Goal: Information Seeking & Learning: Learn about a topic

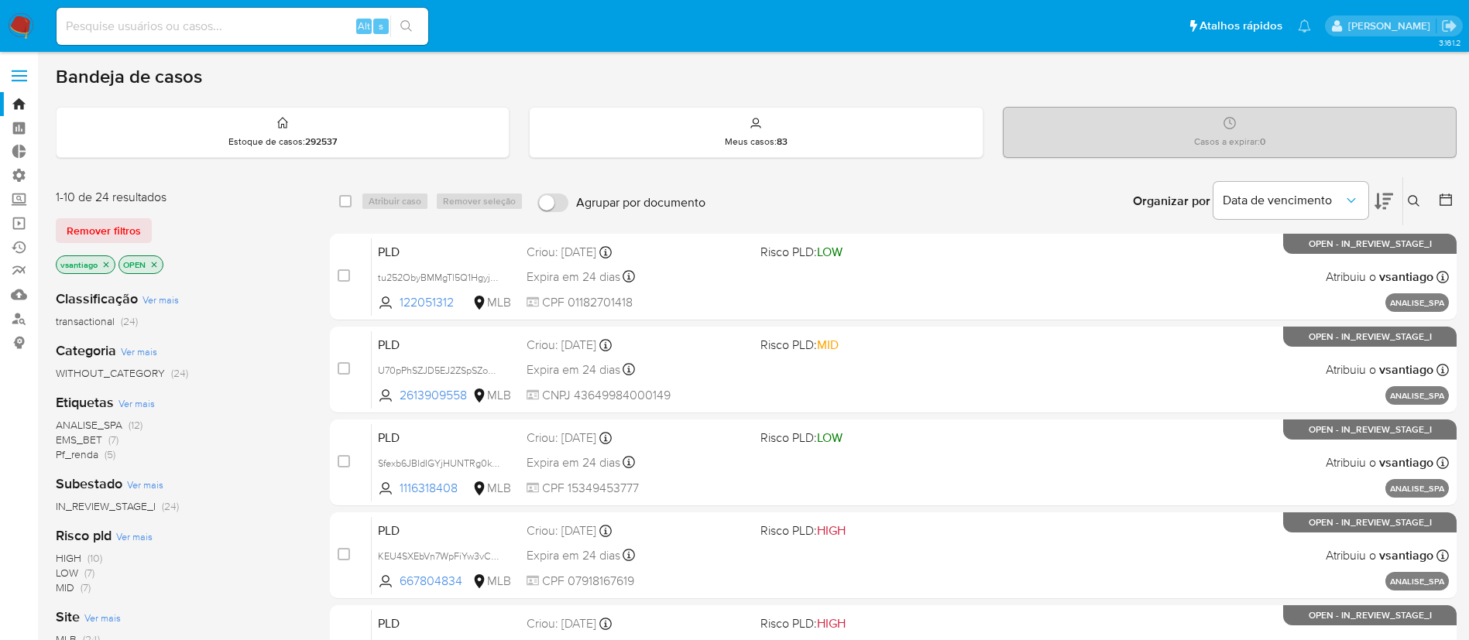
scroll to position [46, 0]
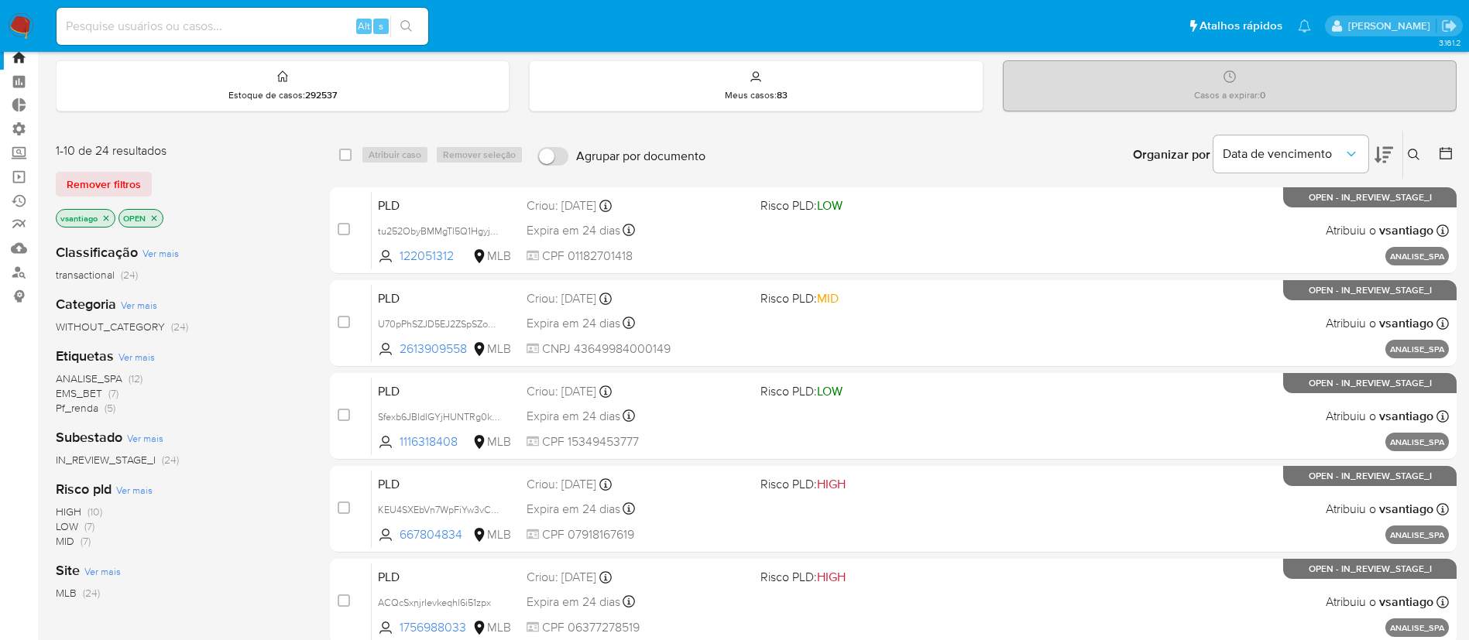
click at [153, 26] on input at bounding box center [243, 26] width 372 height 20
paste input "RLrUcwS2yrBNiixJJMj0TIKl"
type input "RLrUcwS2yrBNiixJJMj0TIKl"
click at [413, 25] on button "search-icon" at bounding box center [406, 26] width 32 height 22
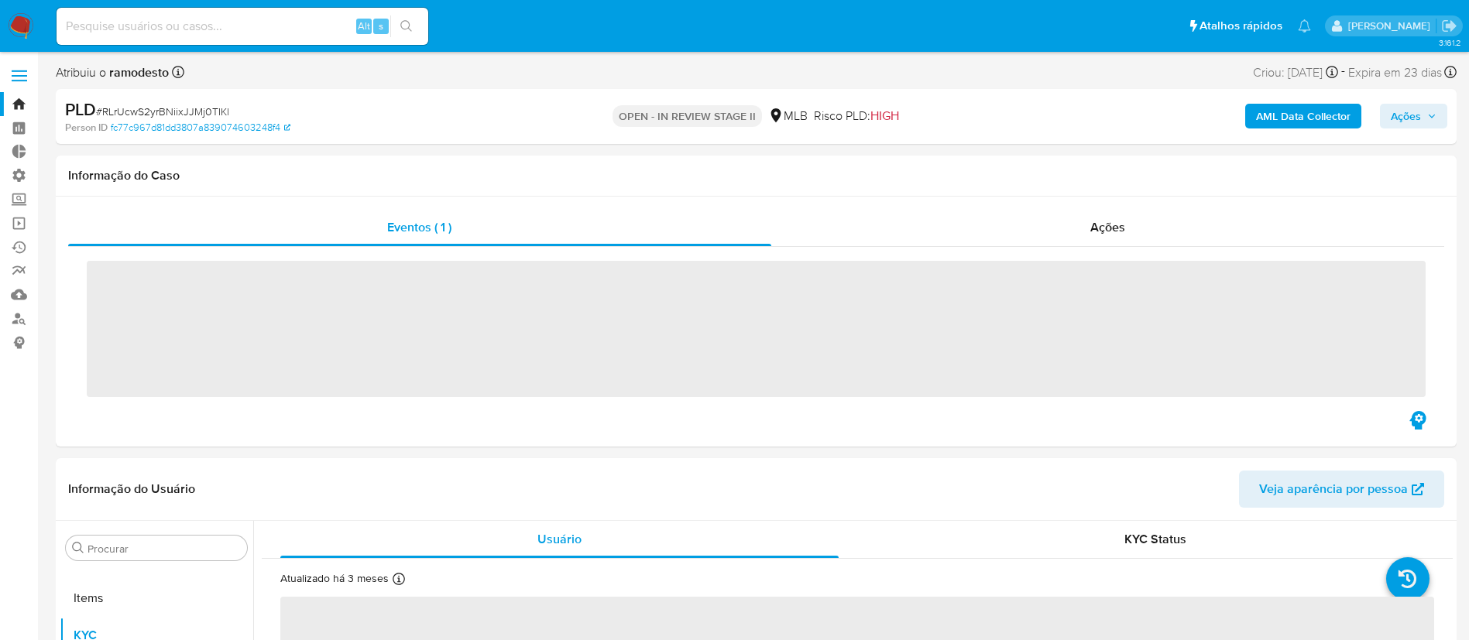
scroll to position [803, 0]
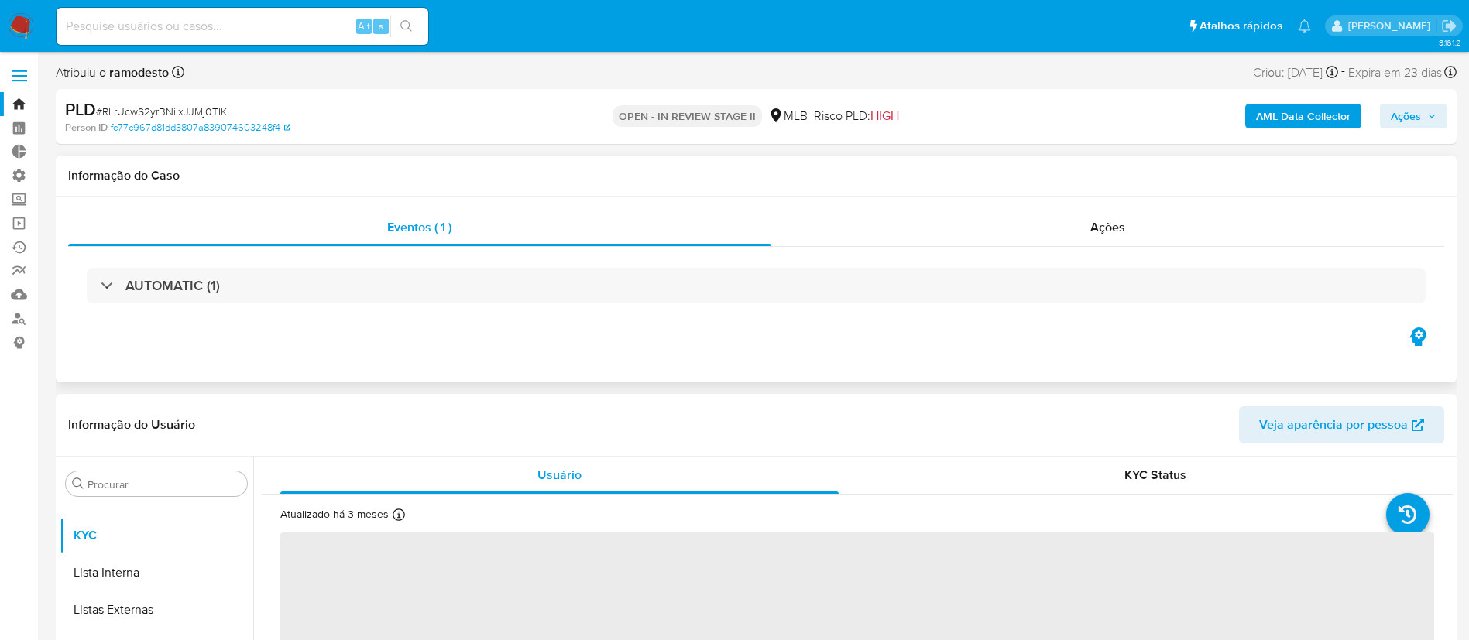
select select "10"
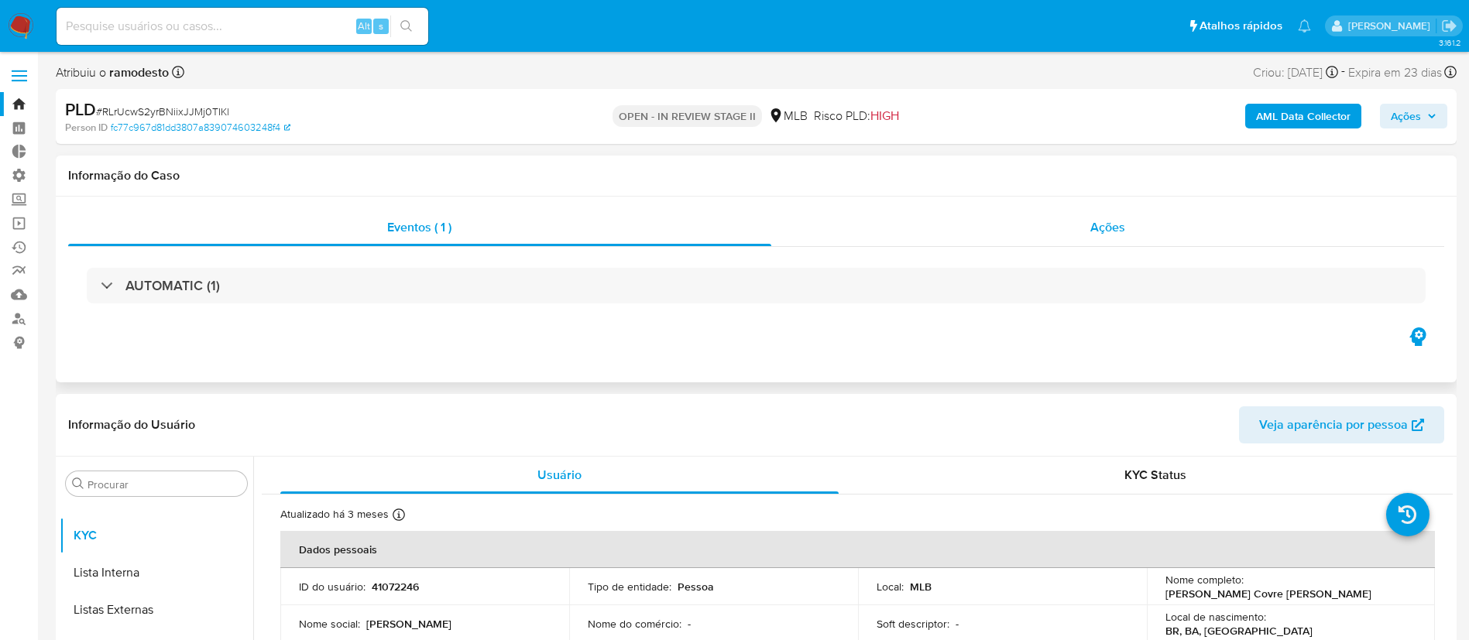
click at [1084, 216] on div "Ações" at bounding box center [1108, 227] width 674 height 37
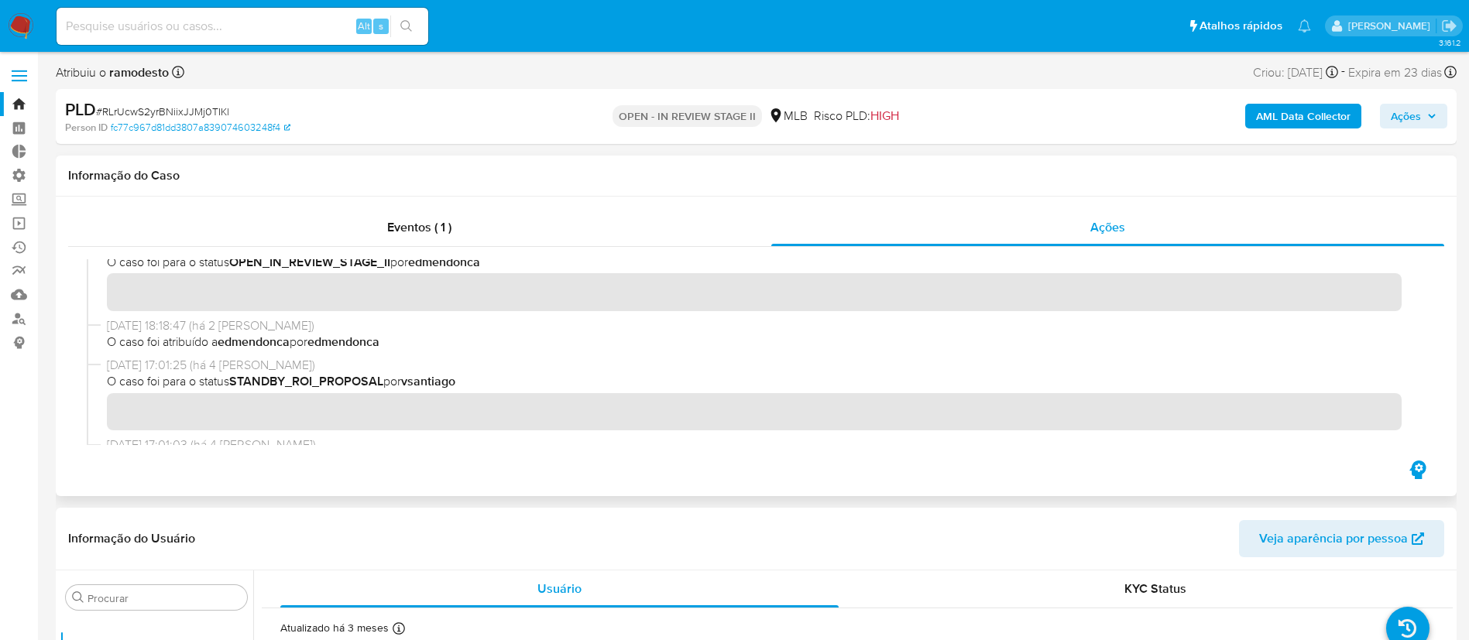
scroll to position [289, 0]
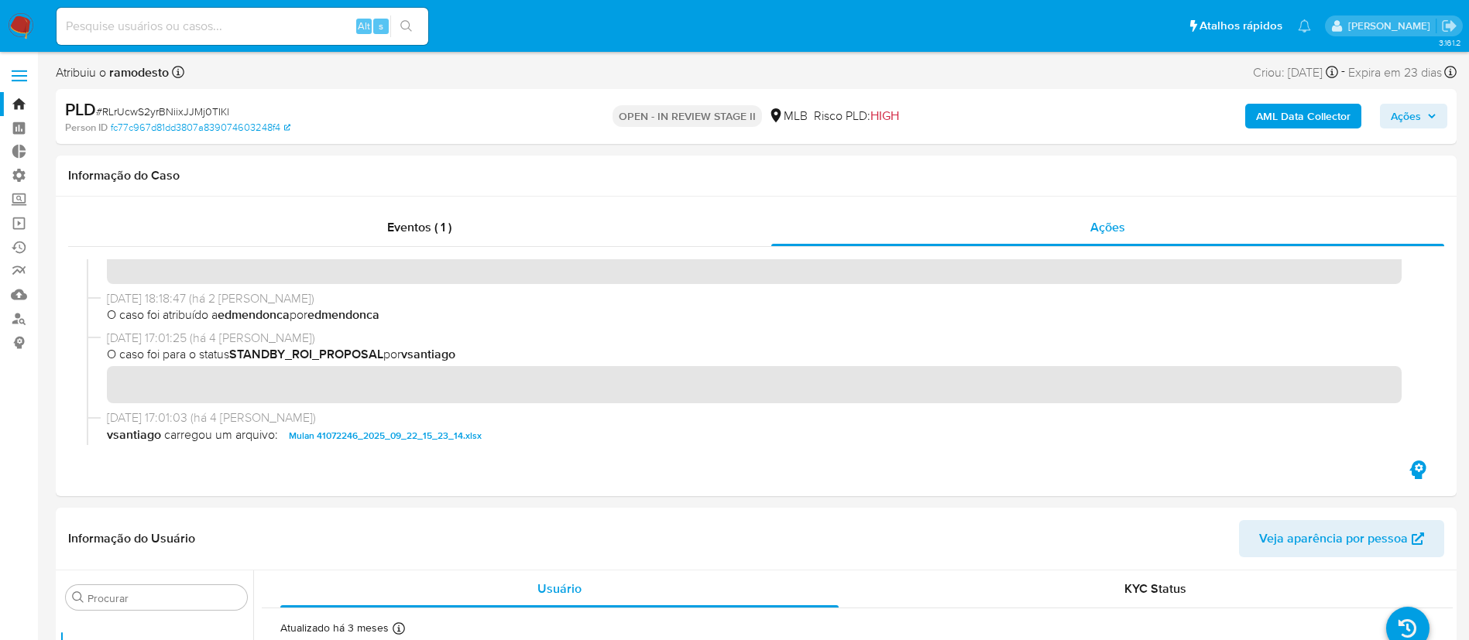
click at [13, 107] on link "Bandeja" at bounding box center [92, 104] width 184 height 24
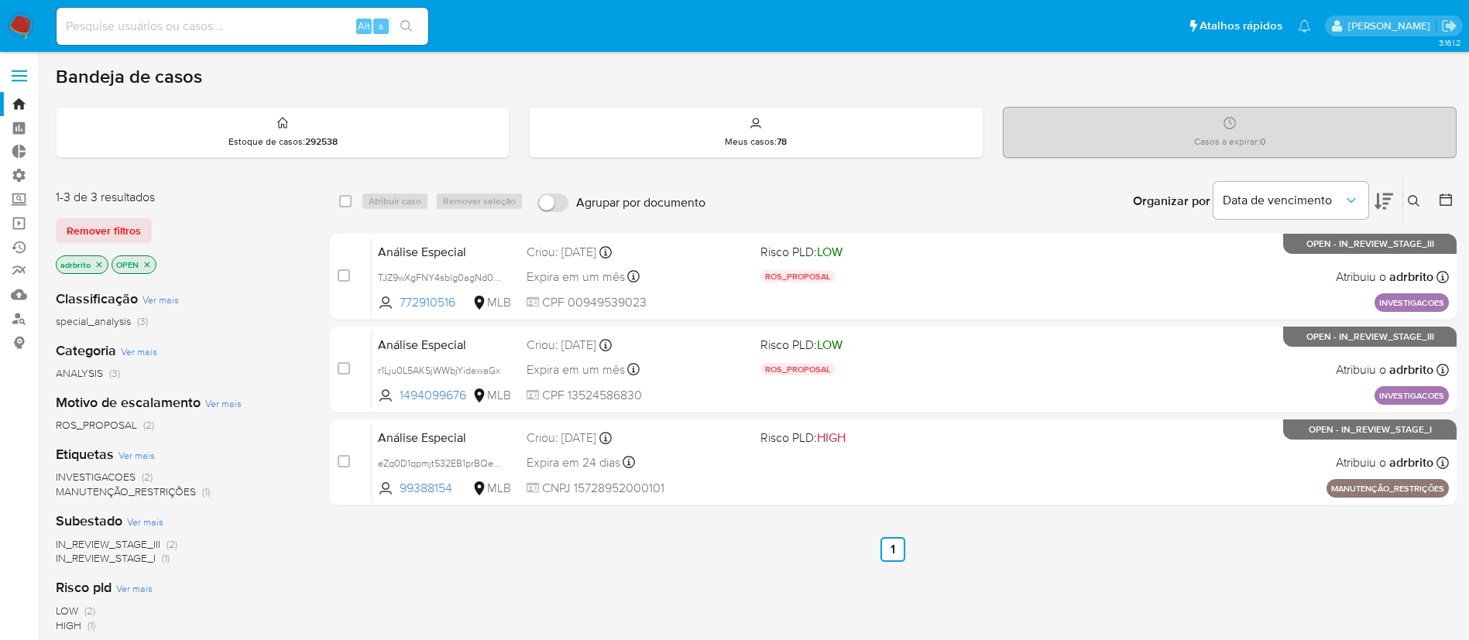
click at [98, 269] on icon "close-filter" at bounding box center [98, 264] width 9 height 9
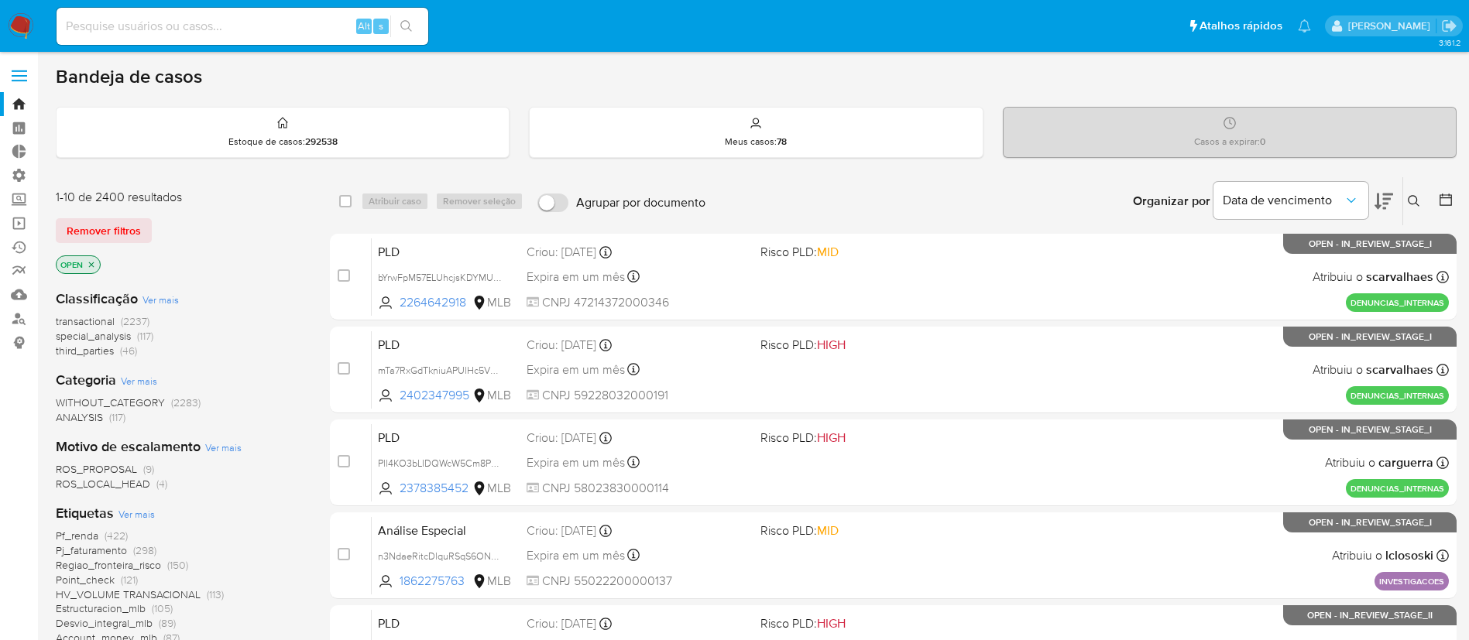
click at [1420, 197] on button at bounding box center [1416, 201] width 26 height 19
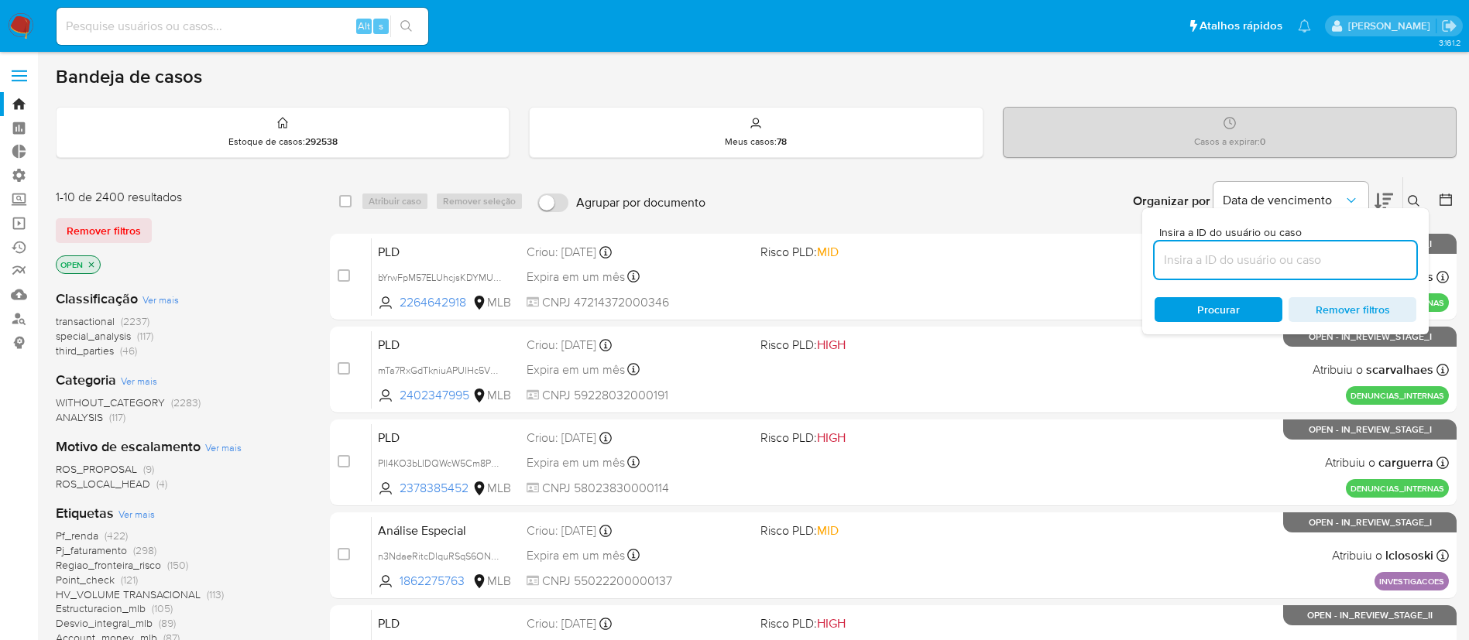
click at [1342, 269] on input at bounding box center [1285, 260] width 262 height 20
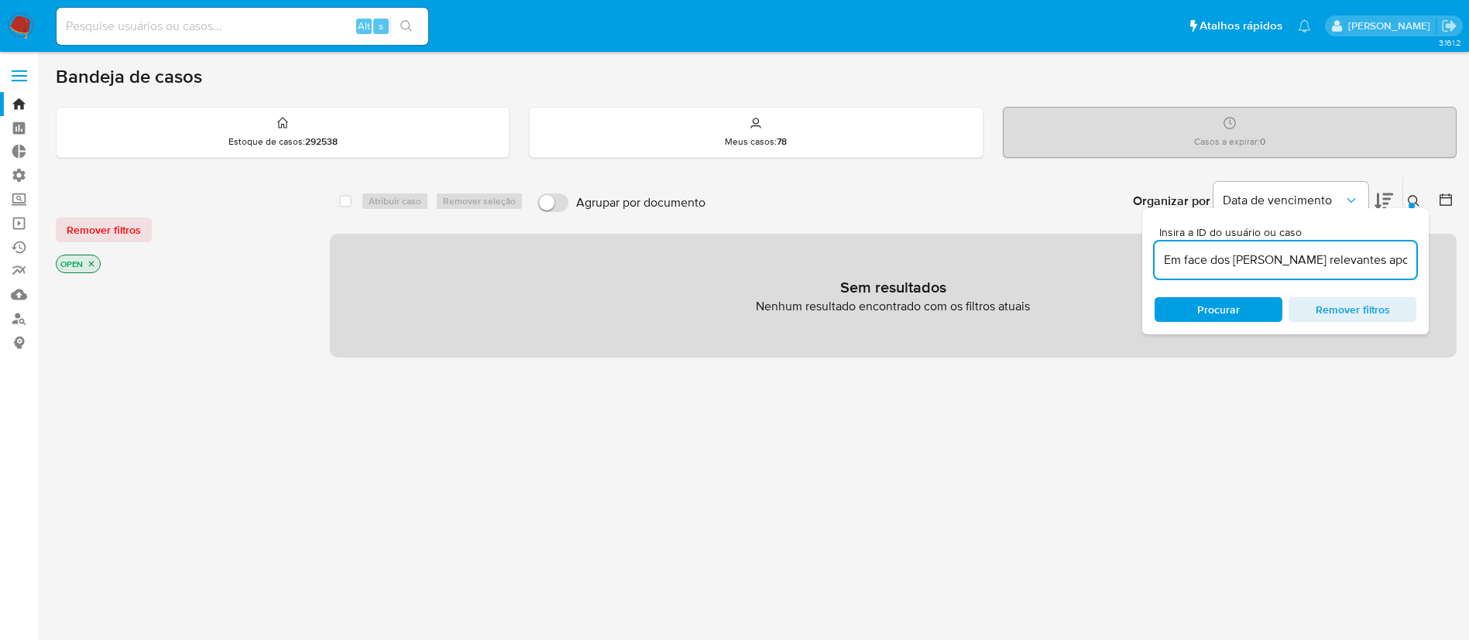
click at [409, 266] on div "Sem resultados Nenhum resultado encontrado com os filtros atuais" at bounding box center [893, 296] width 1126 height 124
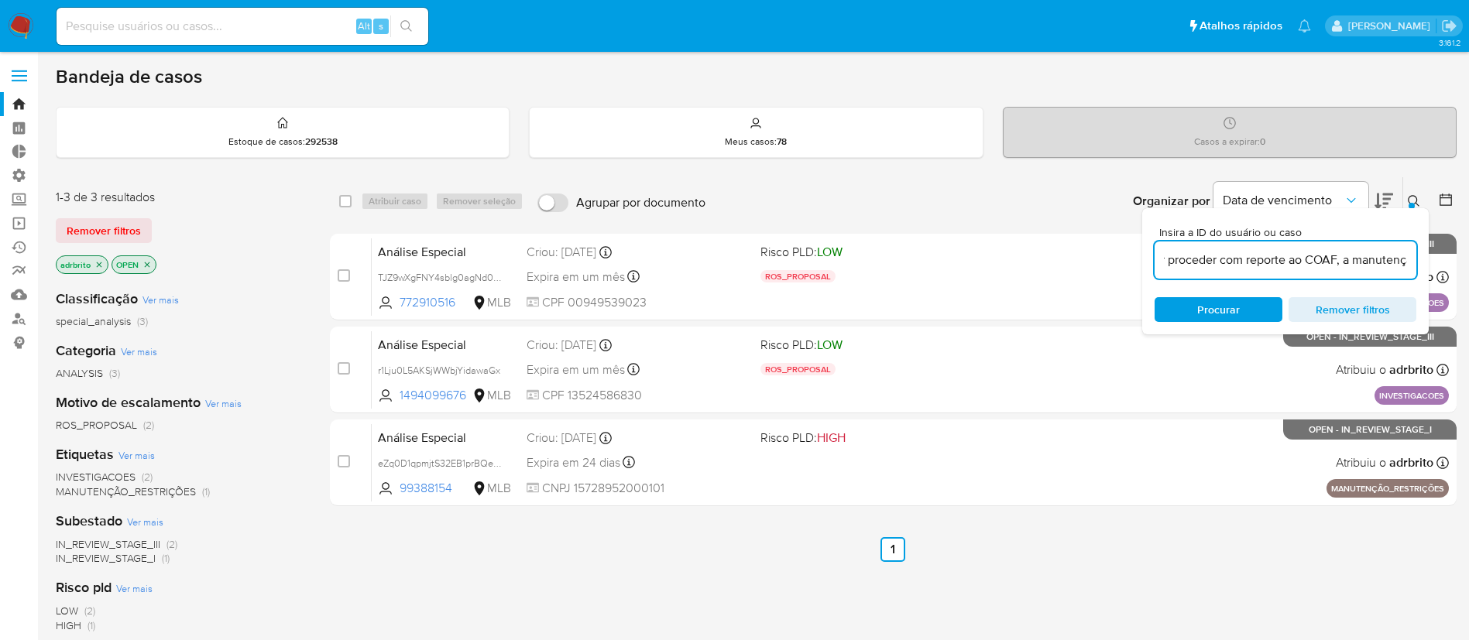
scroll to position [0, 443]
drag, startPoint x: 1164, startPoint y: 256, endPoint x: 1486, endPoint y: 269, distance: 321.5
click at [1469, 269] on html "Pausado Ver notificaciones Alt s Atalhos rápidos Presiona las siguientes teclas…" at bounding box center [734, 471] width 1469 height 943
paste input "RLrUcwS2yrBNiixJJMj0TIKl"
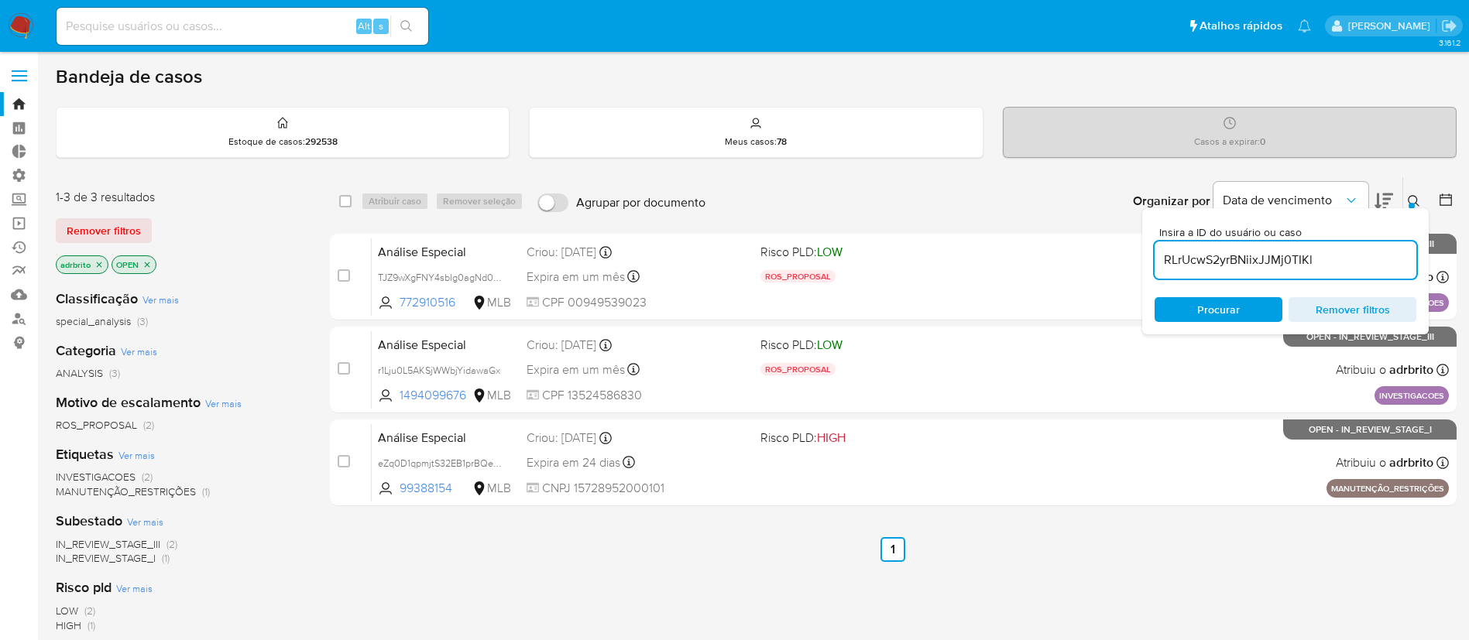
type input "RLrUcwS2yrBNiixJJMj0TIKl"
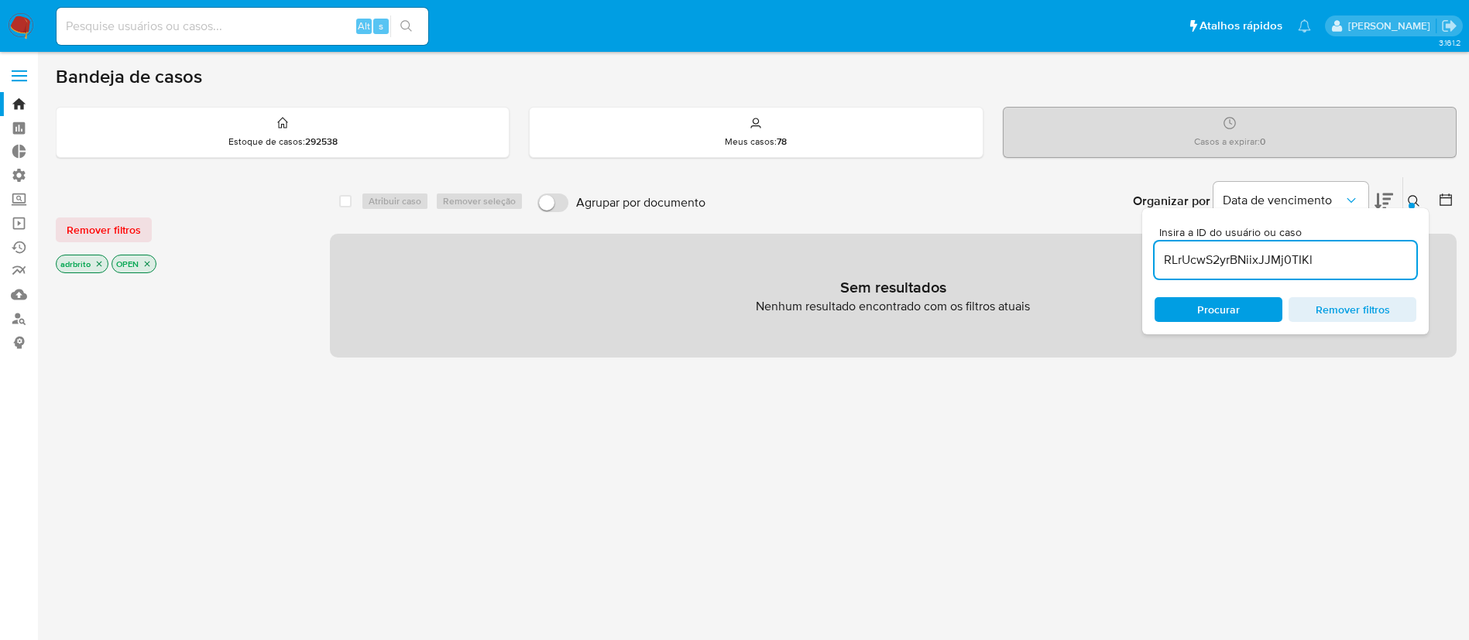
click at [1413, 199] on icon at bounding box center [1413, 201] width 12 height 12
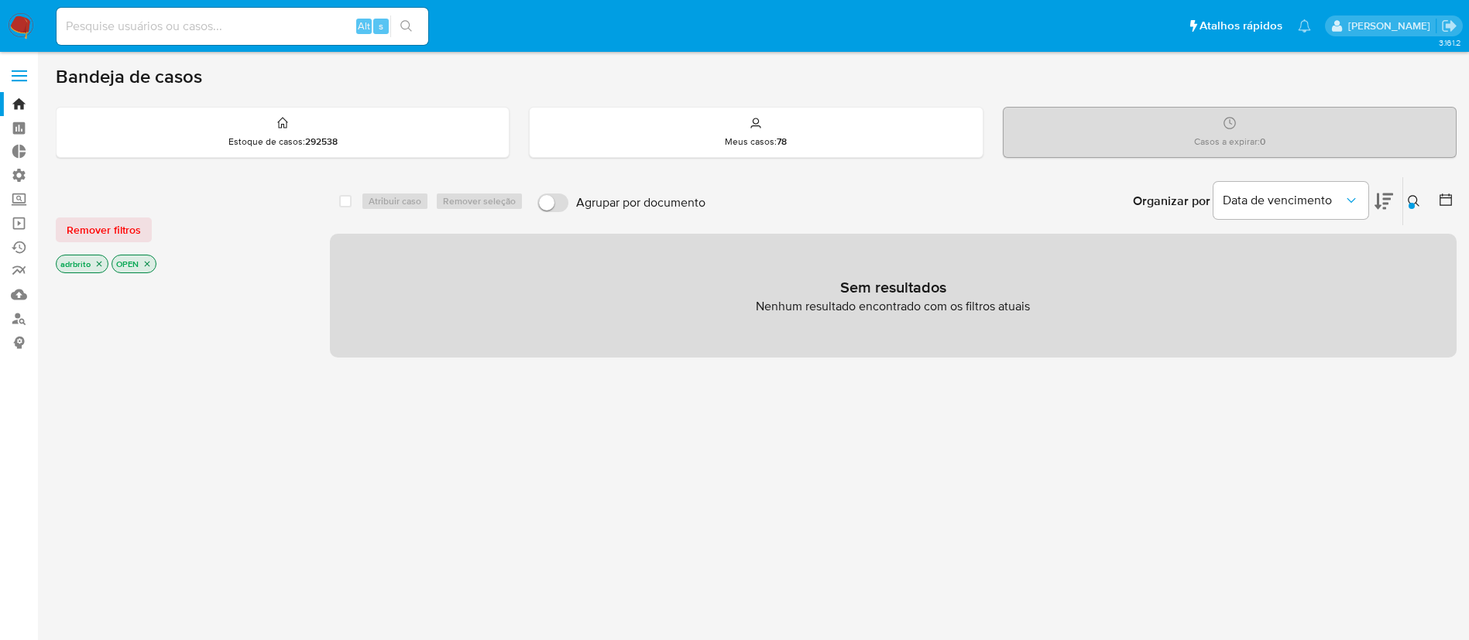
click at [99, 266] on icon "close-filter" at bounding box center [98, 263] width 9 height 9
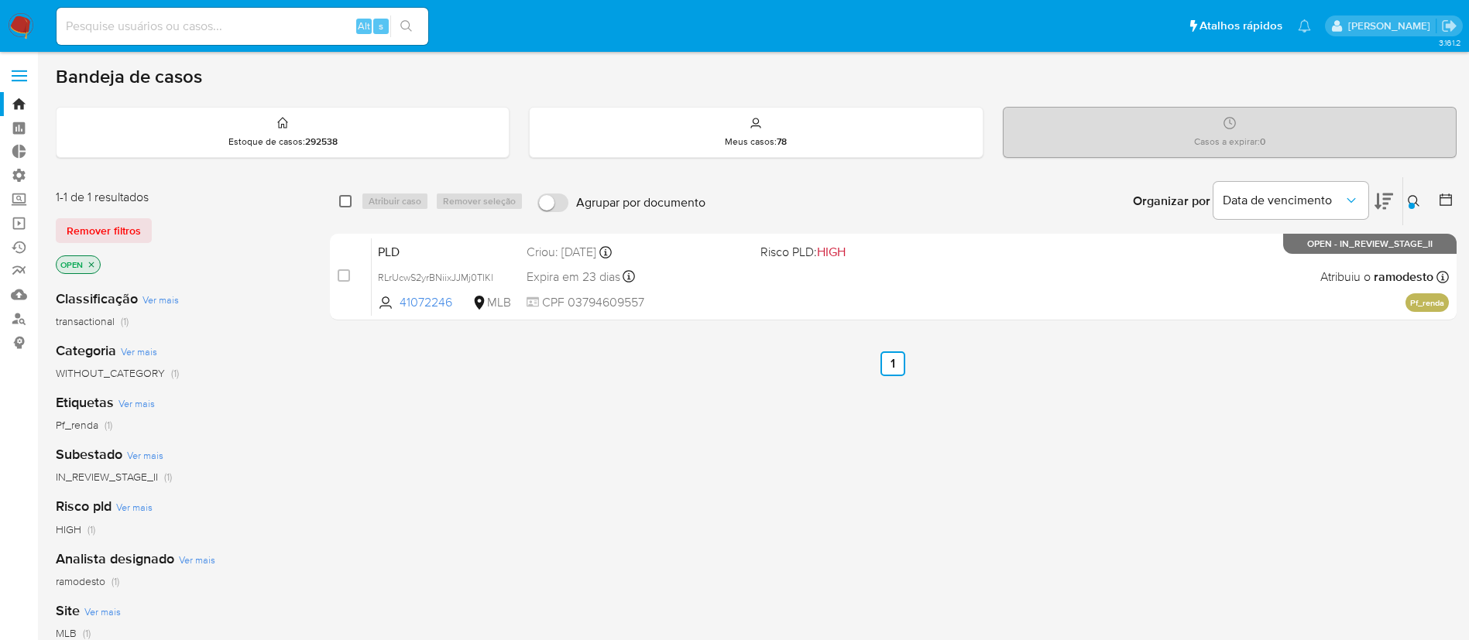
click at [344, 199] on input "checkbox" at bounding box center [345, 201] width 12 height 12
checkbox input "true"
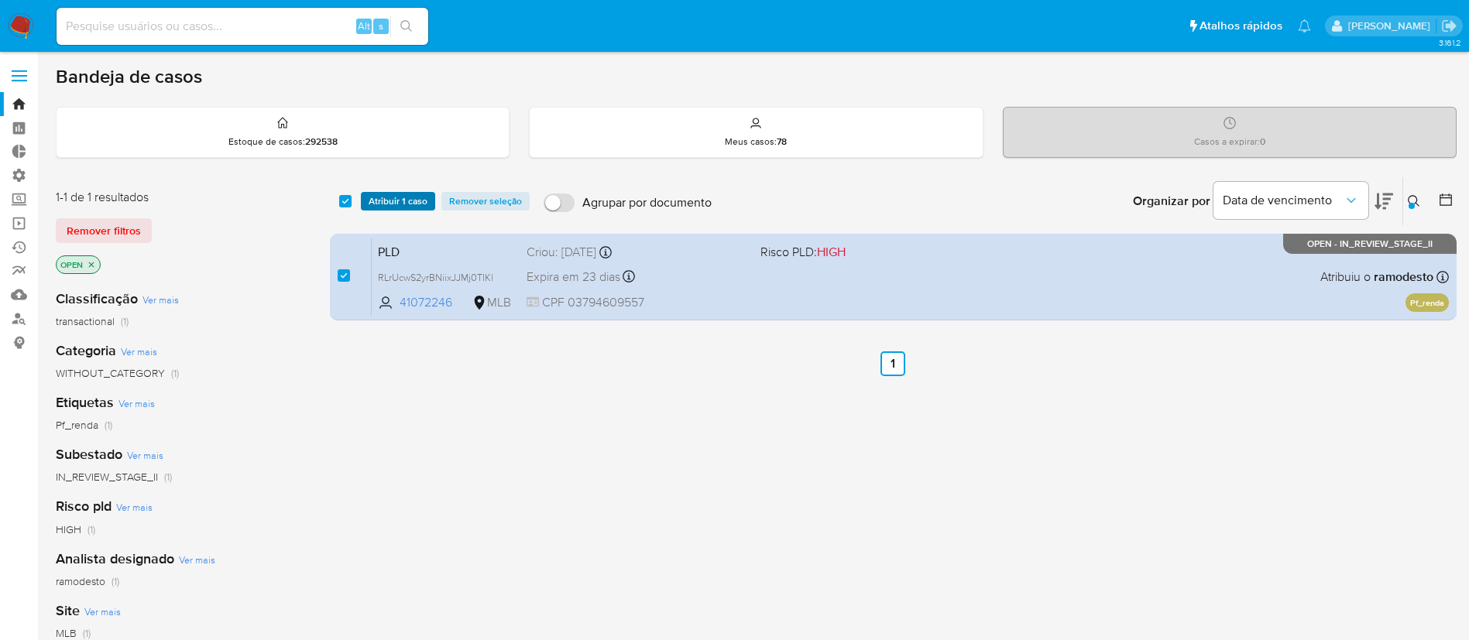
click at [406, 203] on span "Atribuir 1 caso" at bounding box center [398, 201] width 59 height 15
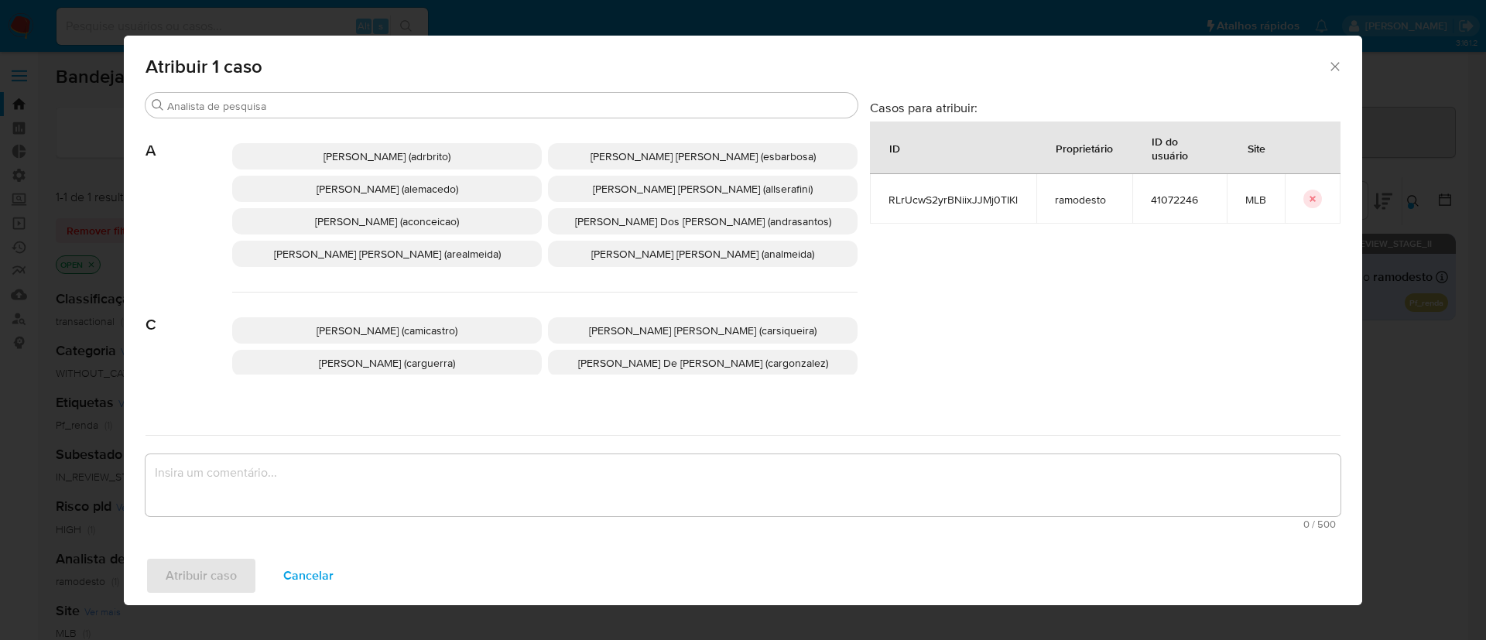
click at [353, 156] on span "Adriano Azeredo Brito (adrbrito)" at bounding box center [387, 156] width 127 height 15
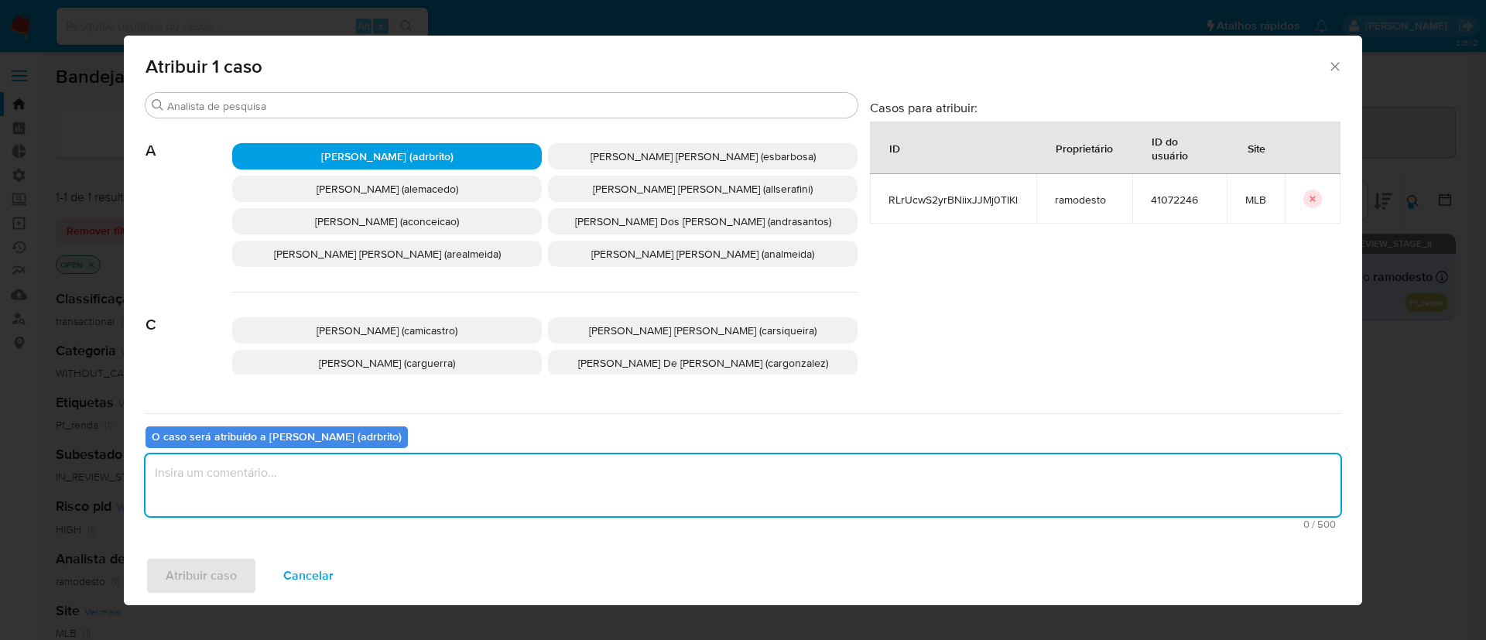
click at [340, 496] on textarea "assign-modal" at bounding box center [743, 485] width 1195 height 62
type textarea "ok"
click at [223, 574] on span "Atribuir caso" at bounding box center [201, 576] width 71 height 34
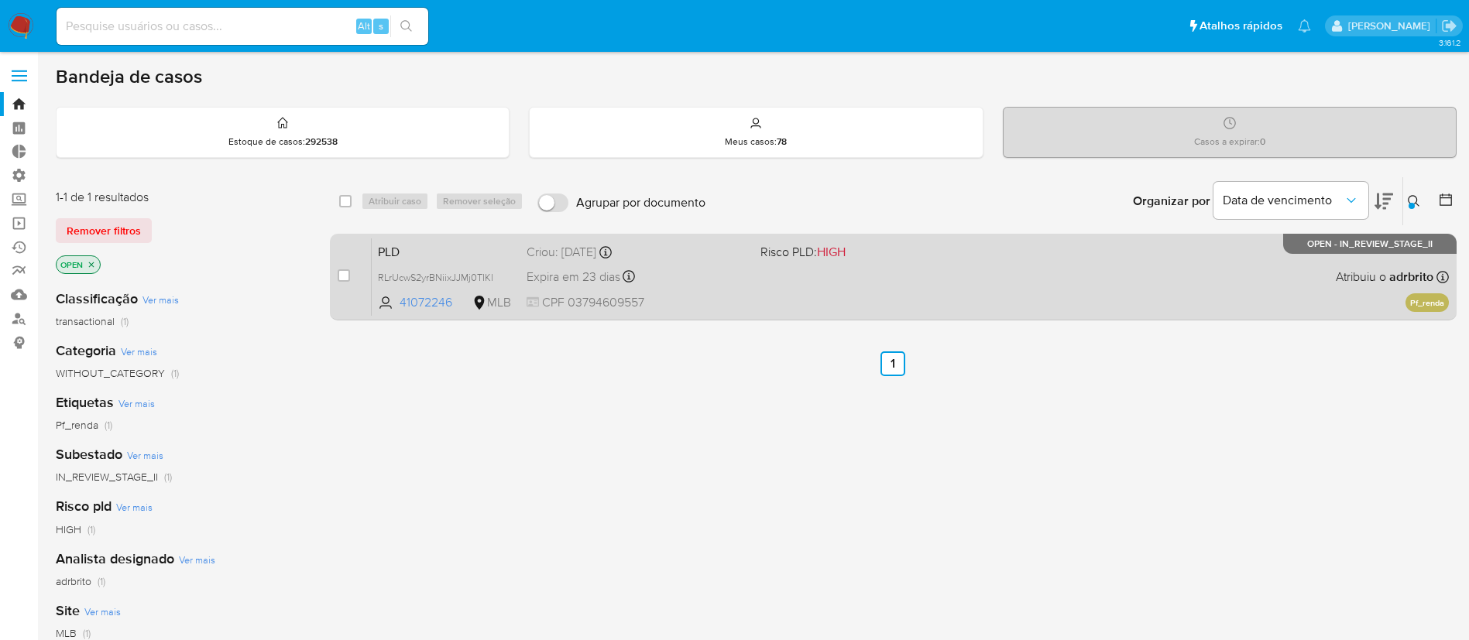
click at [562, 254] on div "Criou: 12/09/2025 Criou: 12/09/2025 00:18:20" at bounding box center [636, 252] width 221 height 17
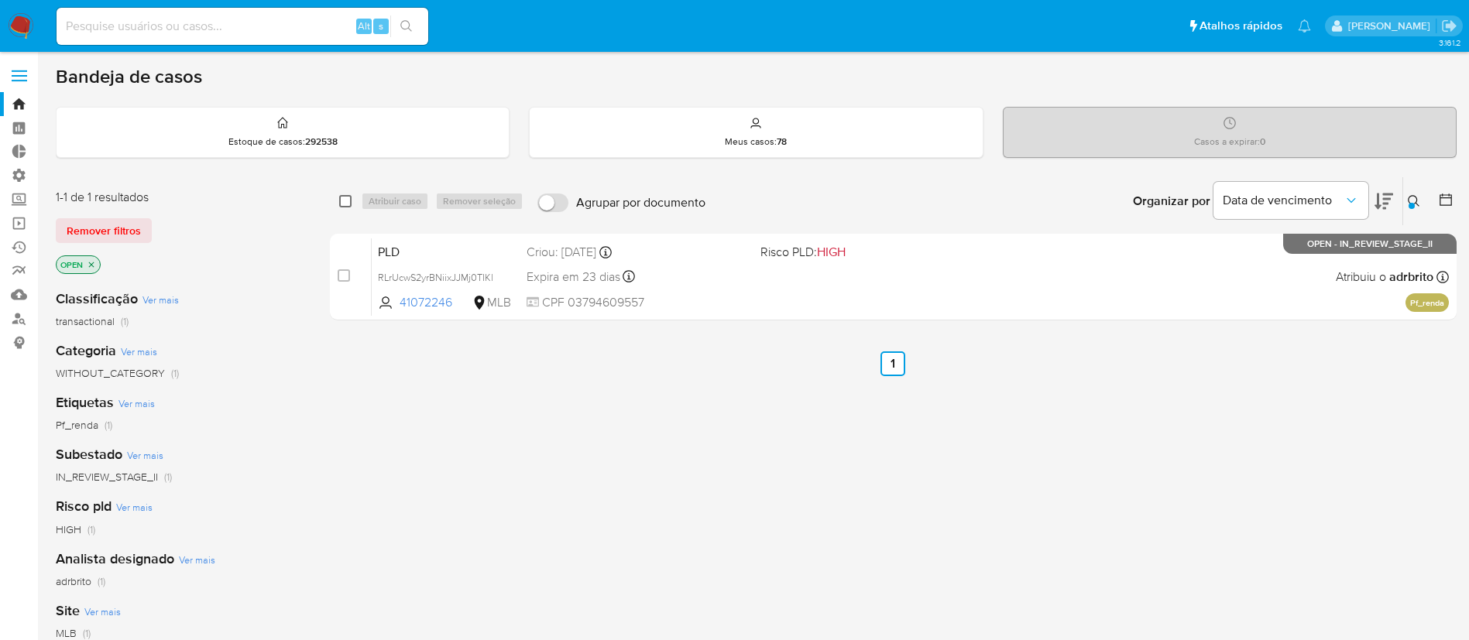
click at [342, 202] on input "checkbox" at bounding box center [345, 201] width 12 height 12
checkbox input "true"
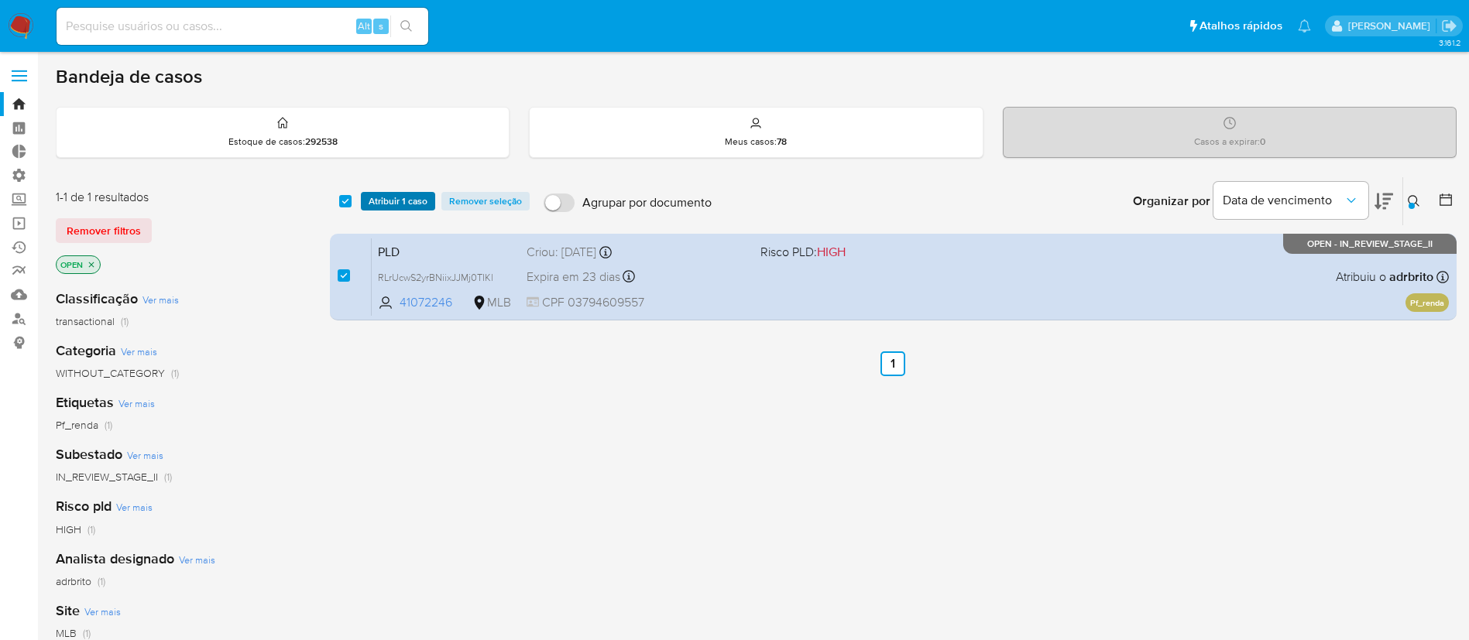
click at [376, 202] on span "Atribuir 1 caso" at bounding box center [398, 201] width 59 height 15
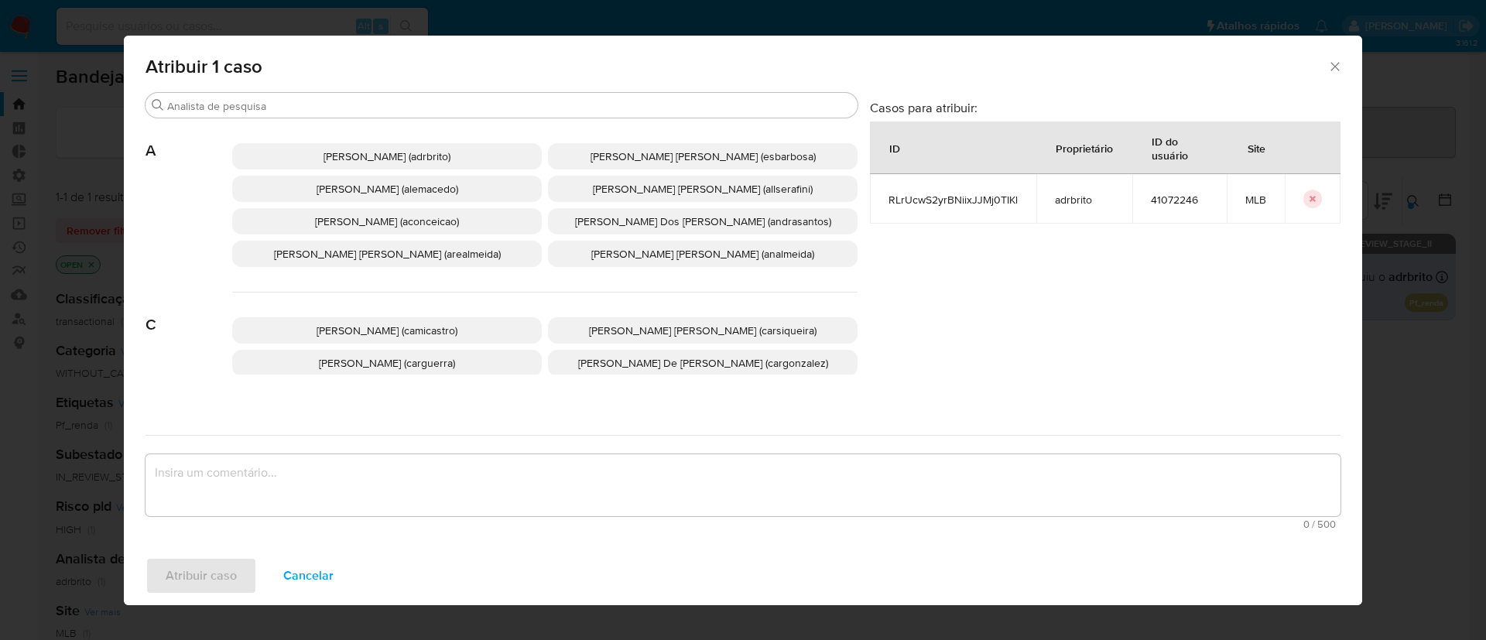
click at [338, 159] on span "Adriano Azeredo Brito (adrbrito)" at bounding box center [387, 156] width 127 height 15
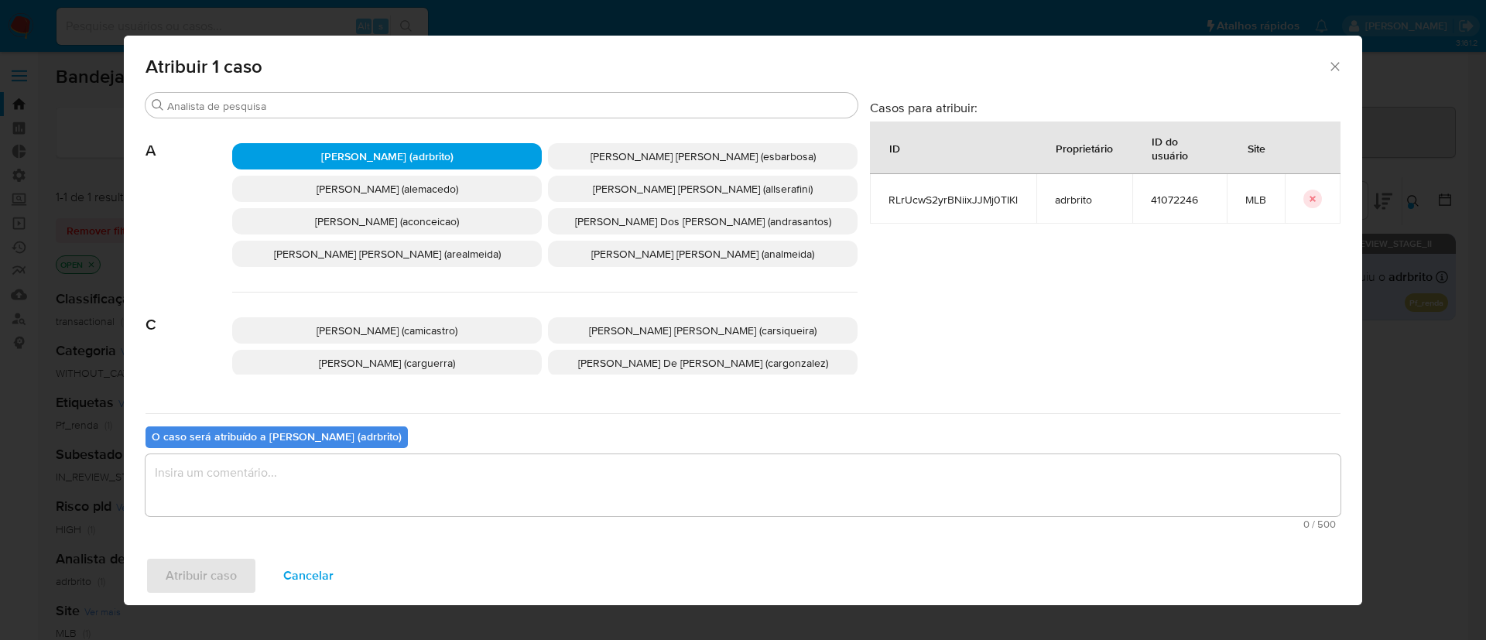
click at [310, 475] on textarea "assign-modal" at bounding box center [743, 485] width 1195 height 62
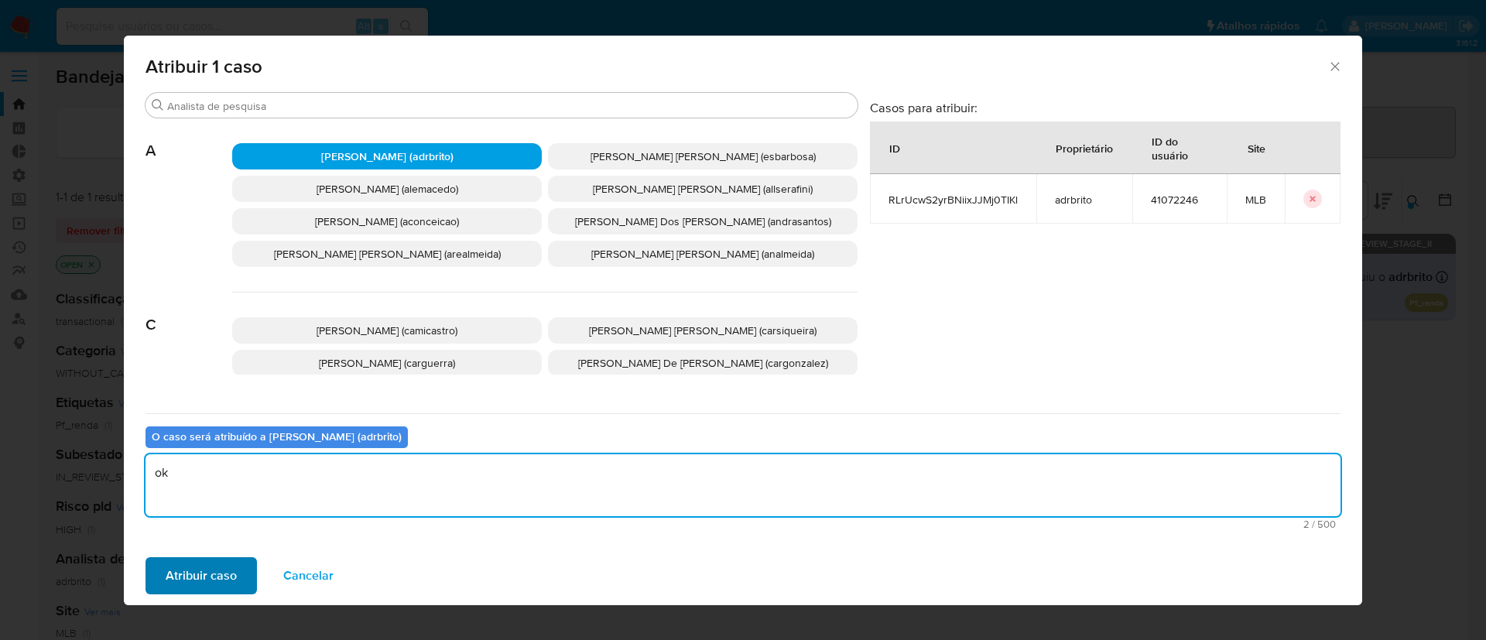
type textarea "ok"
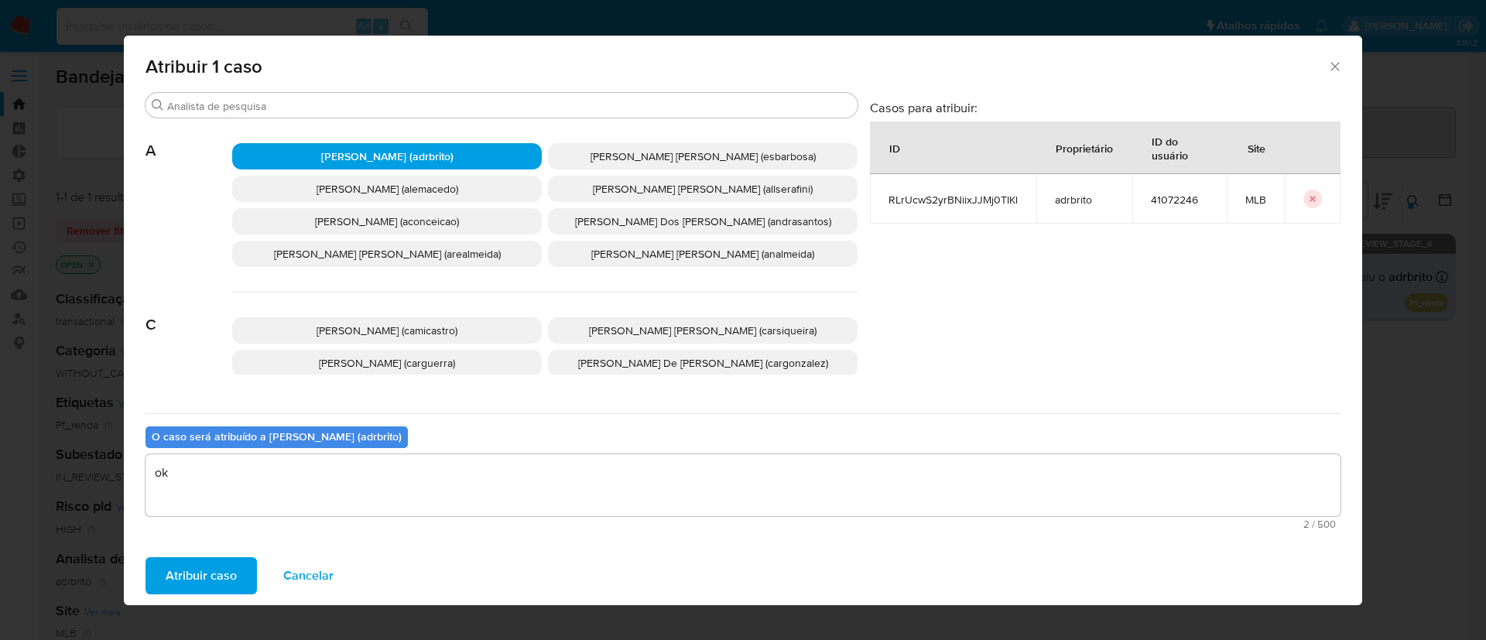
click at [209, 559] on span "Atribuir caso" at bounding box center [201, 576] width 71 height 34
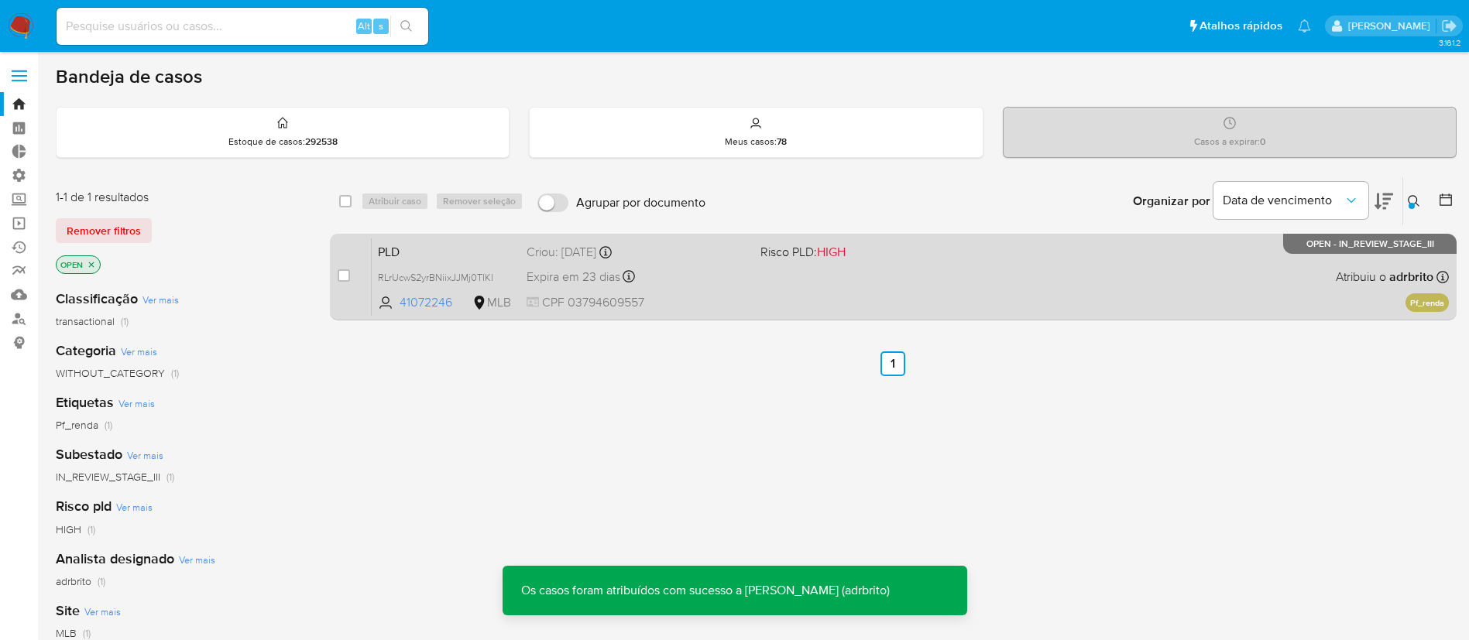
click at [591, 279] on span "Expira em 23 dias" at bounding box center [573, 277] width 94 height 17
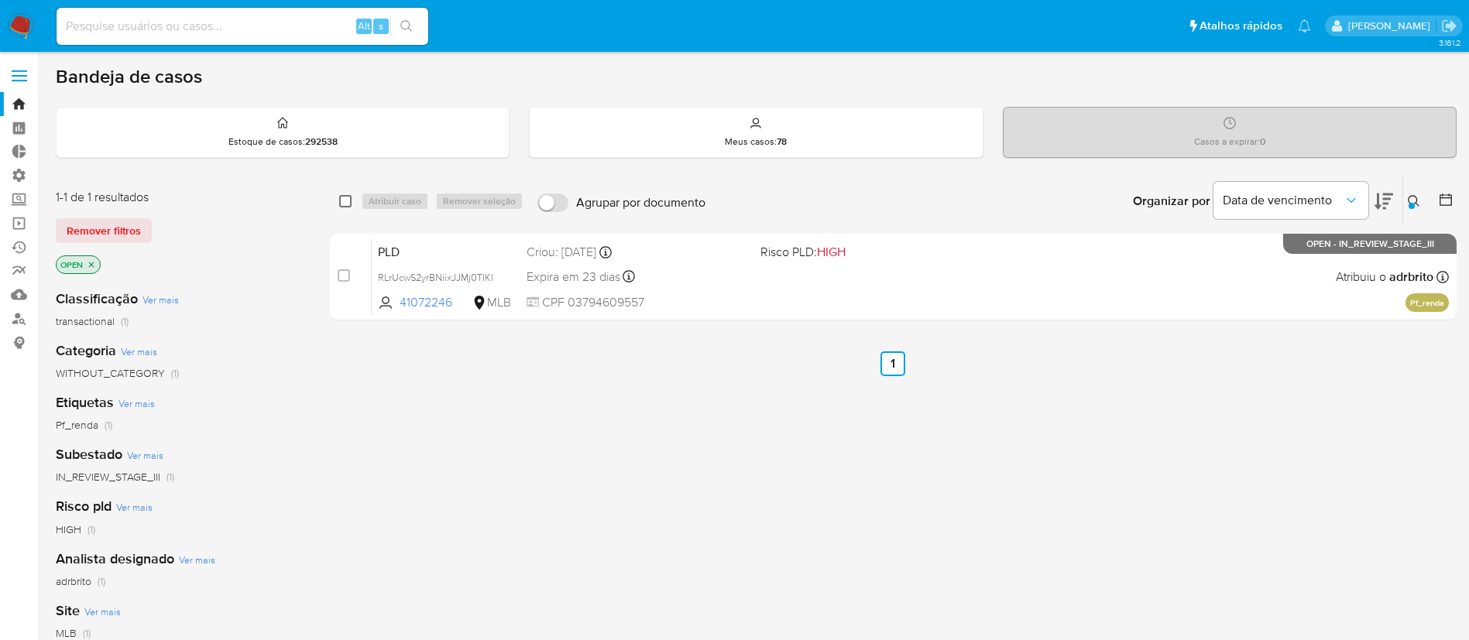
click at [350, 206] on input "checkbox" at bounding box center [345, 201] width 12 height 12
checkbox input "true"
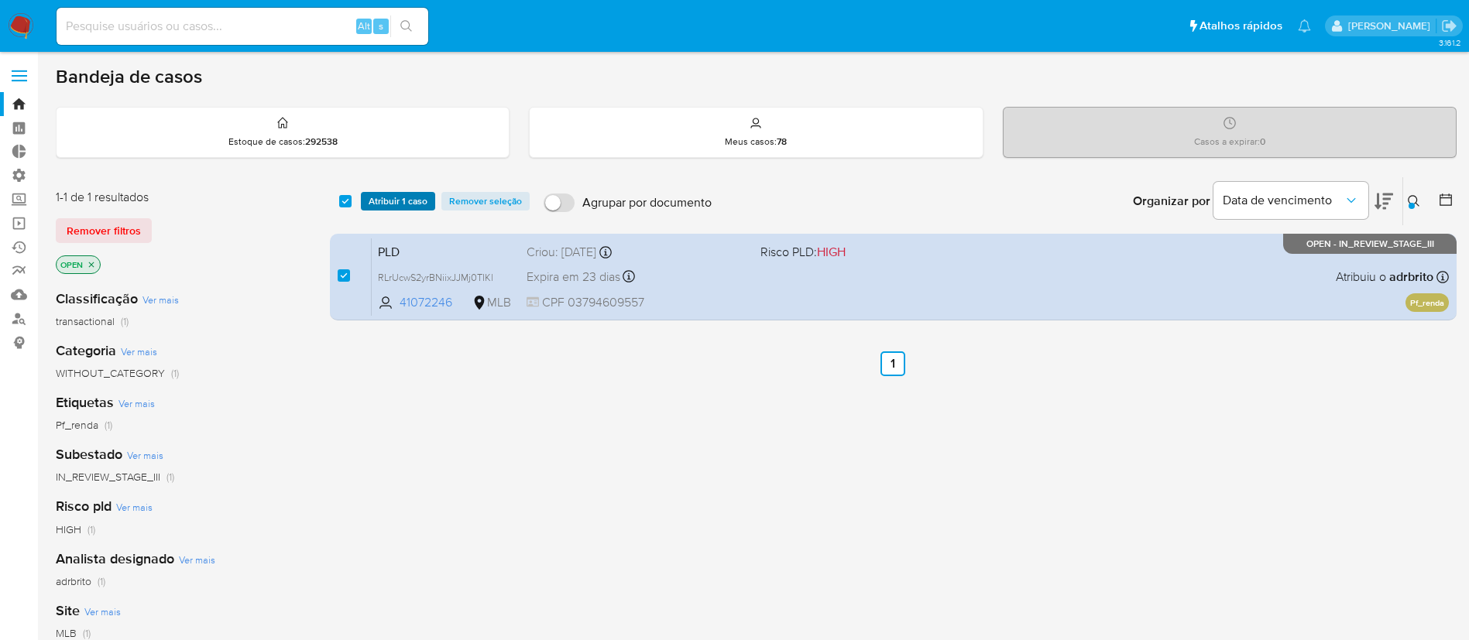
click at [383, 208] on span "Atribuir 1 caso" at bounding box center [398, 201] width 59 height 15
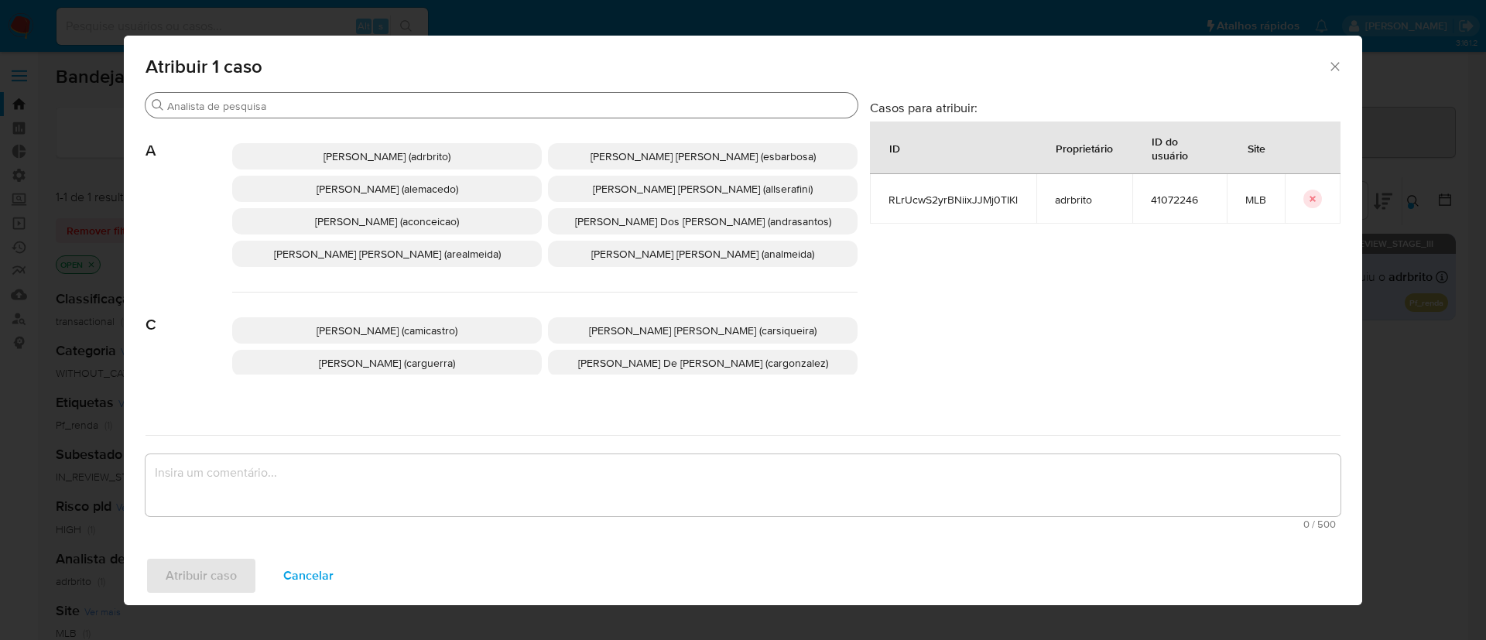
click at [447, 109] on input "Buscar" at bounding box center [509, 106] width 684 height 14
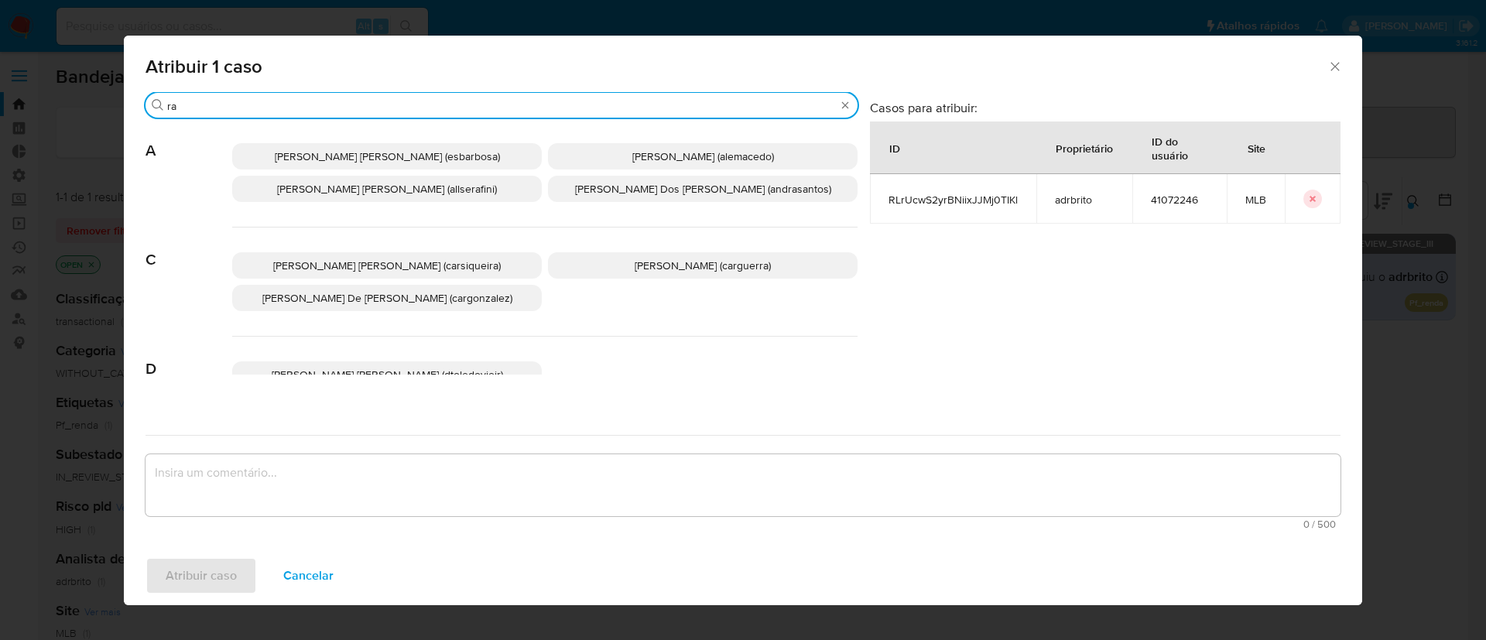
type input "r"
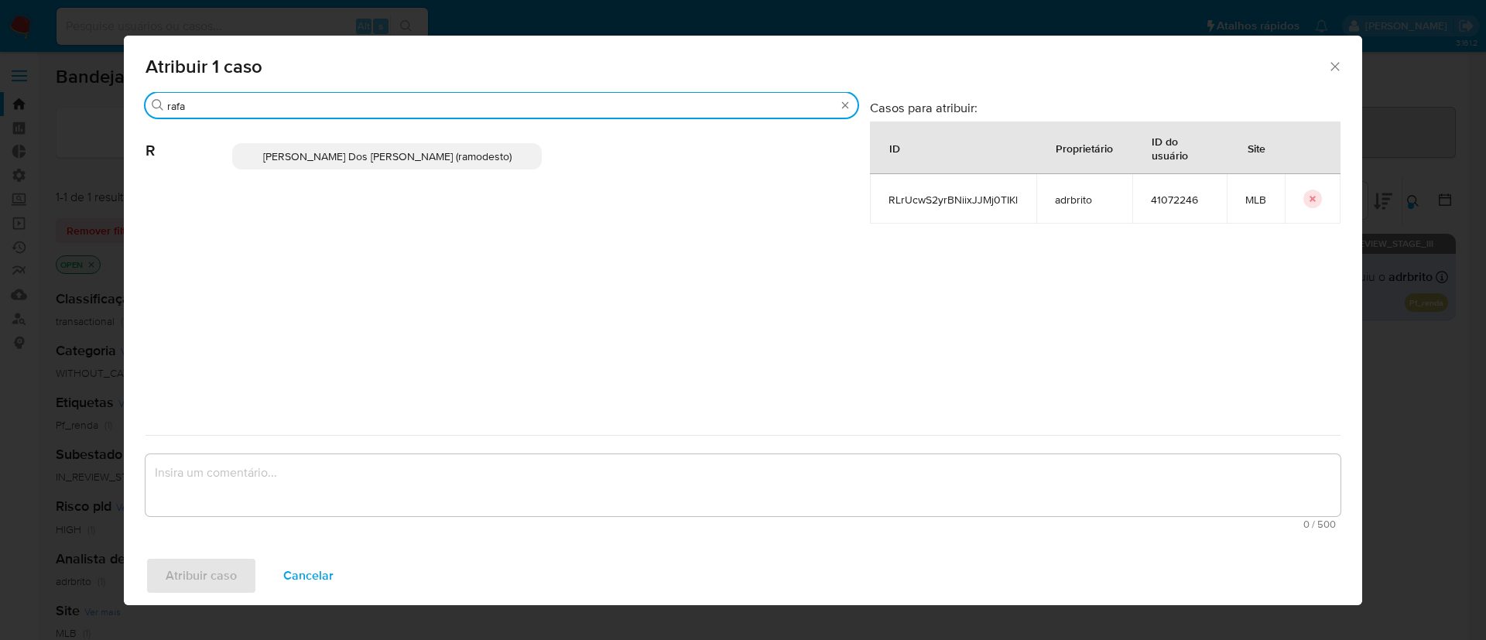
type input "rafa"
click at [456, 160] on span "Rafael Modesto Dos Santos (ramodesto)" at bounding box center [387, 156] width 249 height 15
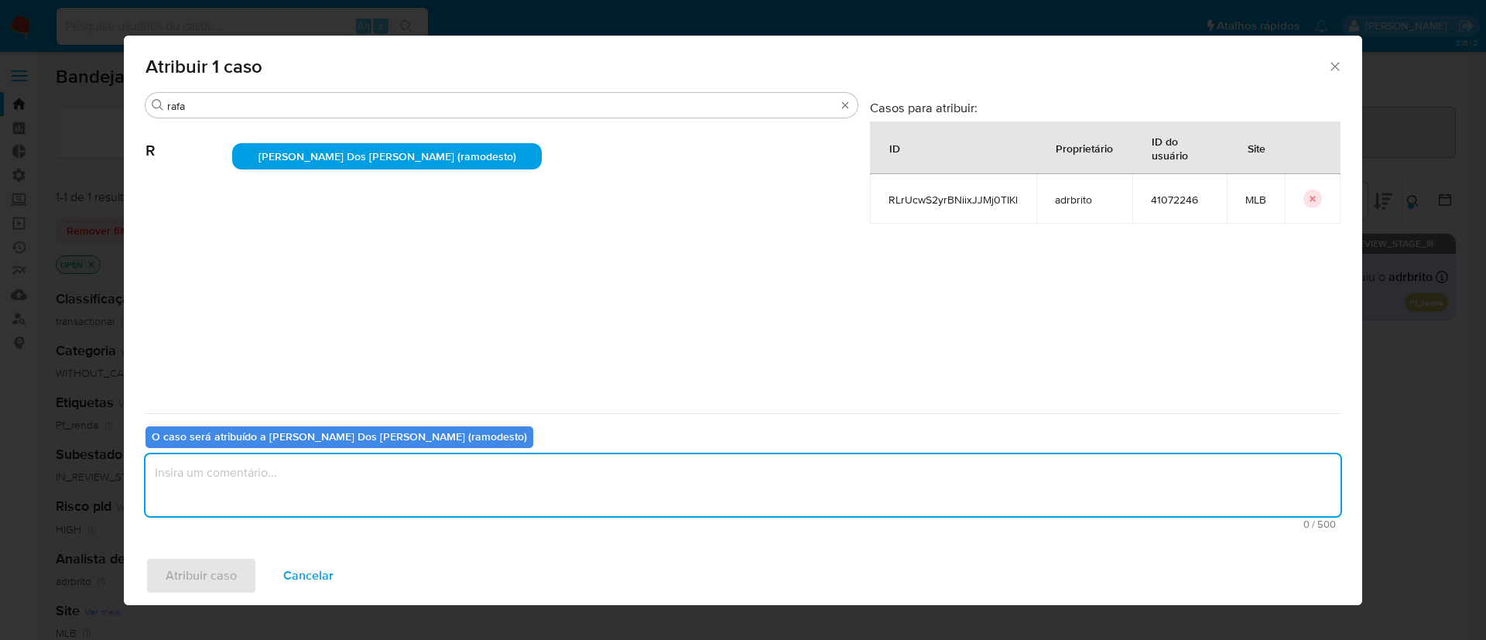
click at [480, 485] on textarea "assign-modal" at bounding box center [743, 485] width 1195 height 62
type textarea "ok"
click at [176, 578] on span "Atribuir caso" at bounding box center [201, 576] width 71 height 34
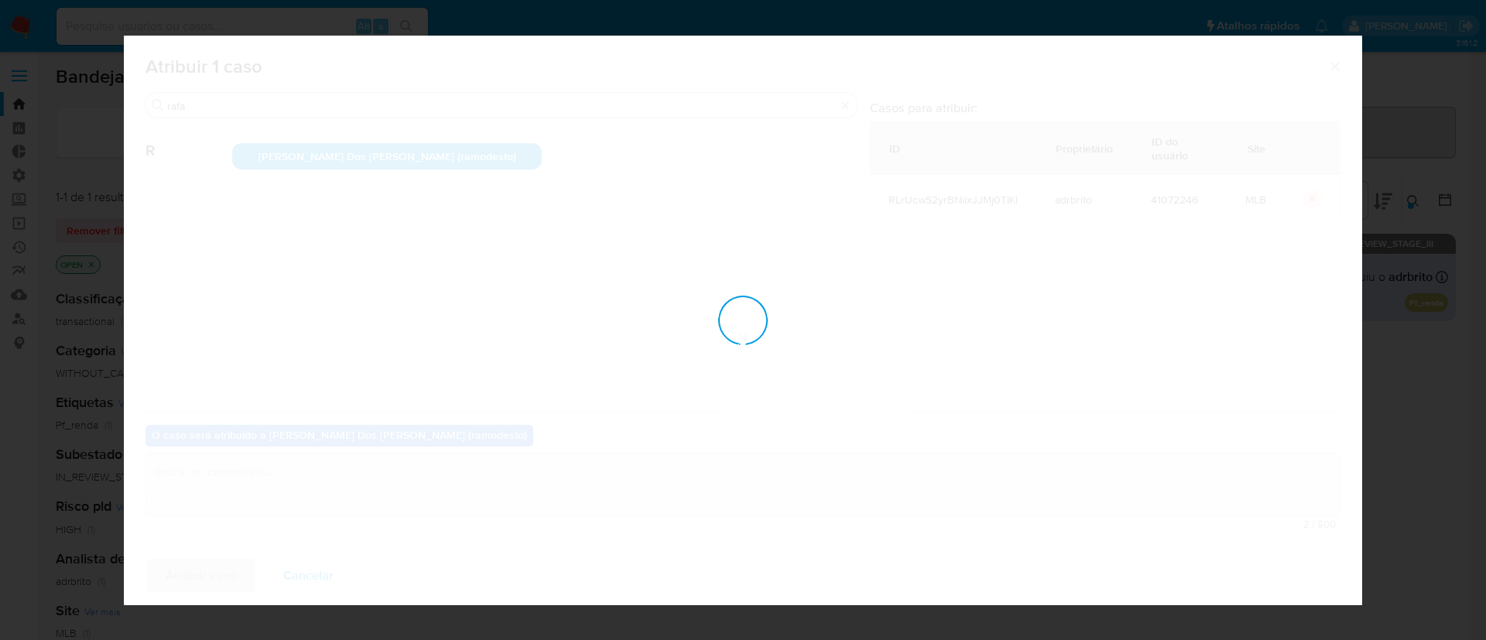
checkbox input "false"
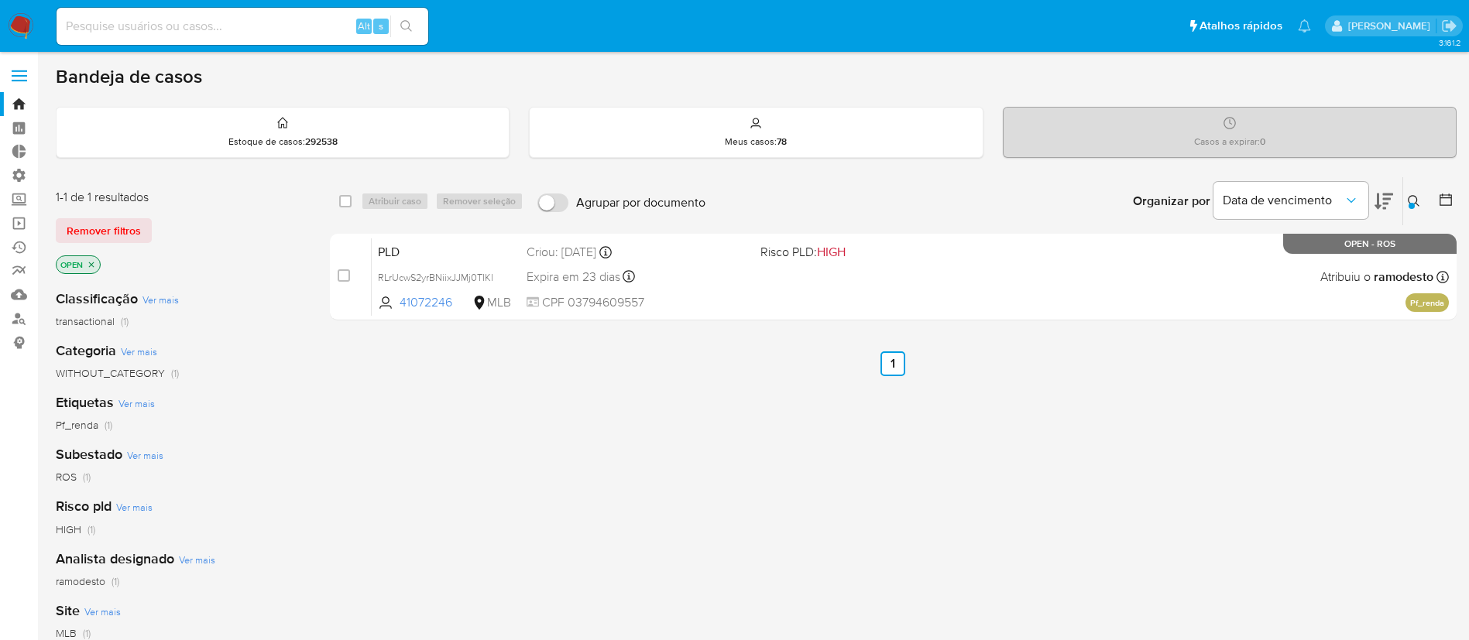
click at [197, 27] on input at bounding box center [243, 26] width 372 height 20
paste input "BMkJLUomzK0j5mYYcQGA6oul"
type input "BMkJLUomzK0j5mYYcQGA6oul"
click at [412, 29] on icon "search-icon" at bounding box center [406, 26] width 12 height 12
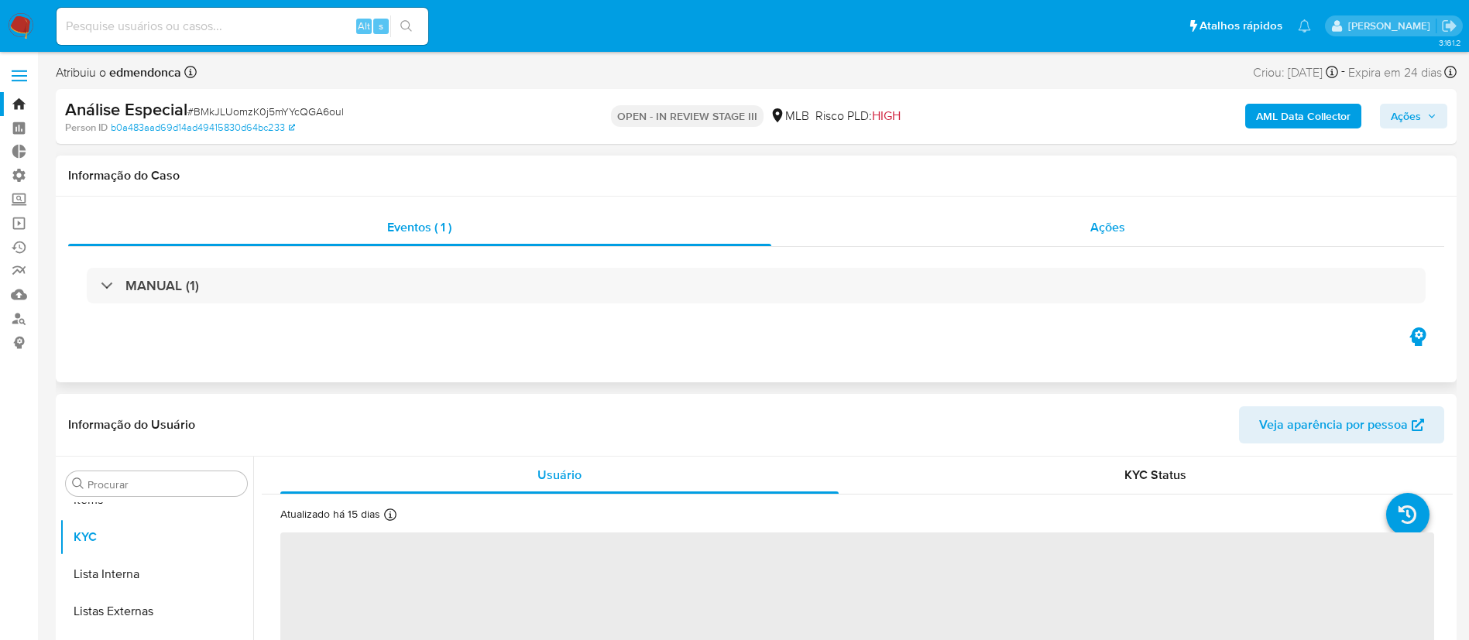
scroll to position [803, 0]
select select "10"
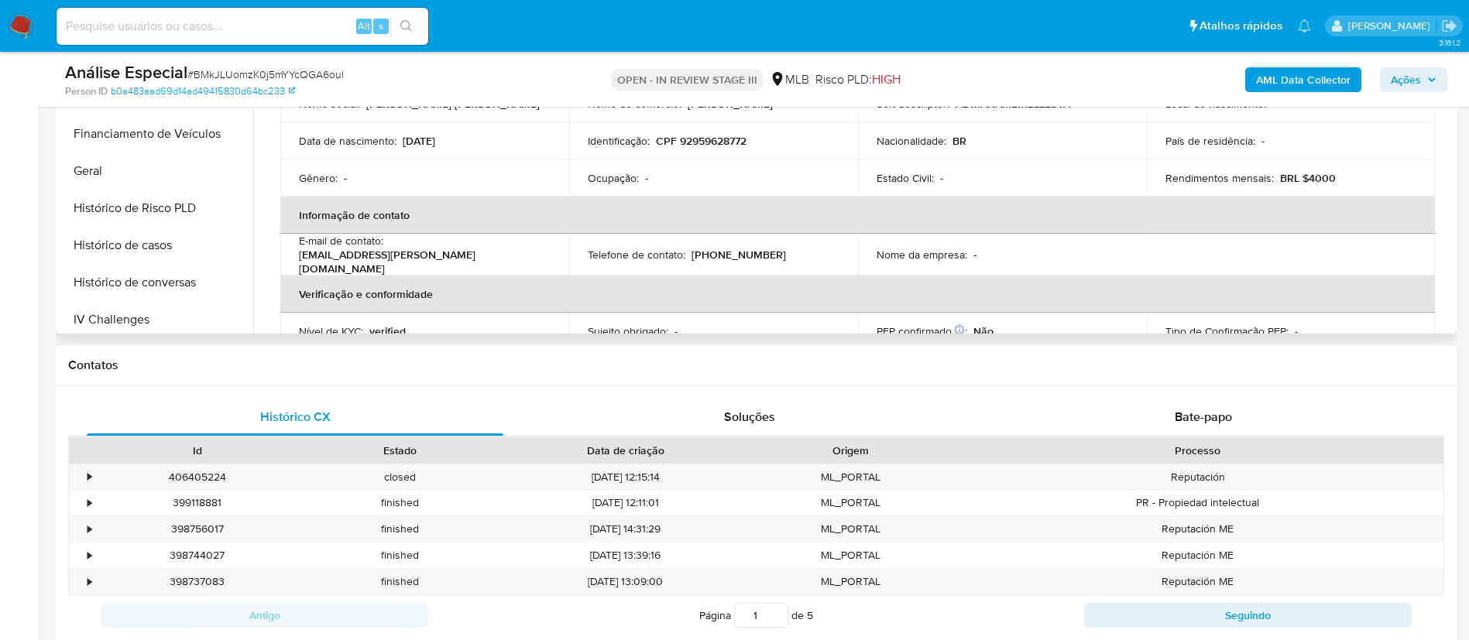
scroll to position [345, 0]
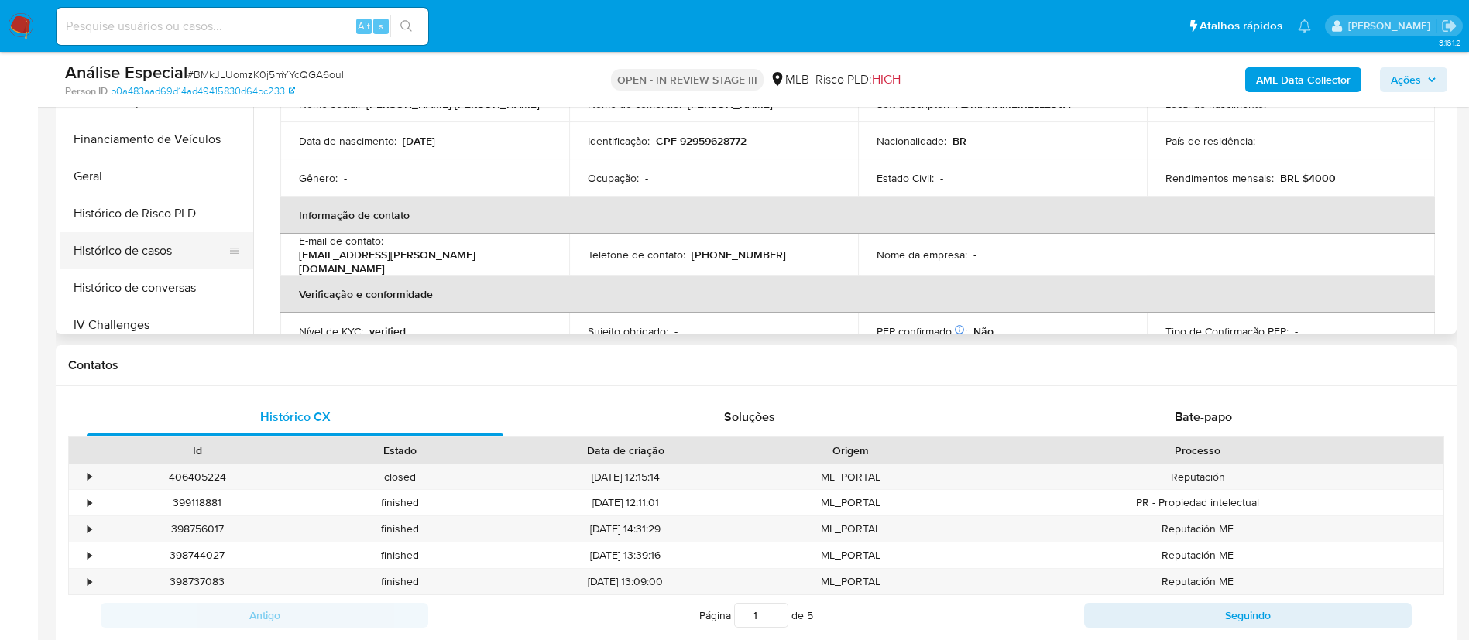
click at [132, 255] on button "Histórico de casos" at bounding box center [150, 250] width 181 height 37
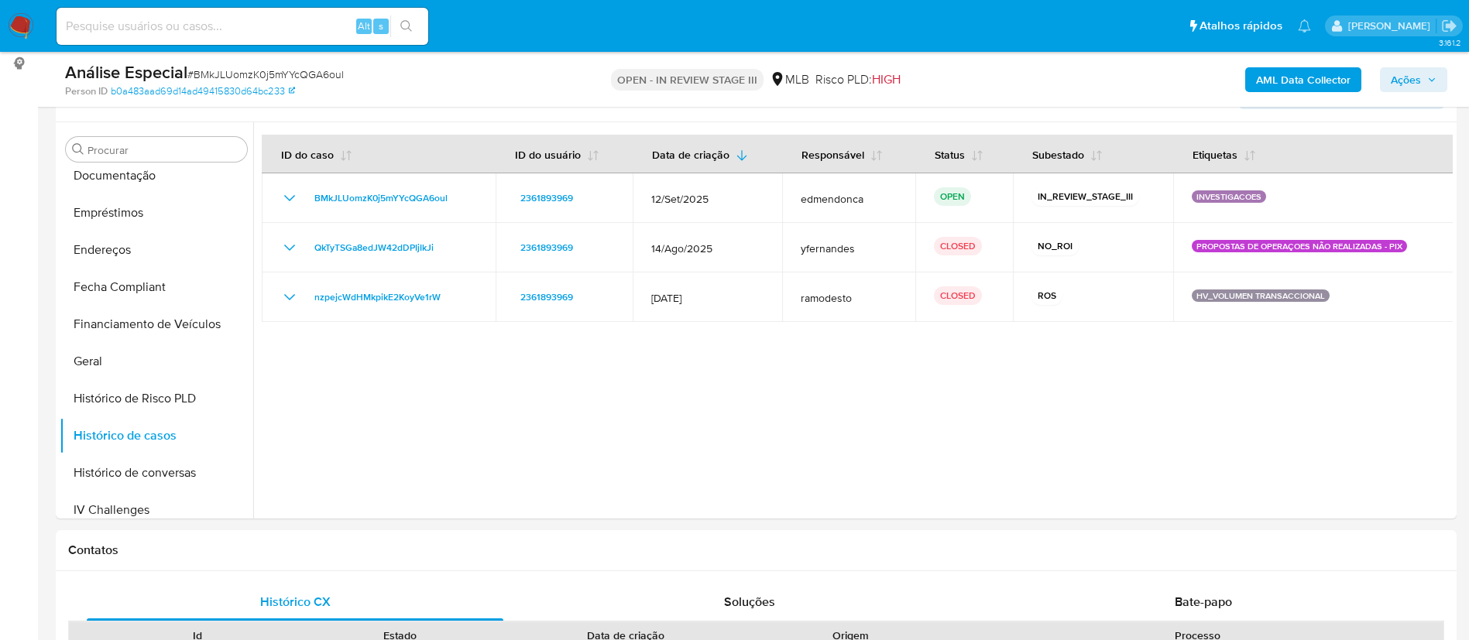
scroll to position [273, 0]
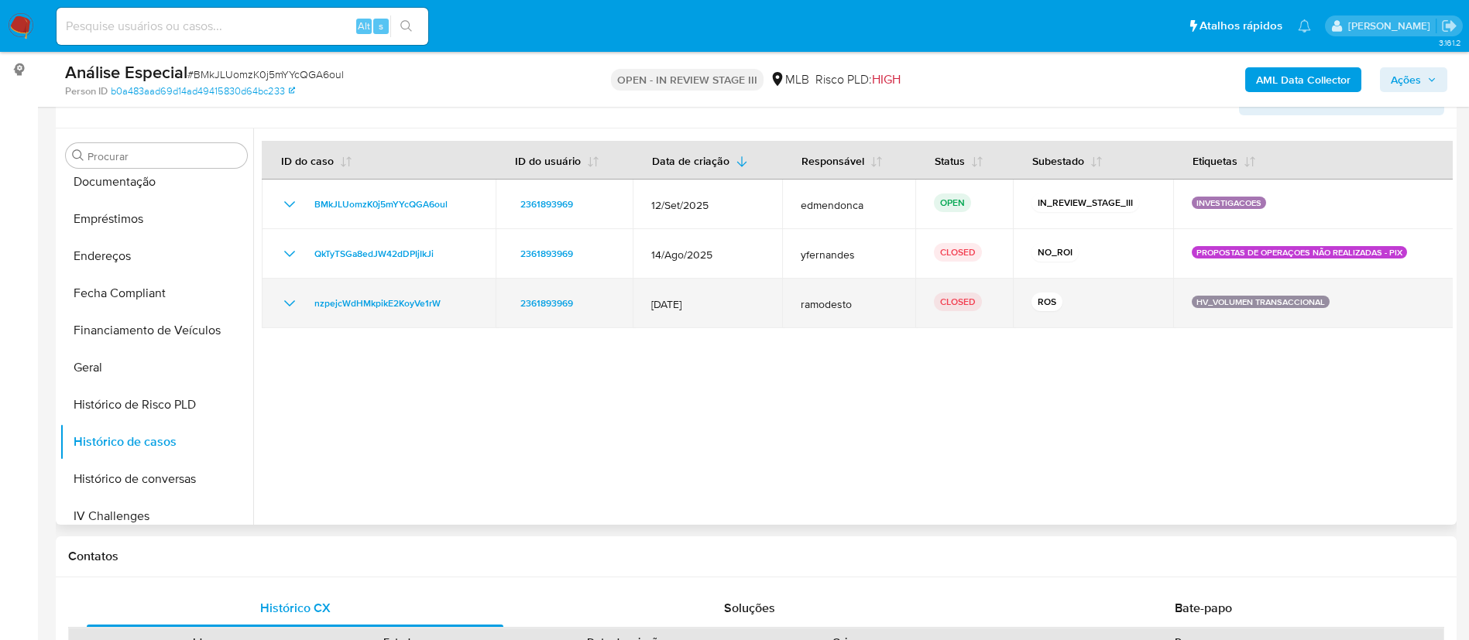
drag, startPoint x: 457, startPoint y: 314, endPoint x: 307, endPoint y: 303, distance: 149.8
click at [307, 303] on td "nzpejcWdHMkpikE2KoyVe1rW" at bounding box center [379, 304] width 234 height 50
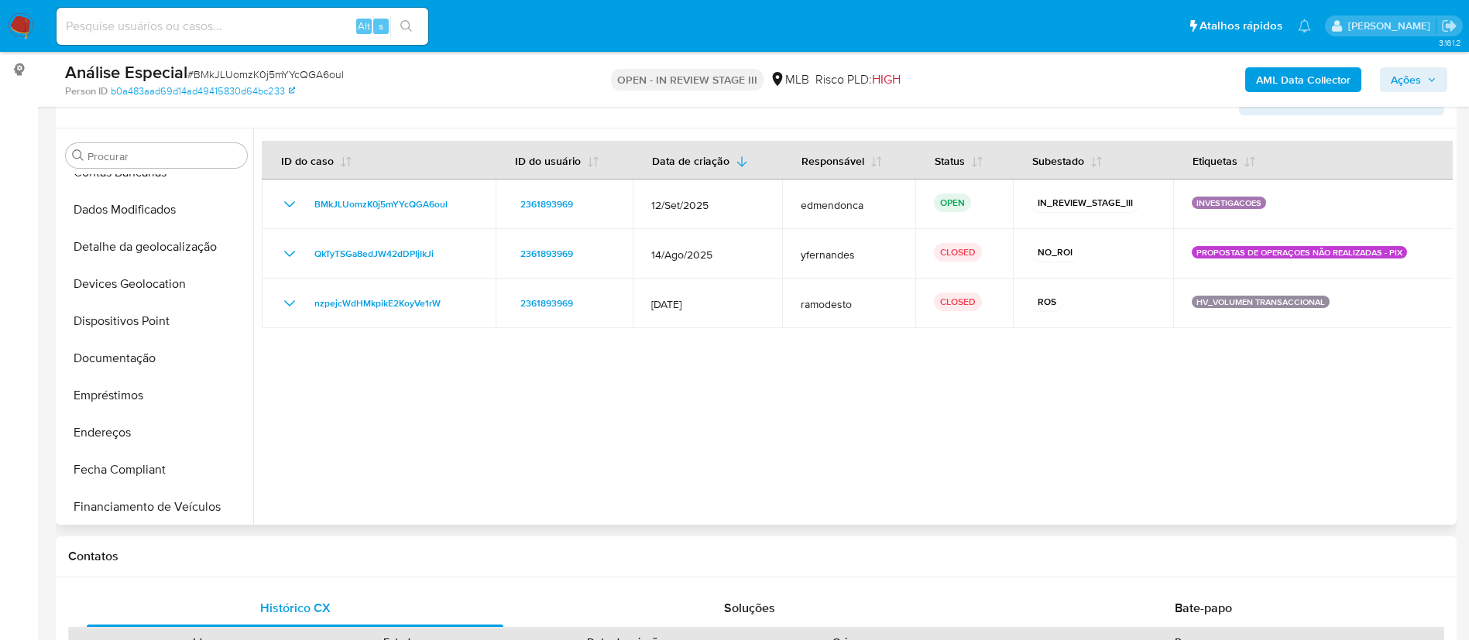
scroll to position [204, 0]
click at [130, 321] on button "Documentação" at bounding box center [150, 322] width 181 height 37
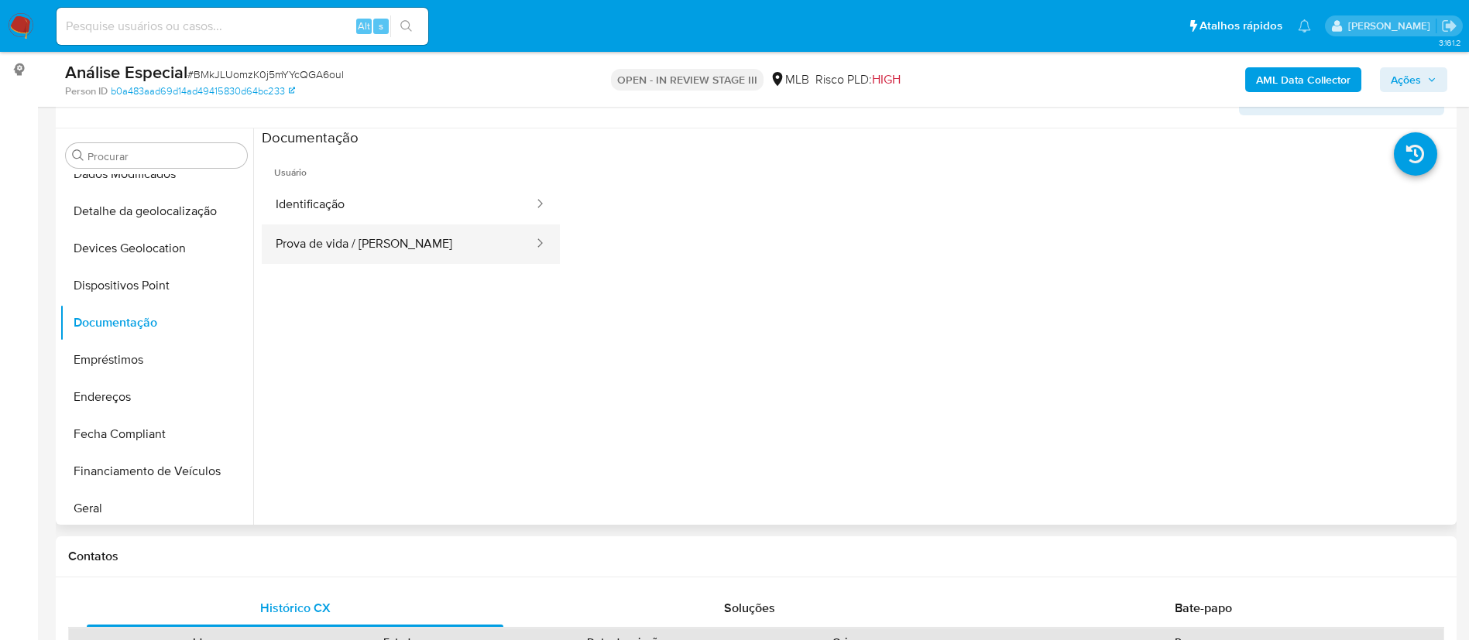
click at [427, 235] on button "Prova de vida / Selfie" at bounding box center [398, 244] width 273 height 39
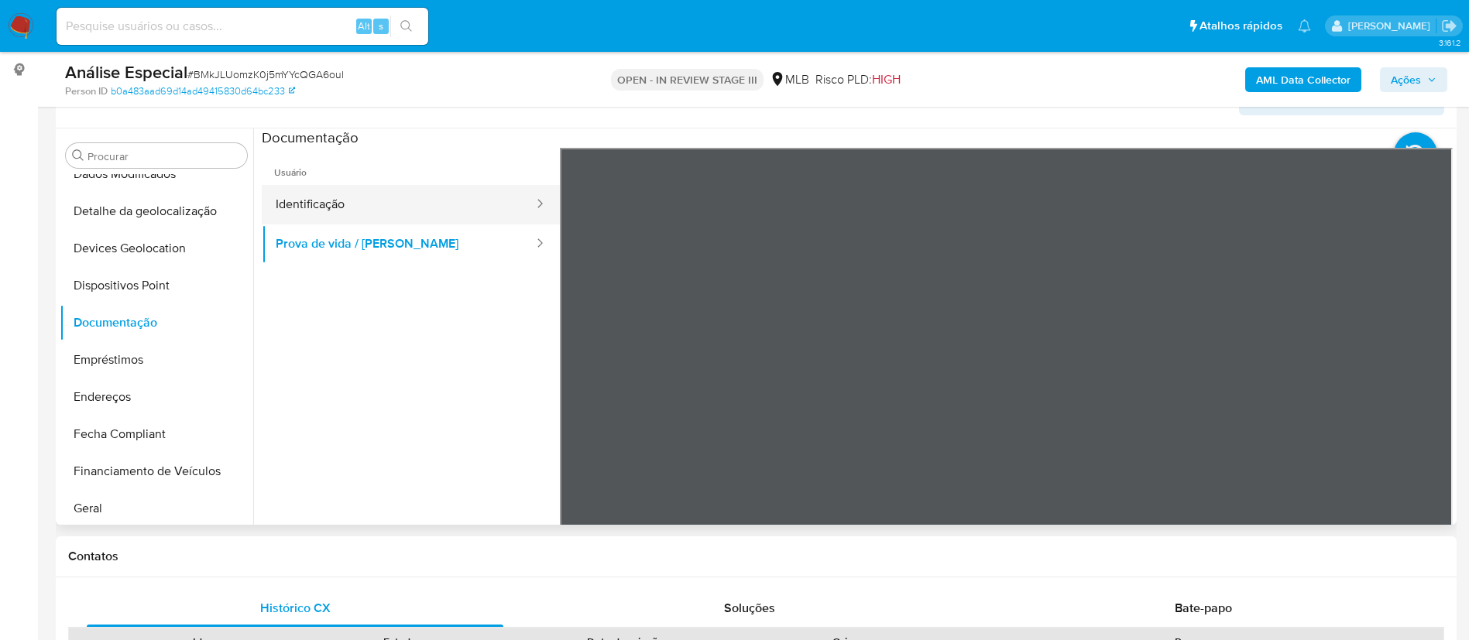
click at [368, 209] on button "Identificação" at bounding box center [398, 204] width 273 height 39
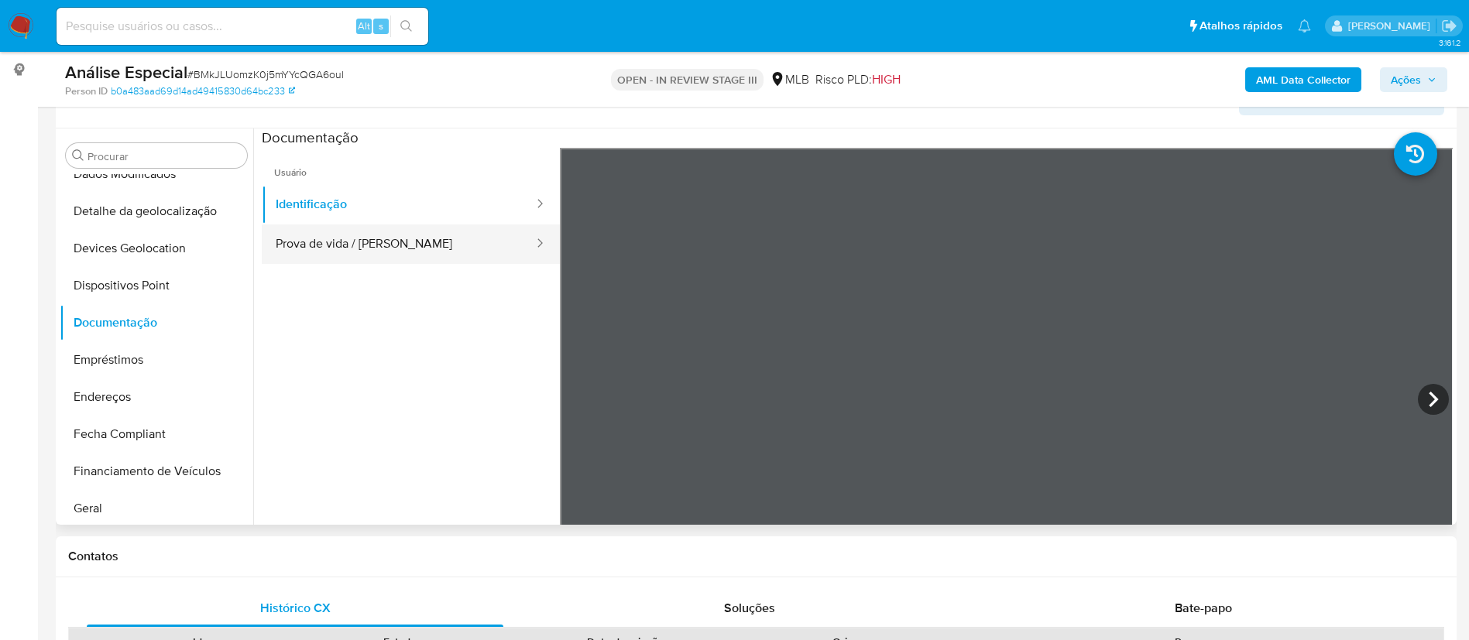
click at [523, 255] on div at bounding box center [535, 244] width 25 height 39
click at [413, 249] on button "Prova de vida / [PERSON_NAME]" at bounding box center [398, 244] width 273 height 39
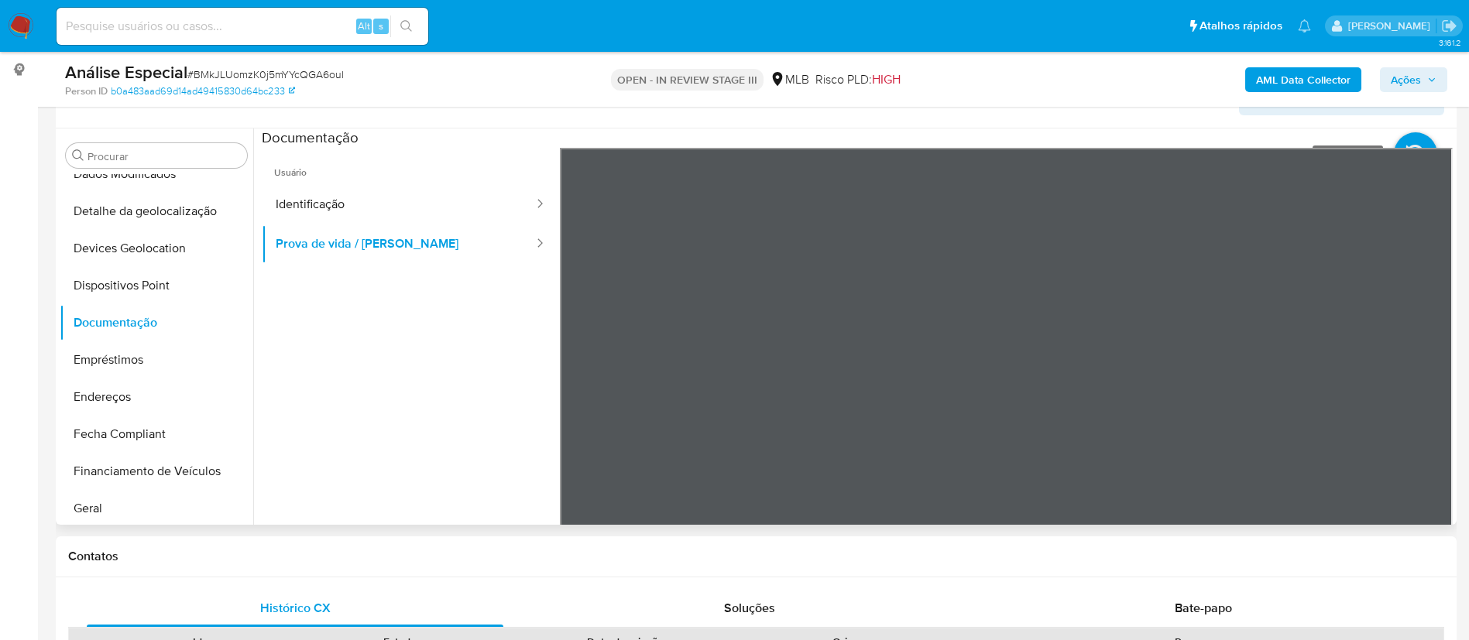
click at [1407, 131] on li at bounding box center [1431, 146] width 74 height 67
click at [1411, 144] on icon at bounding box center [1415, 153] width 43 height 43
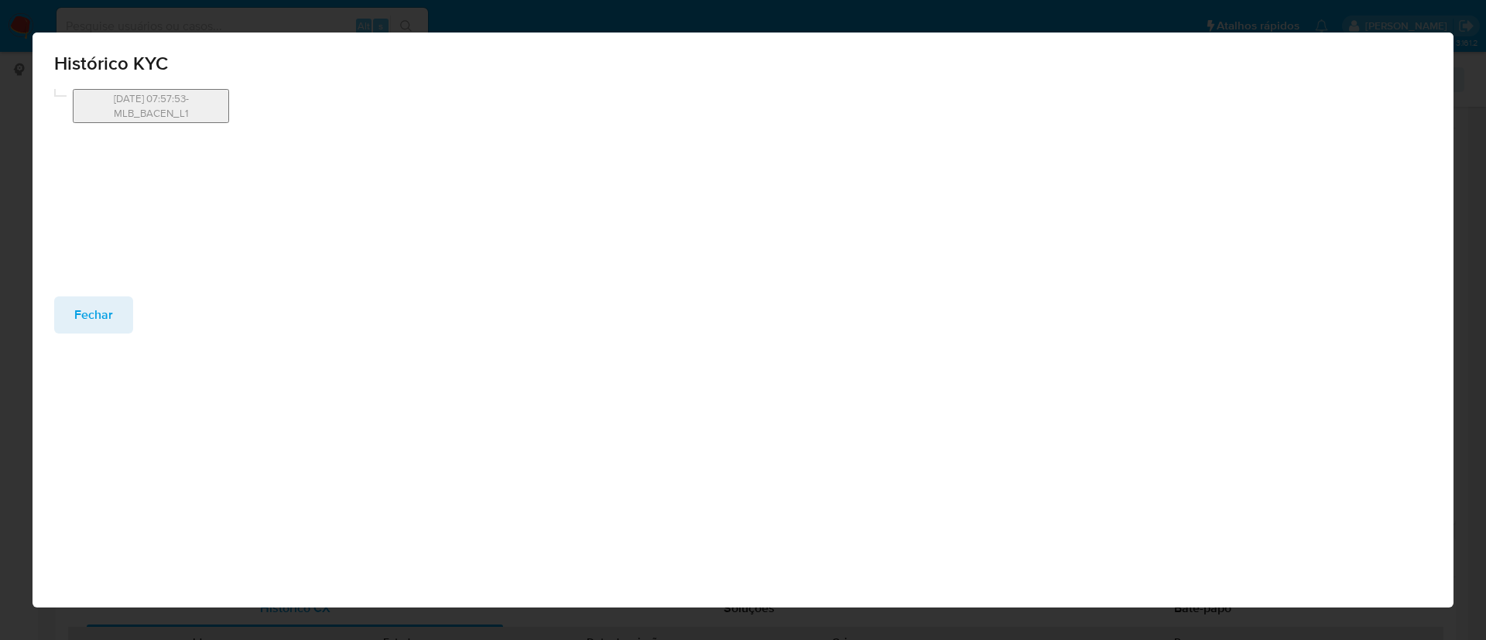
click at [64, 303] on button "Fechar" at bounding box center [93, 315] width 79 height 37
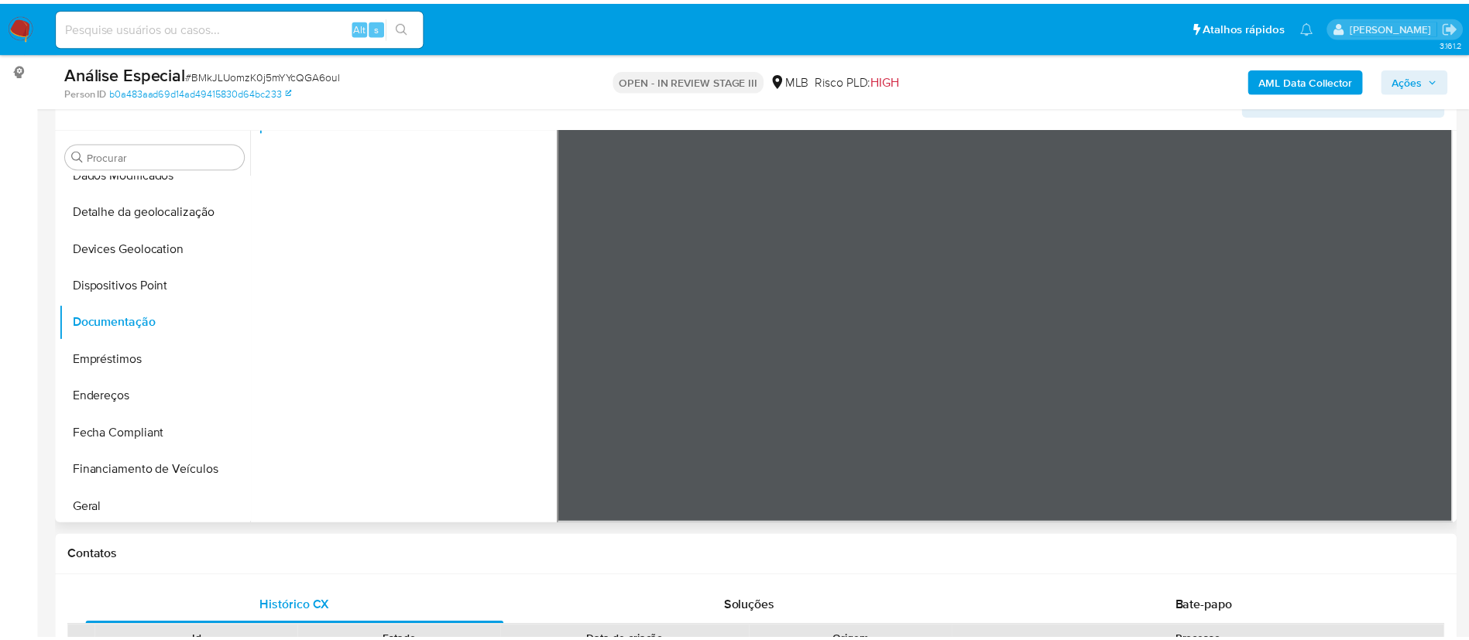
scroll to position [0, 0]
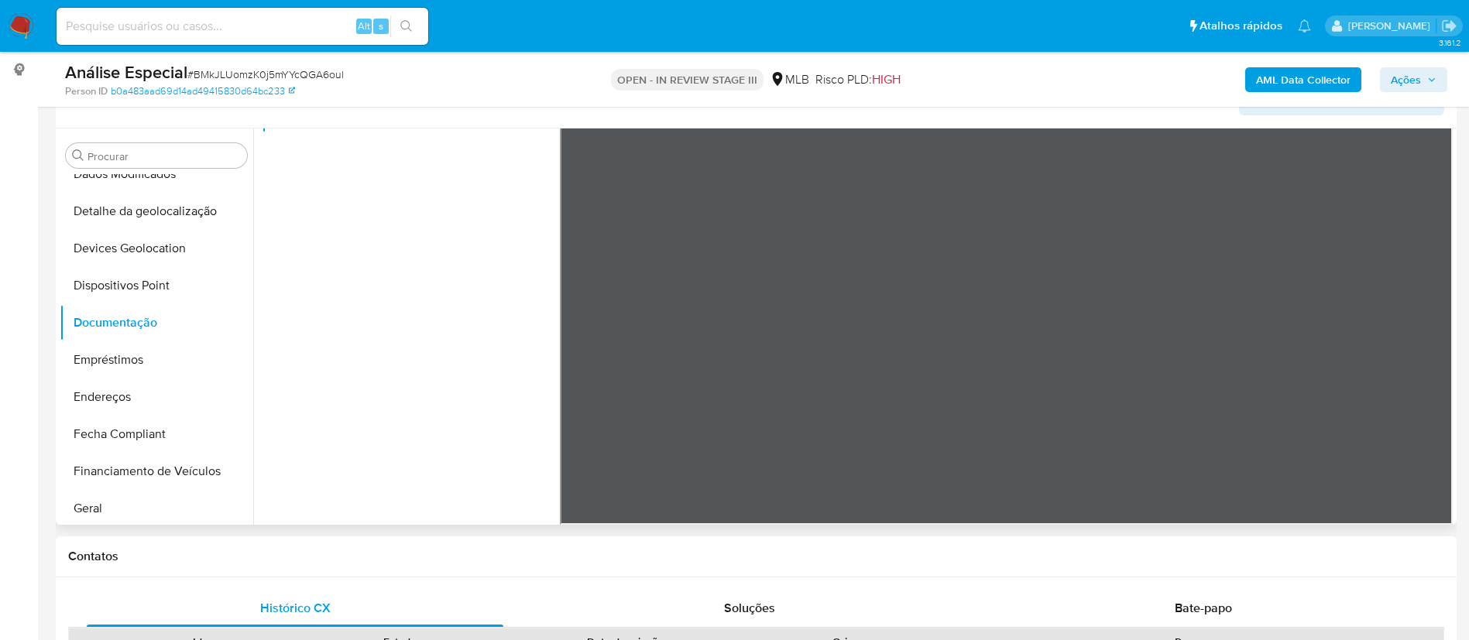
drag, startPoint x: 254, startPoint y: 277, endPoint x: 249, endPoint y: 299, distance: 22.3
click at [249, 299] on div "Procurar Adiantamentos de Dinheiro Anexos CBT Cartões Contas Bancárias Dados Mo…" at bounding box center [756, 327] width 1393 height 396
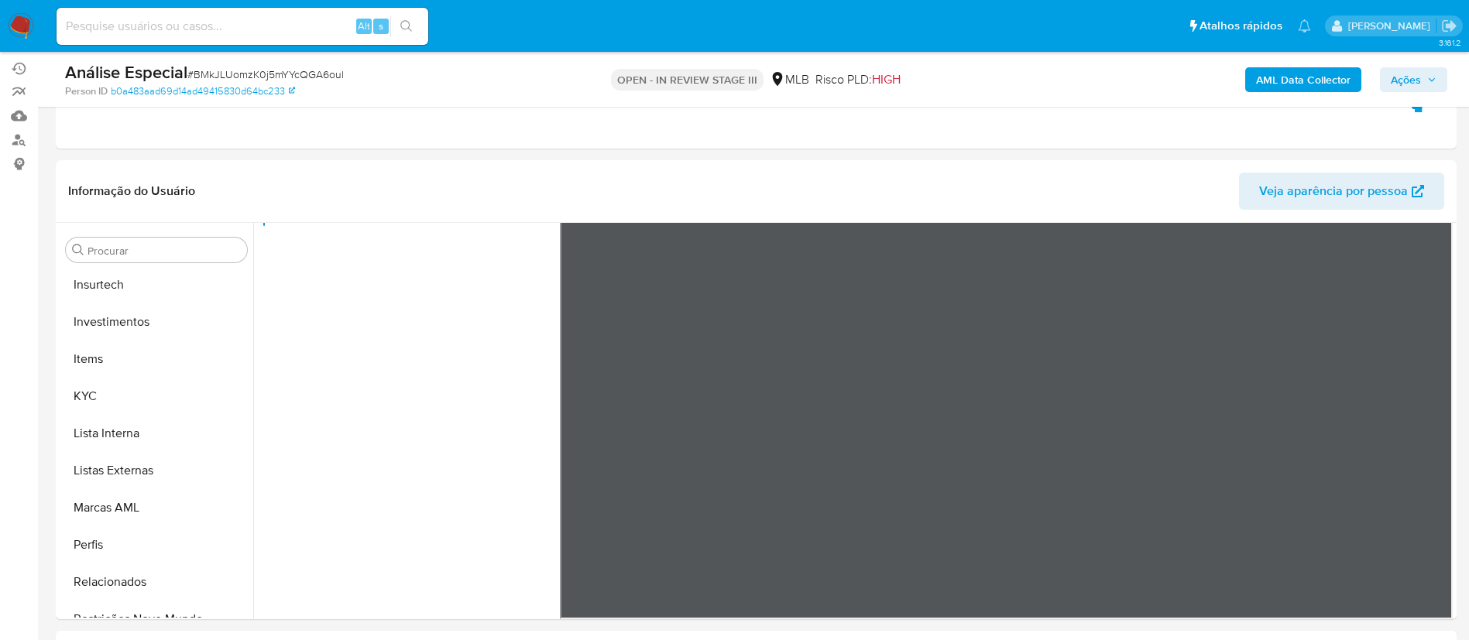
scroll to position [161, 0]
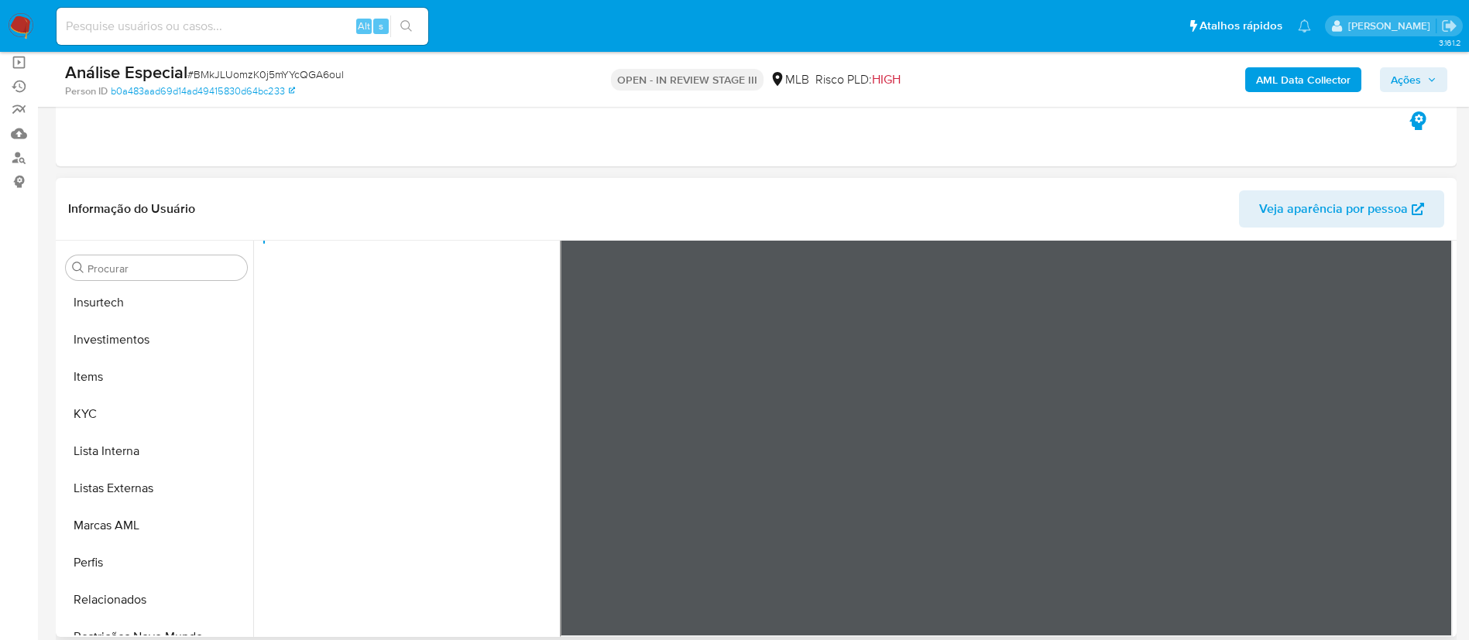
click at [356, 470] on ul "Usuário Identificação Prova de vida / Selfie" at bounding box center [411, 352] width 298 height 446
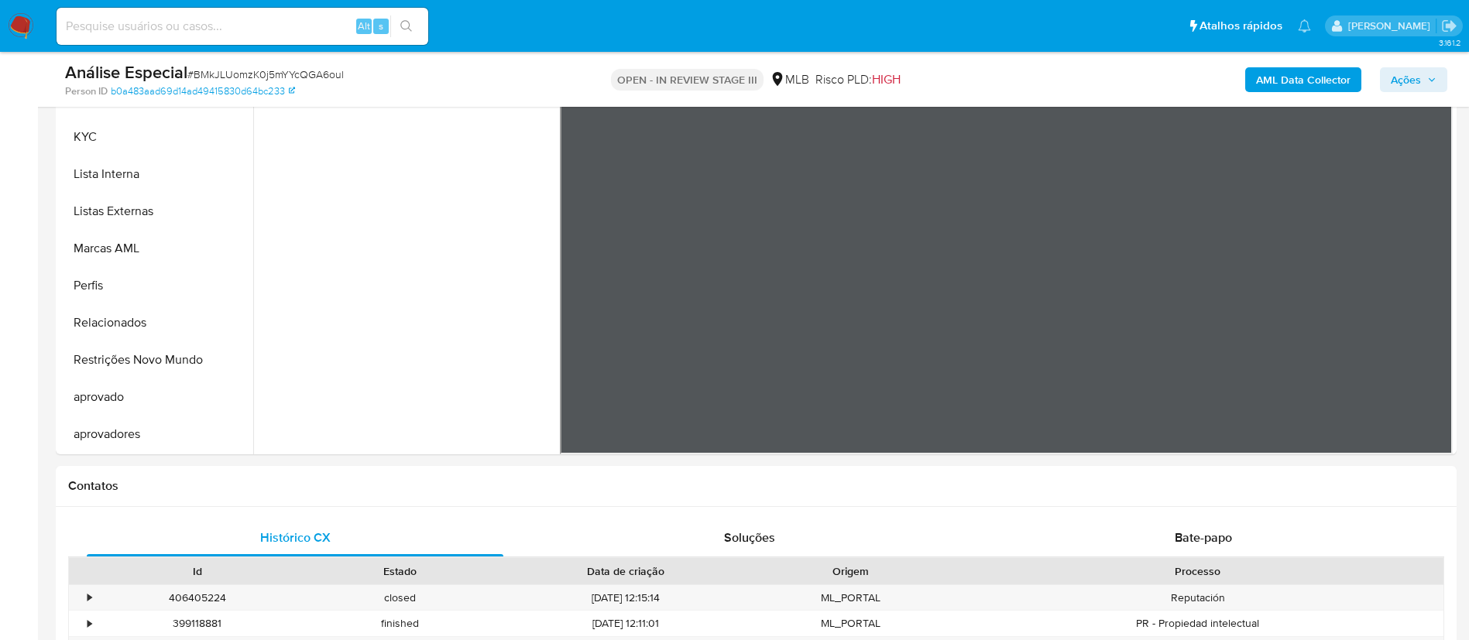
scroll to position [382, 0]
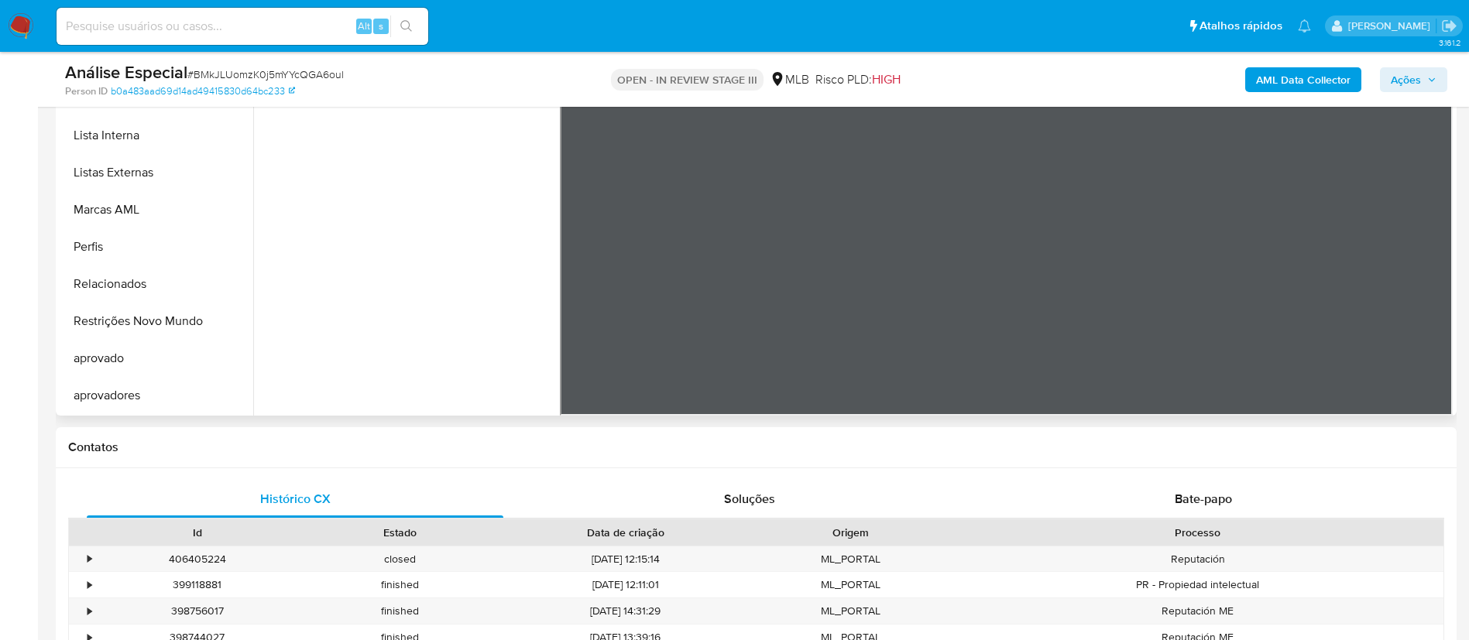
drag, startPoint x: 253, startPoint y: 364, endPoint x: 255, endPoint y: 329, distance: 34.9
click at [255, 330] on div at bounding box center [852, 217] width 1199 height 396
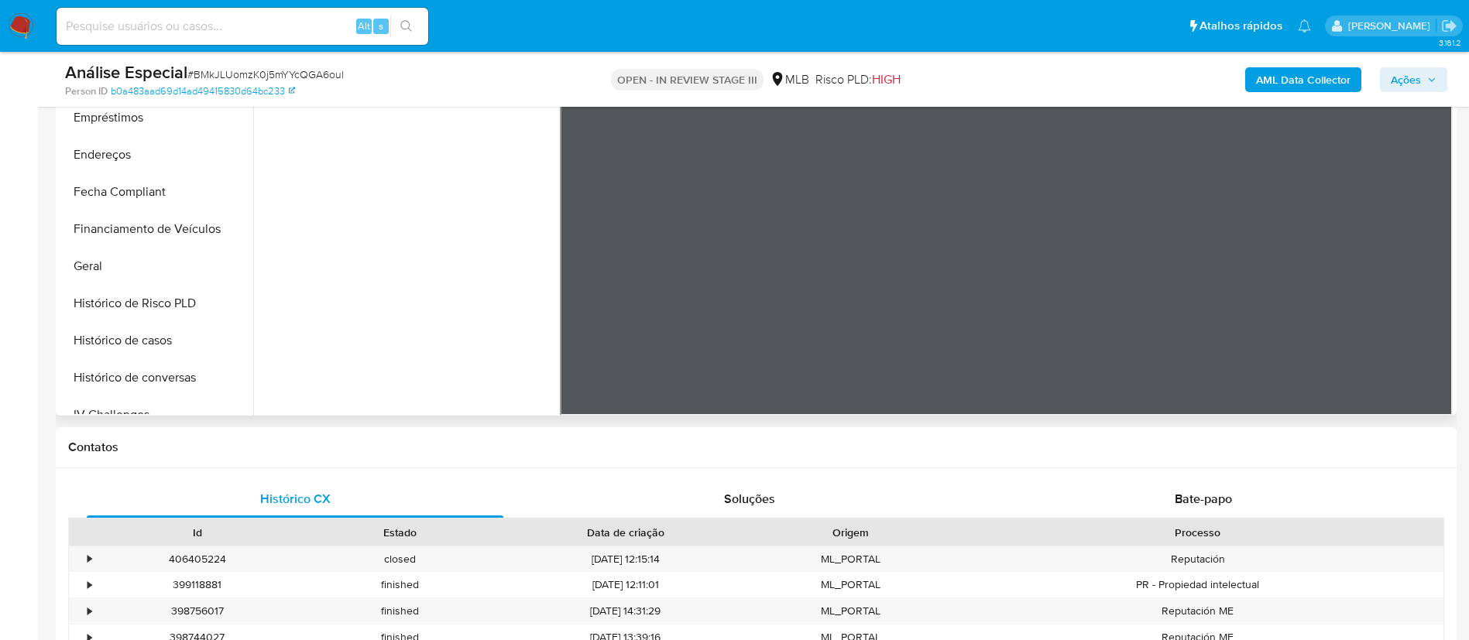
scroll to position [324, 0]
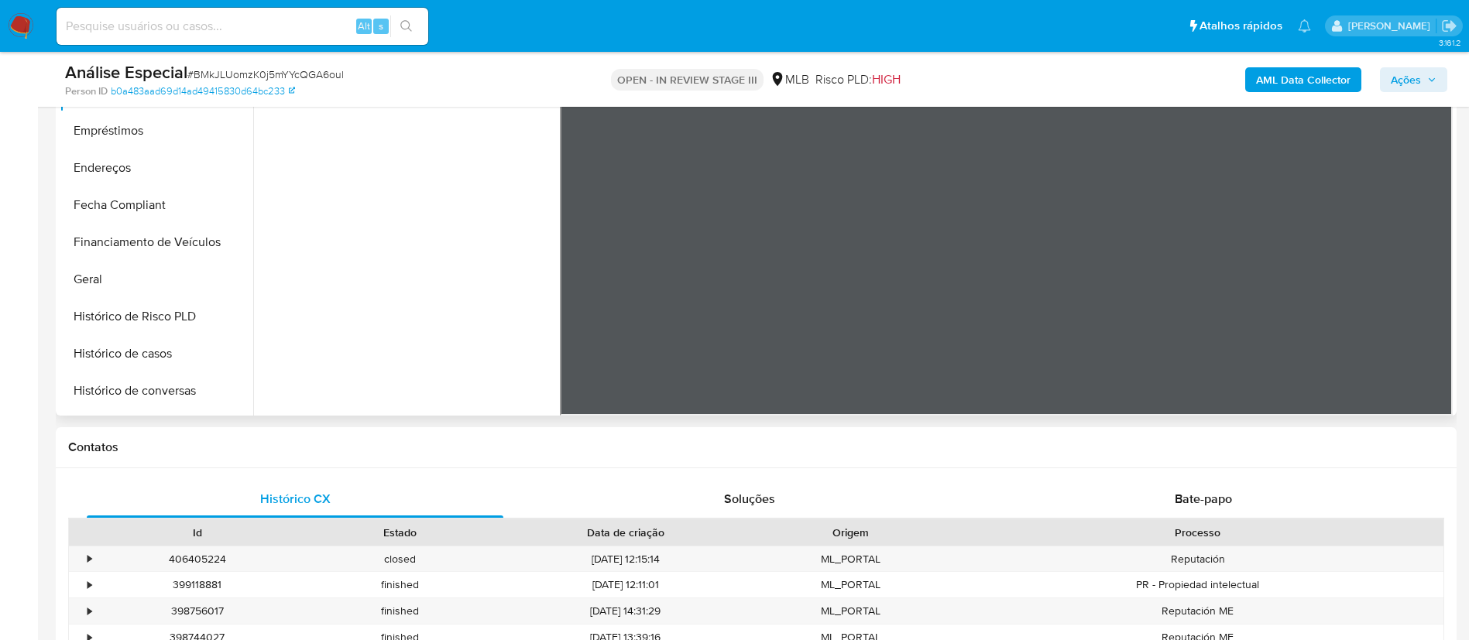
drag, startPoint x: 254, startPoint y: 229, endPoint x: 256, endPoint y: 211, distance: 18.0
click at [256, 211] on div at bounding box center [852, 217] width 1199 height 396
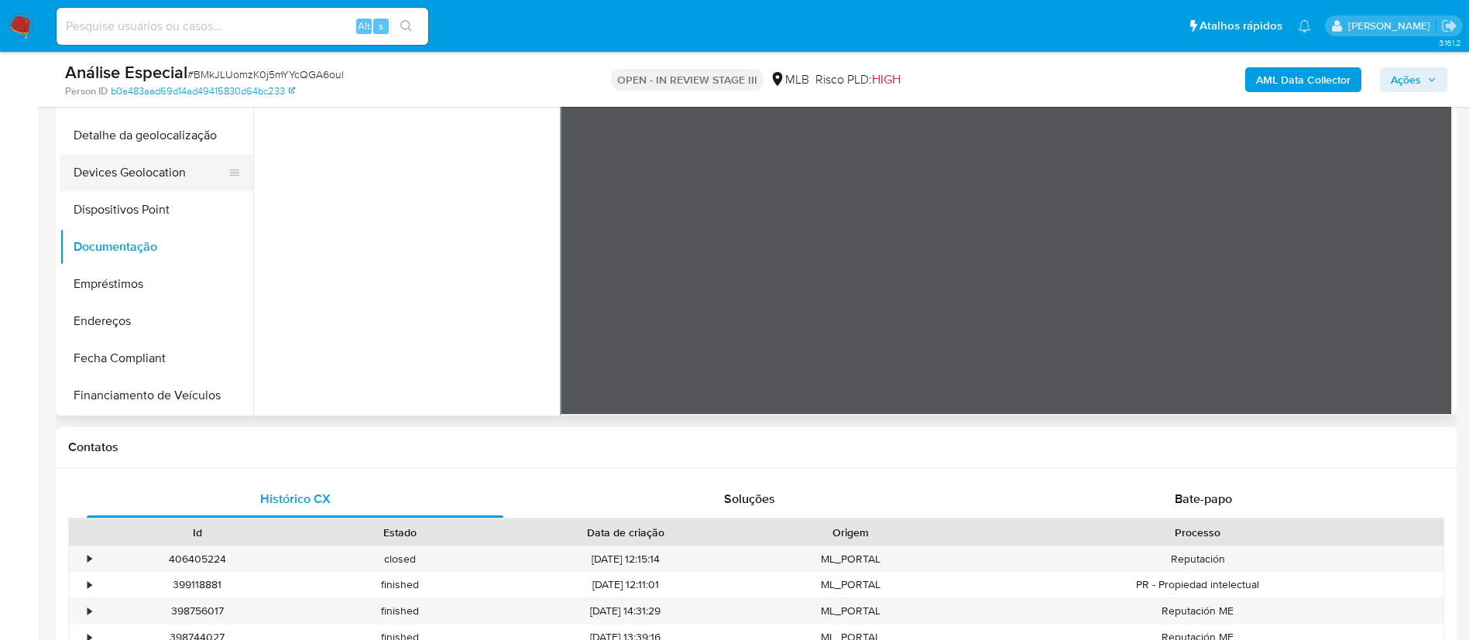
click at [168, 166] on button "Devices Geolocation" at bounding box center [150, 172] width 181 height 37
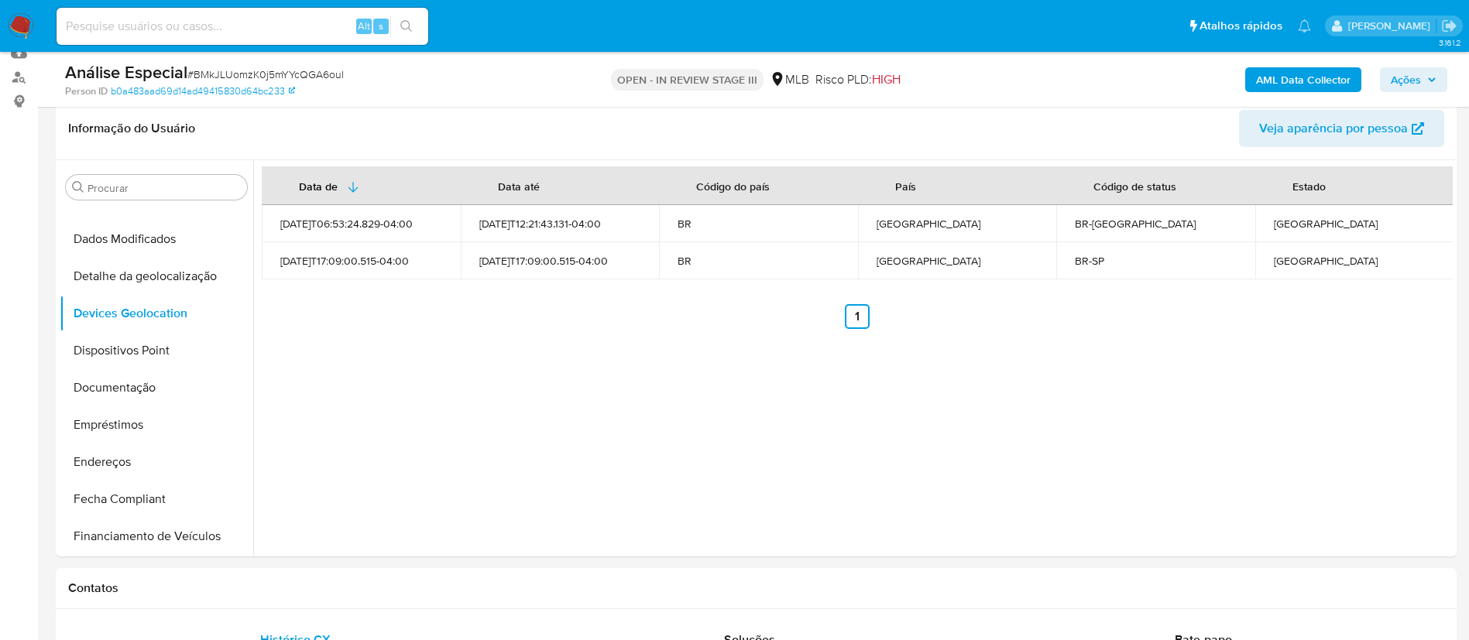
scroll to position [238, 0]
click at [102, 287] on button "Detalhe da geolocalização" at bounding box center [150, 279] width 181 height 37
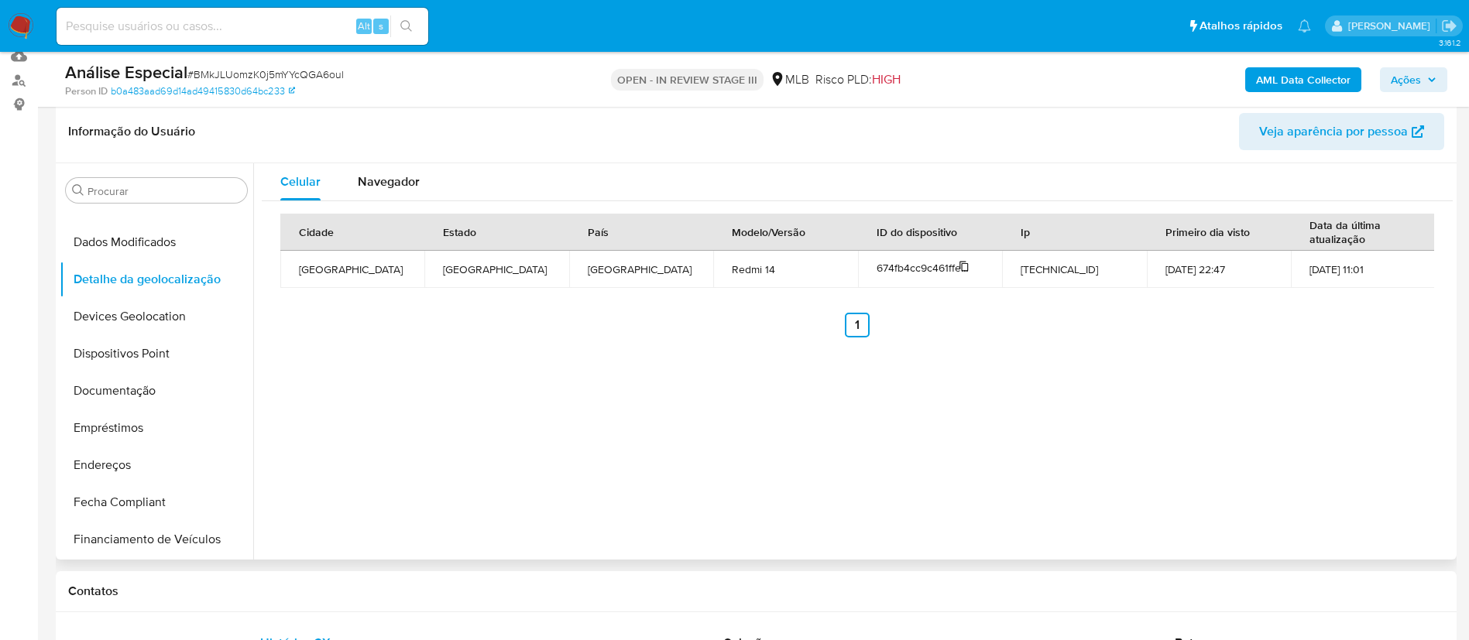
click at [909, 267] on span "674fb4cc9c461ffebea1737a" at bounding box center [940, 267] width 129 height 15
click at [965, 265] on icon at bounding box center [963, 266] width 11 height 11
click at [335, 20] on input at bounding box center [243, 26] width 372 height 20
paste input "tQdzRzqDr5vpqbpw6wy0ycj4"
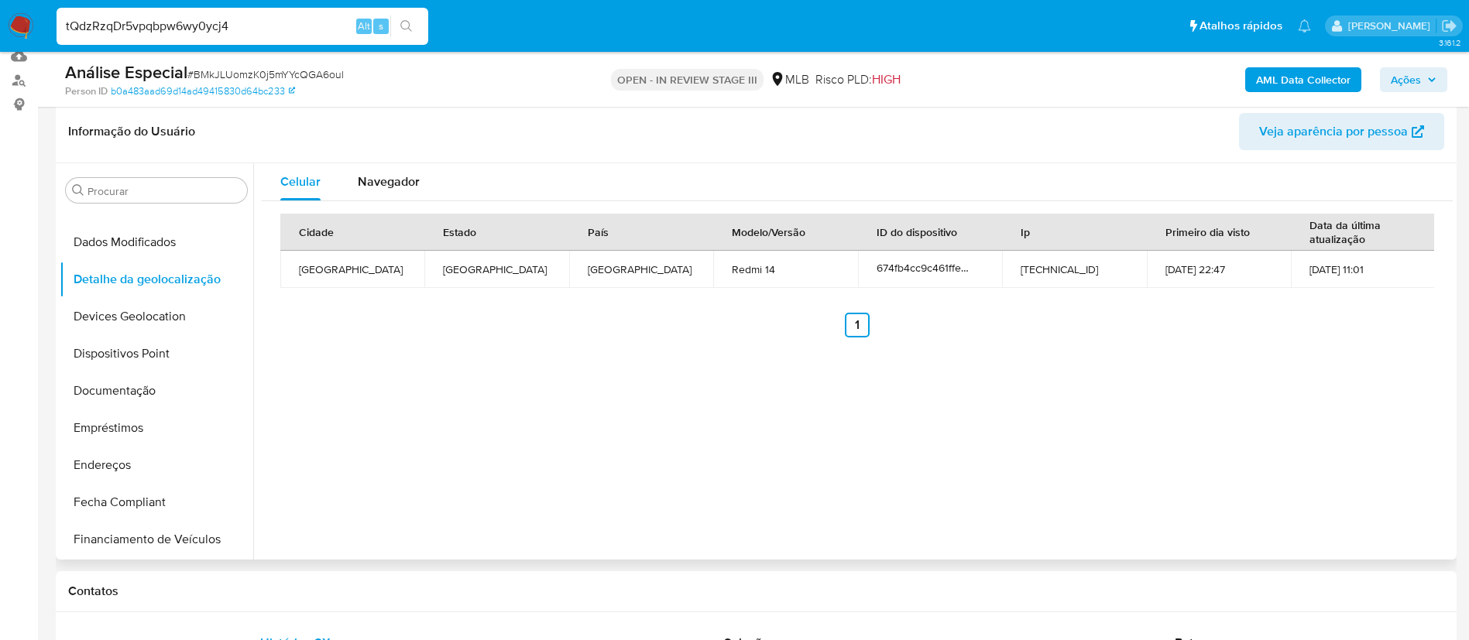
type input "tQdzRzqDr5vpqbpw6wy0ycj4"
click at [398, 19] on button "search-icon" at bounding box center [406, 26] width 32 height 22
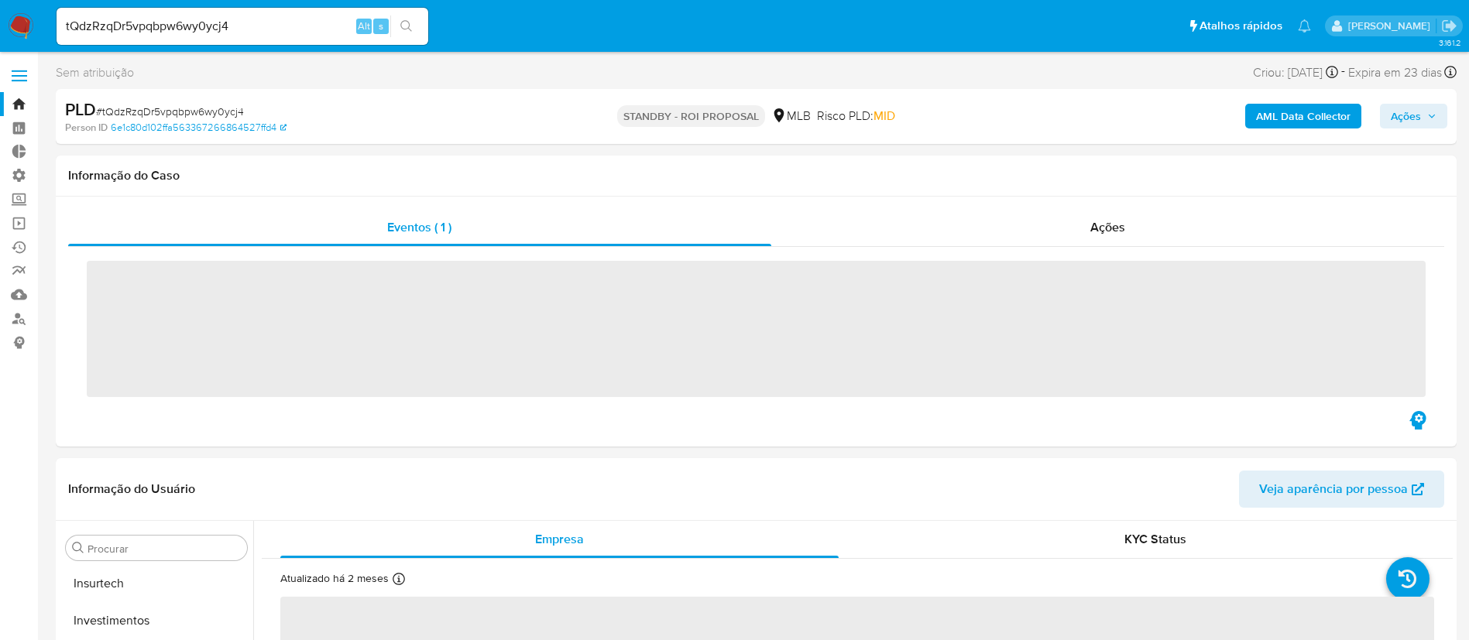
scroll to position [803, 0]
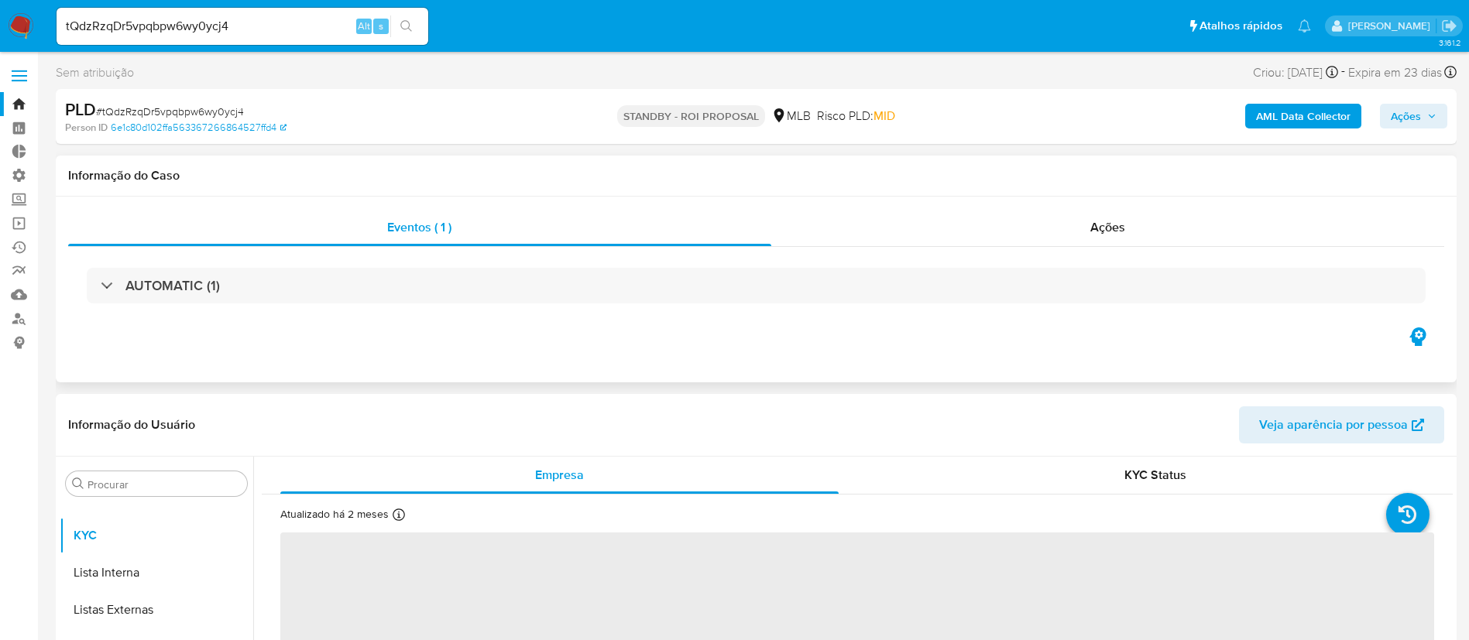
select select "10"
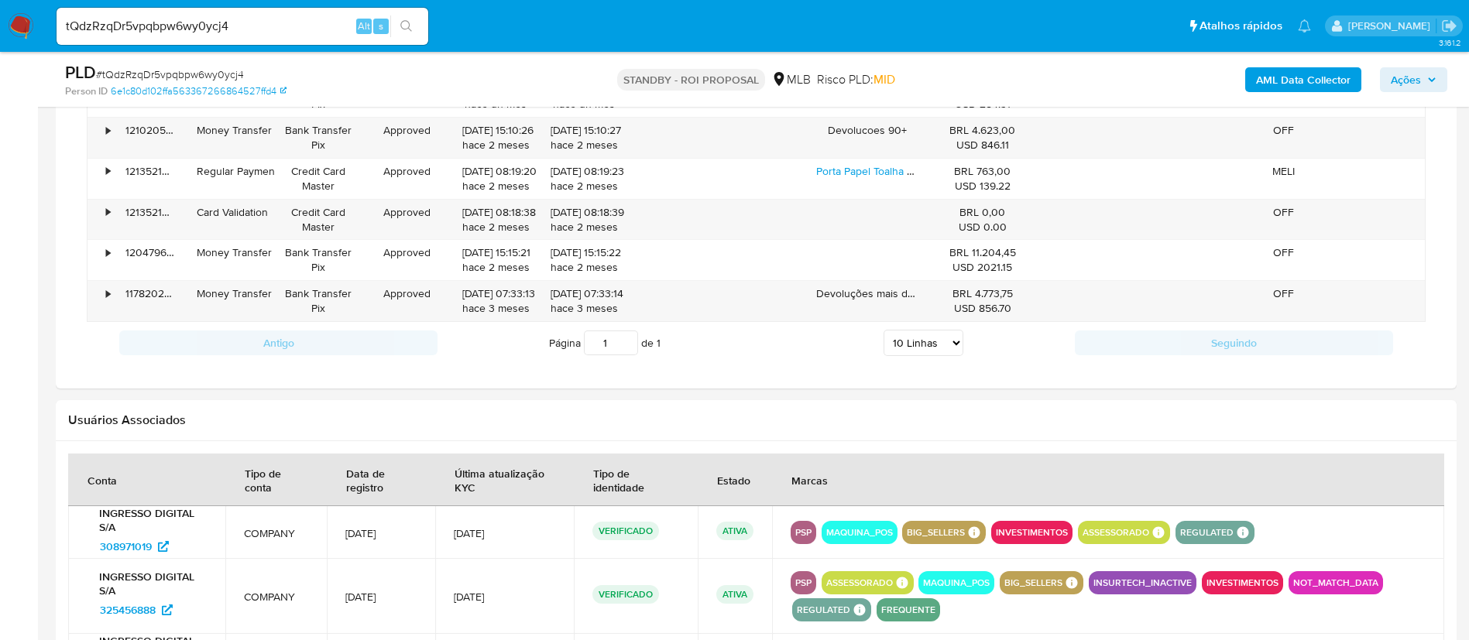
scroll to position [177, 0]
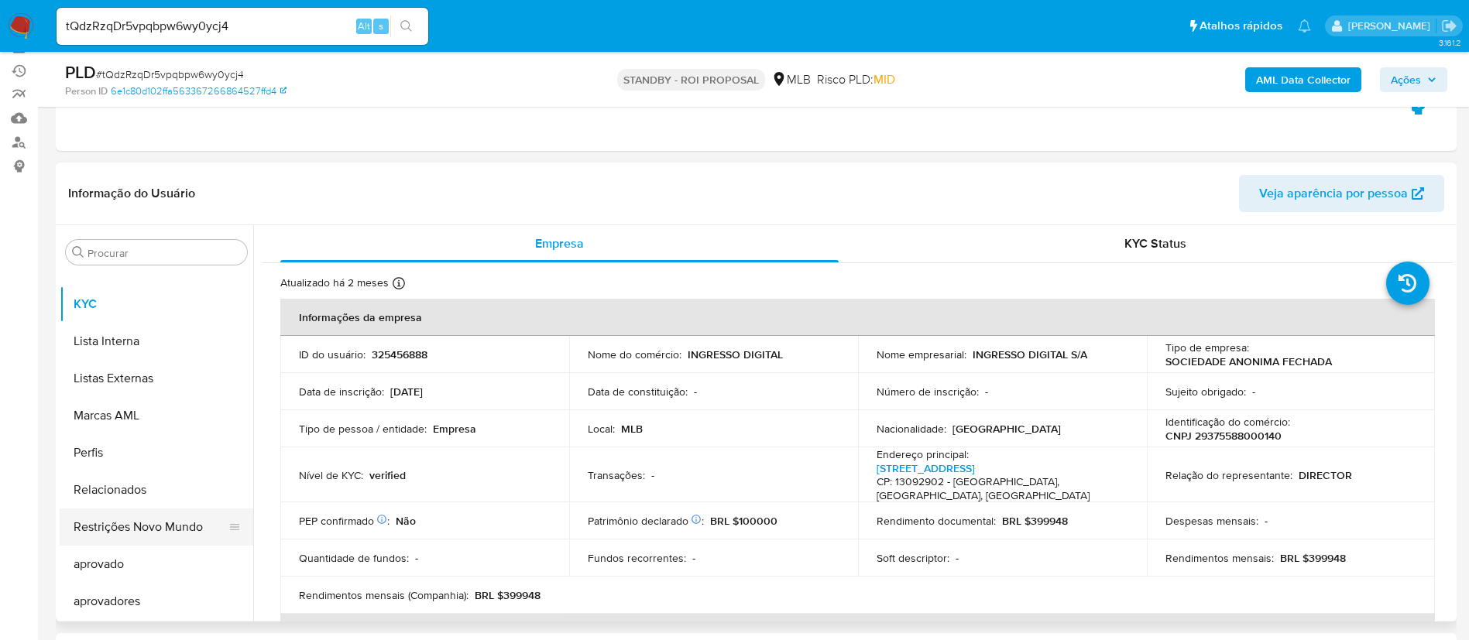
click at [135, 519] on button "Restrições Novo Mundo" at bounding box center [150, 527] width 181 height 37
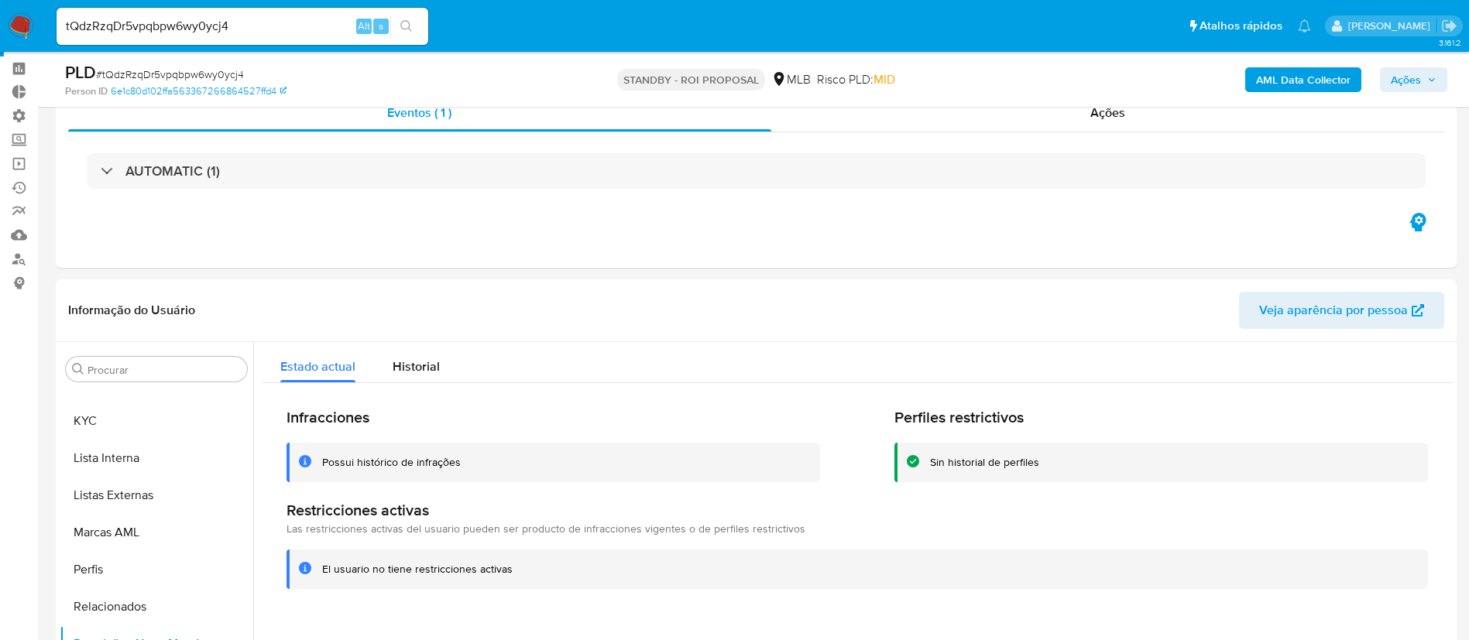
scroll to position [0, 0]
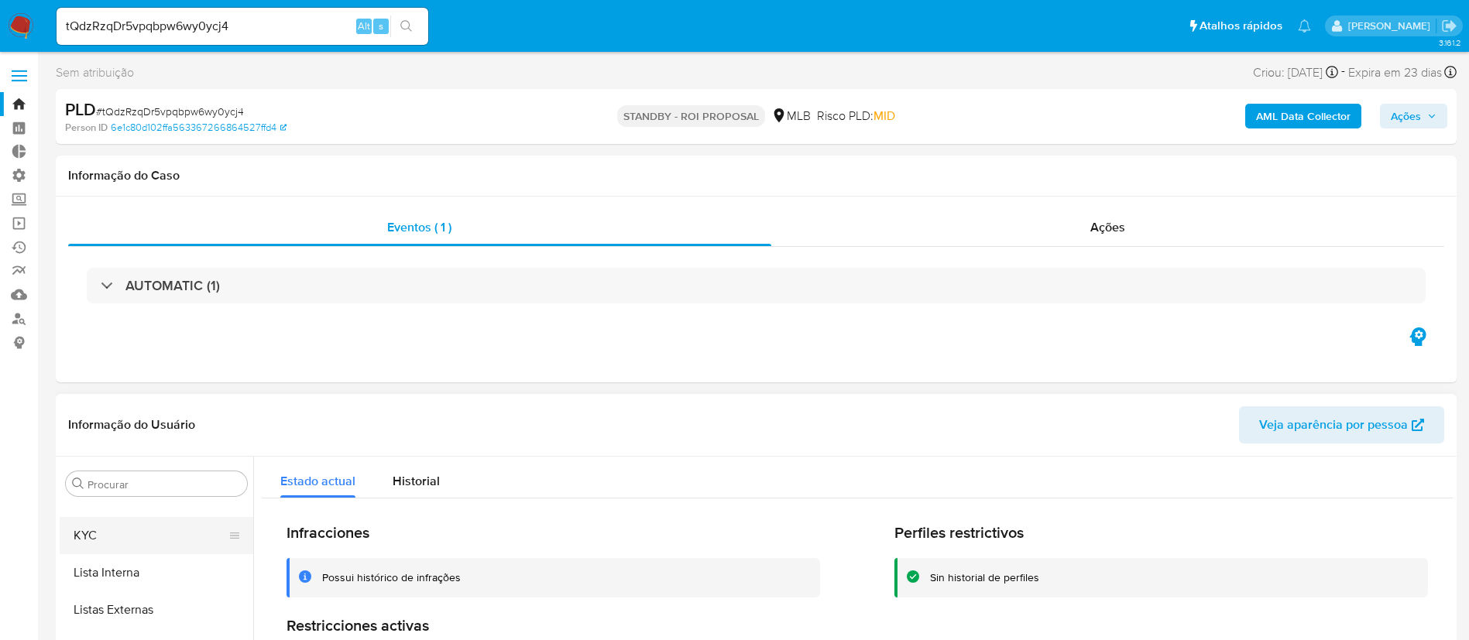
drag, startPoint x: 72, startPoint y: 542, endPoint x: 94, endPoint y: 532, distance: 24.6
click at [73, 541] on button "KYC" at bounding box center [150, 535] width 181 height 37
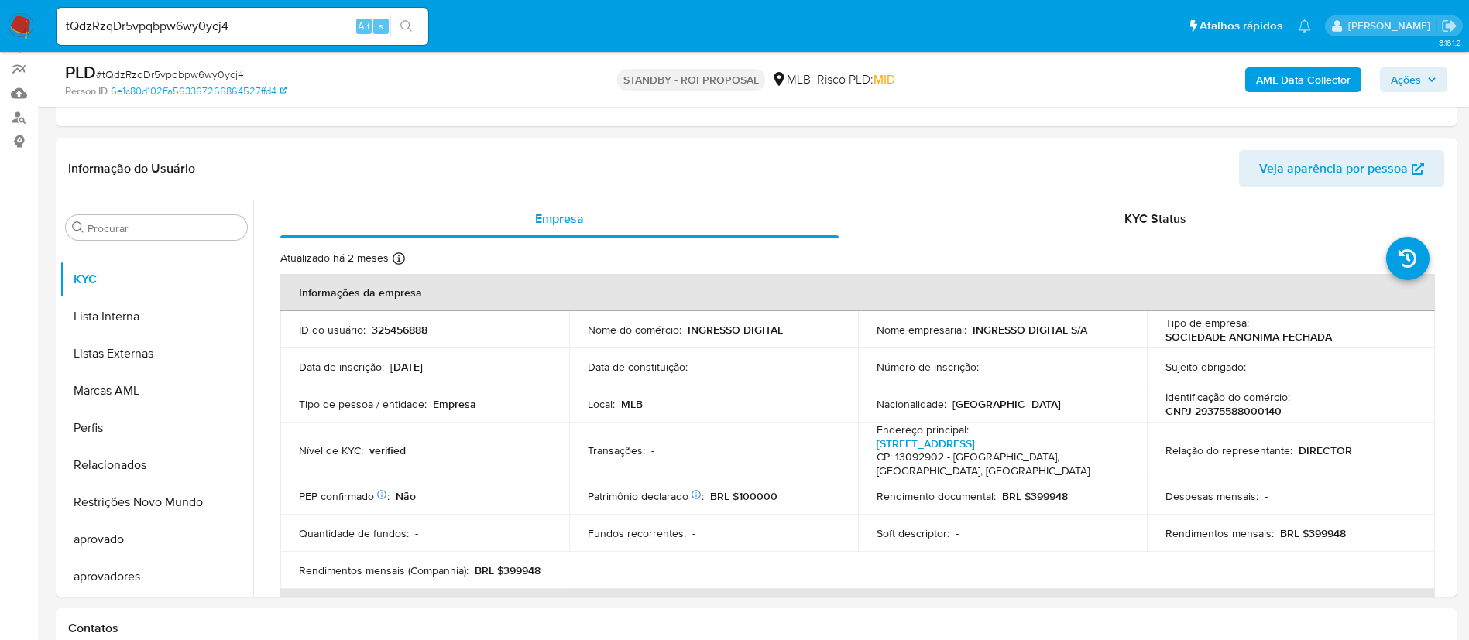
scroll to position [235, 0]
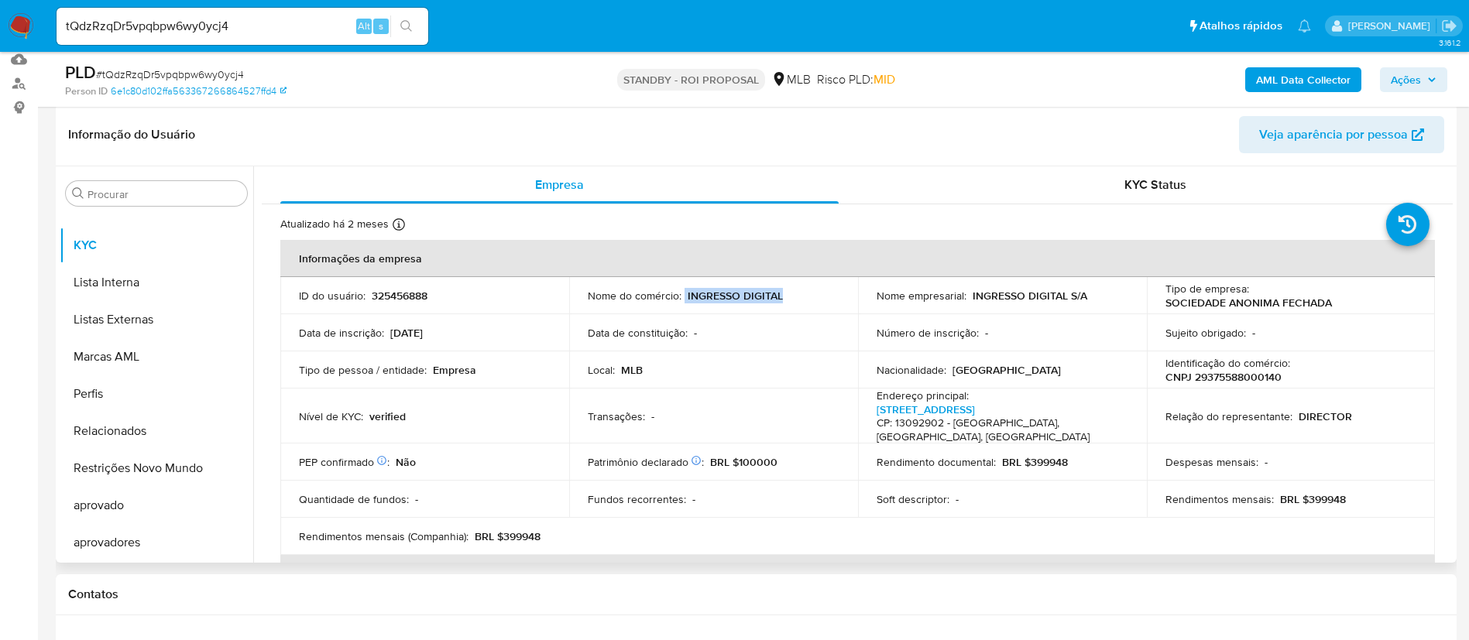
drag, startPoint x: 794, startPoint y: 299, endPoint x: 710, endPoint y: 285, distance: 85.5
click at [681, 286] on td "Nome do comércio : INGRESSO DIGITAL" at bounding box center [713, 295] width 289 height 37
copy div "INGRESSO DIGITAL"
drag, startPoint x: 243, startPoint y: 28, endPoint x: 10, endPoint y: 14, distance: 233.4
click at [10, 14] on nav "Pausado Ver notificaciones tQdzRzqDr5vpqbpw6wy0ycj4 Alt s Atalhos rápidos Presi…" at bounding box center [734, 26] width 1469 height 52
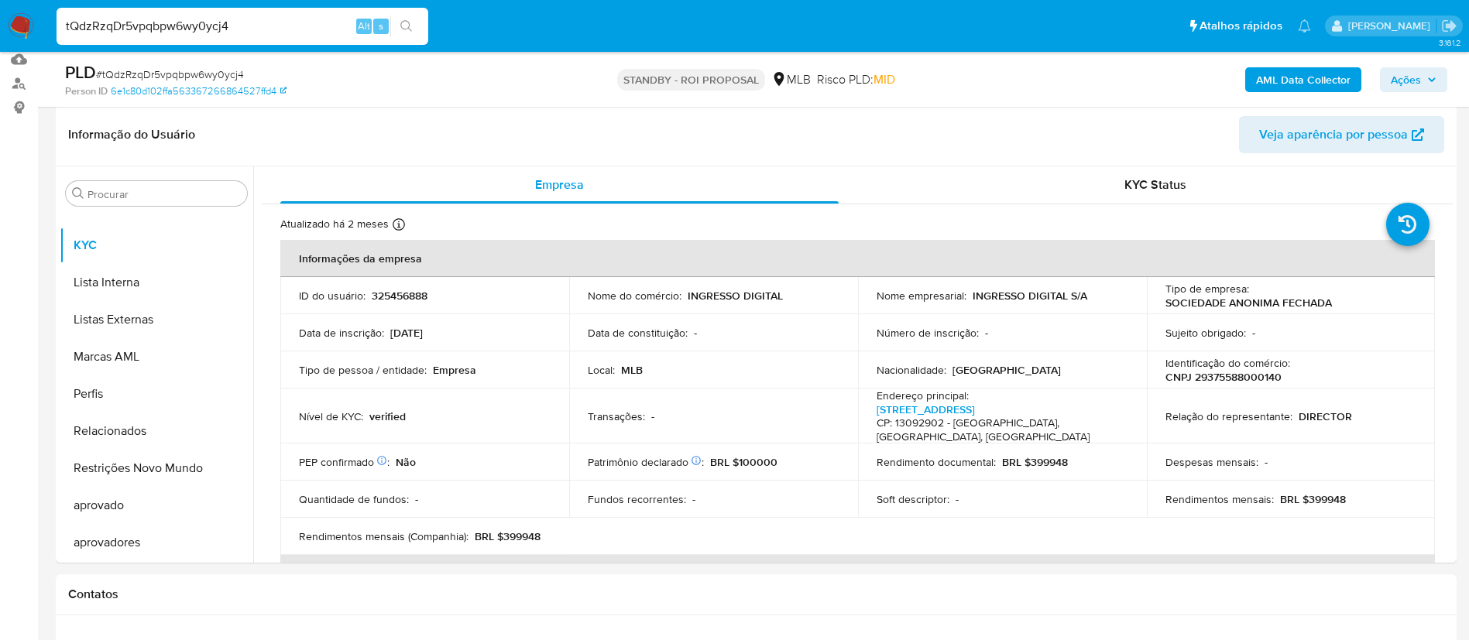
click at [406, 29] on icon "search-icon" at bounding box center [406, 26] width 12 height 12
click at [406, 20] on icon "search-icon" at bounding box center [406, 26] width 12 height 12
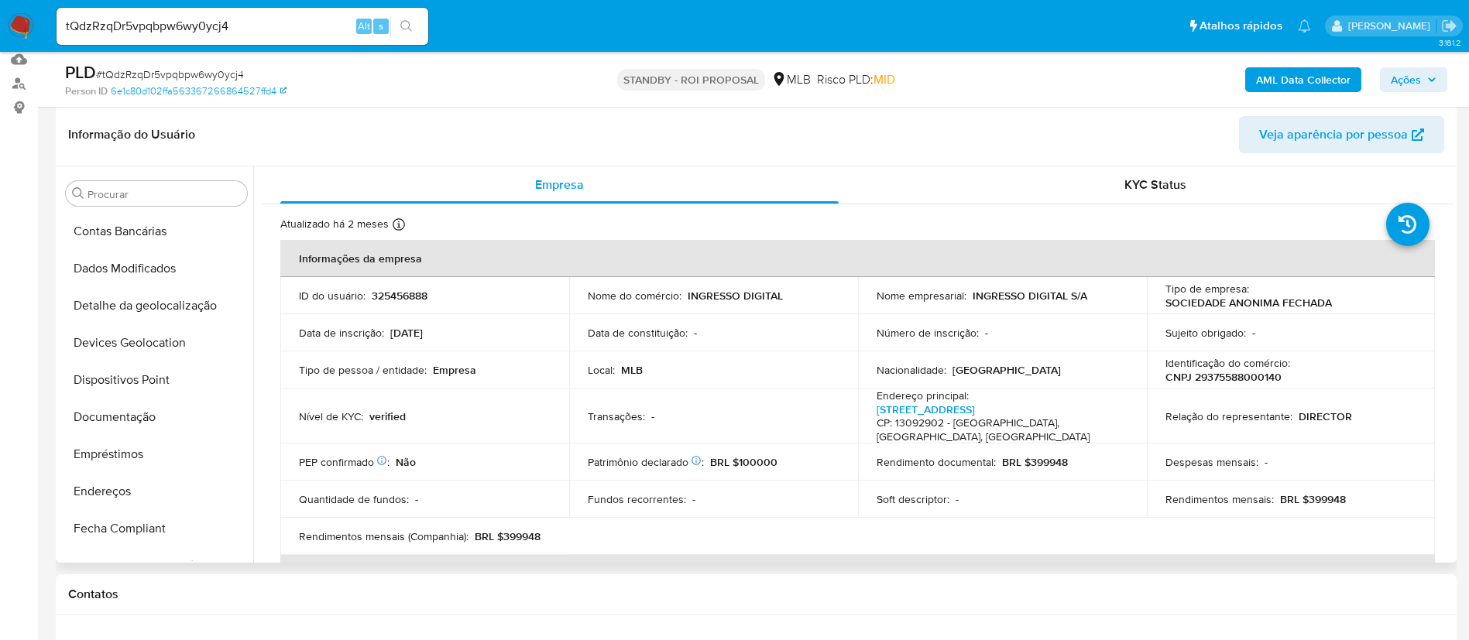
scroll to position [138, 0]
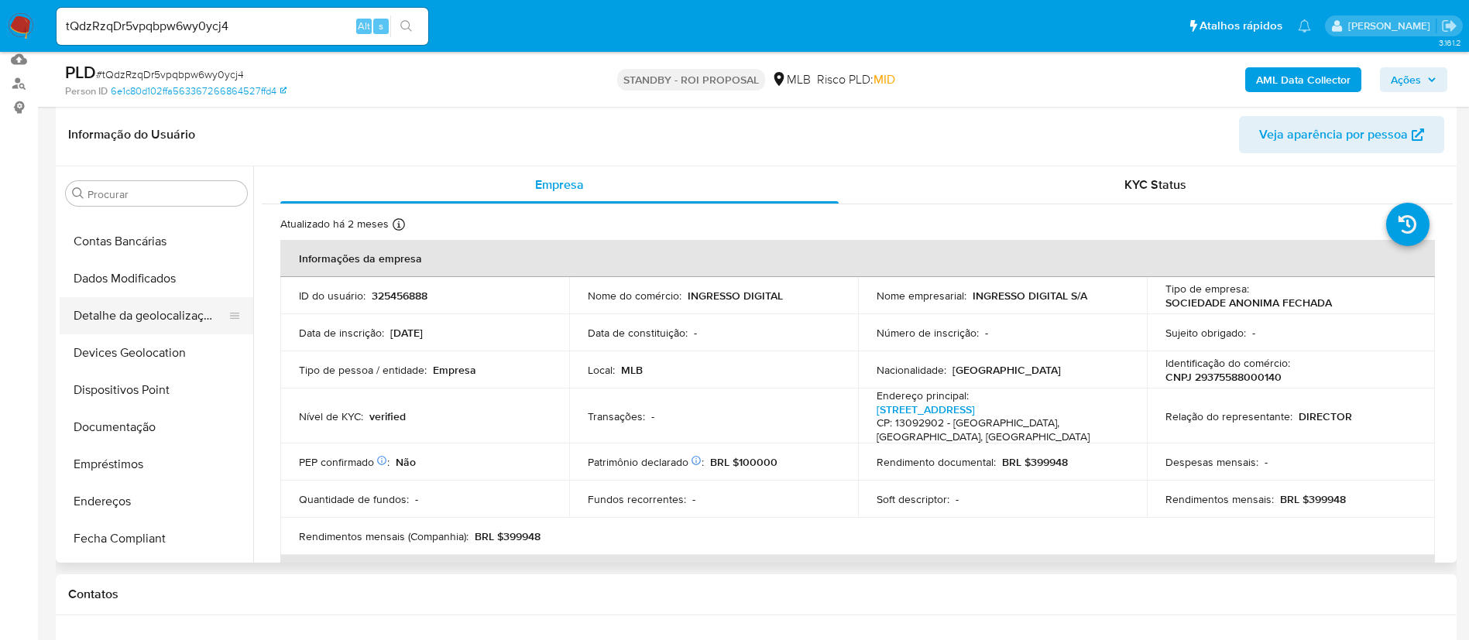
click at [174, 319] on button "Detalhe da geolocalização" at bounding box center [150, 315] width 181 height 37
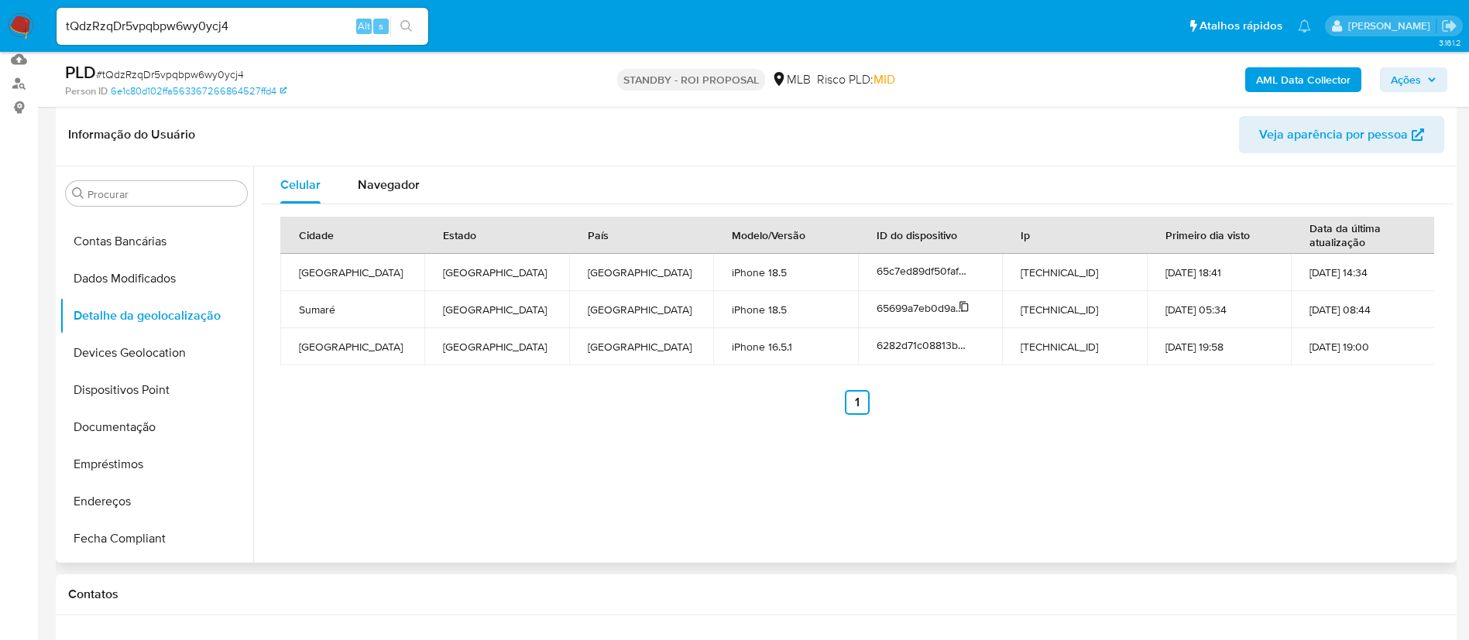
click at [962, 304] on icon at bounding box center [963, 306] width 11 height 11
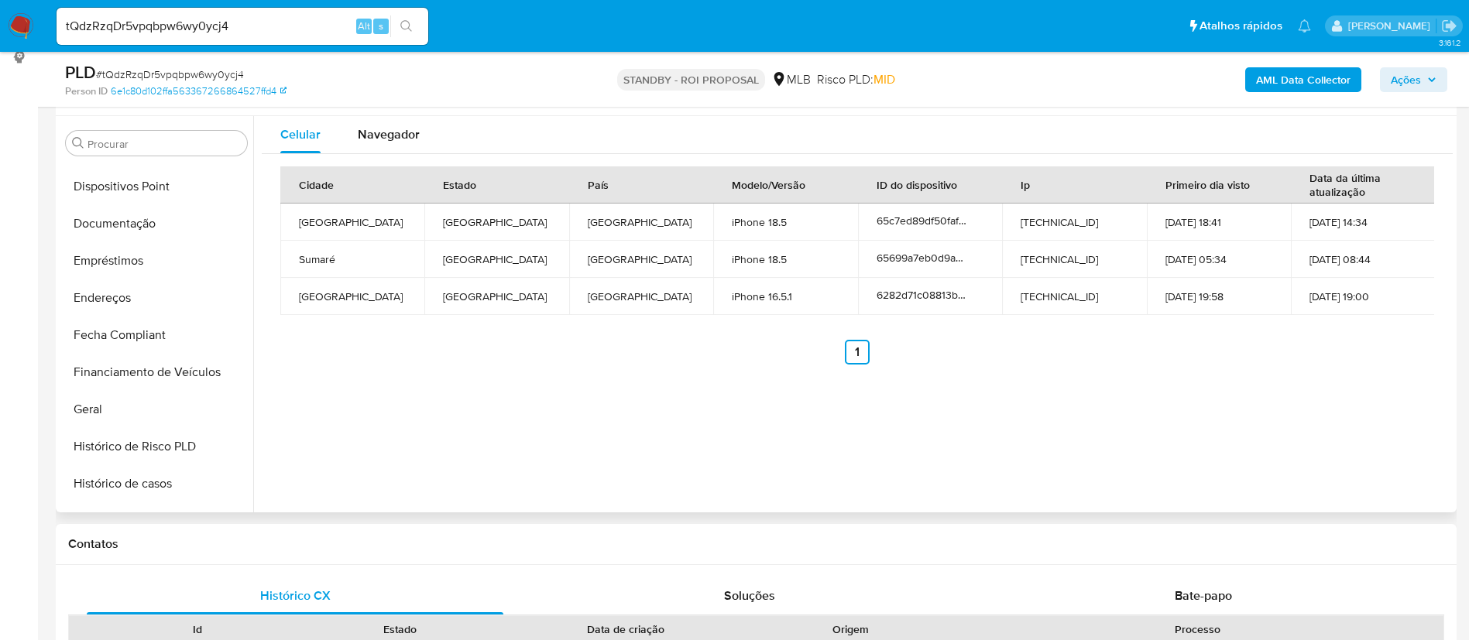
scroll to position [273, 0]
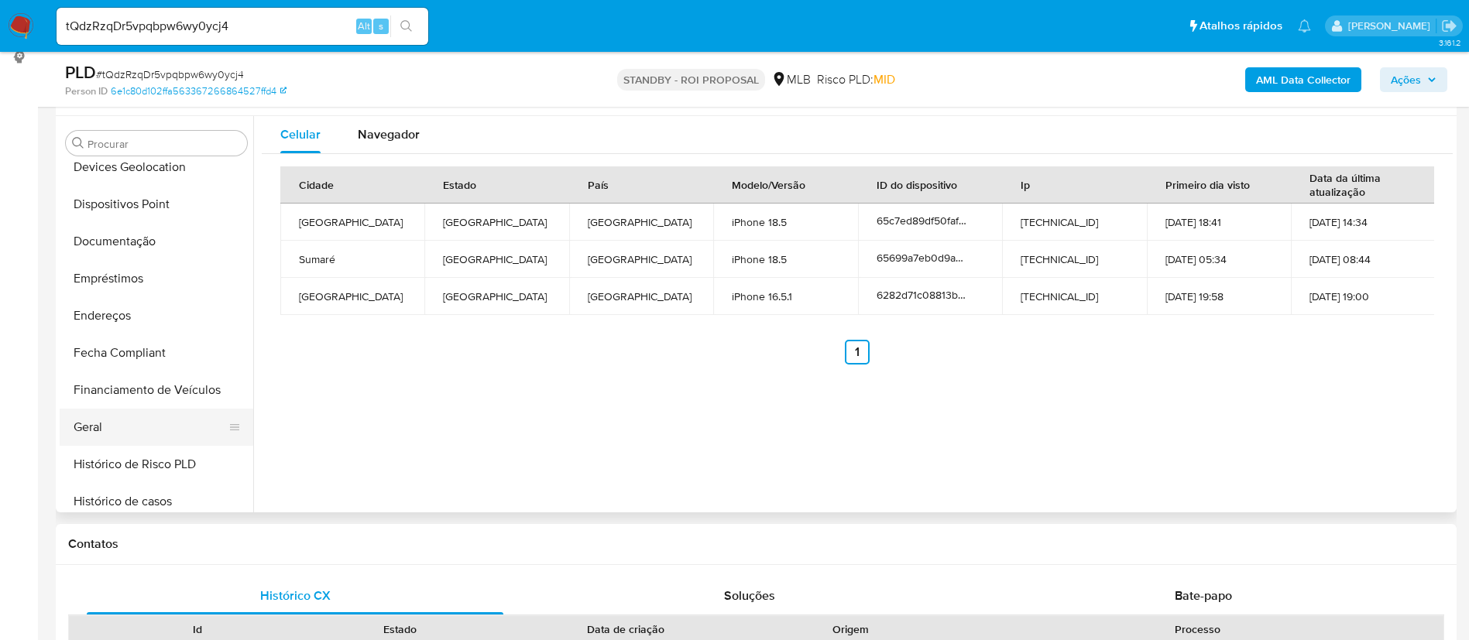
click at [129, 434] on button "Geral" at bounding box center [150, 427] width 181 height 37
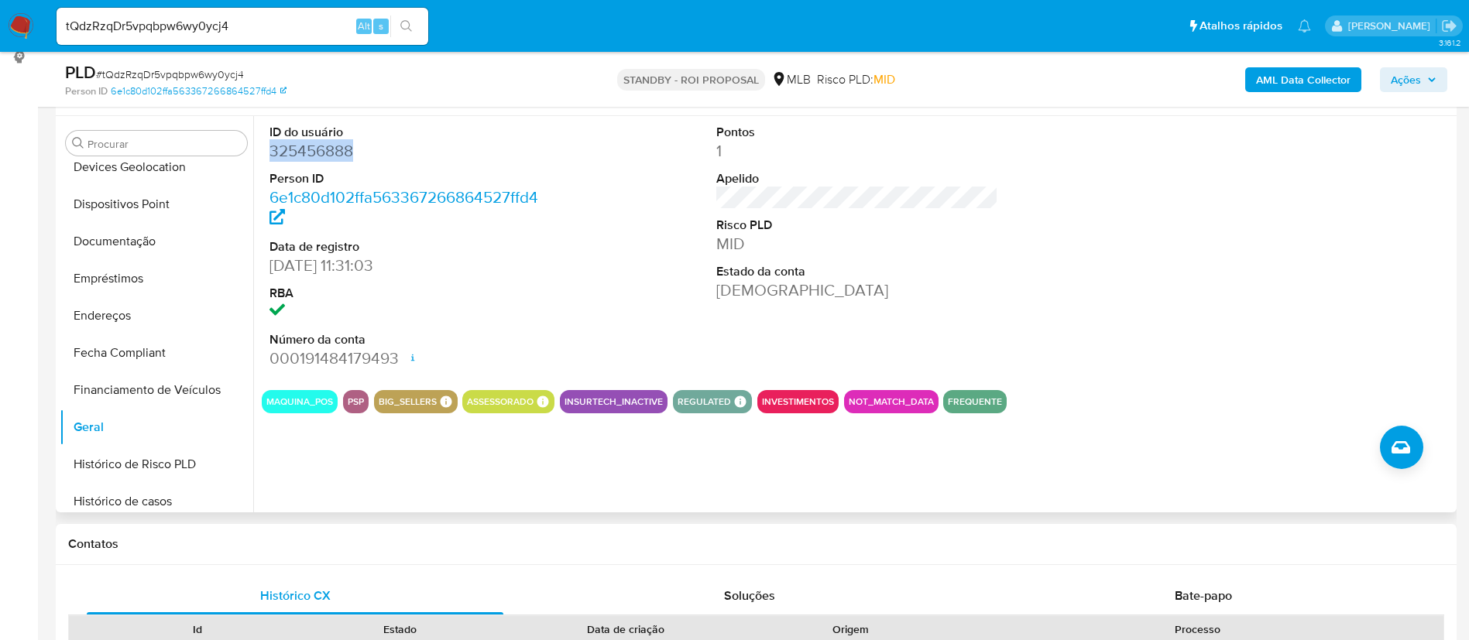
drag, startPoint x: 358, startPoint y: 159, endPoint x: 269, endPoint y: 153, distance: 88.5
click at [269, 153] on dd "325456888" at bounding box center [410, 151] width 283 height 22
copy dd "325456888"
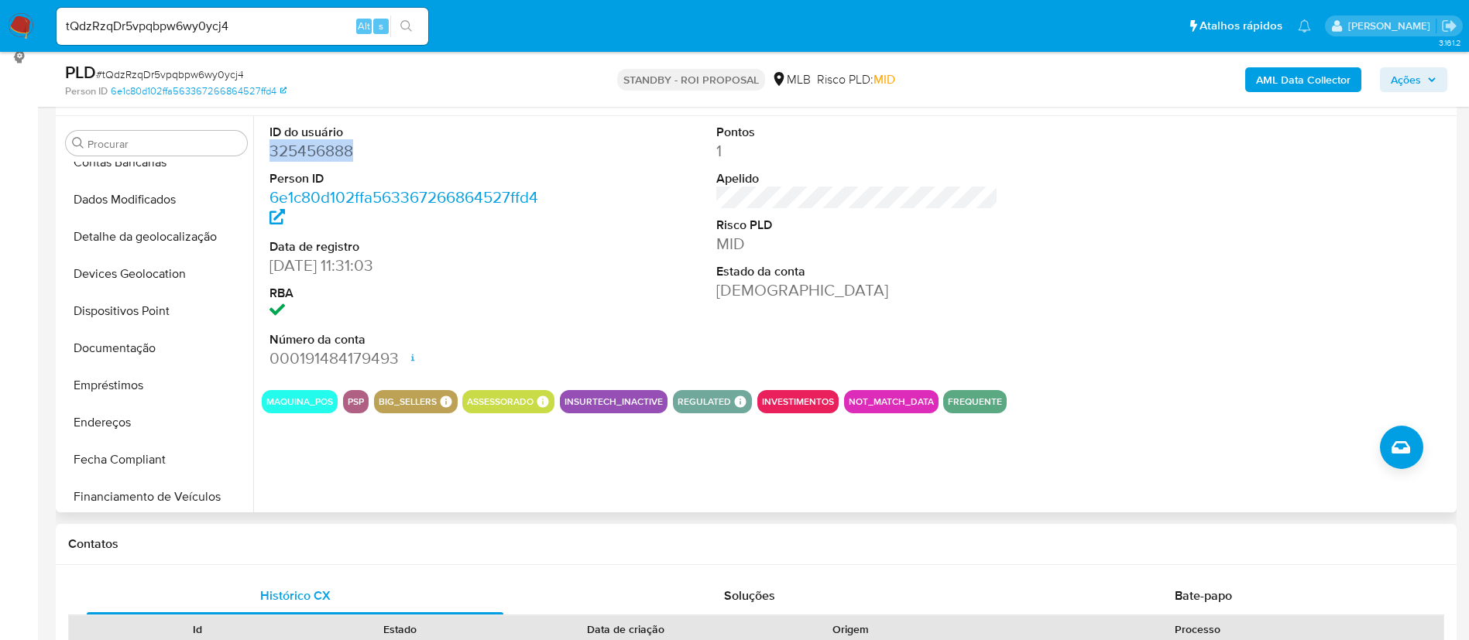
scroll to position [169, 0]
click at [187, 273] on button "Devices Geolocation" at bounding box center [150, 271] width 181 height 37
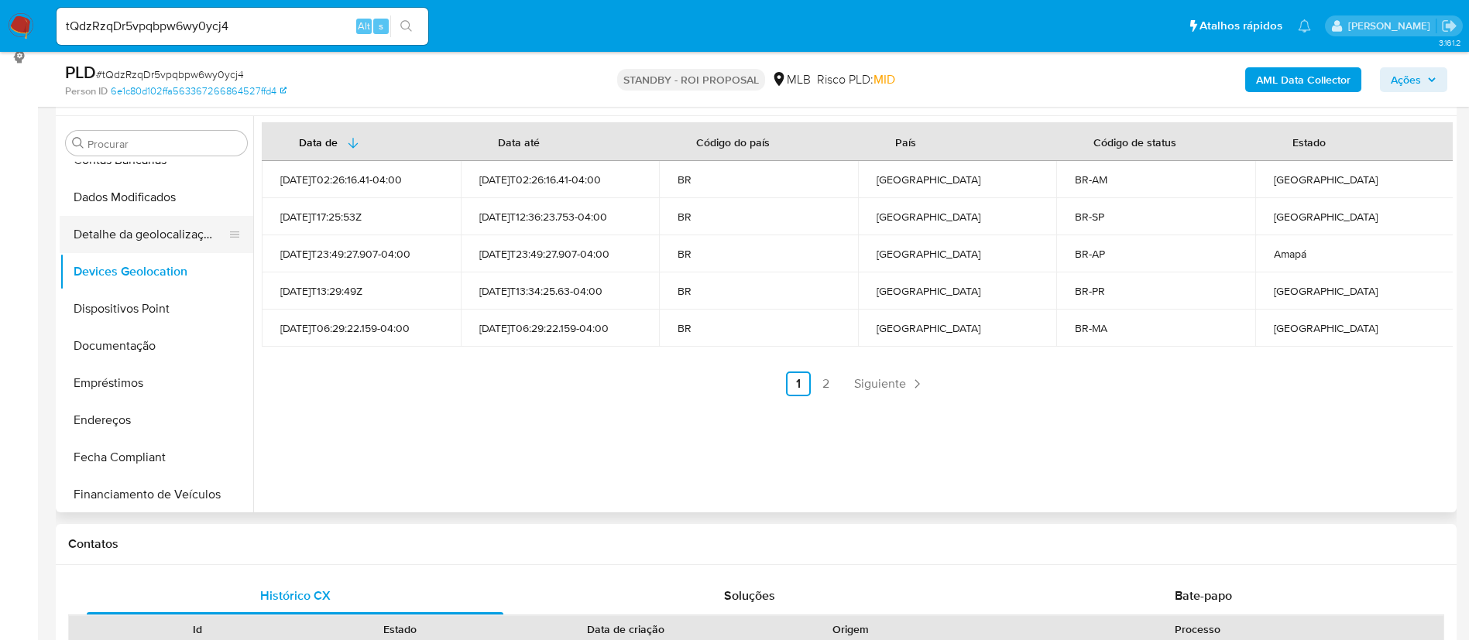
click at [178, 244] on button "Detalhe da geolocalização" at bounding box center [150, 234] width 181 height 37
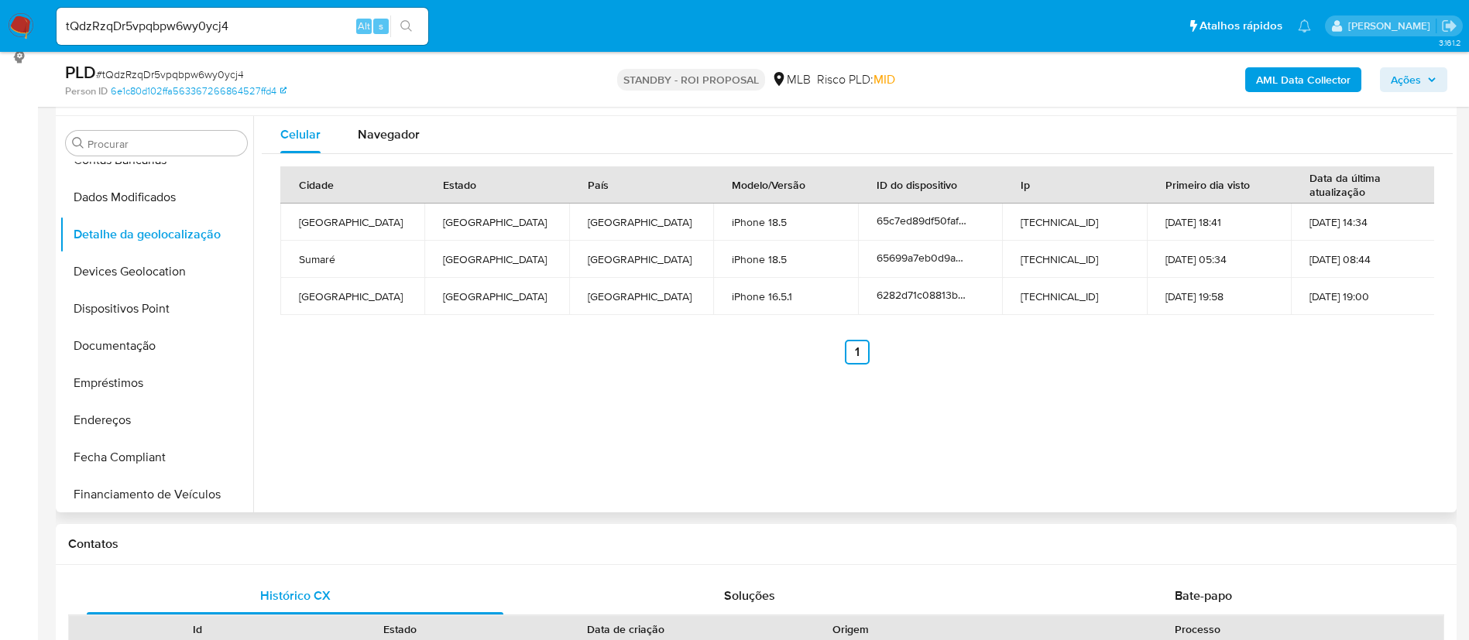
click at [439, 414] on div "Celular Navegador Cidade Estado País Modelo/Versão ID do dispositivo Ip Primeir…" at bounding box center [852, 314] width 1199 height 396
click at [963, 294] on icon at bounding box center [963, 293] width 11 height 11
click at [389, 140] on span "Navegador" at bounding box center [389, 134] width 62 height 18
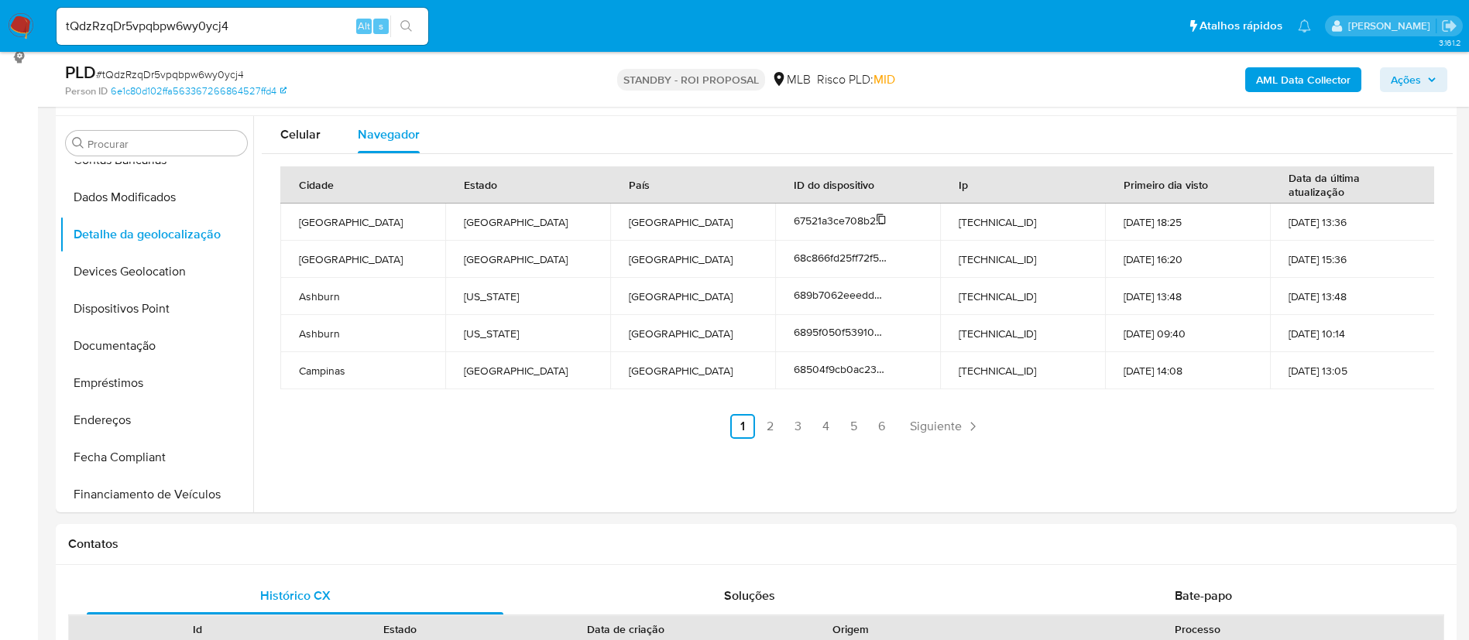
click at [879, 216] on icon at bounding box center [880, 219] width 9 height 10
click at [879, 293] on icon at bounding box center [881, 293] width 11 height 11
click at [882, 328] on icon at bounding box center [880, 330] width 9 height 10
click at [883, 365] on icon at bounding box center [881, 367] width 11 height 11
click at [883, 218] on icon at bounding box center [880, 219] width 9 height 10
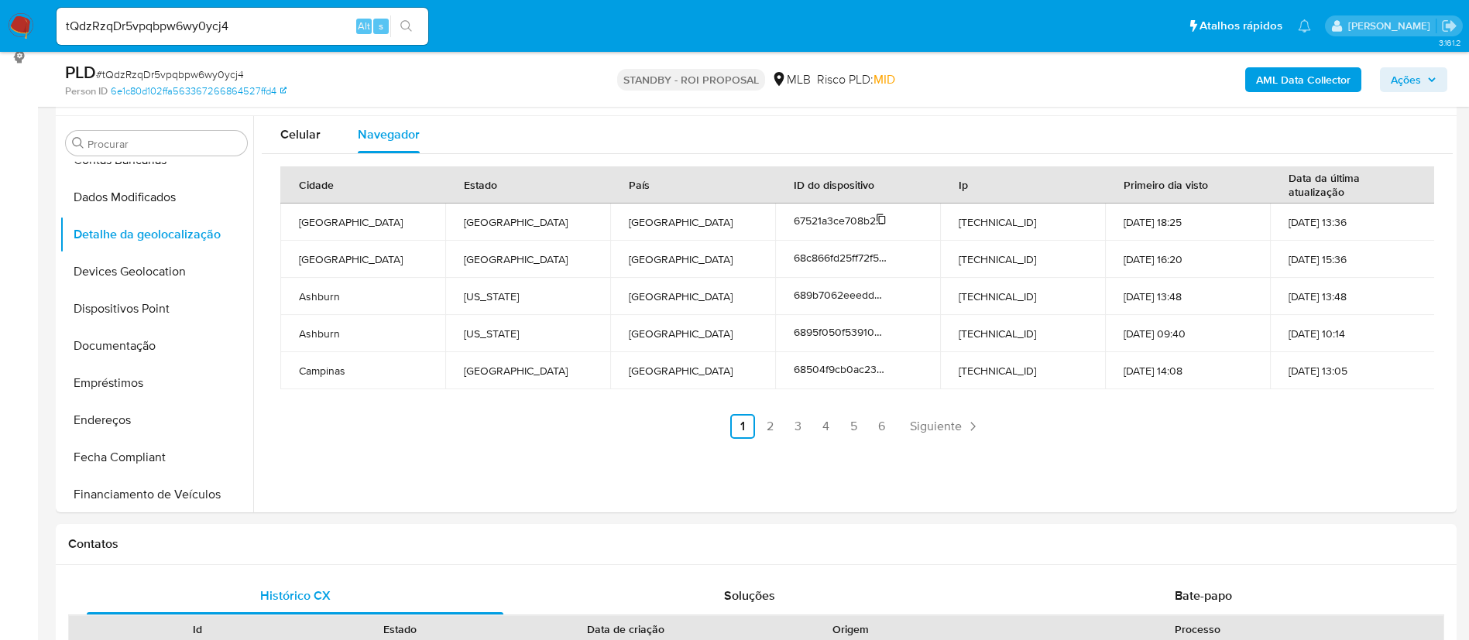
click at [880, 224] on icon at bounding box center [881, 219] width 11 height 11
click at [771, 425] on link "2" at bounding box center [770, 426] width 25 height 25
click at [828, 434] on link "3" at bounding box center [839, 426] width 25 height 25
click at [847, 432] on link "3" at bounding box center [839, 426] width 25 height 25
click at [862, 425] on link "4" at bounding box center [867, 426] width 25 height 25
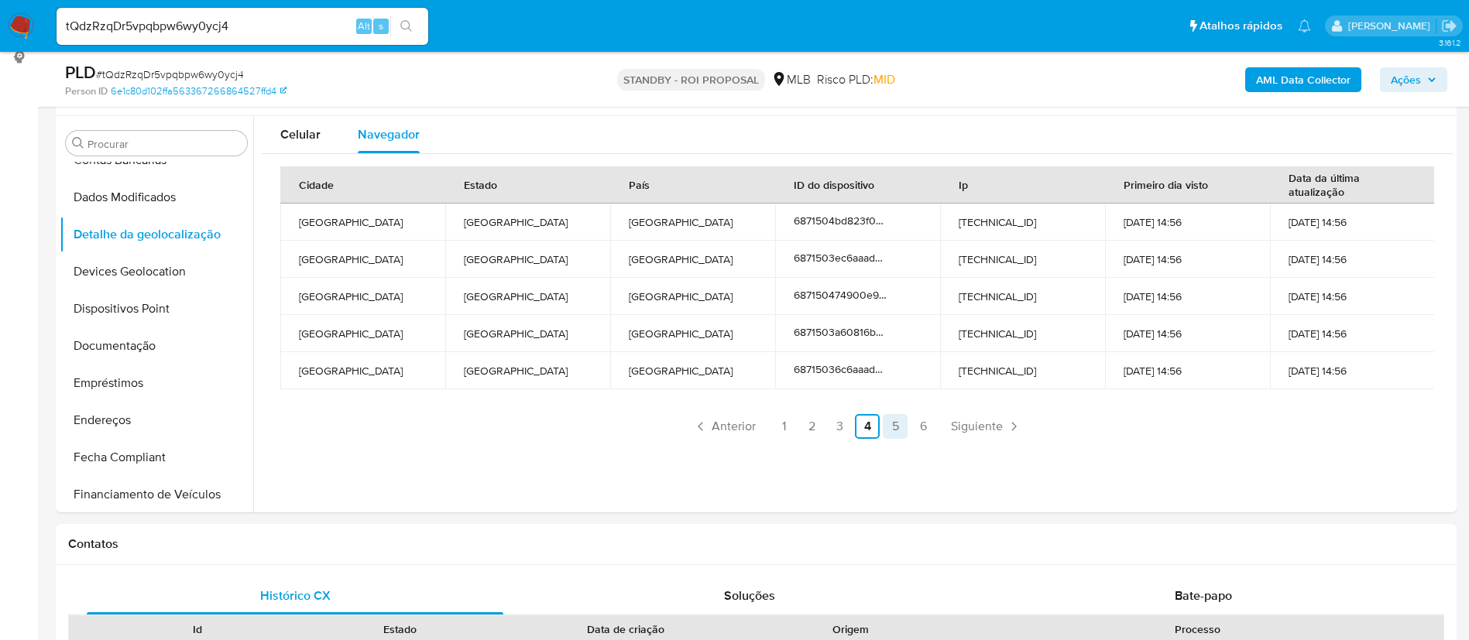
click at [889, 427] on link "5" at bounding box center [895, 426] width 25 height 25
click at [914, 430] on link "6" at bounding box center [922, 426] width 25 height 25
click at [943, 423] on link "5" at bounding box center [940, 426] width 25 height 25
click at [870, 427] on link "4" at bounding box center [867, 426] width 25 height 25
click at [841, 428] on link "3" at bounding box center [839, 426] width 25 height 25
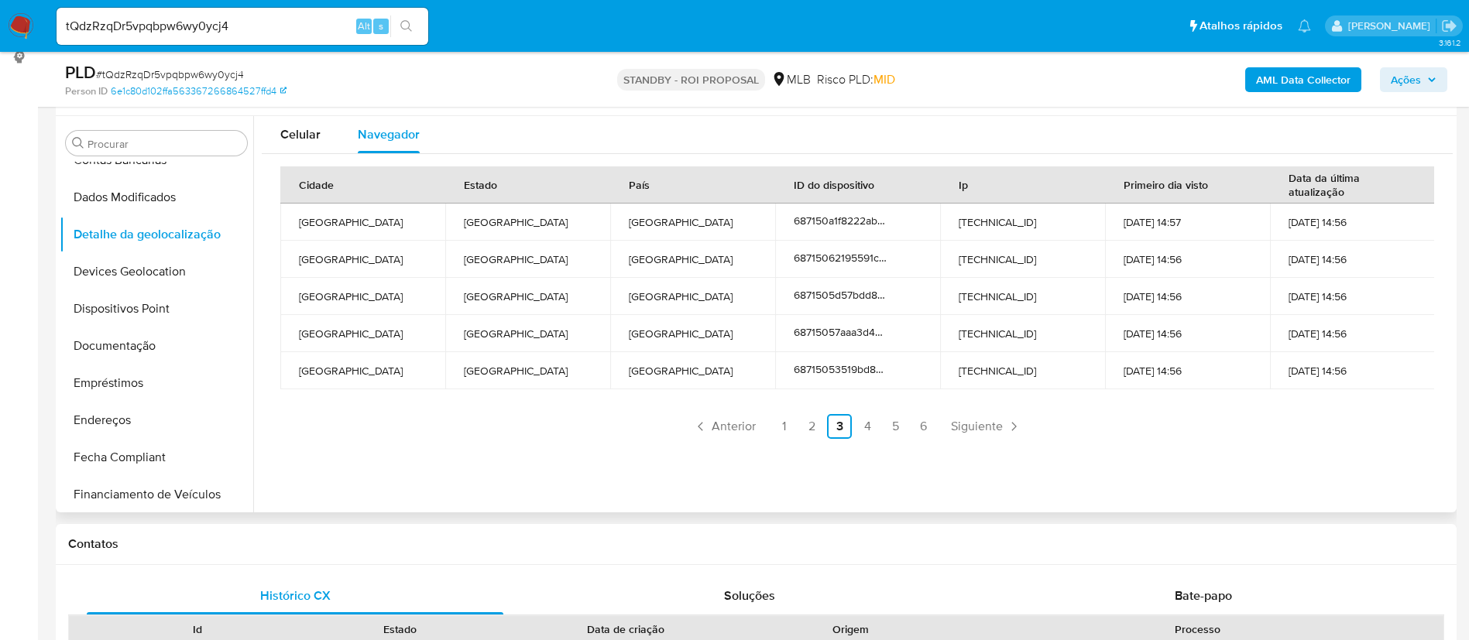
drag, startPoint x: 247, startPoint y: 256, endPoint x: 249, endPoint y: 194, distance: 62.7
click at [249, 194] on ul "Adiantamentos de Dinheiro Anexos CBT Cartões Contas Bancárias Dados Modificados…" at bounding box center [157, 336] width 194 height 349
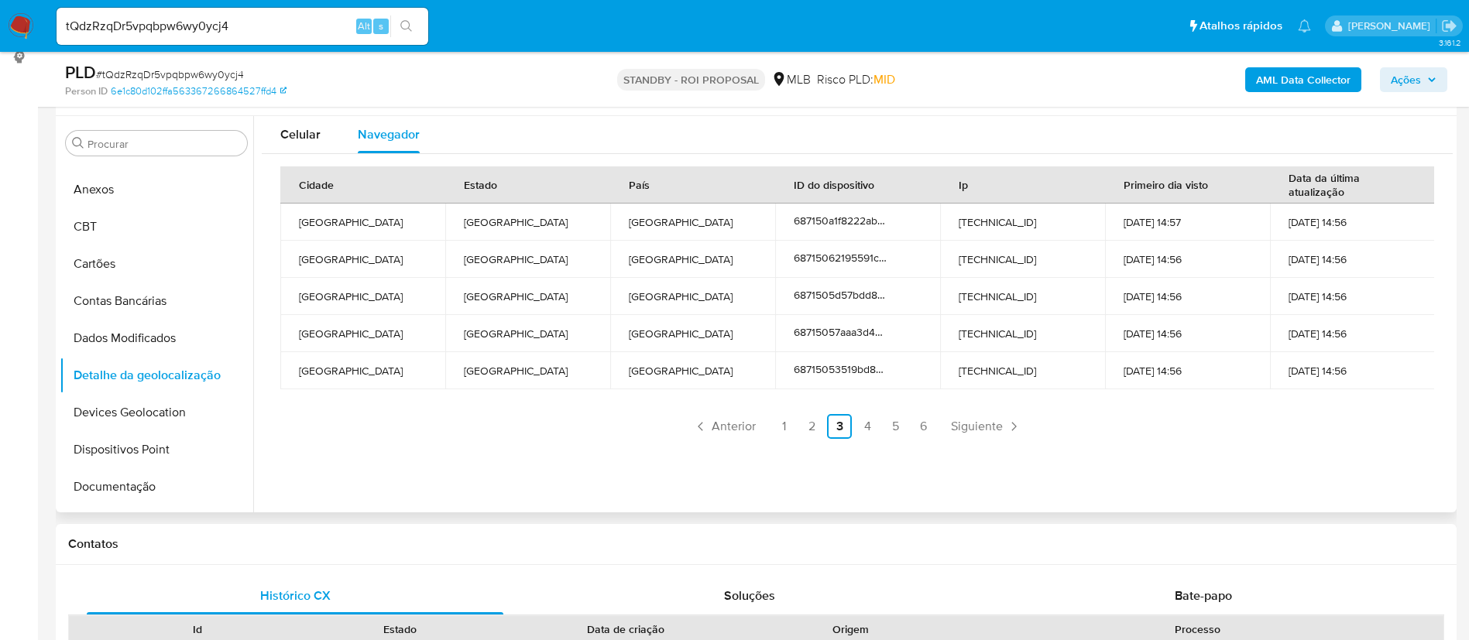
scroll to position [23, 0]
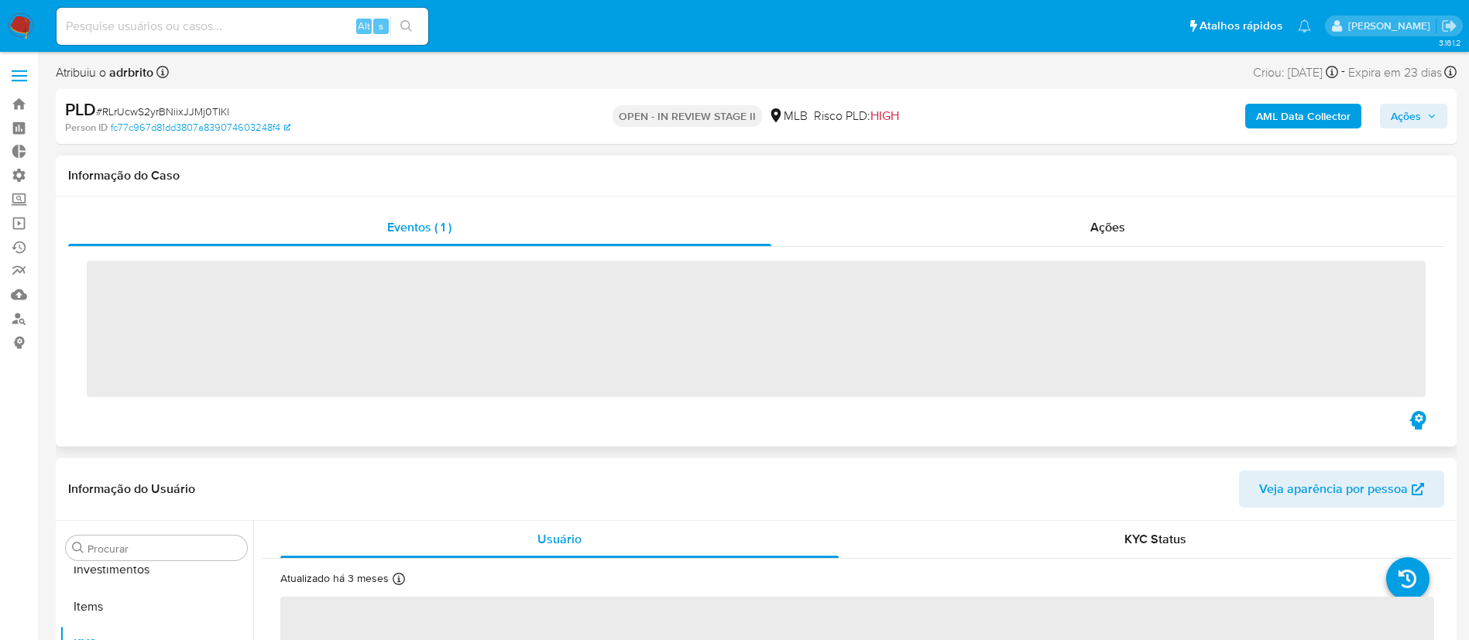
scroll to position [803, 0]
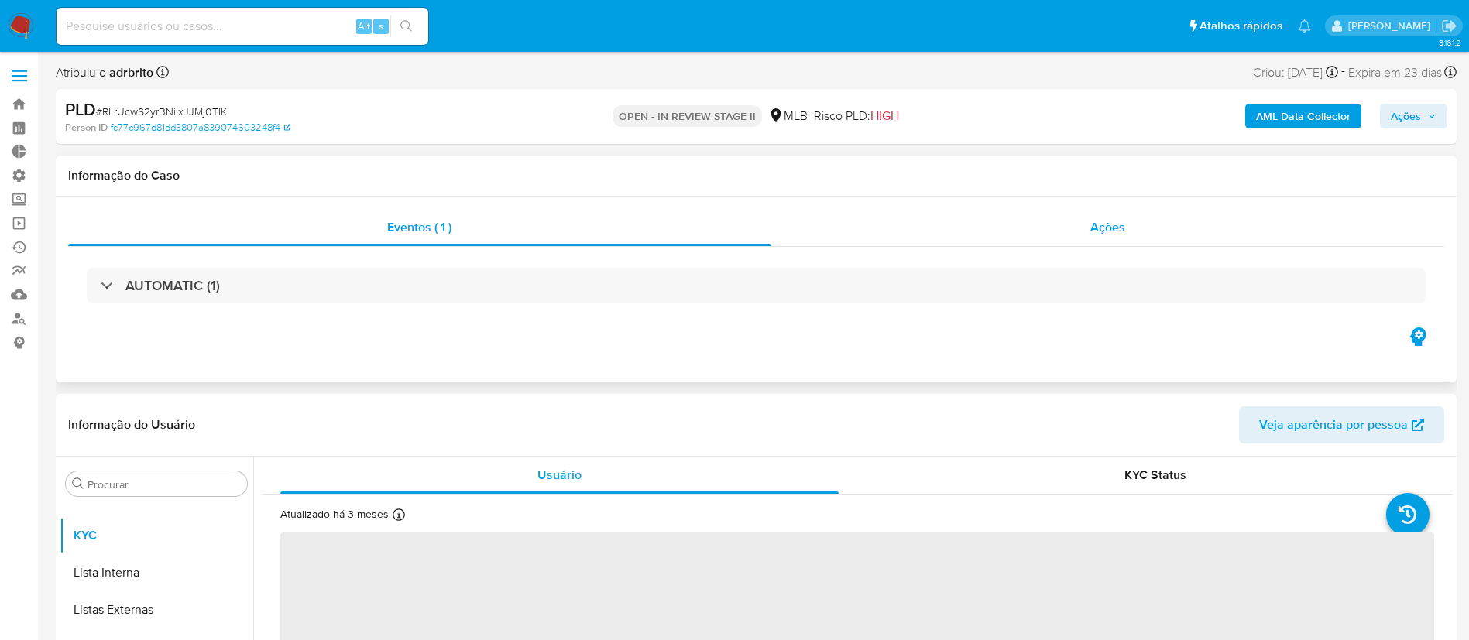
select select "10"
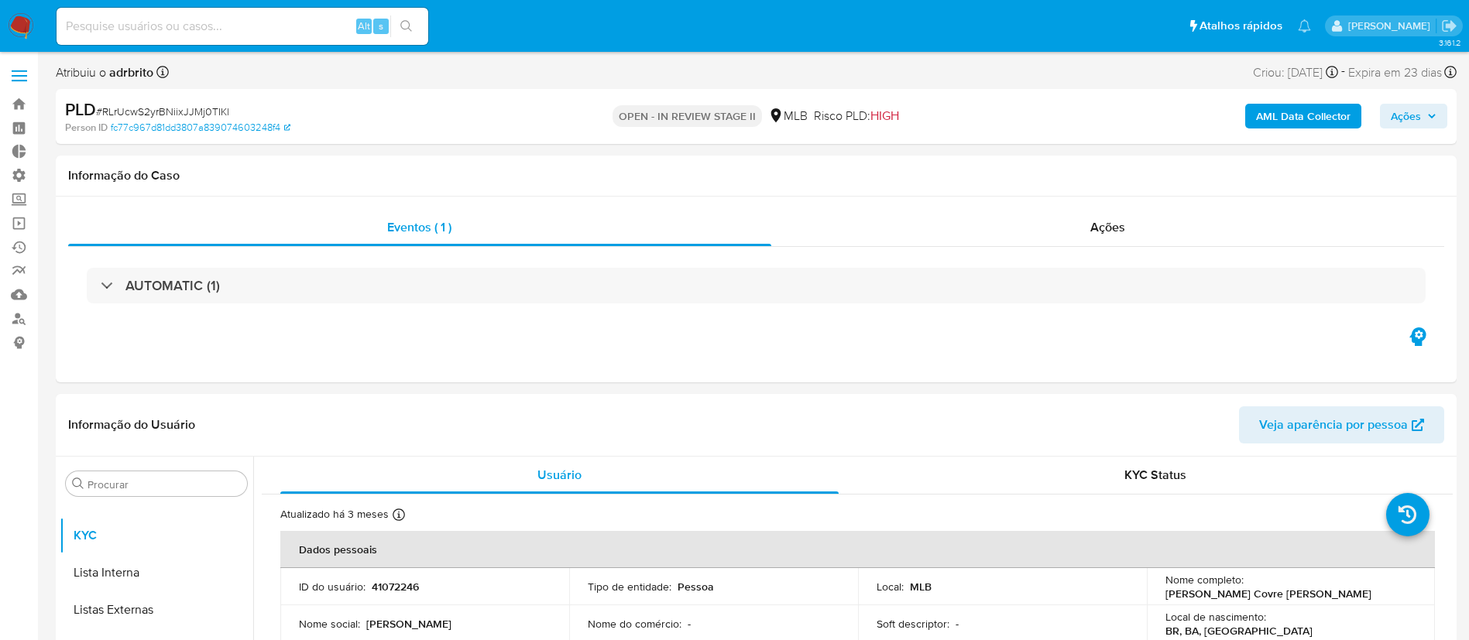
click at [1413, 112] on span "Ações" at bounding box center [1405, 116] width 30 height 25
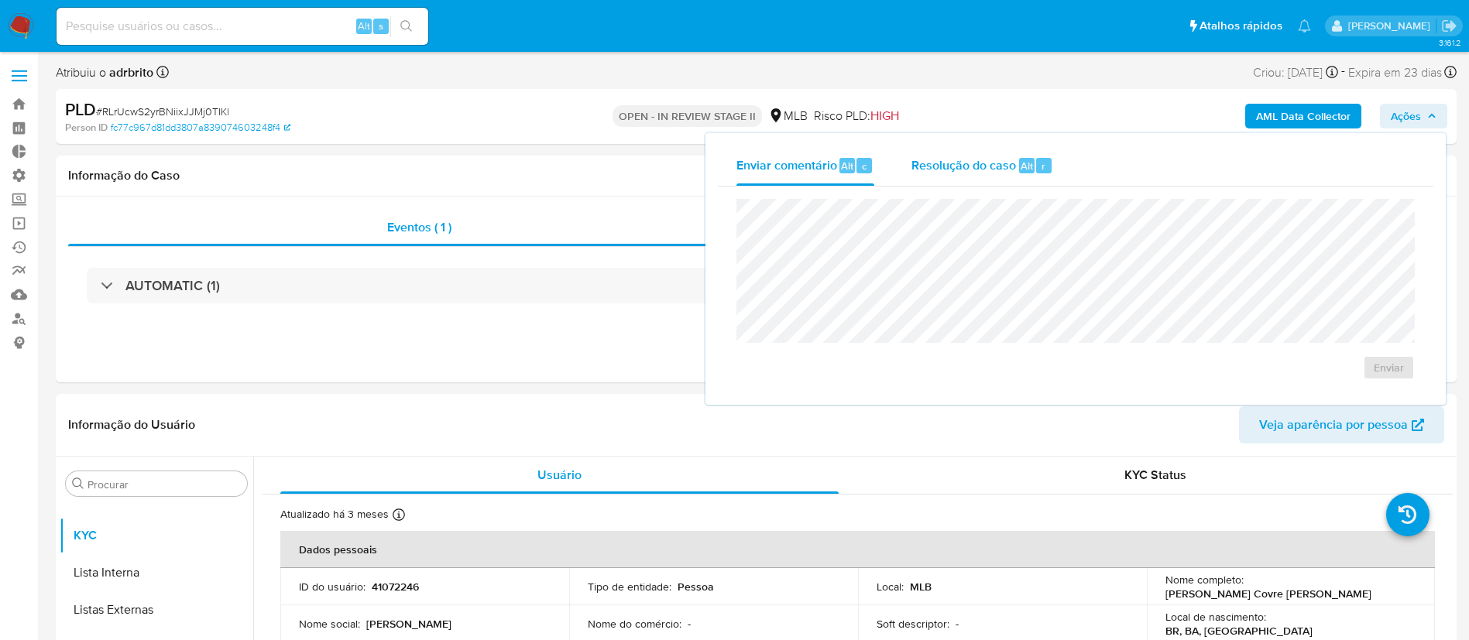
click at [975, 173] on span "Resolução do caso" at bounding box center [963, 165] width 105 height 18
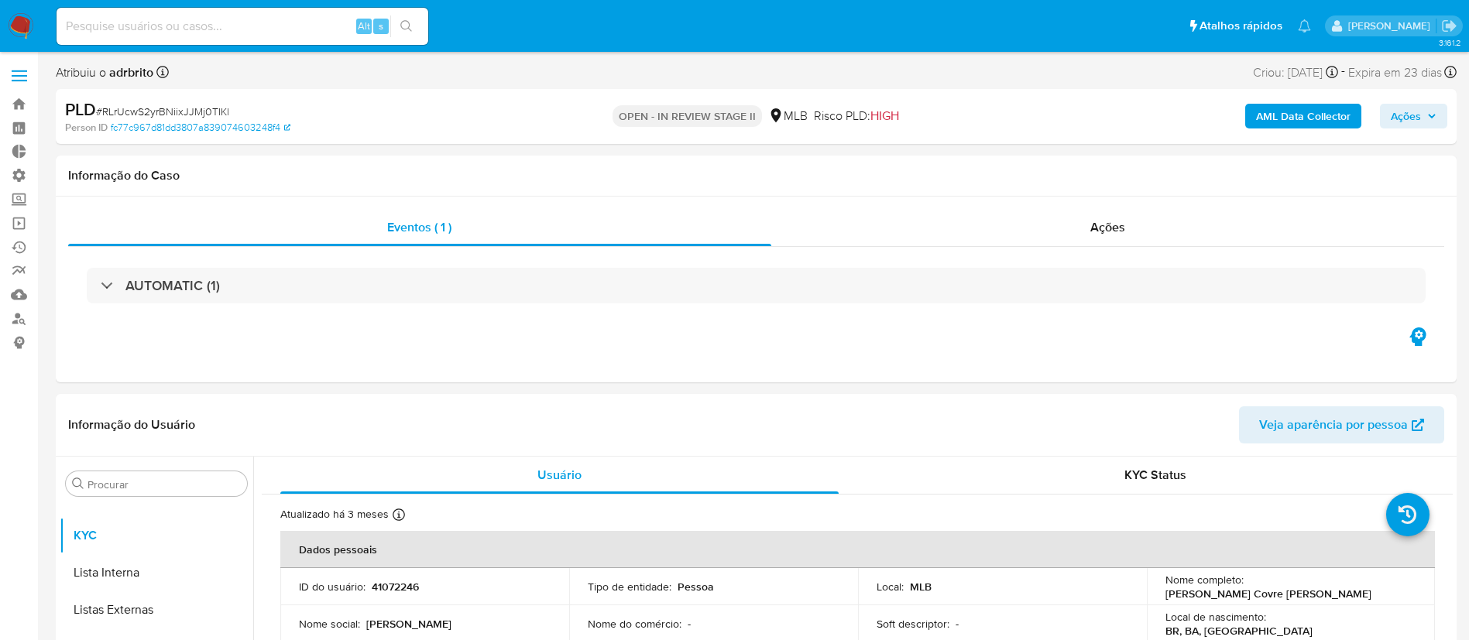
click at [1428, 122] on span "Ações" at bounding box center [1413, 116] width 46 height 22
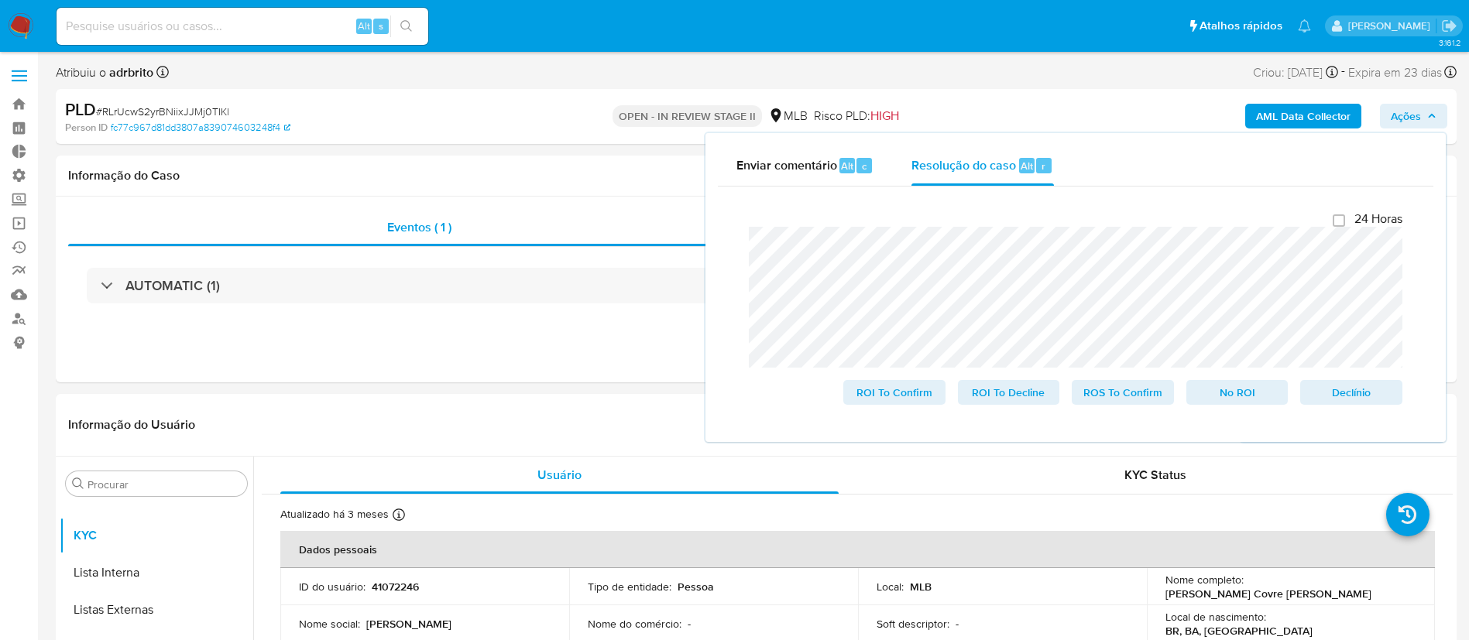
click at [724, 213] on div "Fechamento do caso 24 Horas ROI To Confirm ROI To Decline ROS To Confirm No ROI…" at bounding box center [1075, 308] width 715 height 243
click at [1126, 396] on span "ROS To Confirm" at bounding box center [1122, 393] width 81 height 22
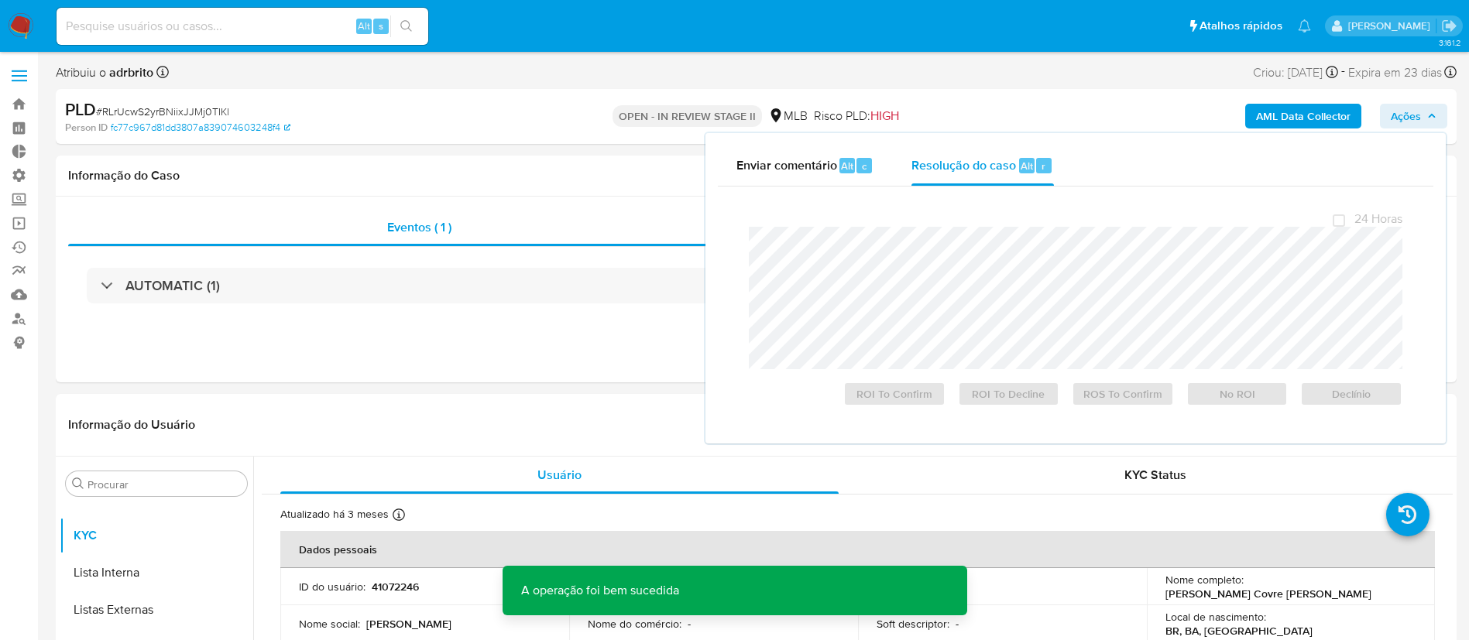
click at [378, 98] on div "PLD # RLrUcwS2yrBNiixJJMj0TIKl" at bounding box center [292, 109] width 455 height 23
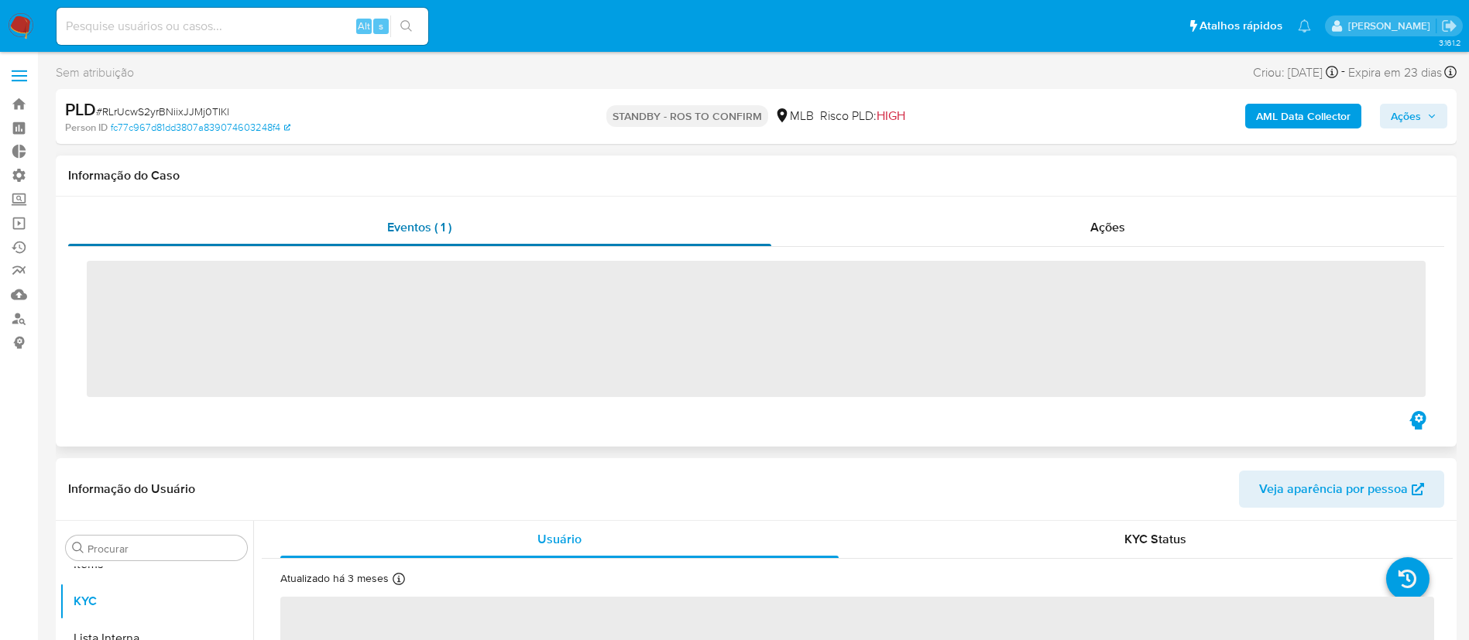
scroll to position [803, 0]
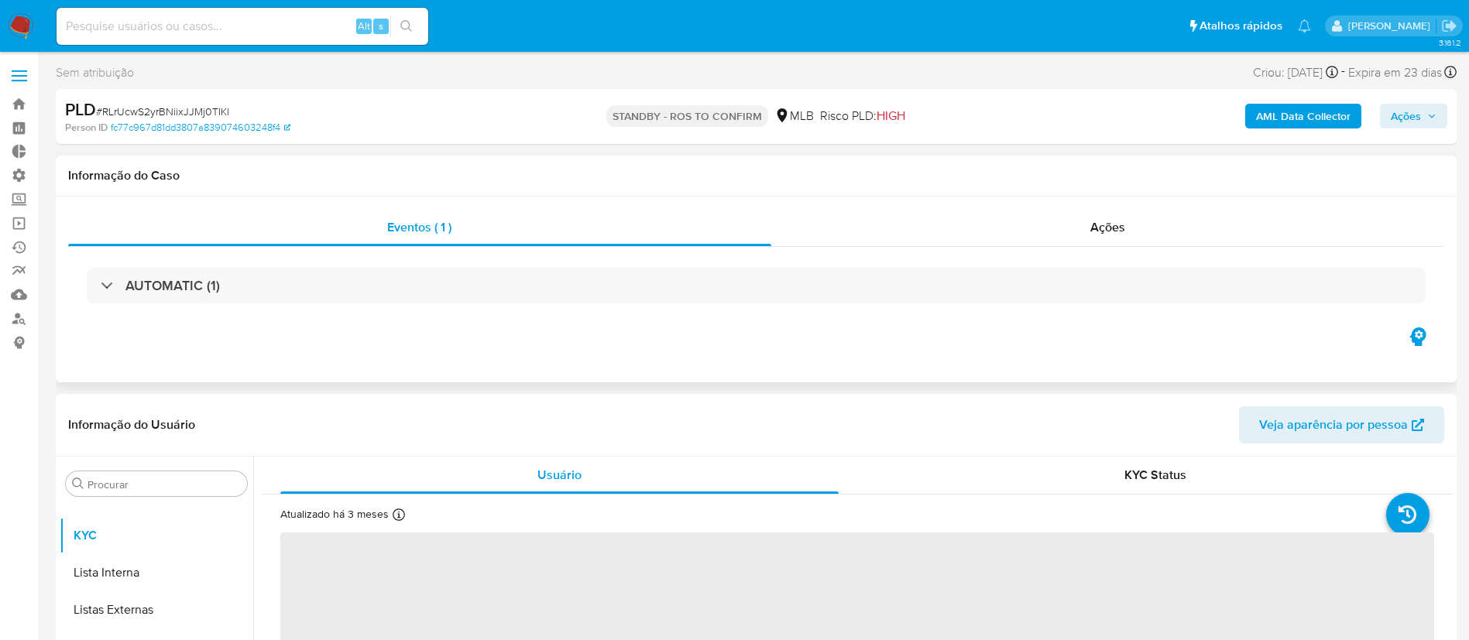
select select "10"
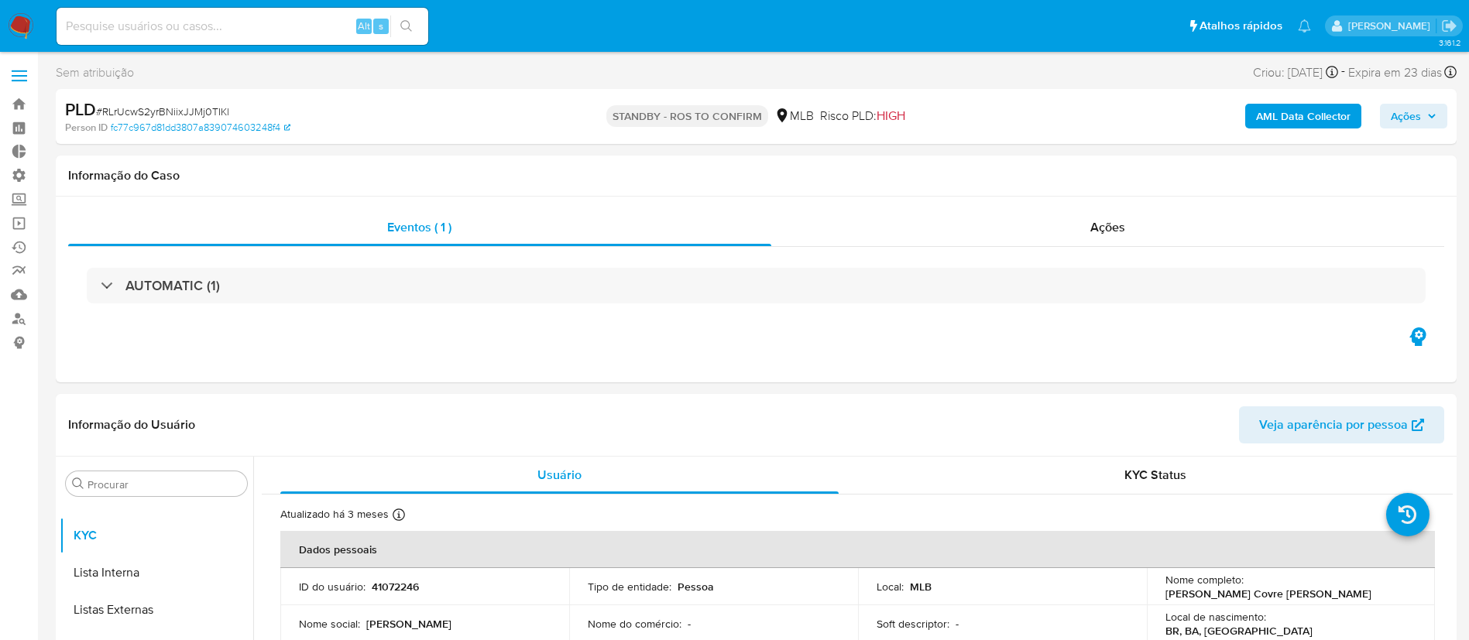
click at [242, 27] on input at bounding box center [243, 26] width 372 height 20
paste input "qZ9OnNC2b2CeAZXzSbBvvBgP"
type input "qZ9OnNC2b2CeAZXzSbBvvBgP"
click at [411, 24] on icon "search-icon" at bounding box center [406, 26] width 12 height 12
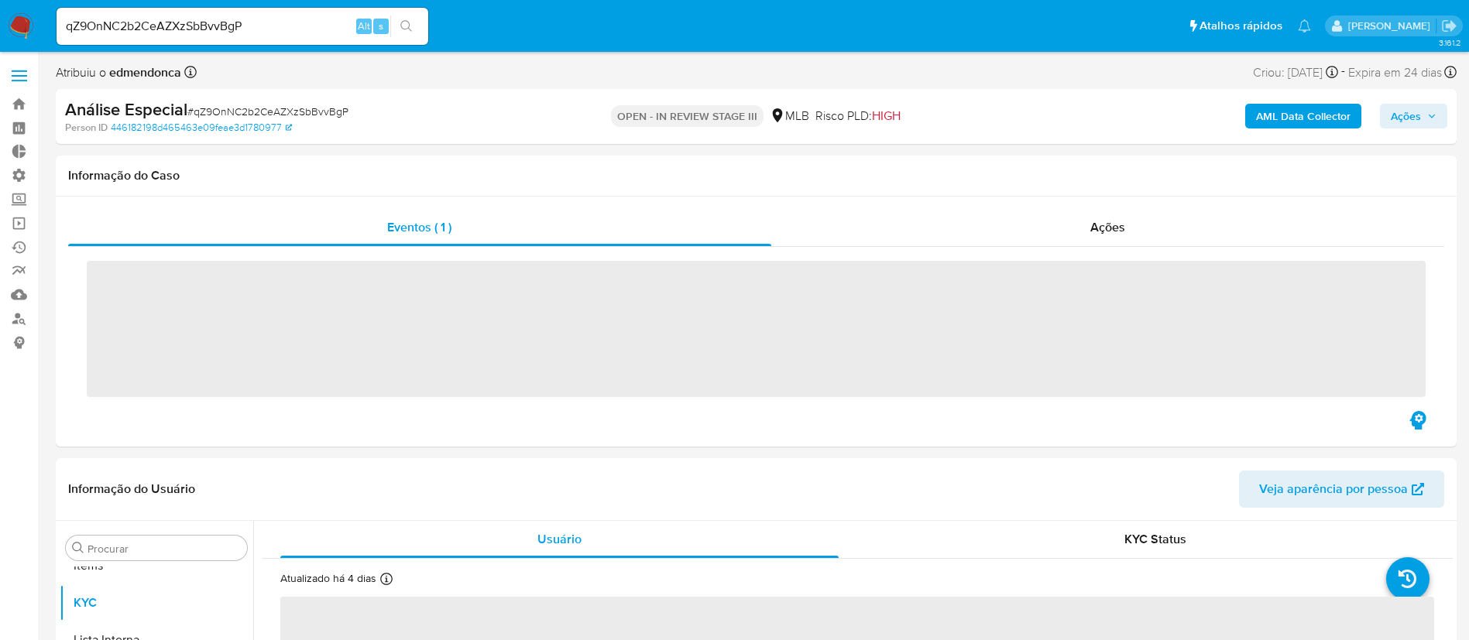
scroll to position [803, 0]
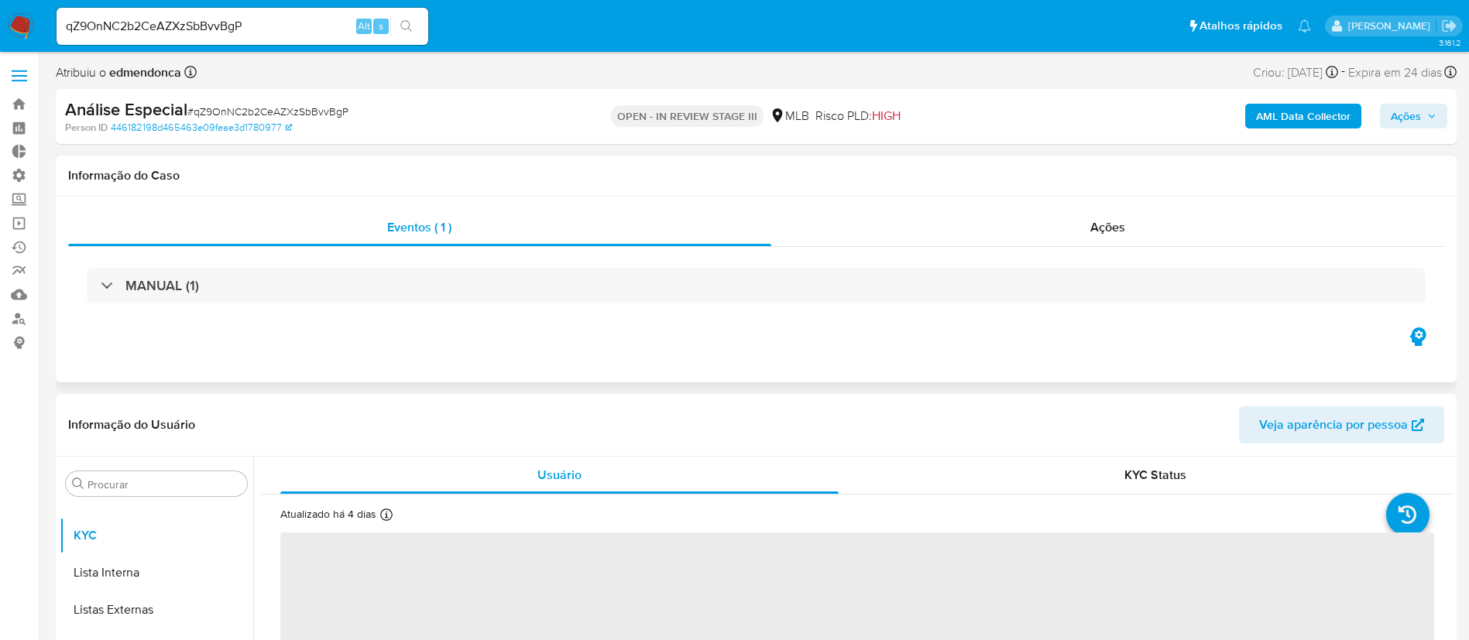
select select "10"
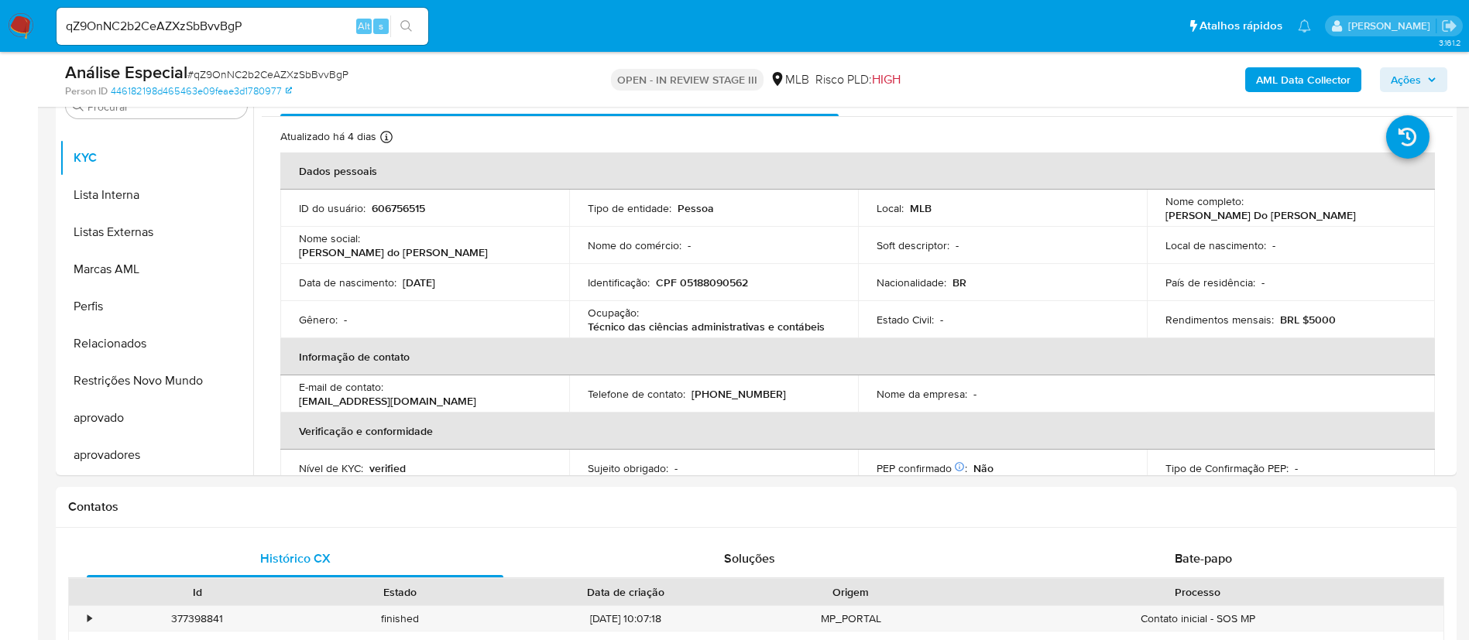
scroll to position [341, 0]
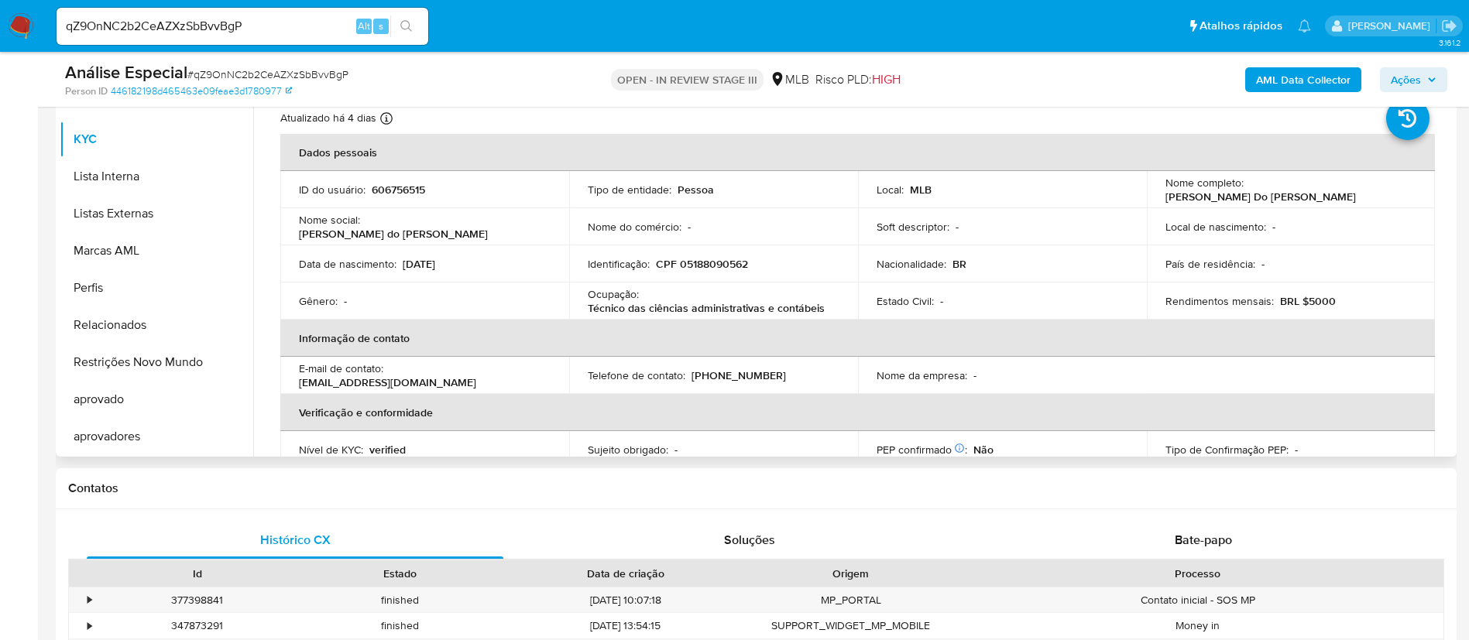
drag, startPoint x: 254, startPoint y: 371, endPoint x: 259, endPoint y: 296, distance: 75.3
click at [259, 296] on div "Usuário KYC Status Atualizado há 4 [PERSON_NAME] [PERSON_NAME]: [DATE] 17:47:18…" at bounding box center [852, 258] width 1199 height 396
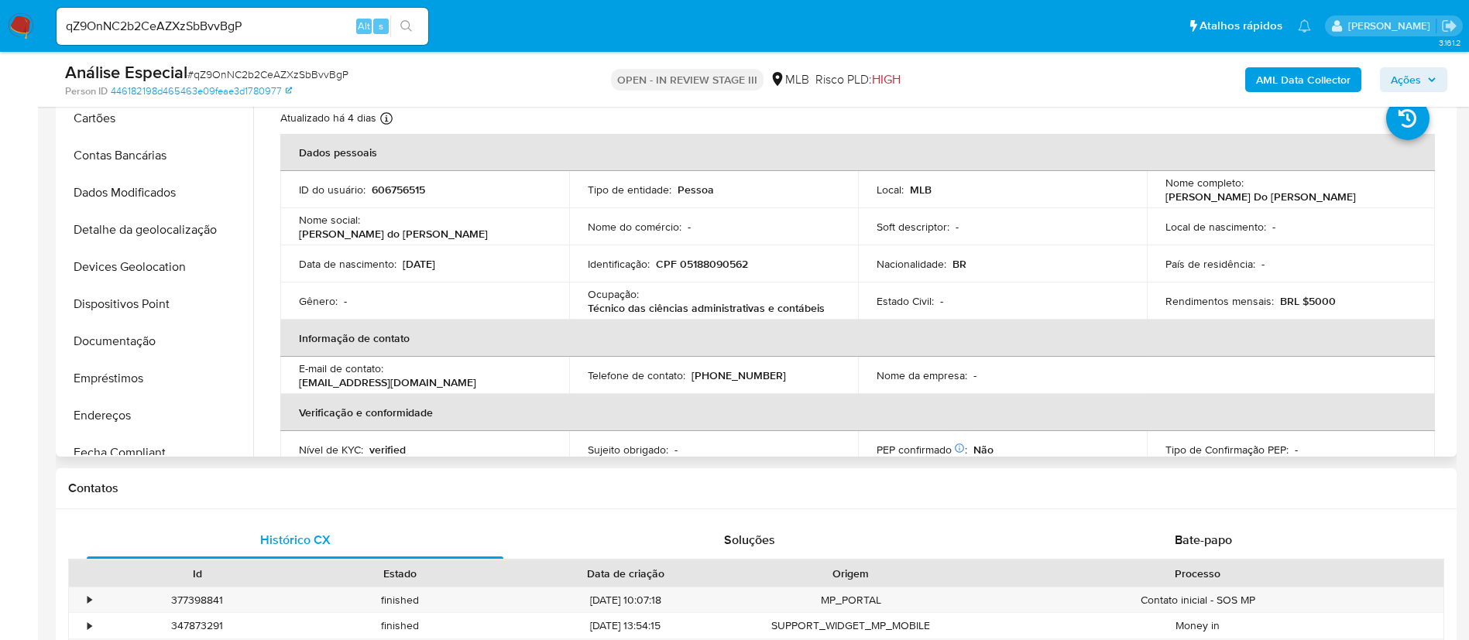
scroll to position [77, 0]
click at [146, 387] on button "Documentação" at bounding box center [150, 382] width 181 height 37
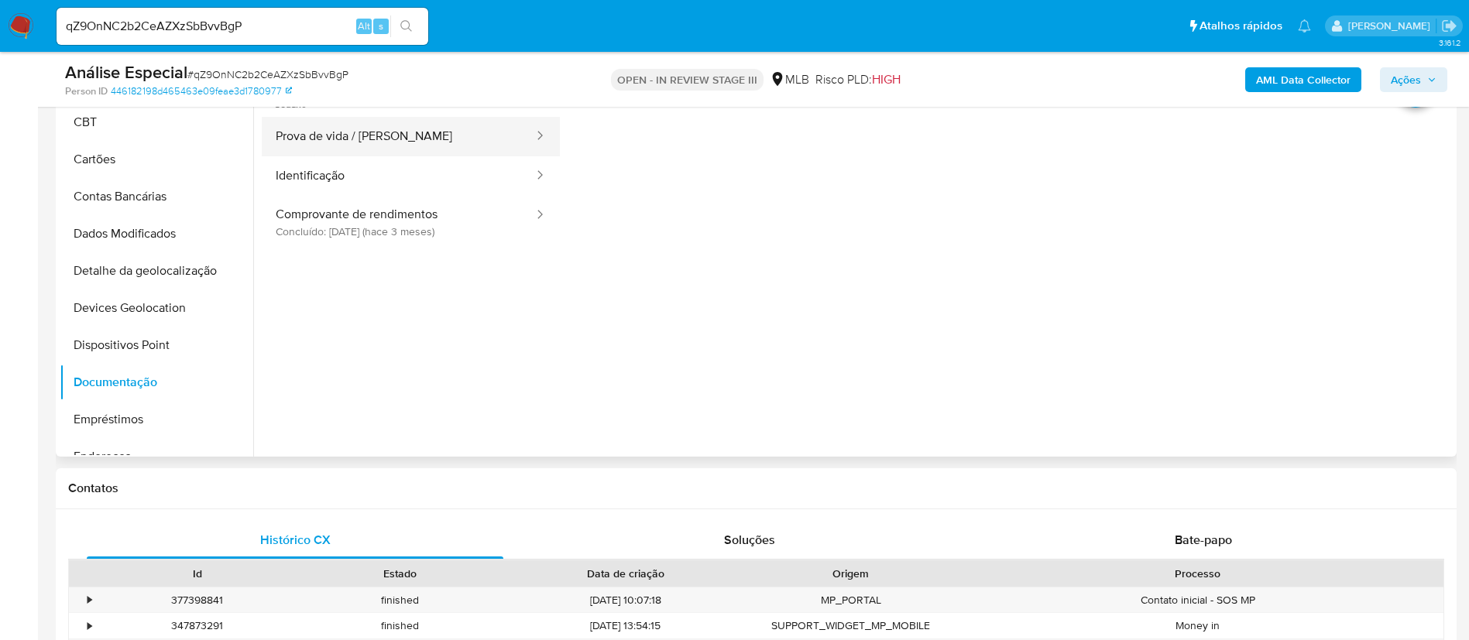
click at [342, 129] on button "Prova de vida / Selfie" at bounding box center [398, 136] width 273 height 39
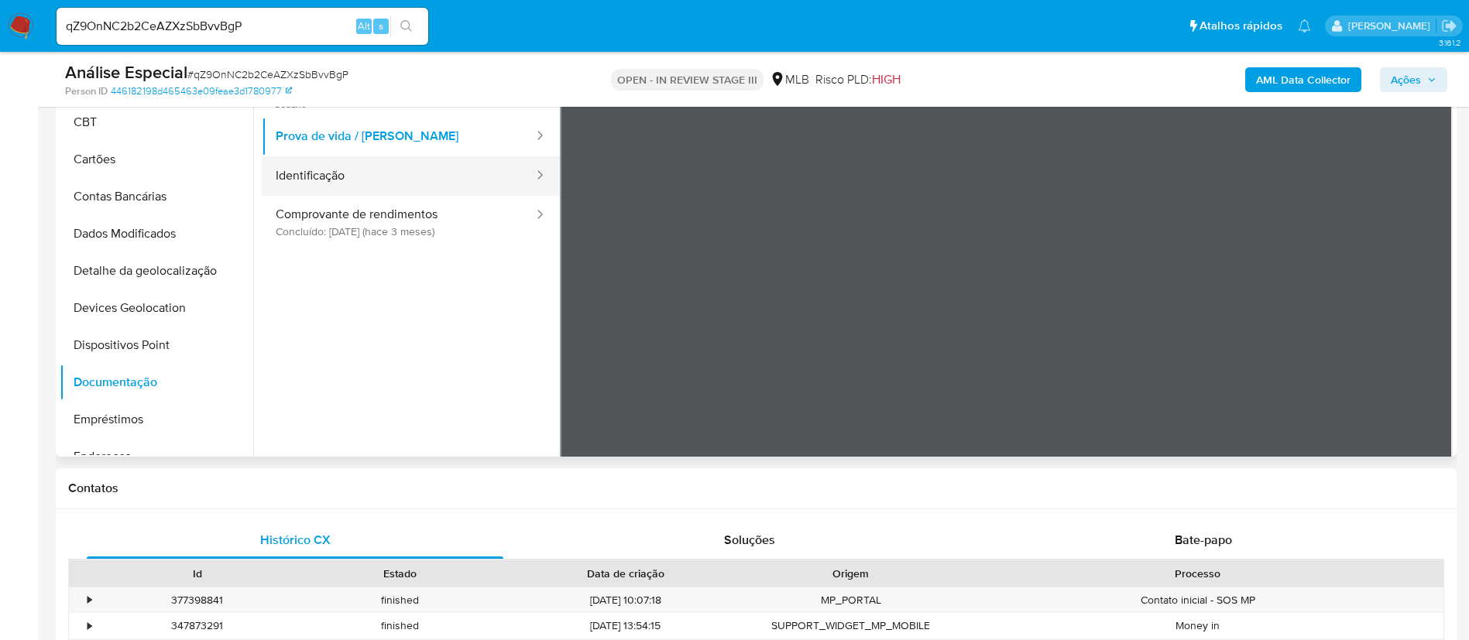
click at [453, 183] on button "Identificação" at bounding box center [398, 175] width 273 height 39
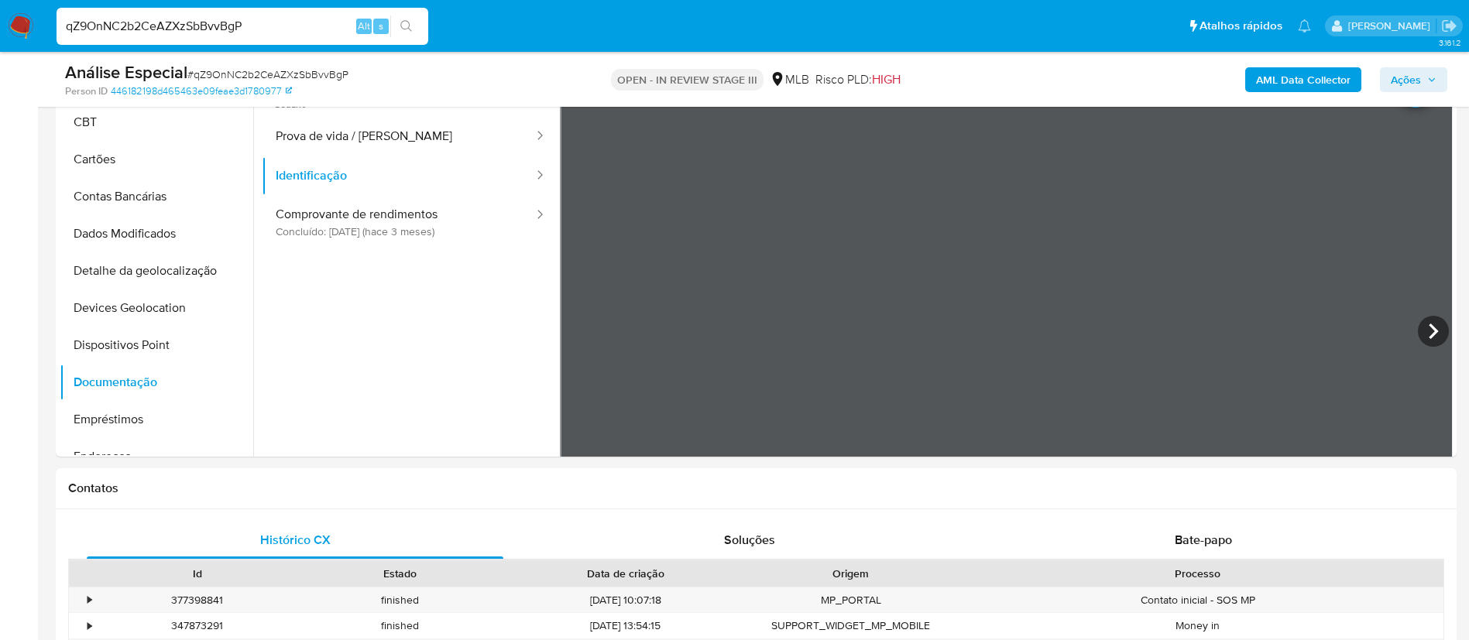
drag, startPoint x: 265, startPoint y: 24, endPoint x: 21, endPoint y: 29, distance: 243.9
click at [21, 29] on nav "Pausado Ver notificaciones qZ9OnNC2b2CeAZXzSbBvvBgP Alt s Atalhos rápidos Presi…" at bounding box center [734, 26] width 1469 height 52
paste input "r1Lju0L5AKSjWWbjYidawaGx"
type input "r1Lju0L5AKSjWWbjYidawaGx"
click at [403, 26] on icon "search-icon" at bounding box center [406, 26] width 12 height 12
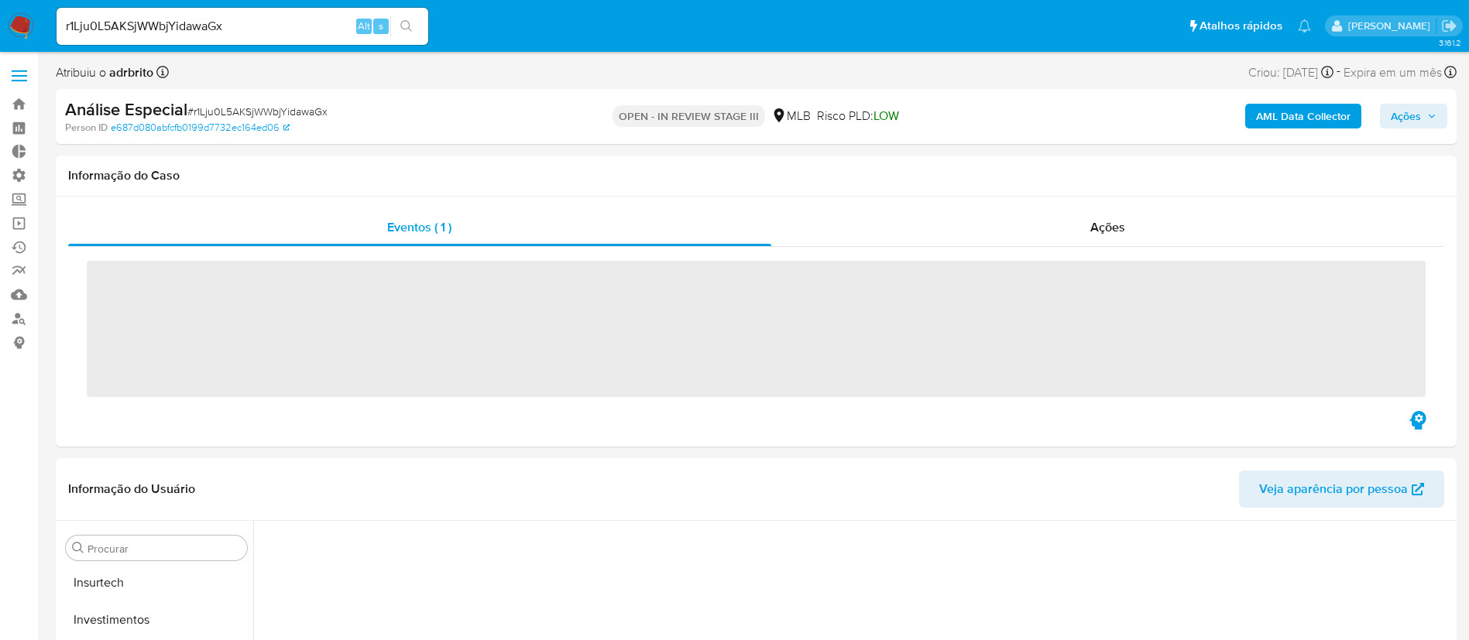
scroll to position [803, 0]
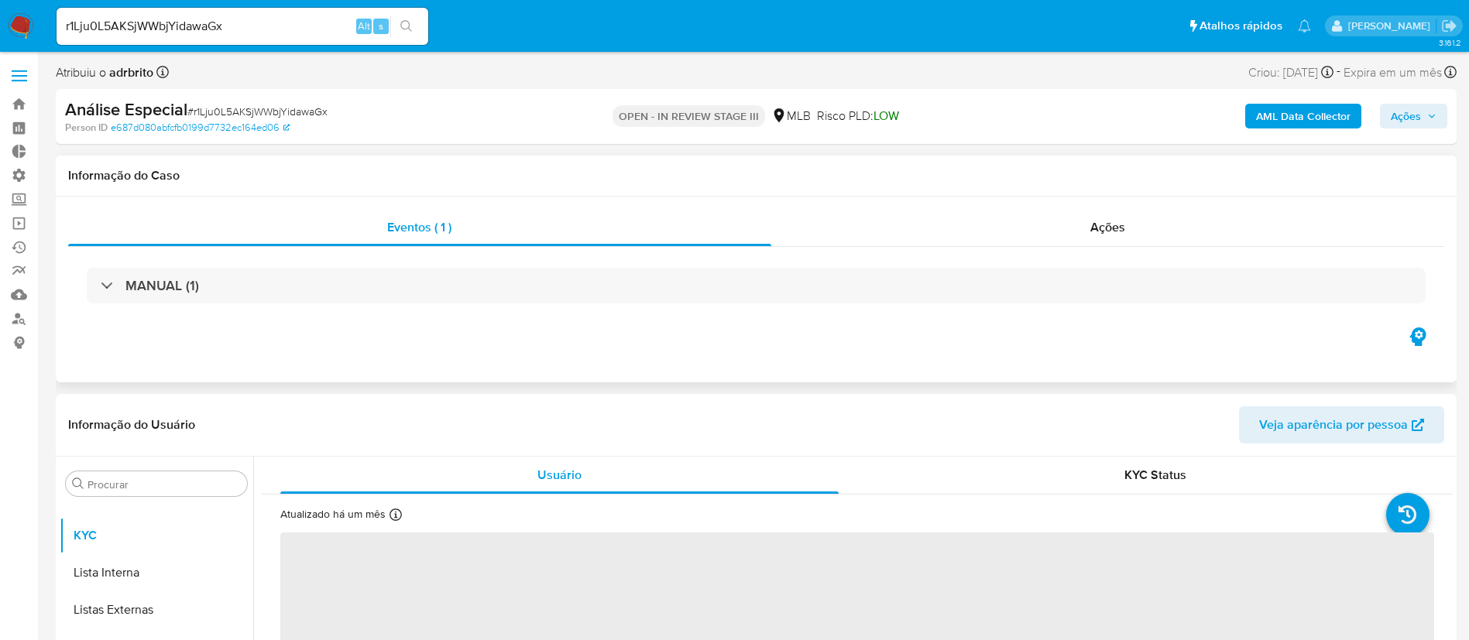
select select "10"
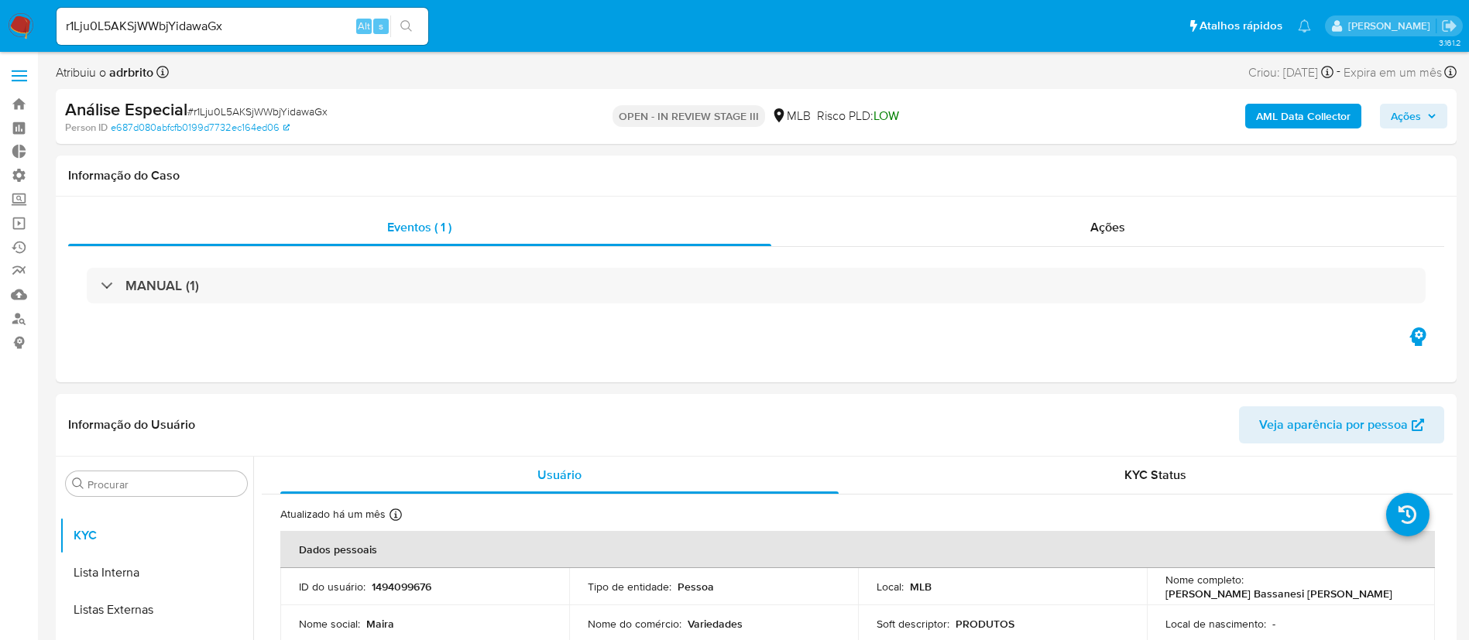
click at [1402, 116] on span "Ações" at bounding box center [1405, 116] width 30 height 25
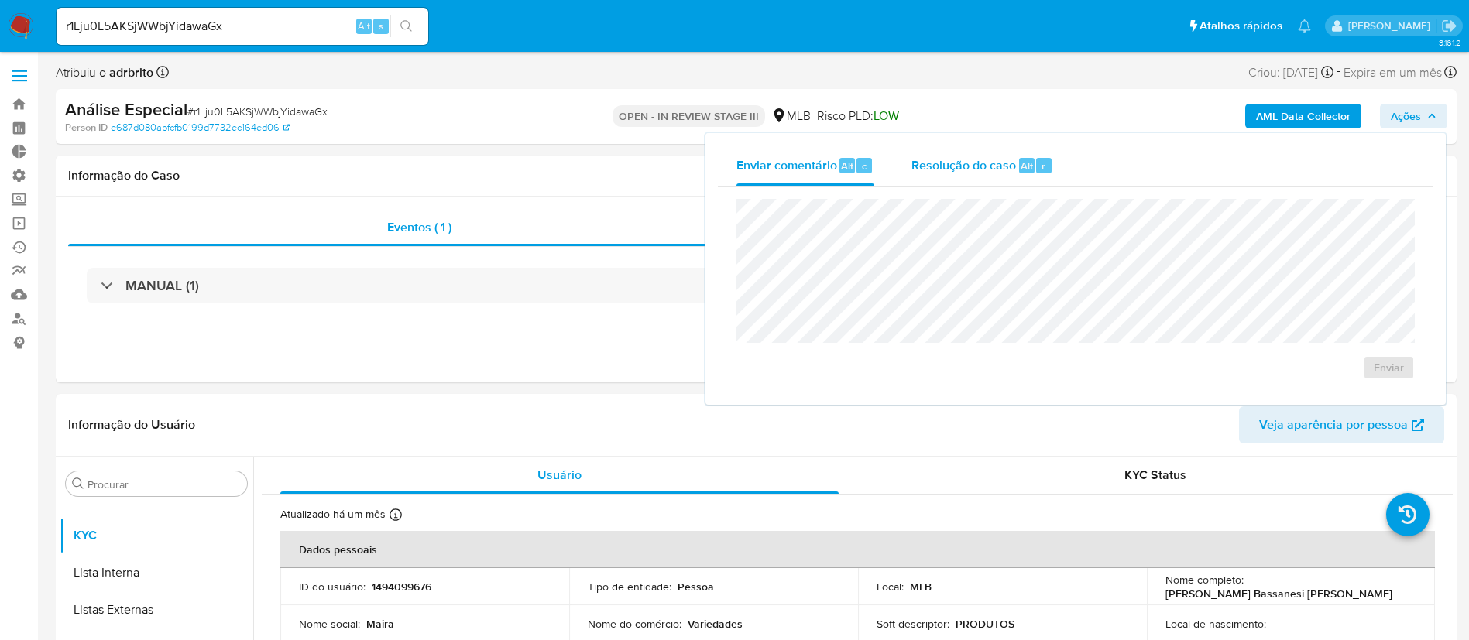
click at [975, 173] on span "Resolução do caso" at bounding box center [963, 165] width 105 height 18
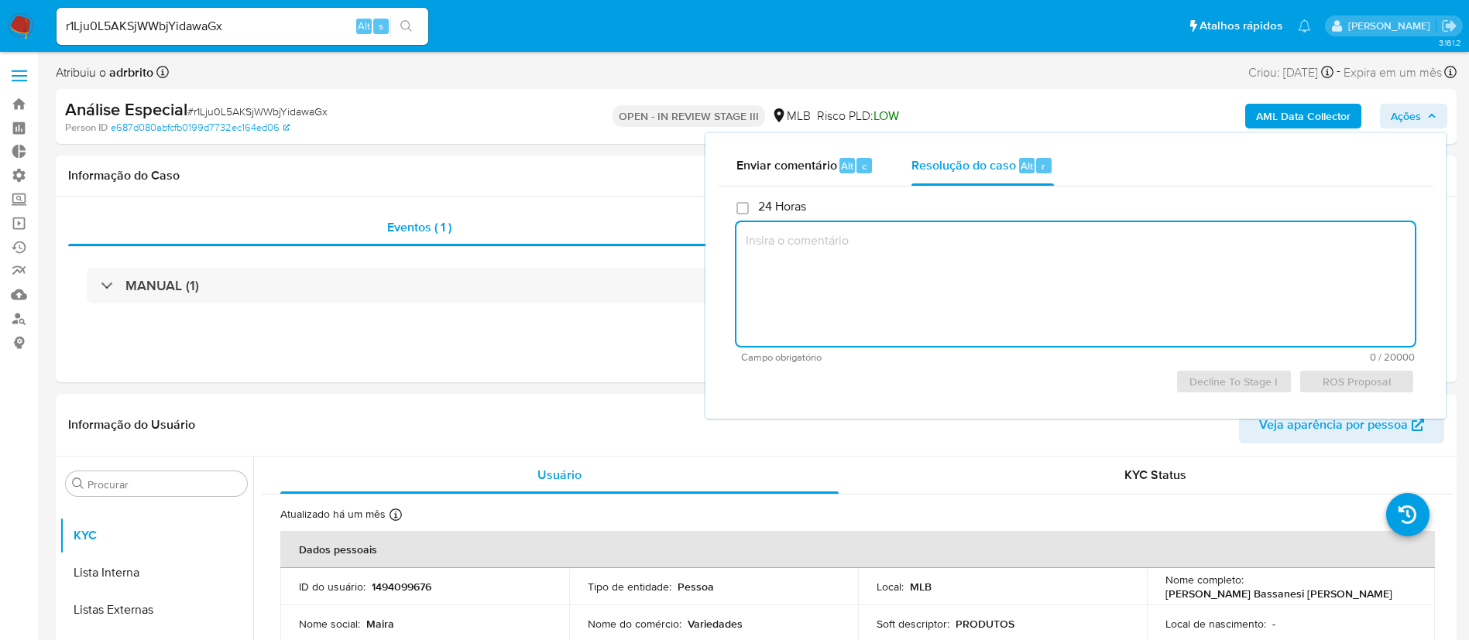
click at [931, 257] on textarea at bounding box center [1075, 284] width 678 height 124
paste textarea "Em face dos fatos relevantes apontados, favor proceder com o declínio bem como …"
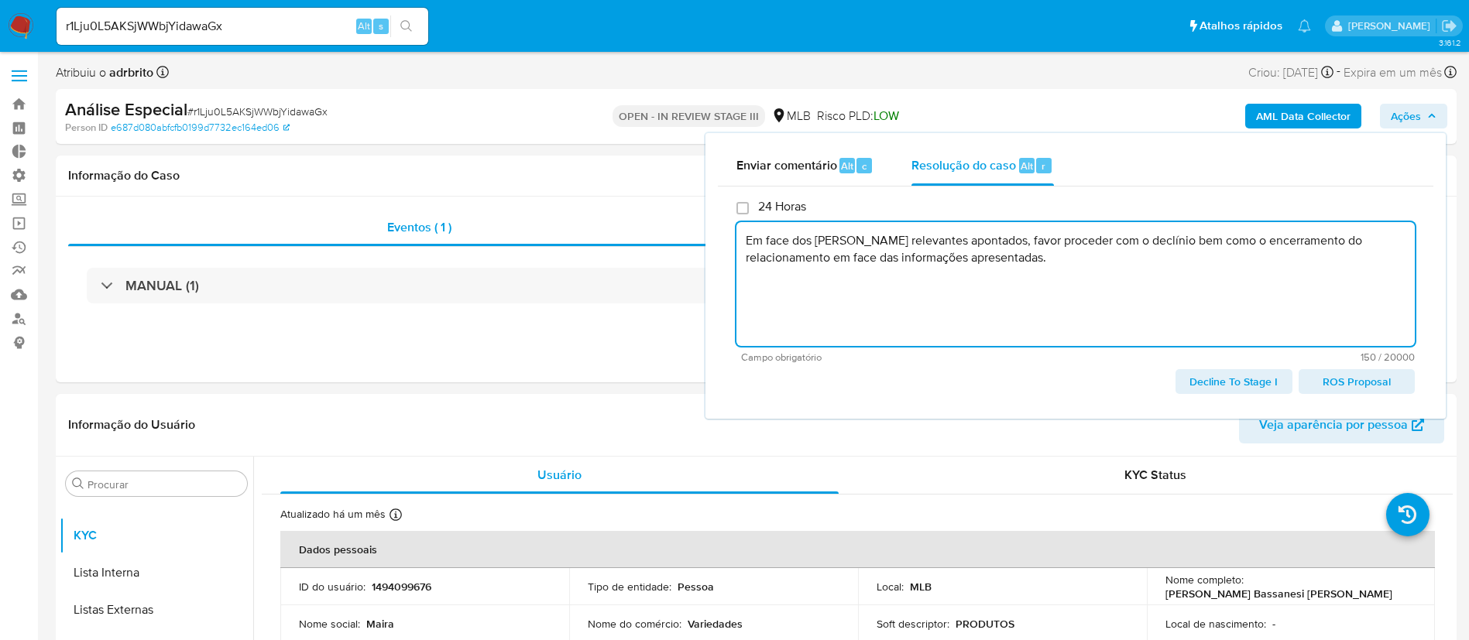
click at [1249, 378] on span "Decline To Stage I" at bounding box center [1233, 382] width 94 height 22
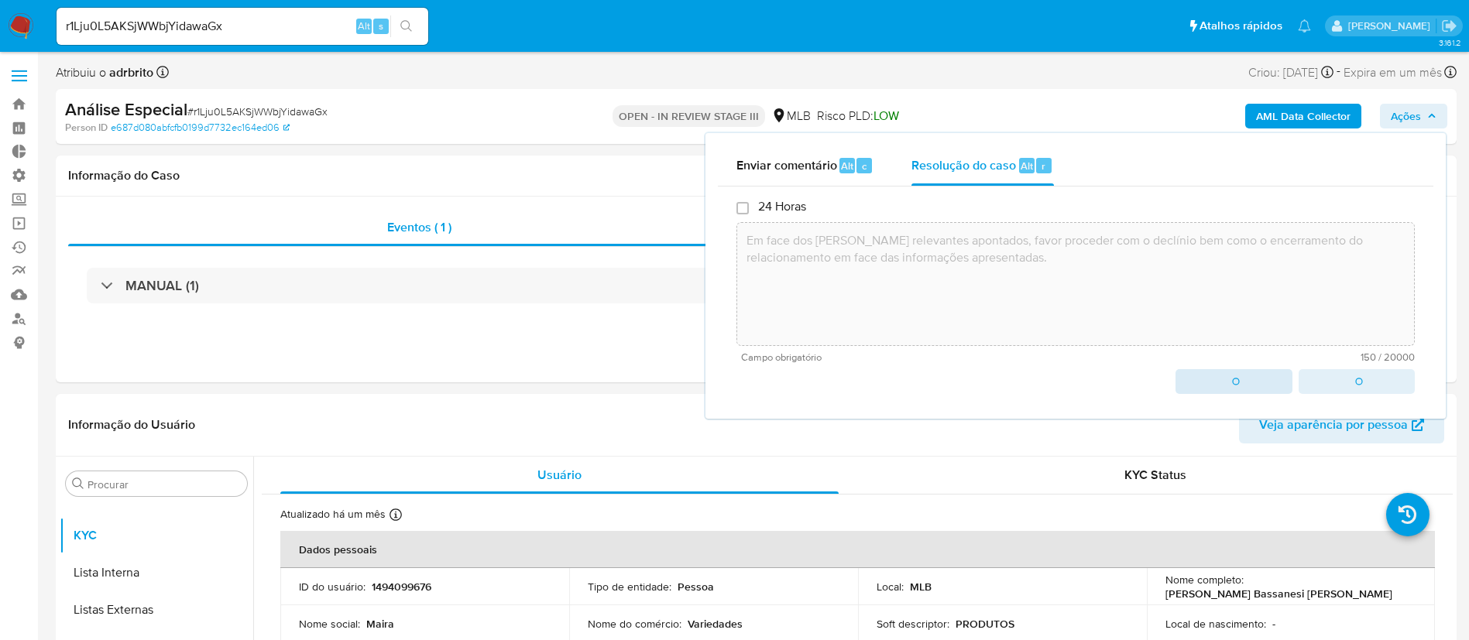
type textarea "Em face dos fatos relevantes apontados, favor proceder com o declínio bem como …"
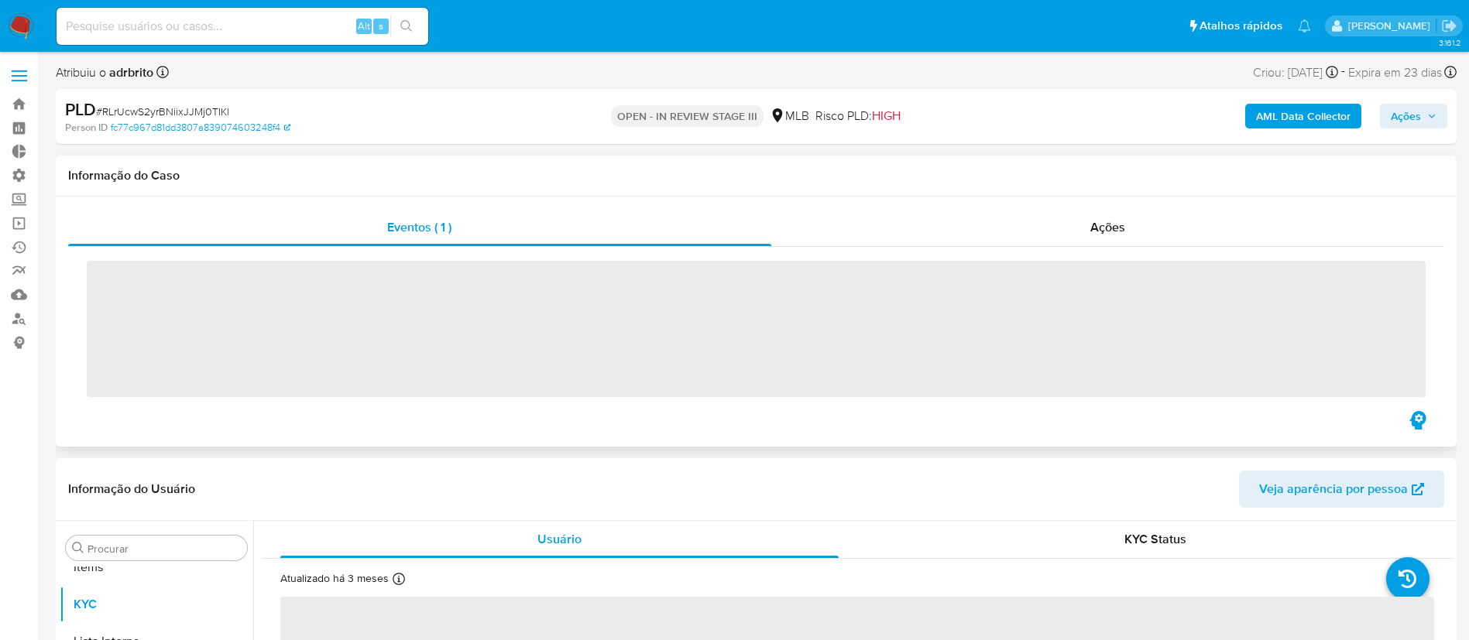
scroll to position [803, 0]
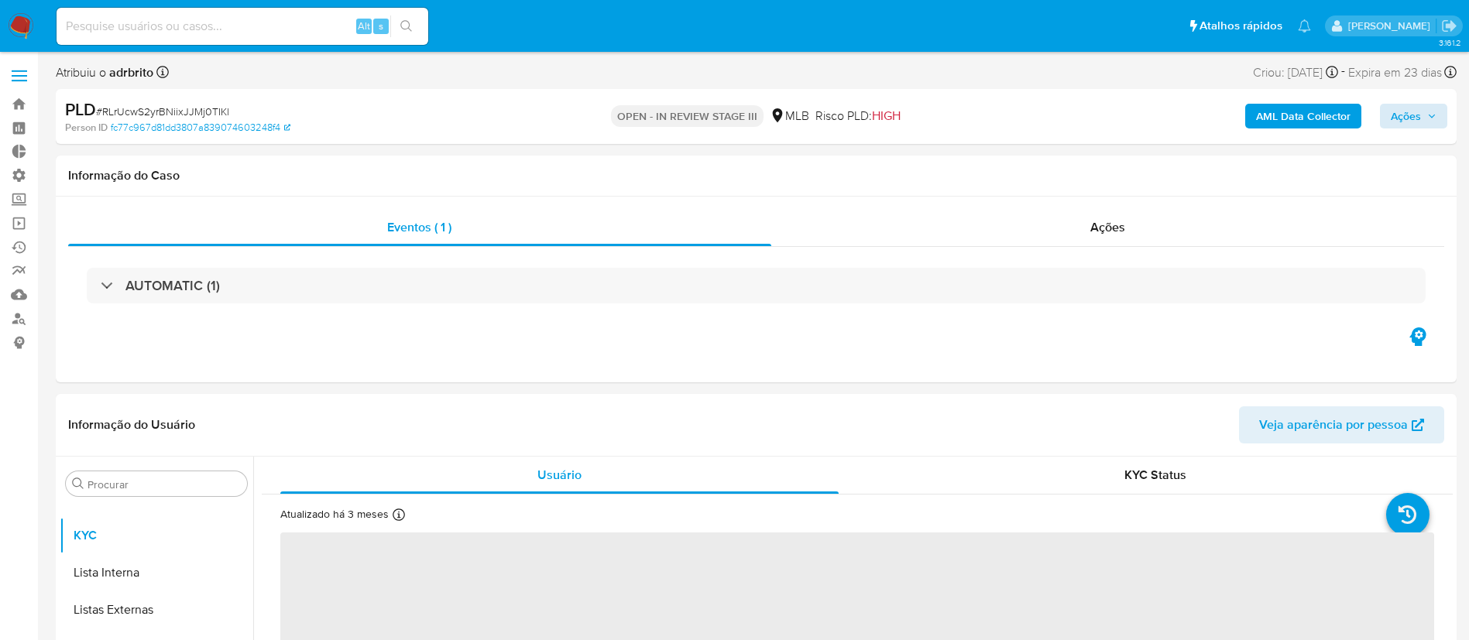
select select "10"
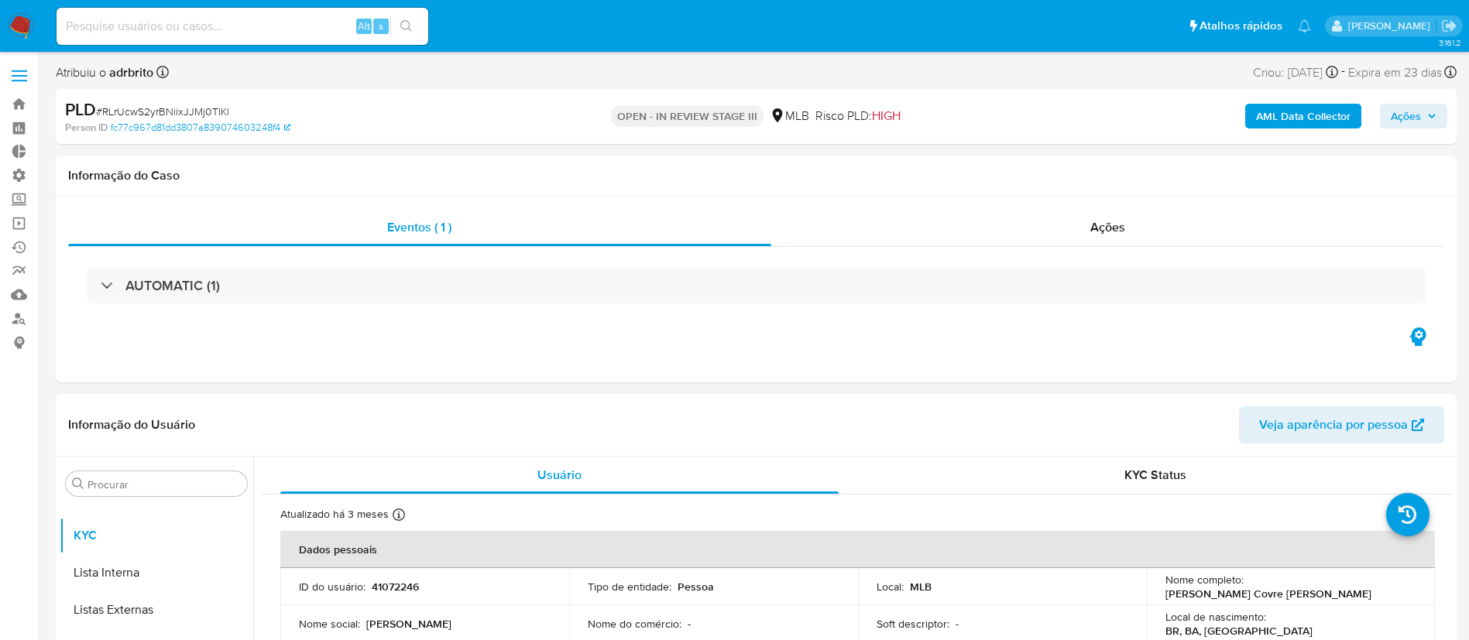
click at [1428, 112] on icon "button" at bounding box center [1431, 115] width 9 height 9
click at [1416, 116] on span "Ações" at bounding box center [1405, 116] width 30 height 25
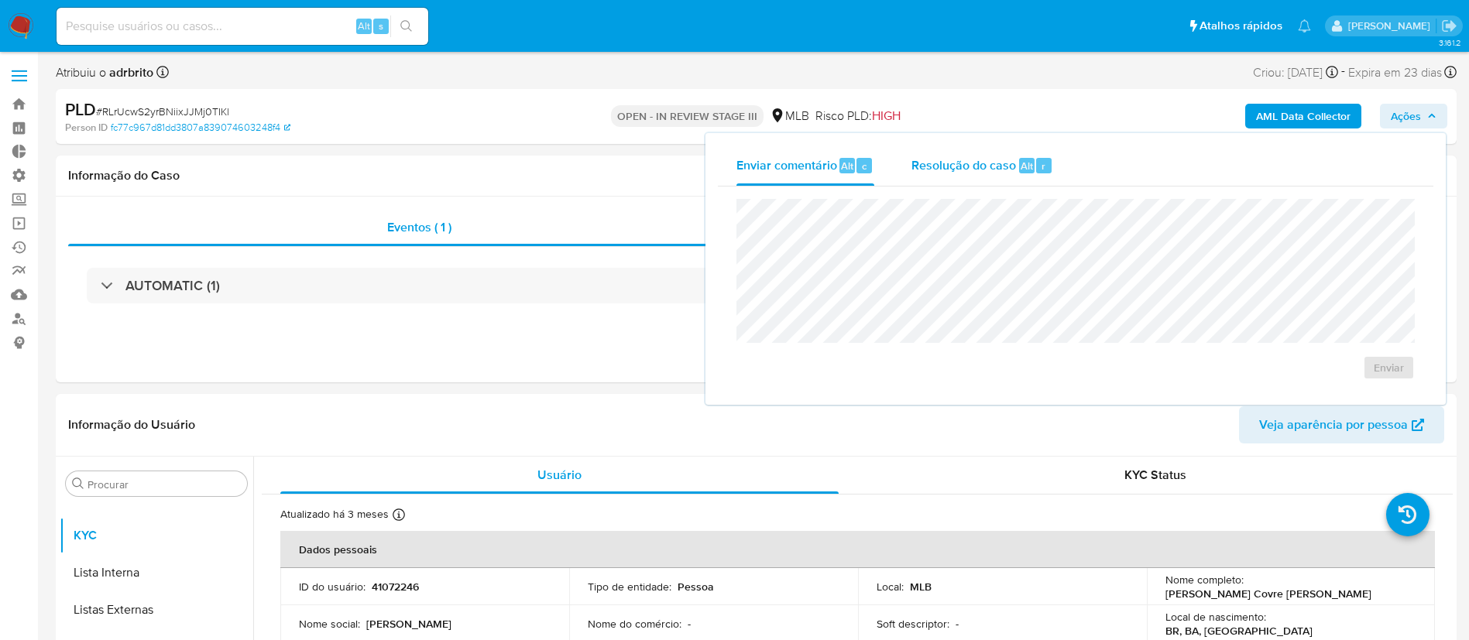
click at [933, 164] on span "Resolução do caso" at bounding box center [963, 165] width 105 height 18
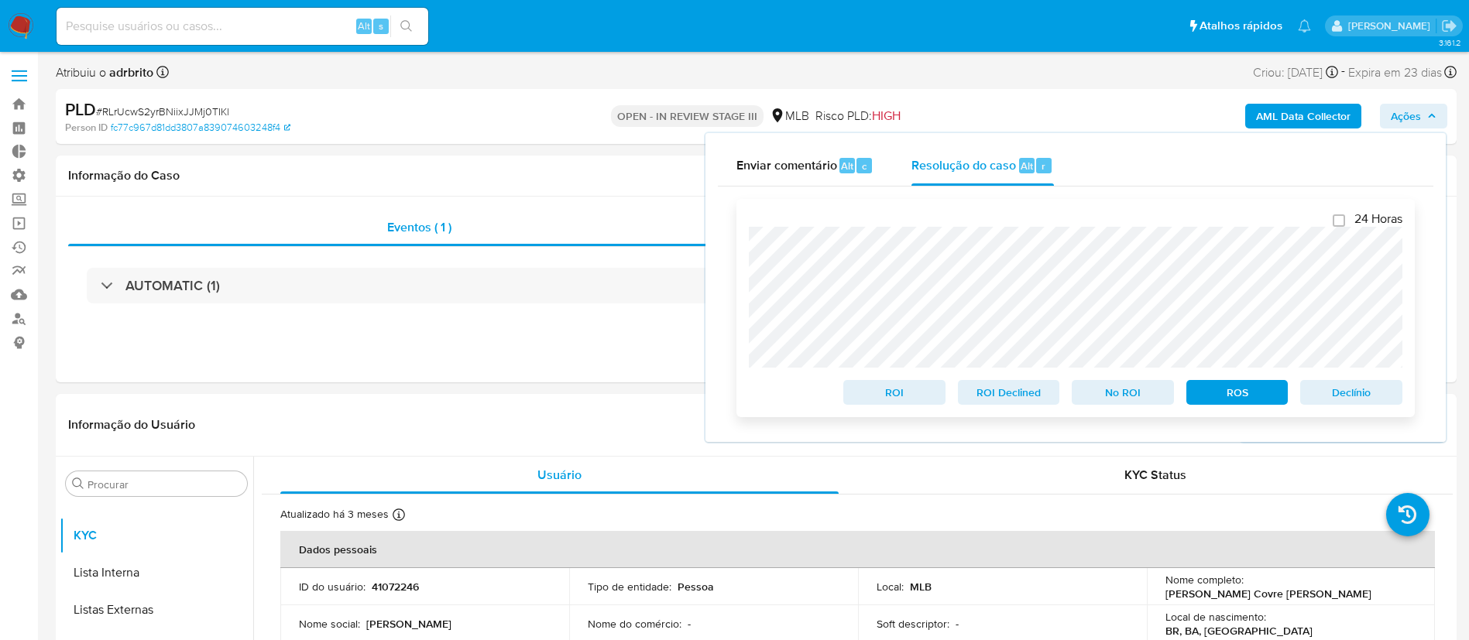
click at [1251, 399] on span "ROS" at bounding box center [1237, 393] width 81 height 22
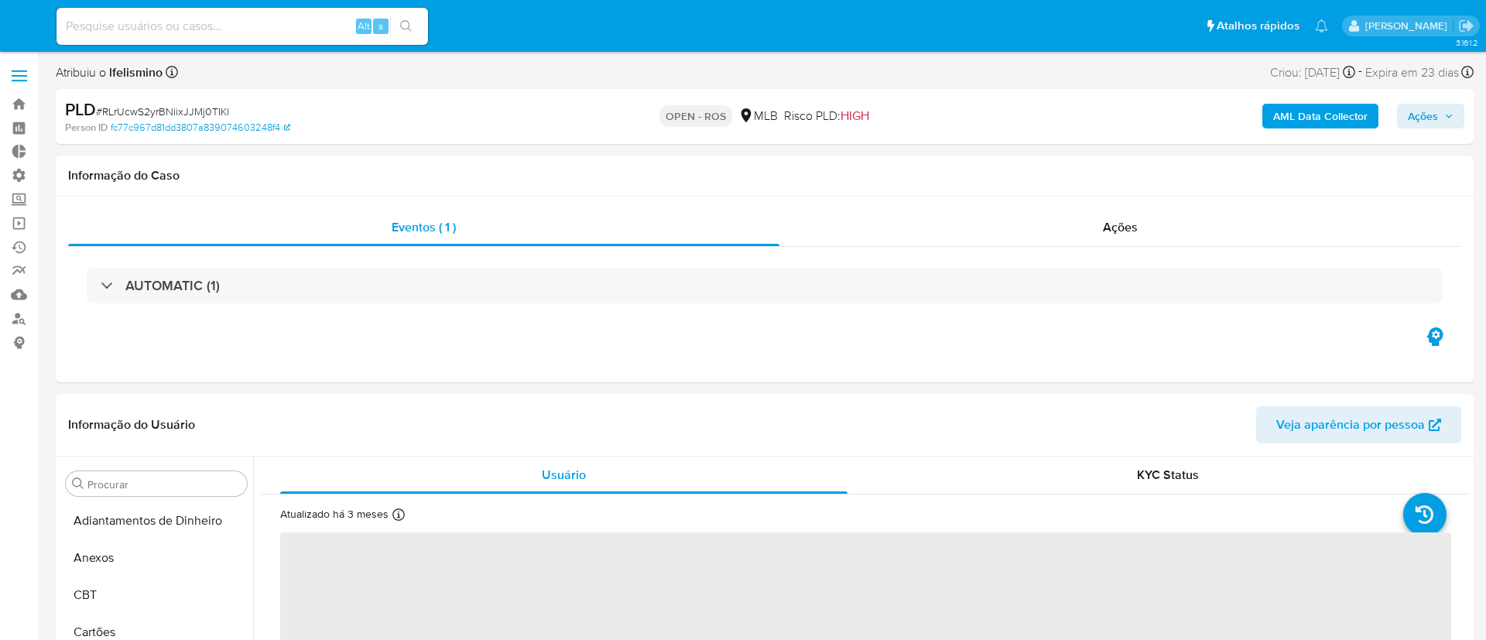
select select "10"
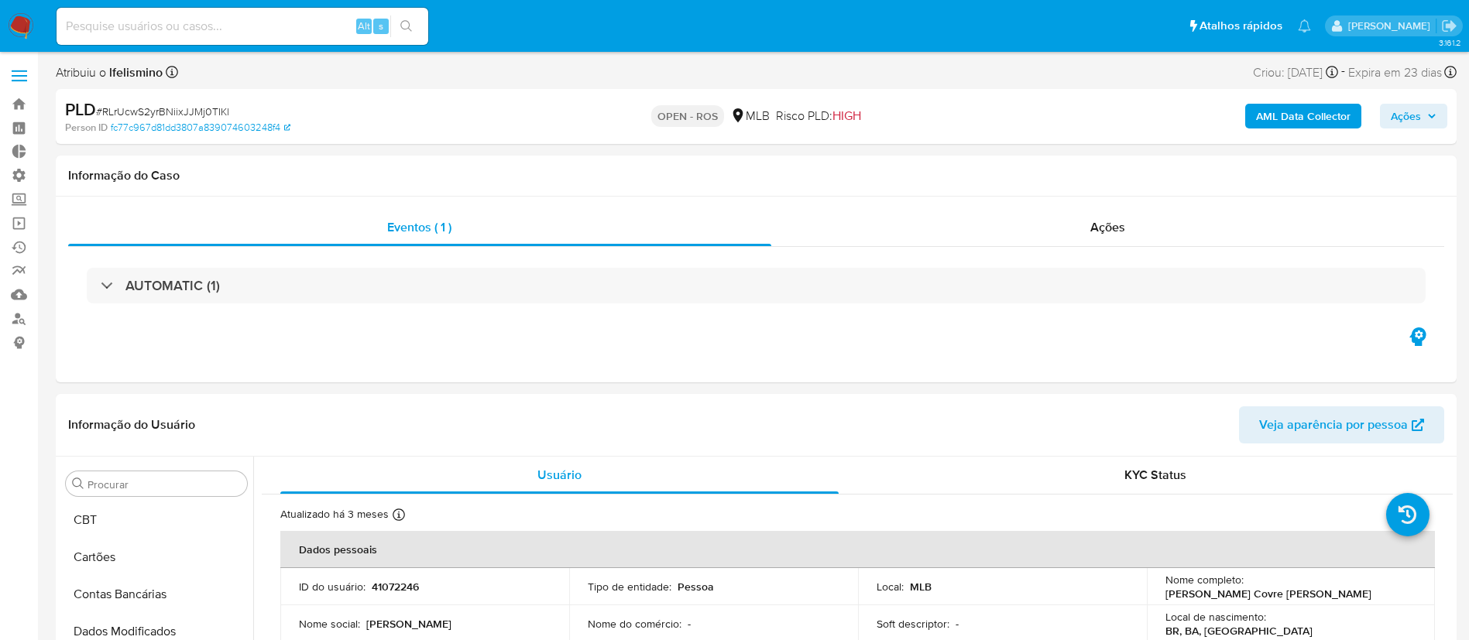
scroll to position [803, 0]
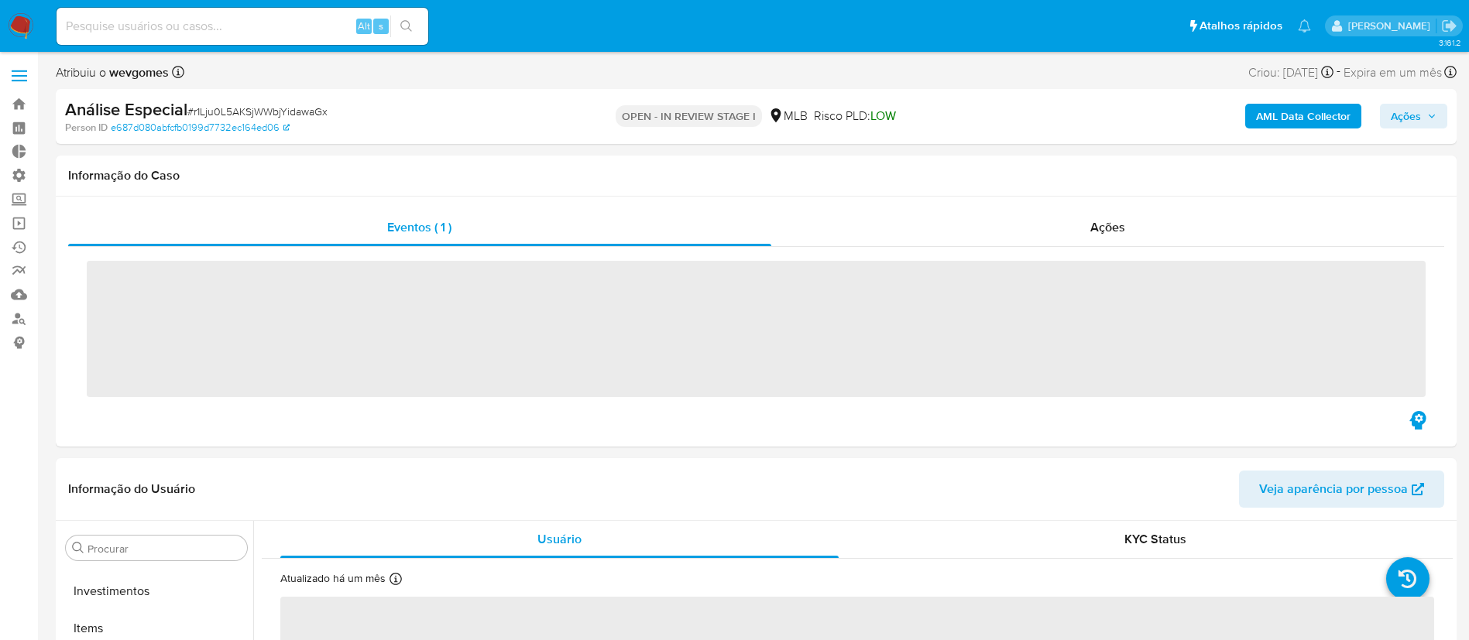
scroll to position [803, 0]
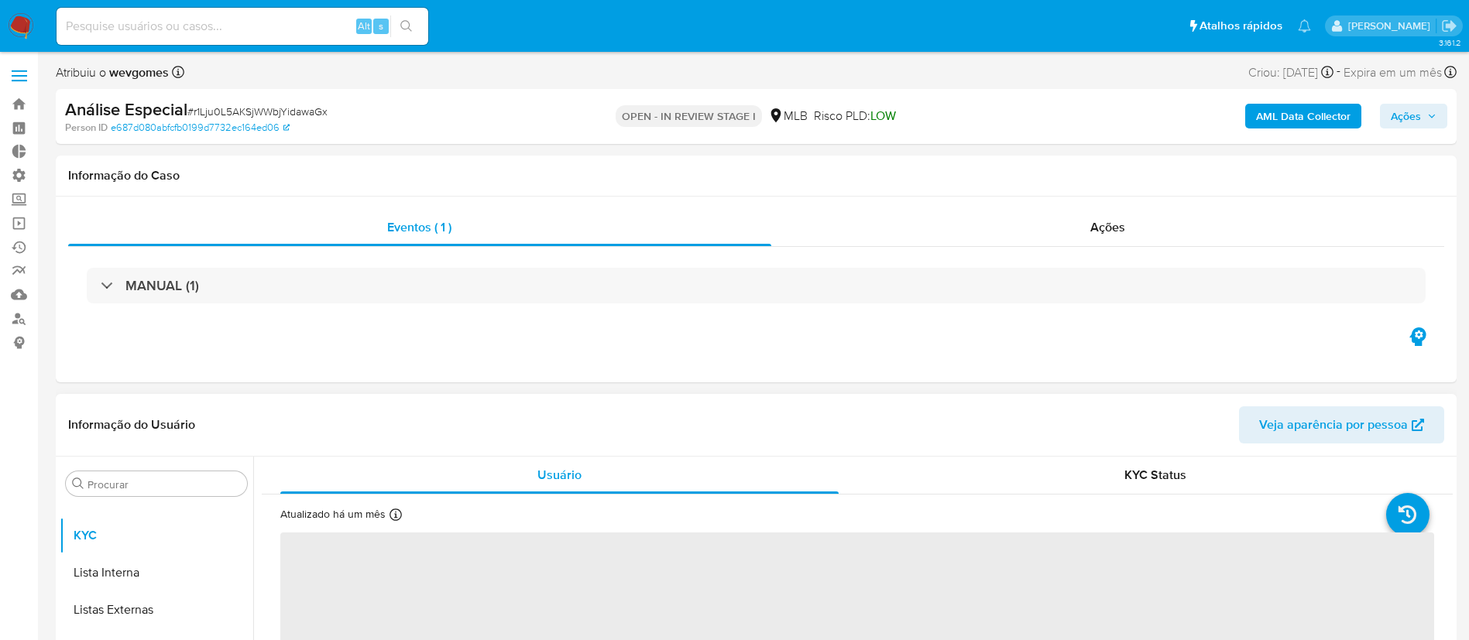
select select "10"
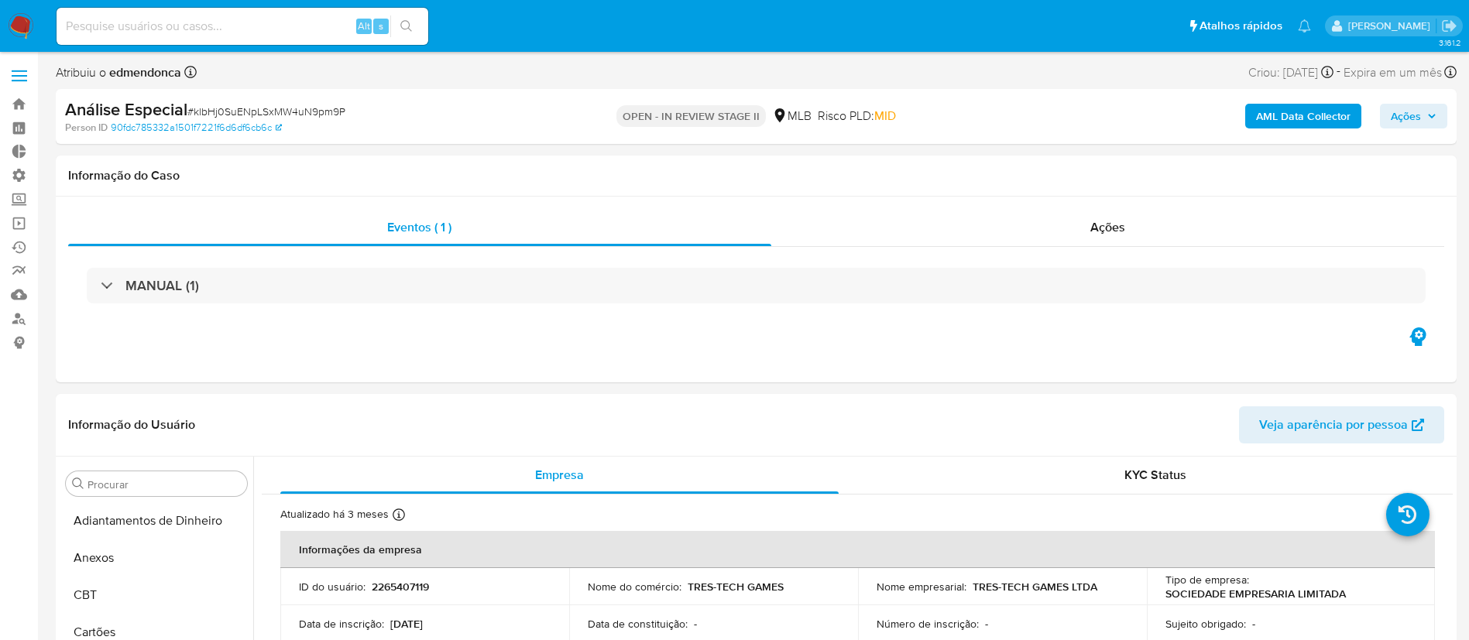
select select "10"
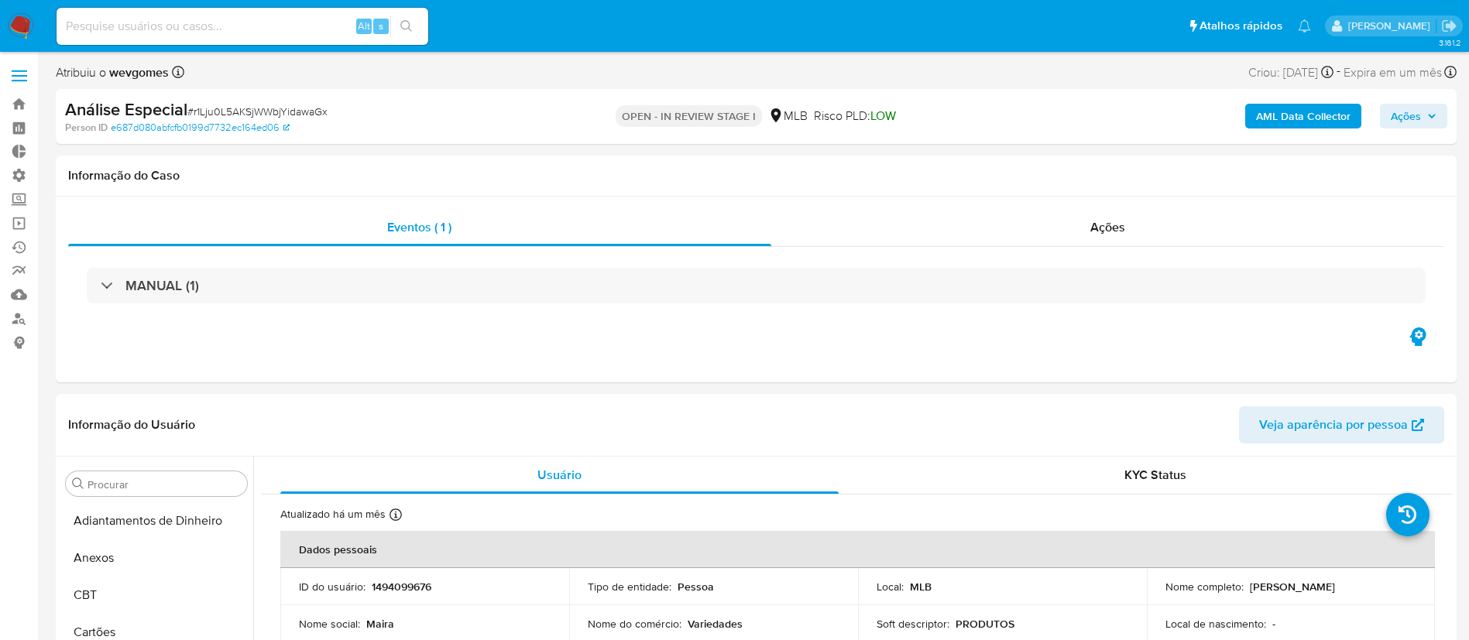
select select "10"
click at [154, 26] on input at bounding box center [243, 26] width 372 height 20
paste input "325456888"
type input "325456888"
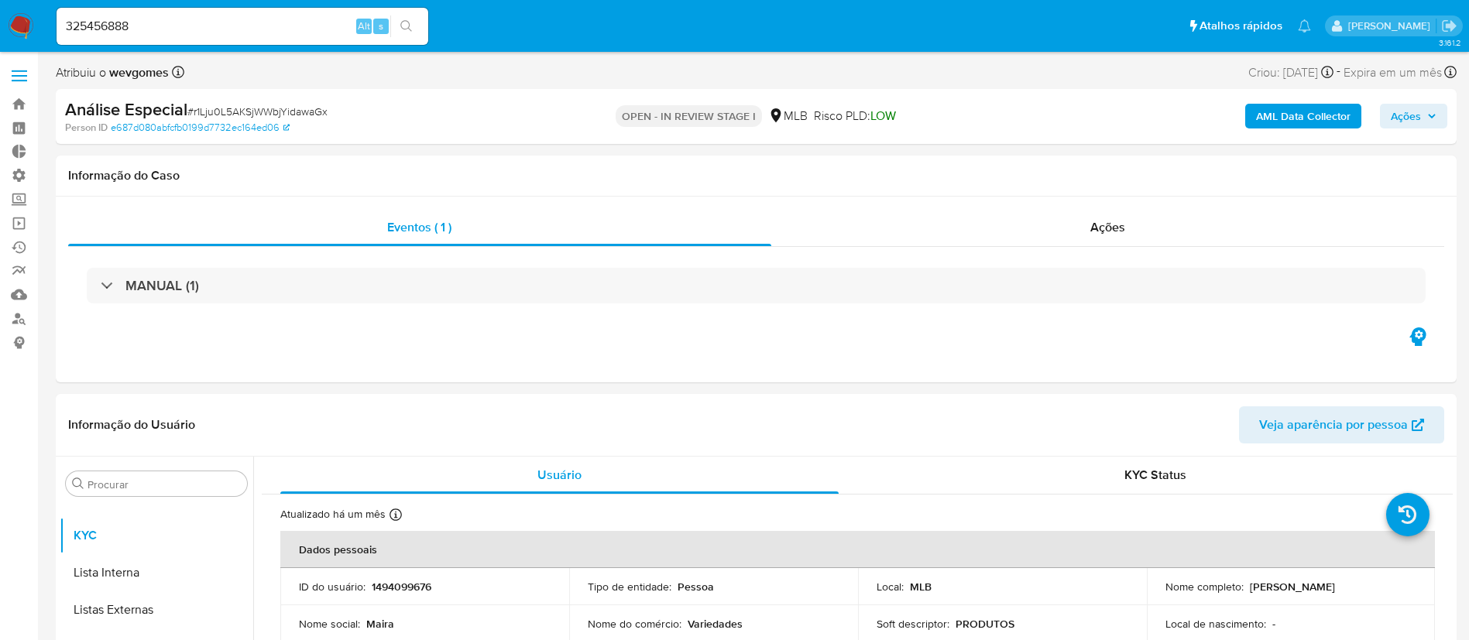
click at [401, 30] on icon "search-icon" at bounding box center [406, 26] width 12 height 12
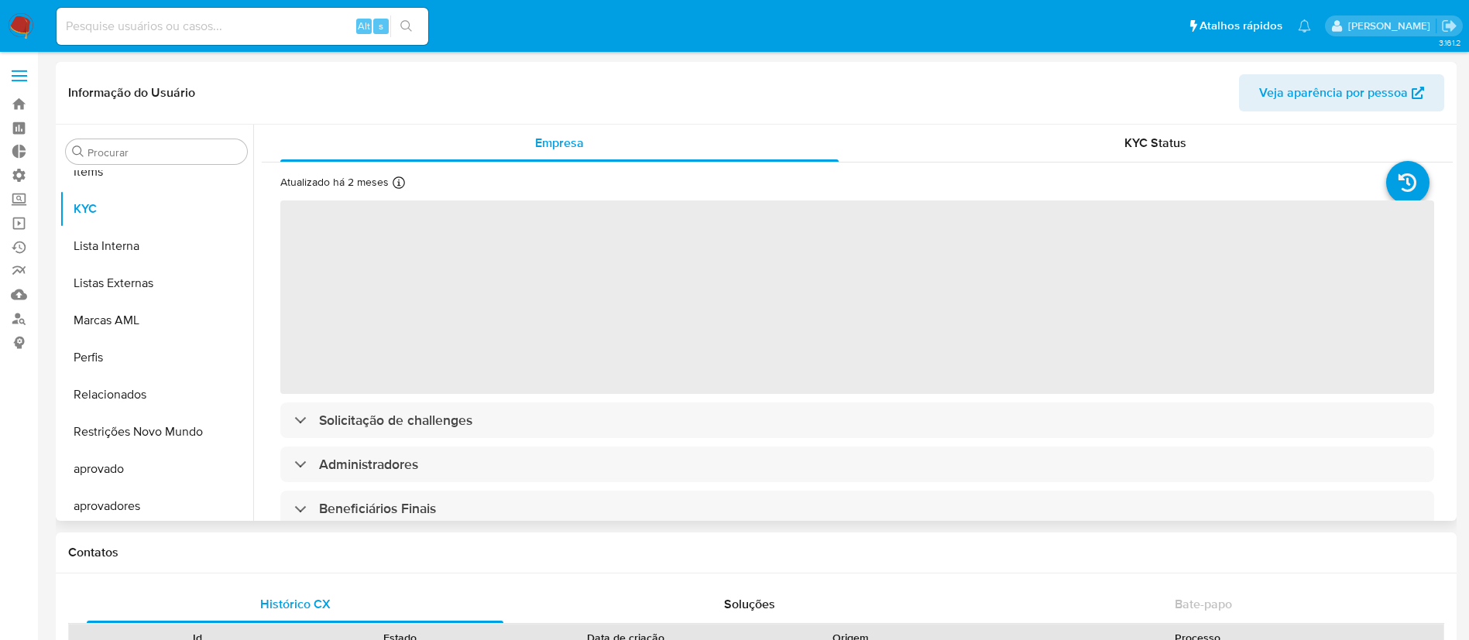
scroll to position [803, 0]
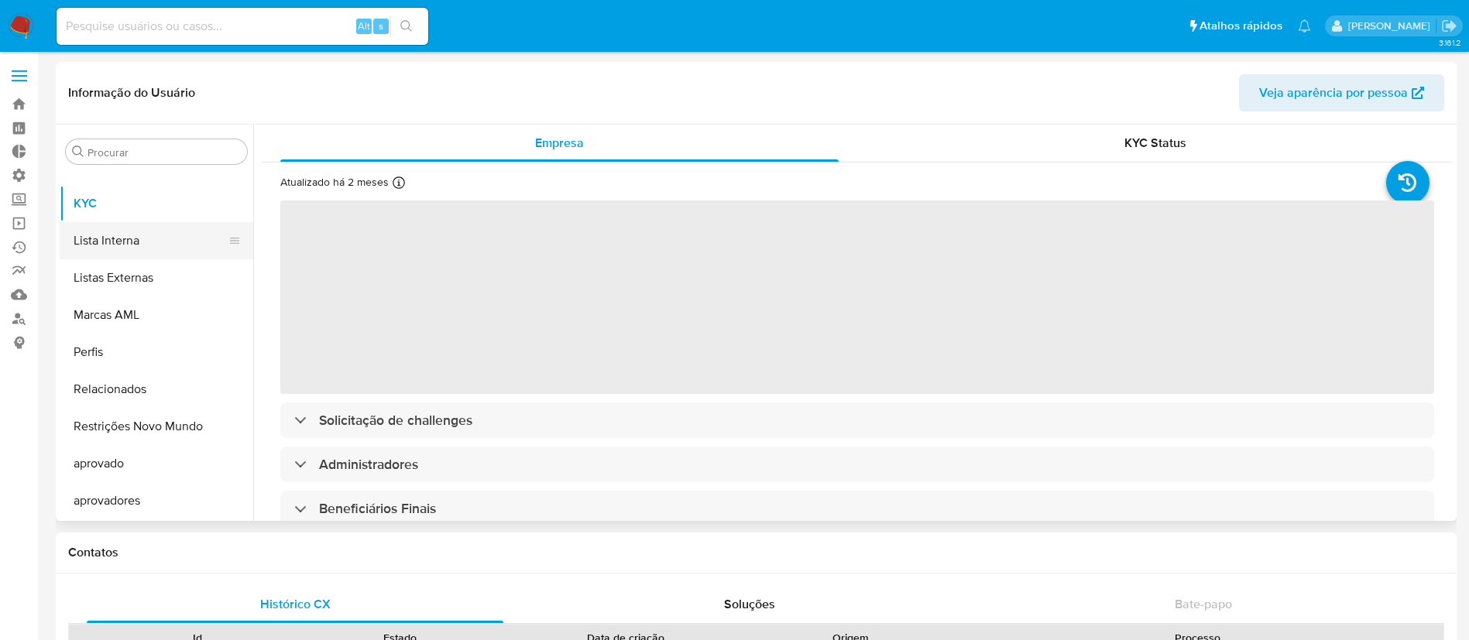
select select "10"
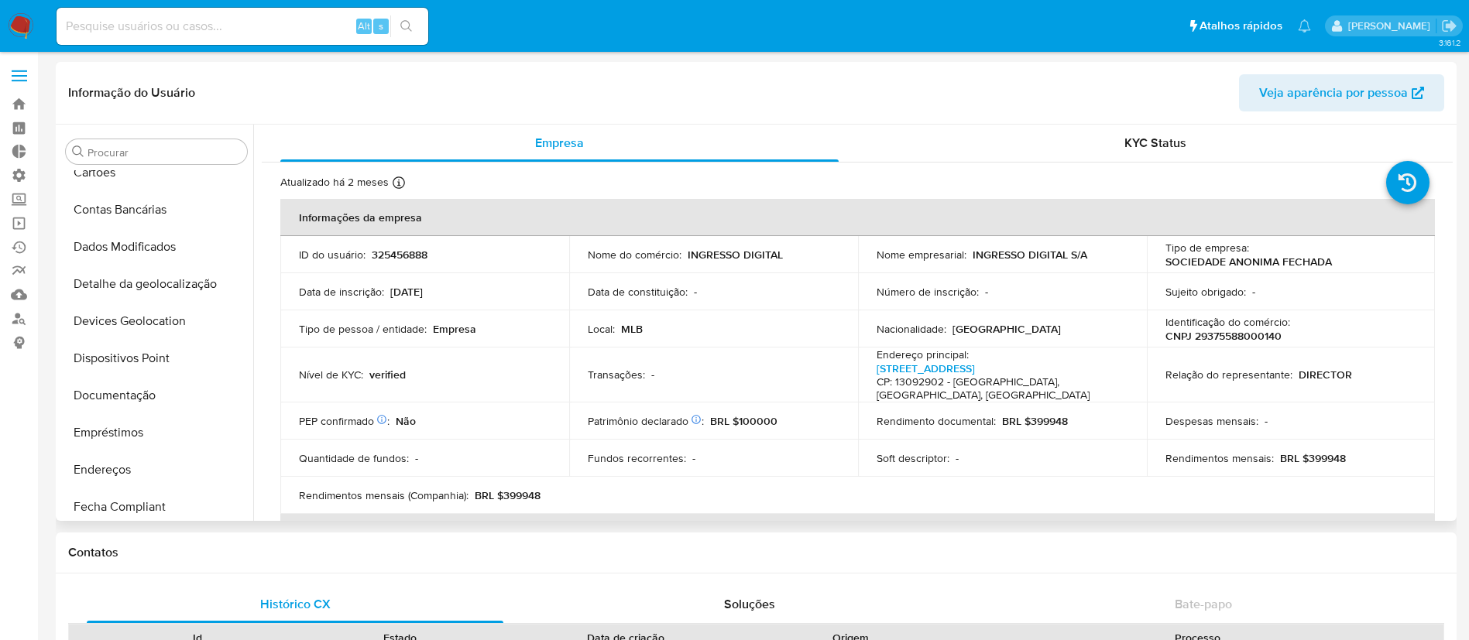
scroll to position [110, 0]
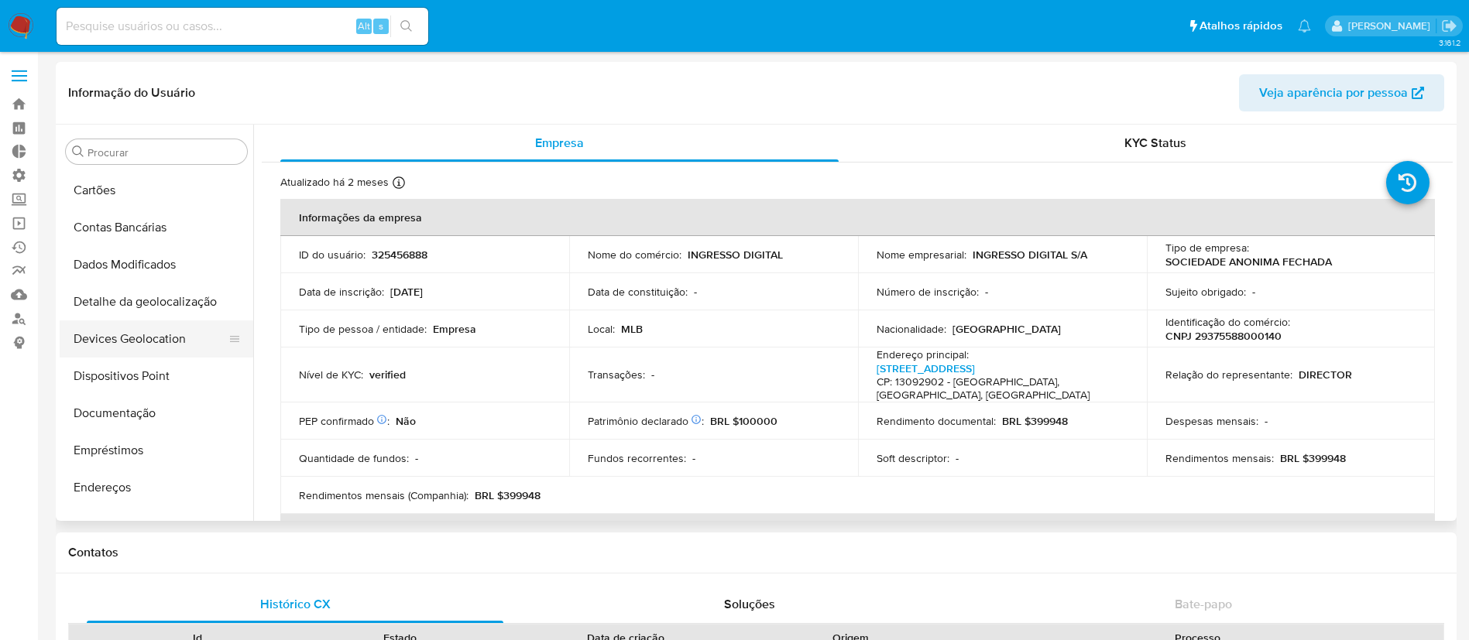
click at [153, 352] on button "Devices Geolocation" at bounding box center [150, 339] width 181 height 37
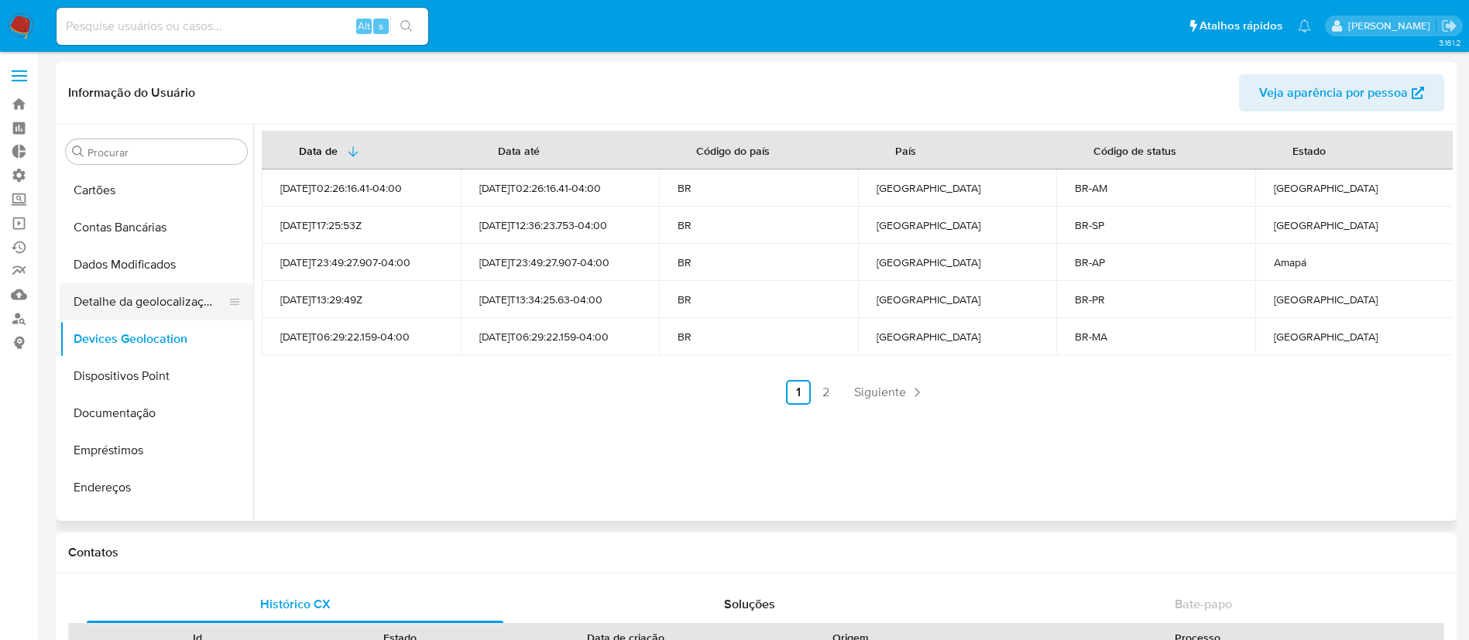
click at [119, 301] on button "Detalhe da geolocalização" at bounding box center [150, 301] width 181 height 37
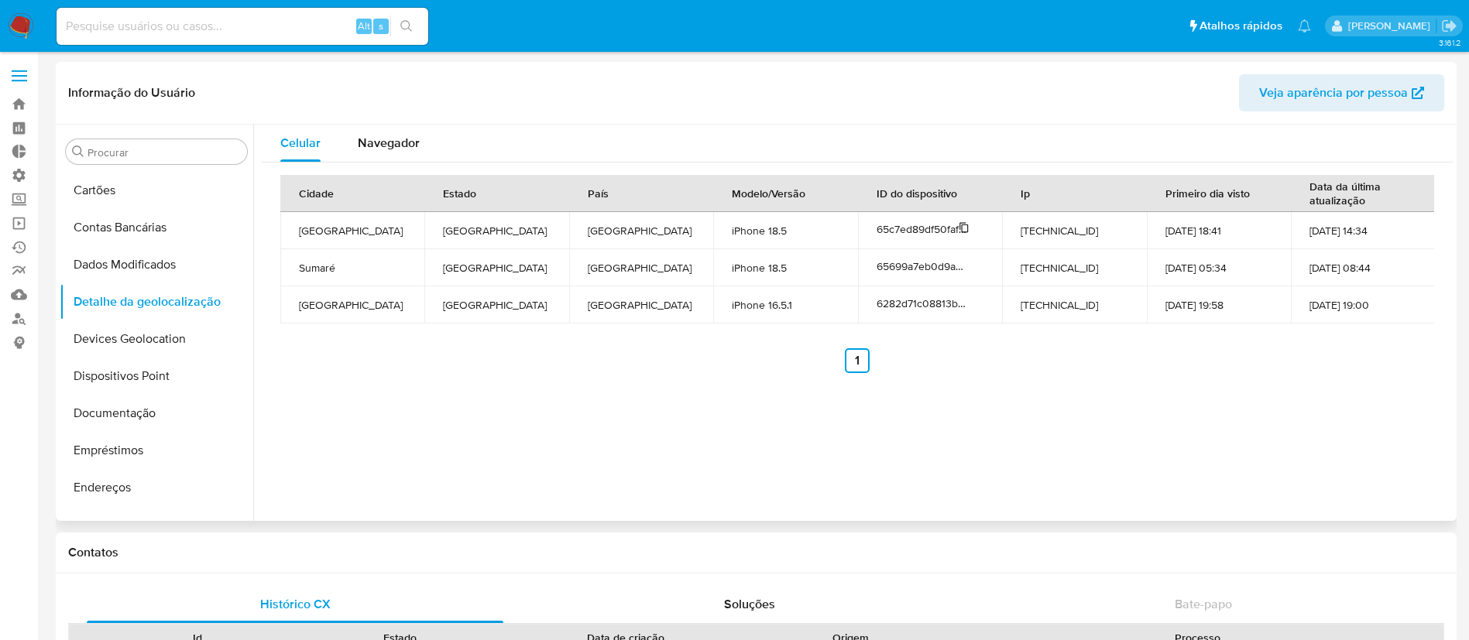
click at [963, 222] on icon at bounding box center [963, 227] width 11 height 11
click at [309, 18] on input at bounding box center [243, 26] width 372 height 20
paste input "162813894"
type input "162813894"
click at [401, 28] on icon "search-icon" at bounding box center [406, 26] width 12 height 12
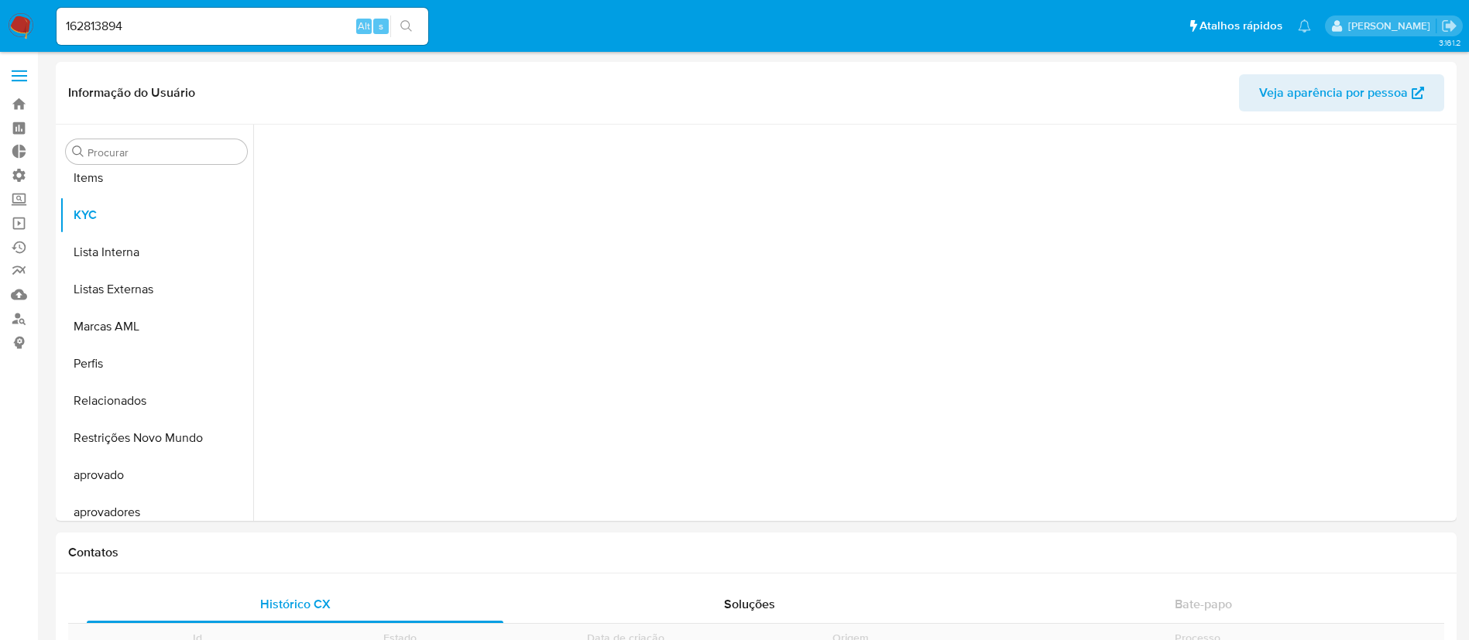
scroll to position [803, 0]
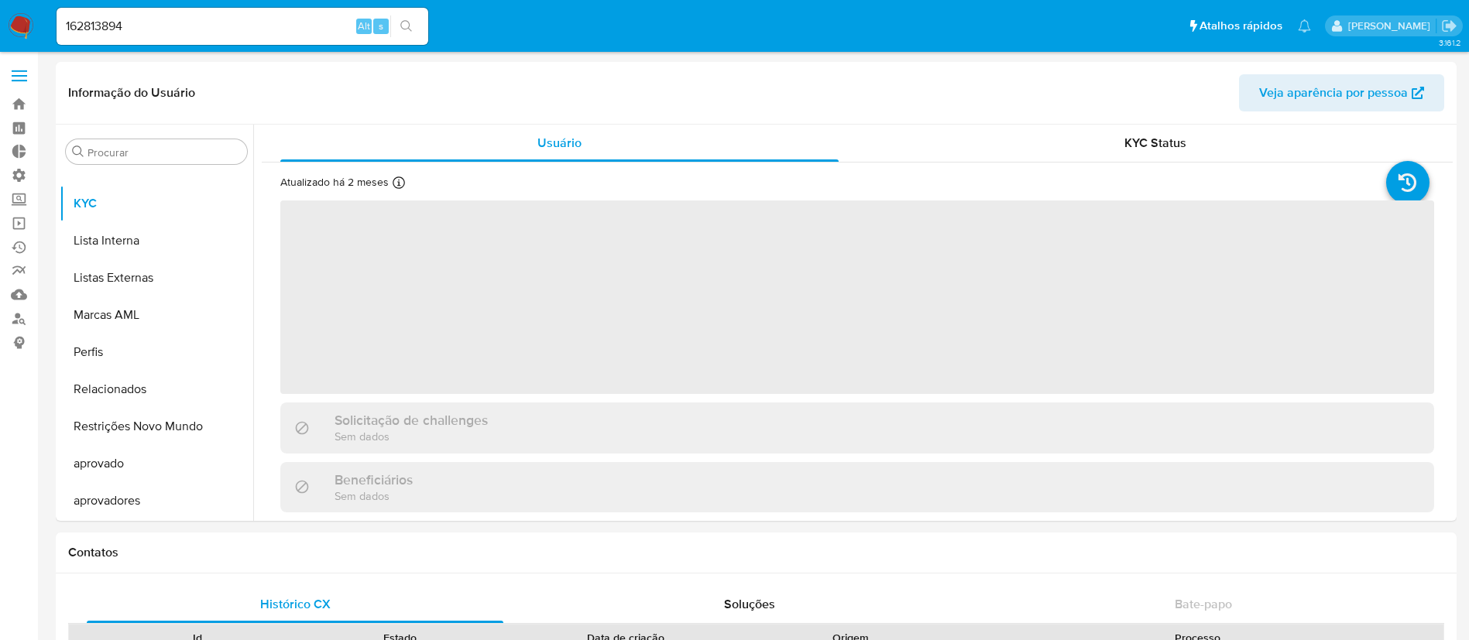
select select "10"
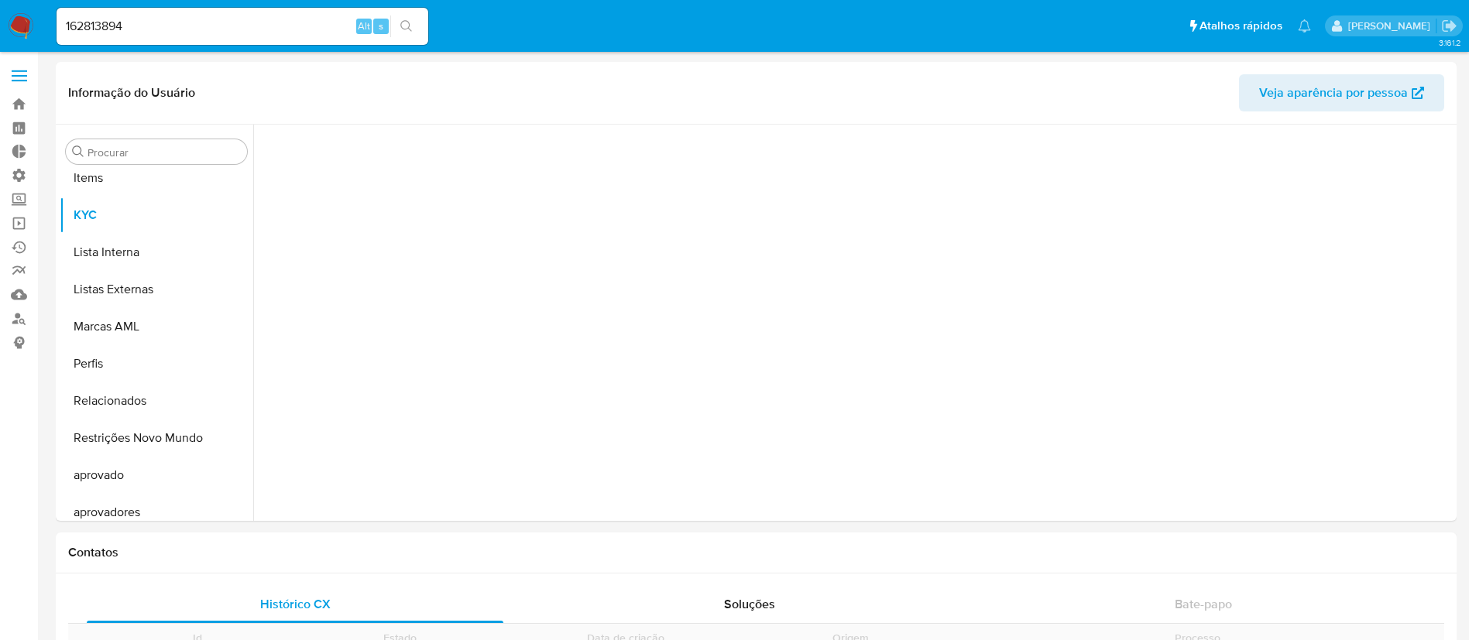
scroll to position [803, 0]
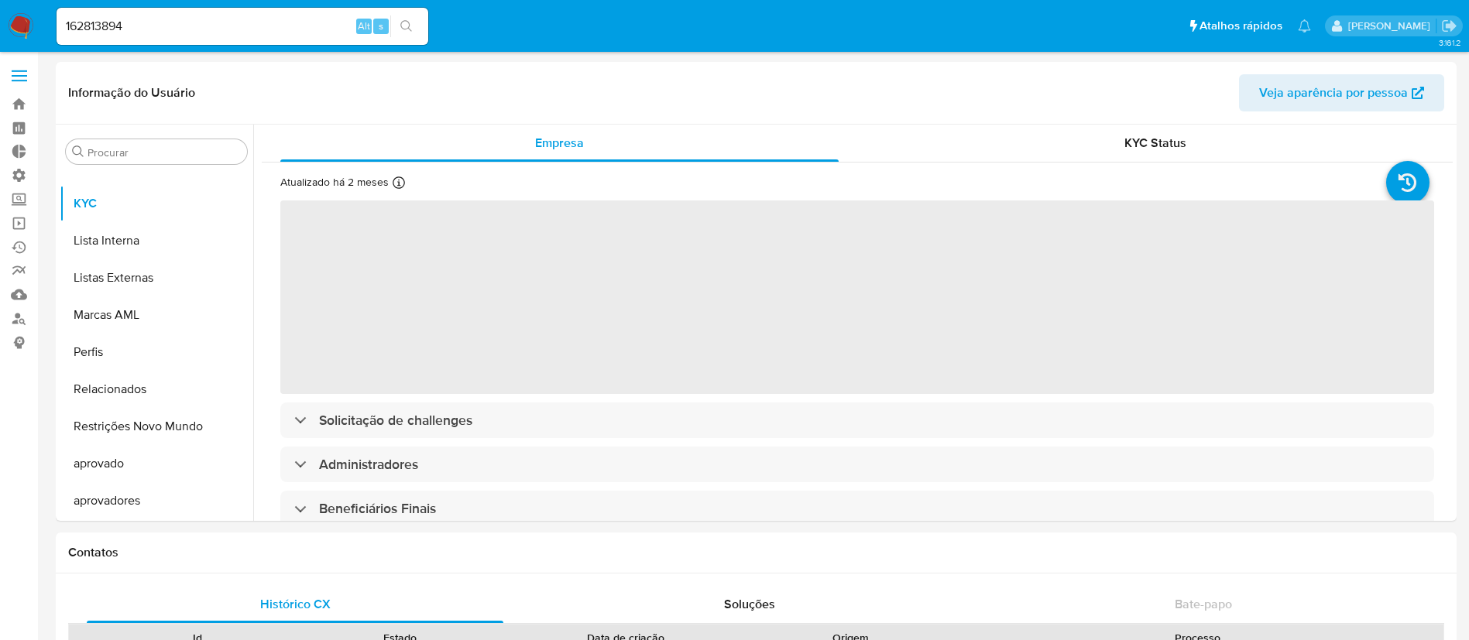
select select "10"
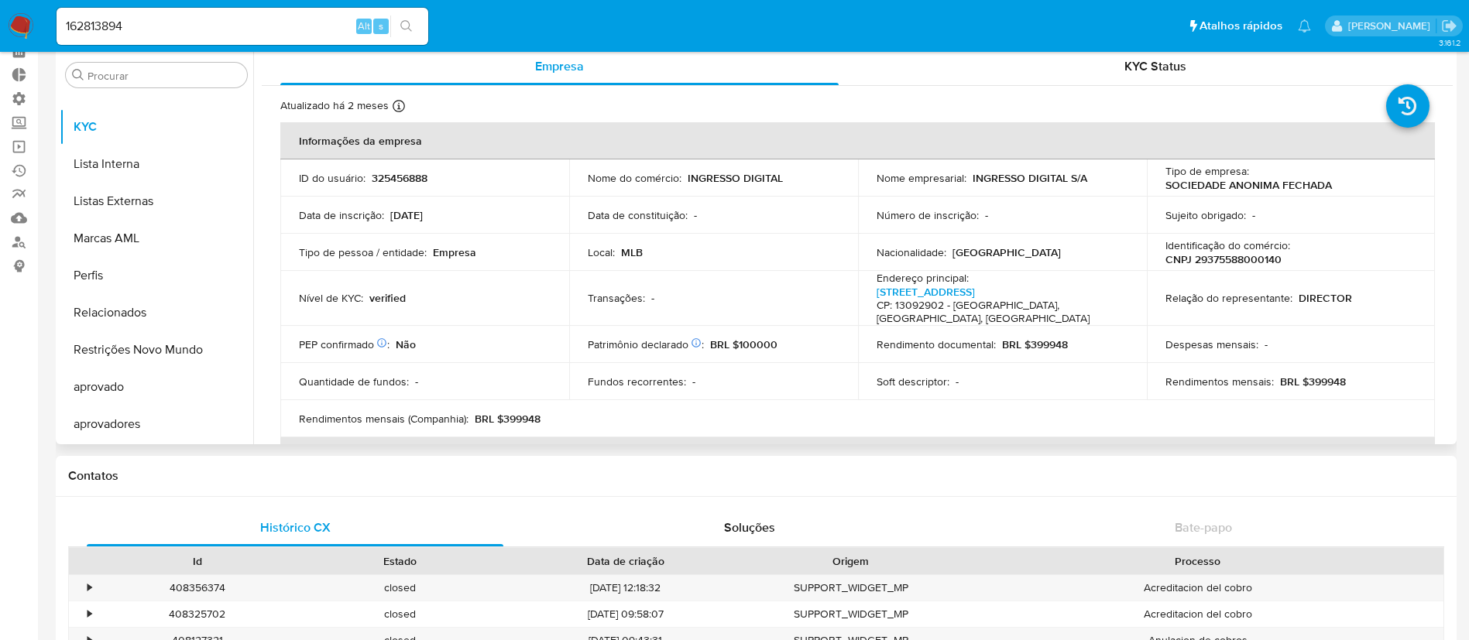
scroll to position [0, 0]
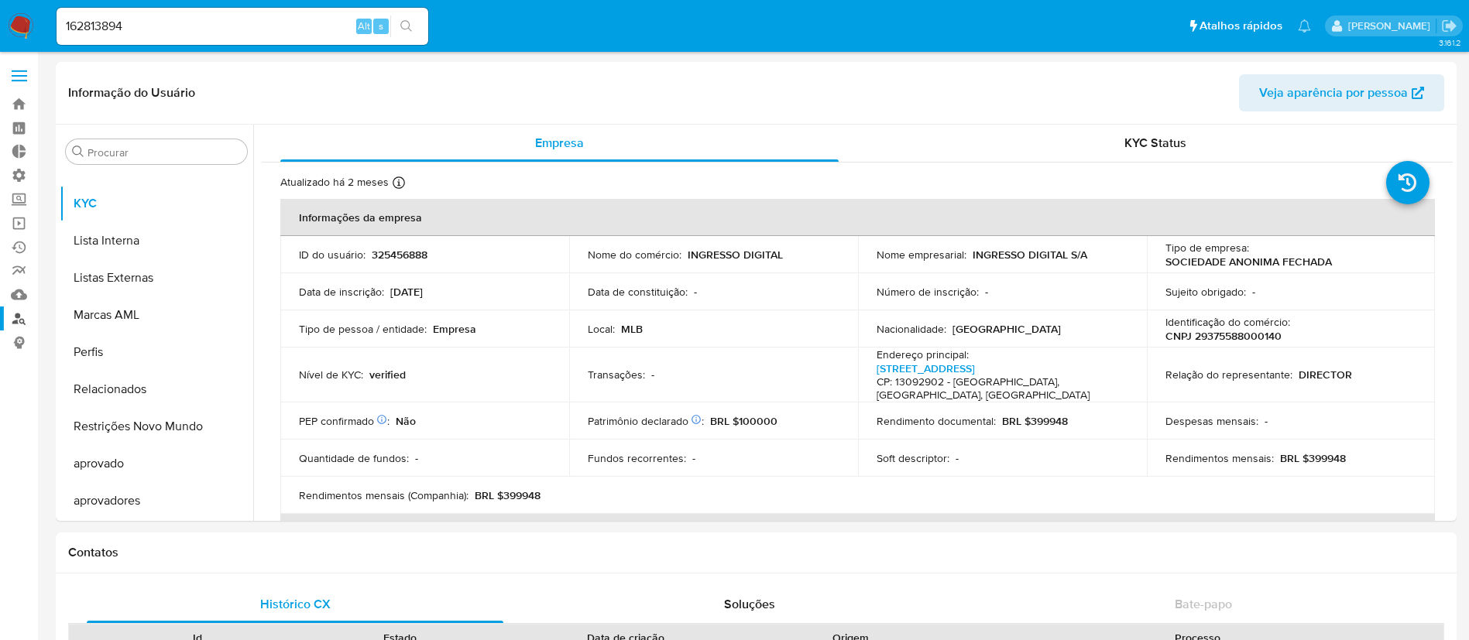
click at [17, 314] on link "Localizador de pessoas" at bounding box center [92, 319] width 184 height 24
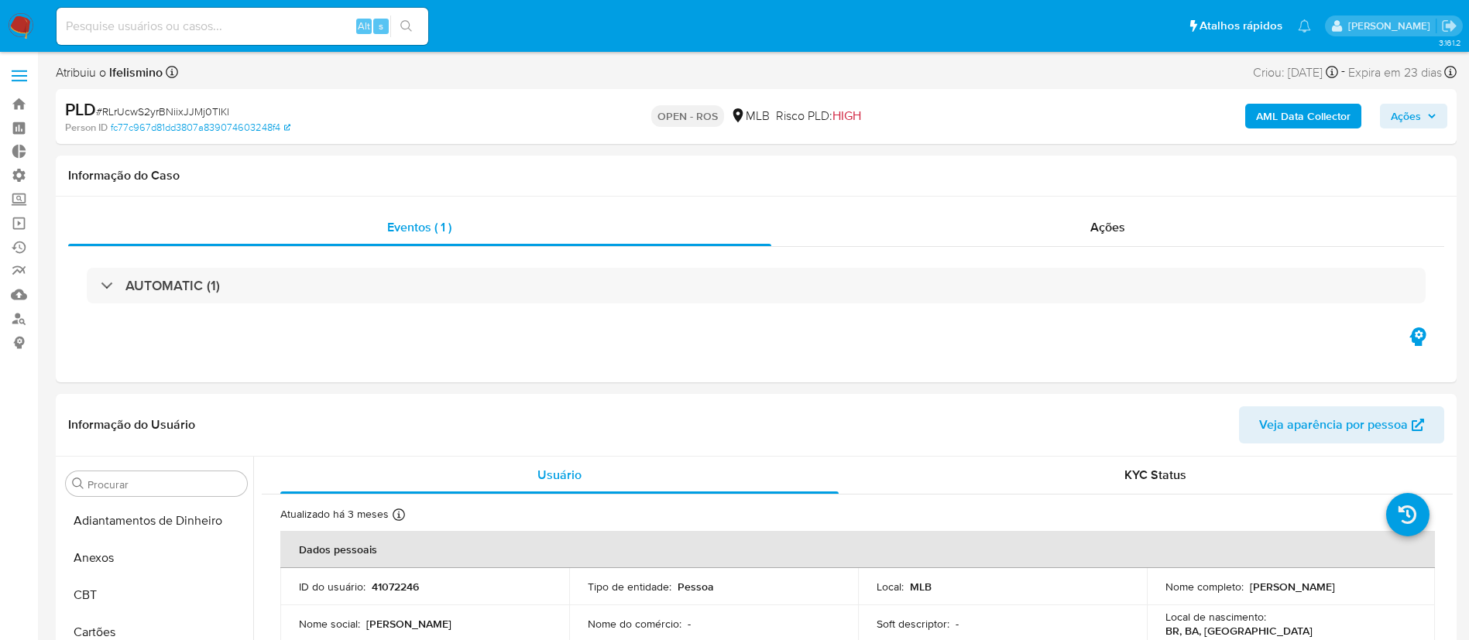
select select "10"
click at [235, 24] on input at bounding box center [243, 26] width 372 height 20
paste input "162813894"
type input "162813894"
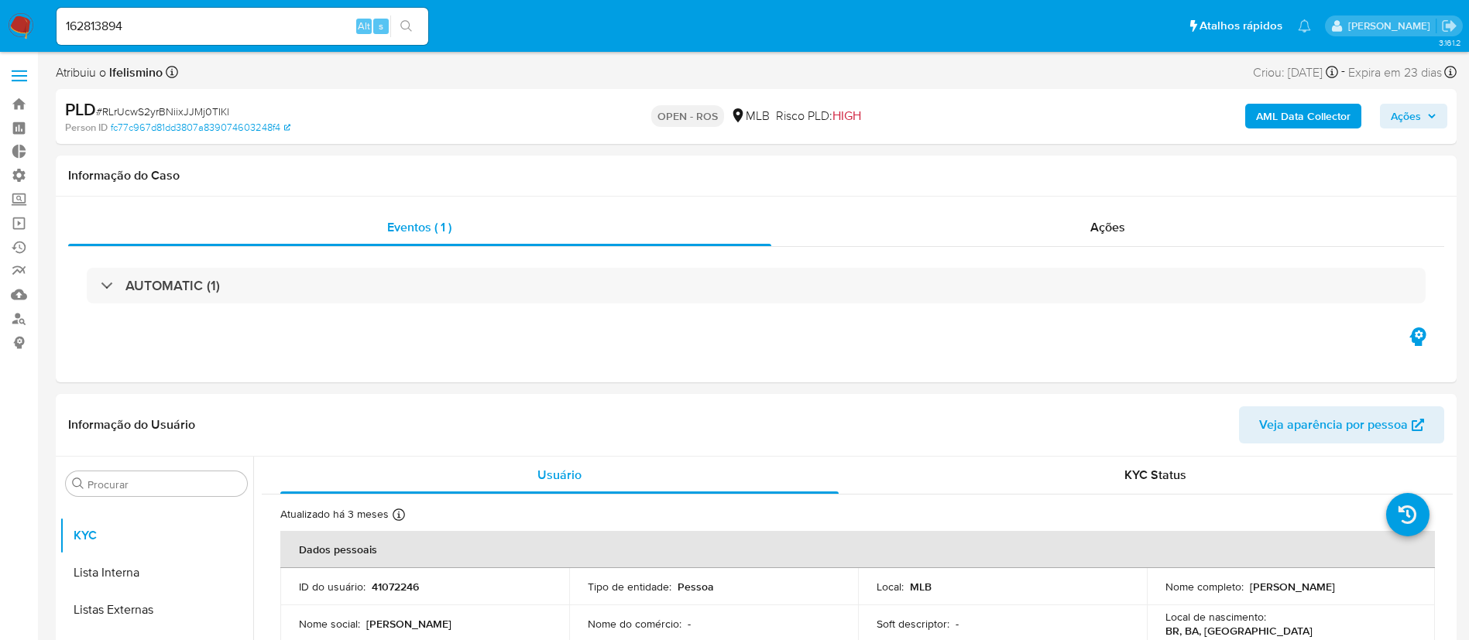
click at [410, 33] on button "search-icon" at bounding box center [406, 26] width 32 height 22
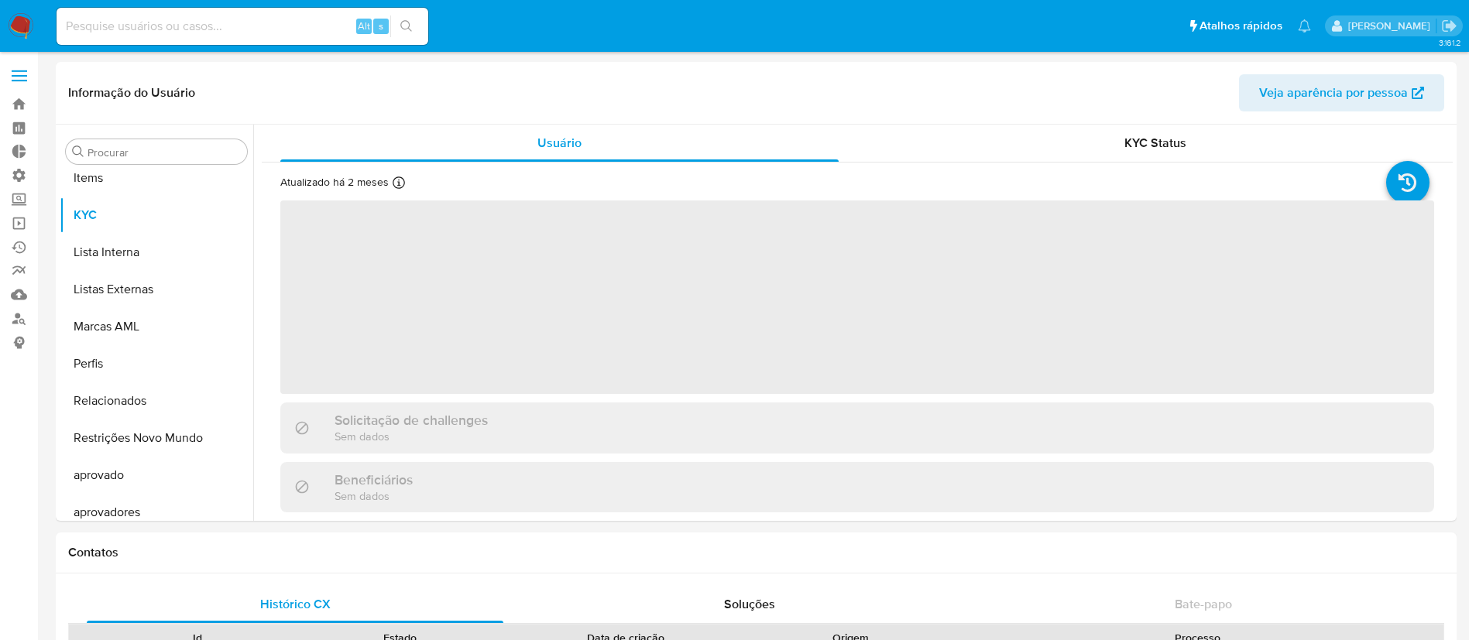
scroll to position [803, 0]
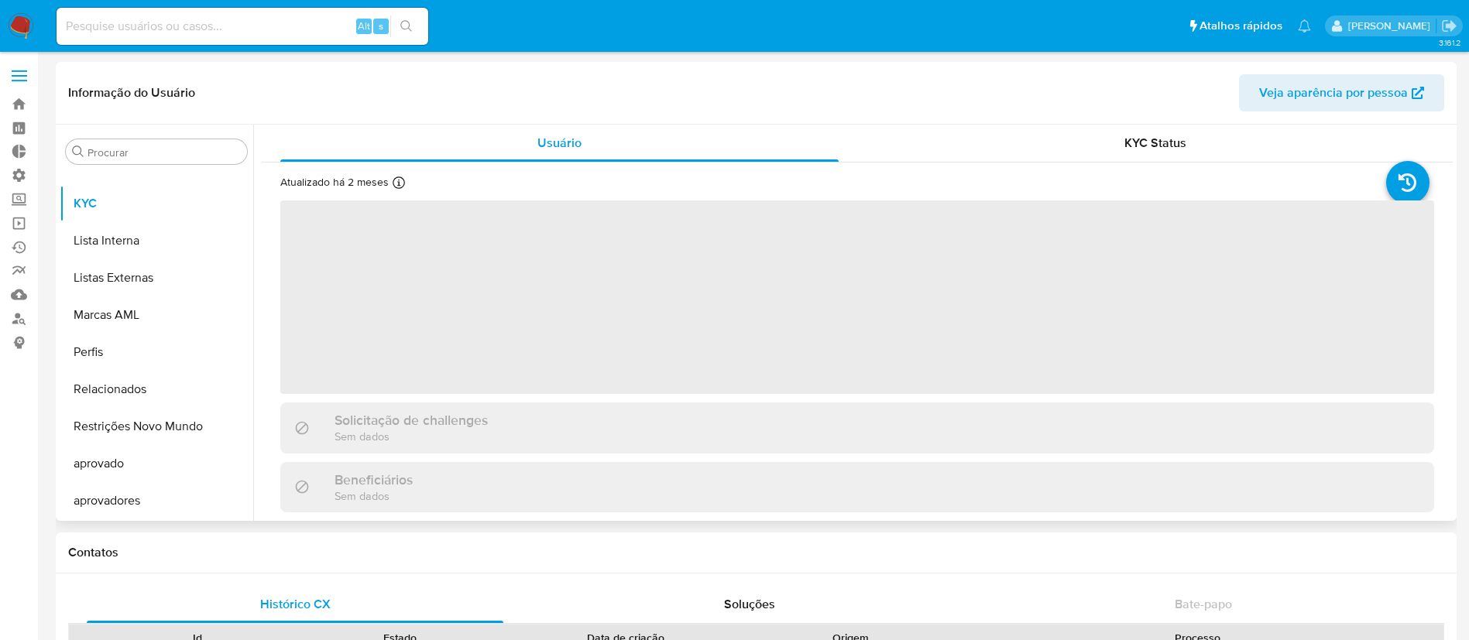
select select "10"
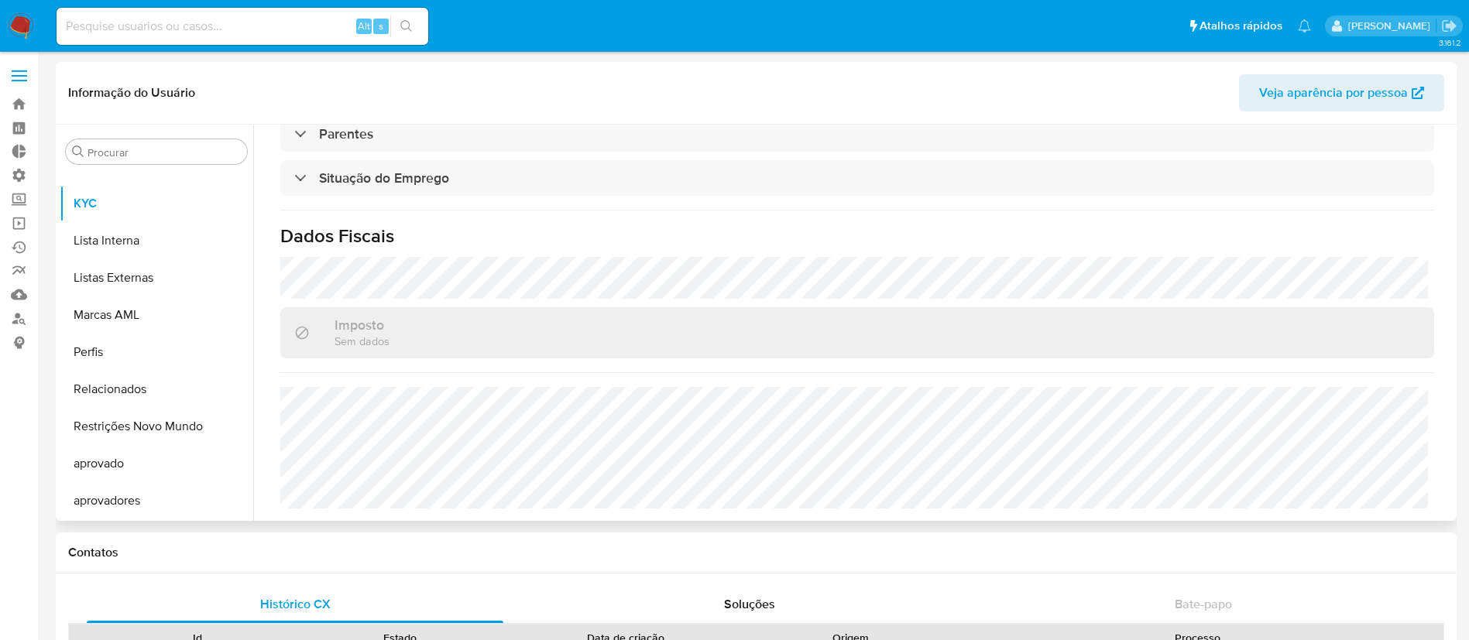
scroll to position [0, 0]
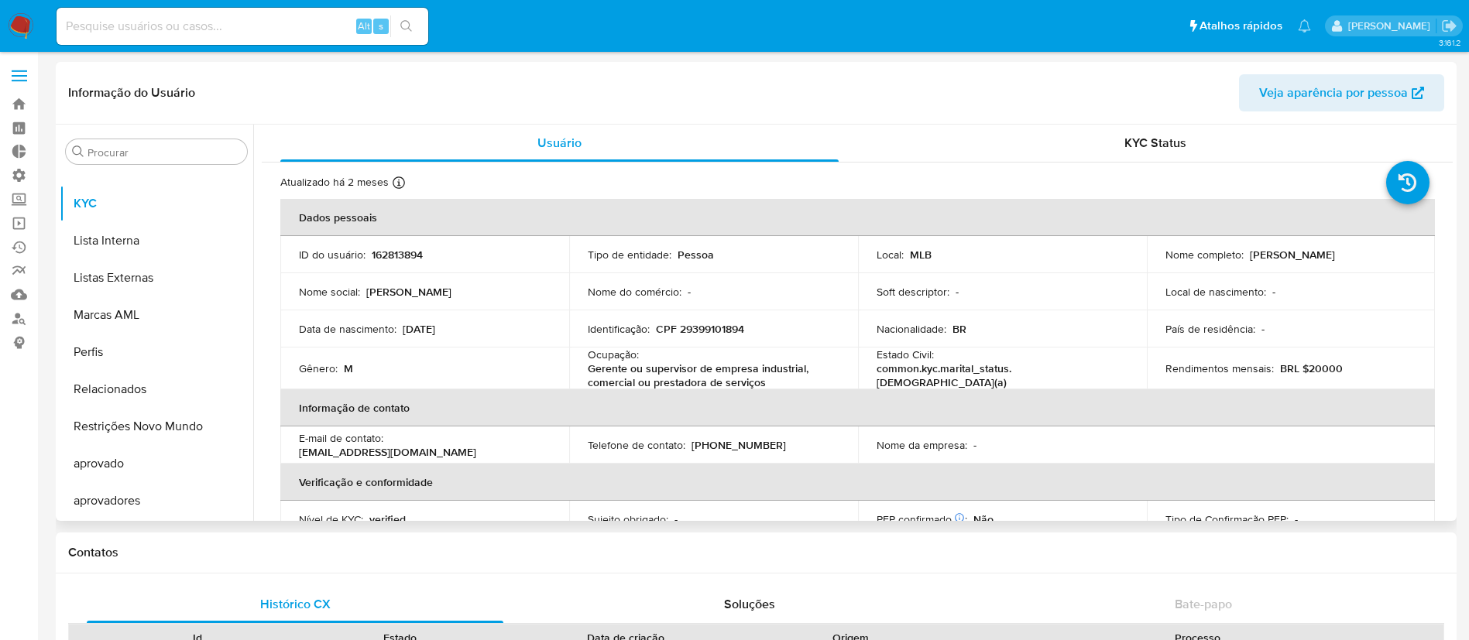
click at [697, 333] on p "CPF 29399101894" at bounding box center [700, 329] width 88 height 14
copy p "29399101894"
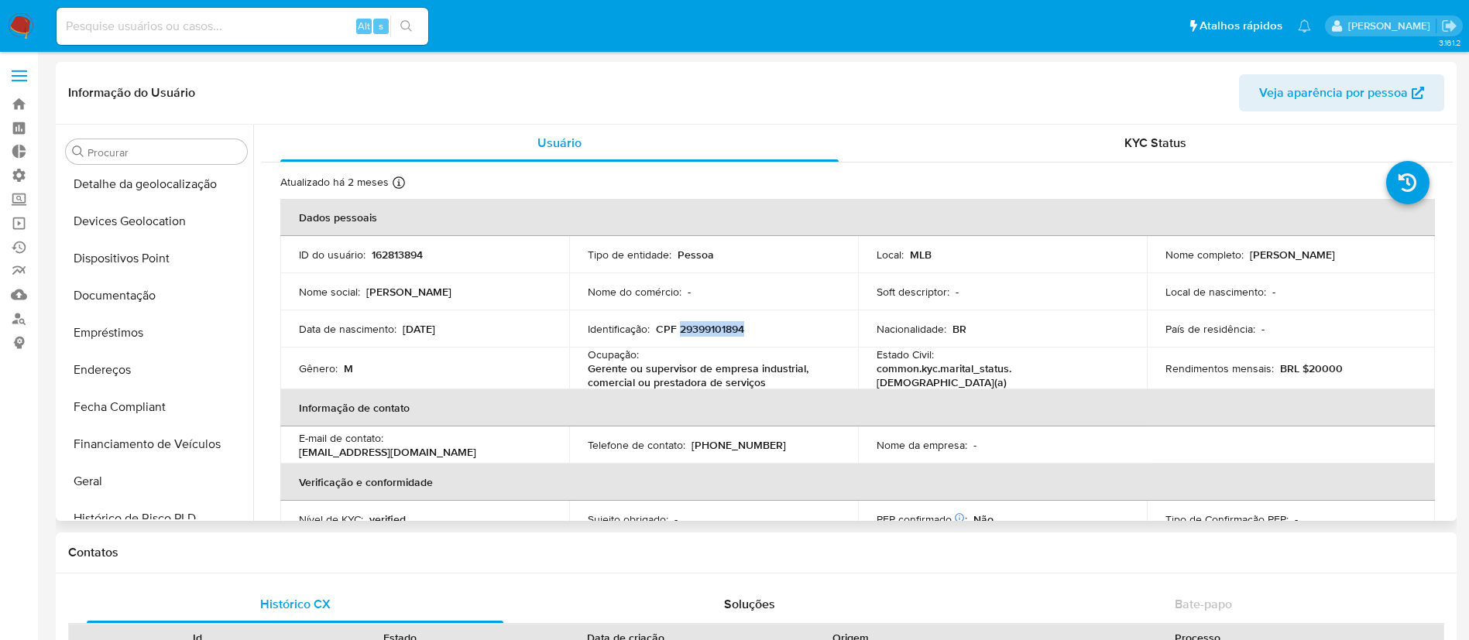
scroll to position [225, 0]
click at [146, 310] on button "Documentação" at bounding box center [150, 297] width 181 height 37
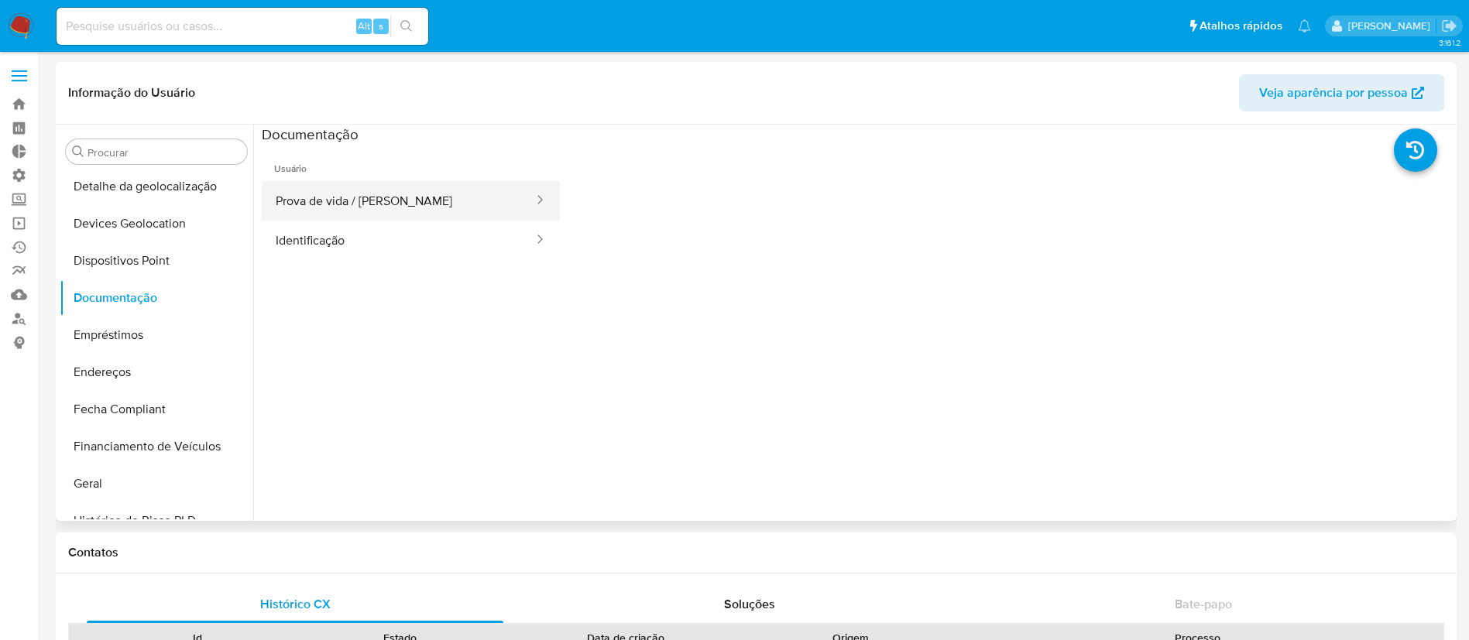
click at [387, 190] on button "Prova de vida / [PERSON_NAME]" at bounding box center [398, 200] width 273 height 39
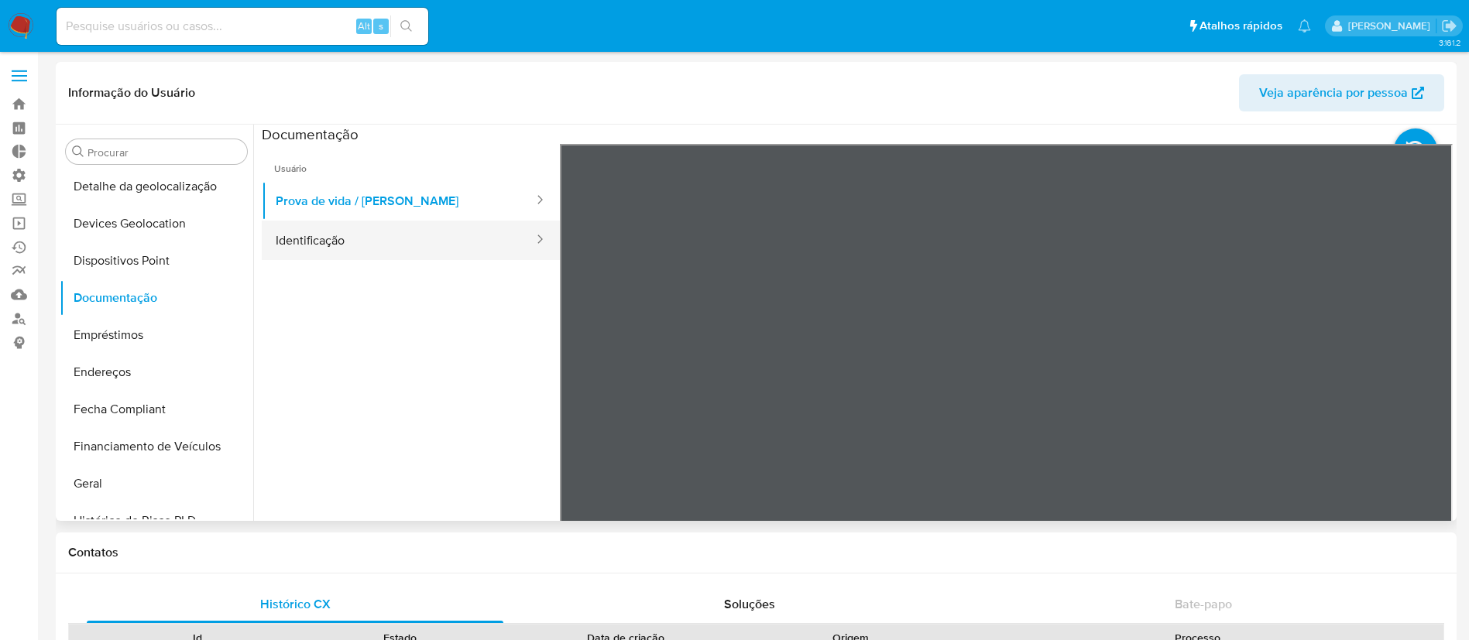
click at [467, 248] on button "Identificação" at bounding box center [398, 240] width 273 height 39
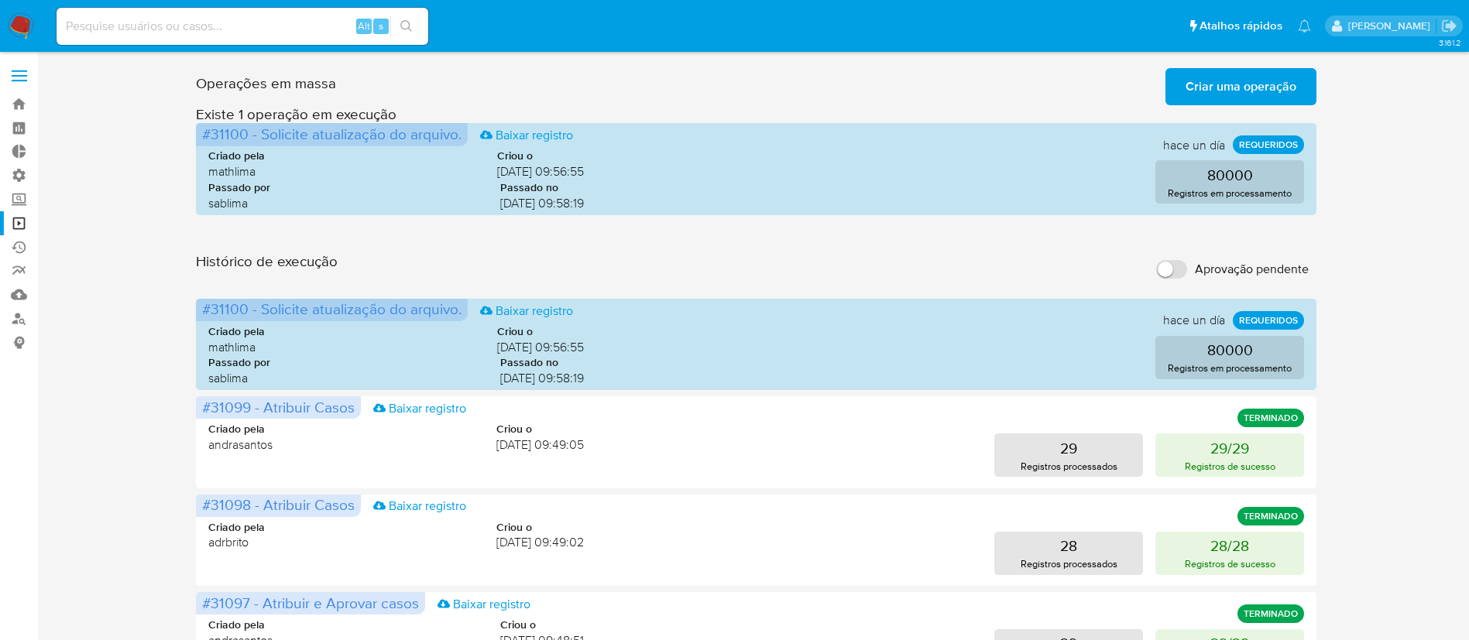
scroll to position [21, 0]
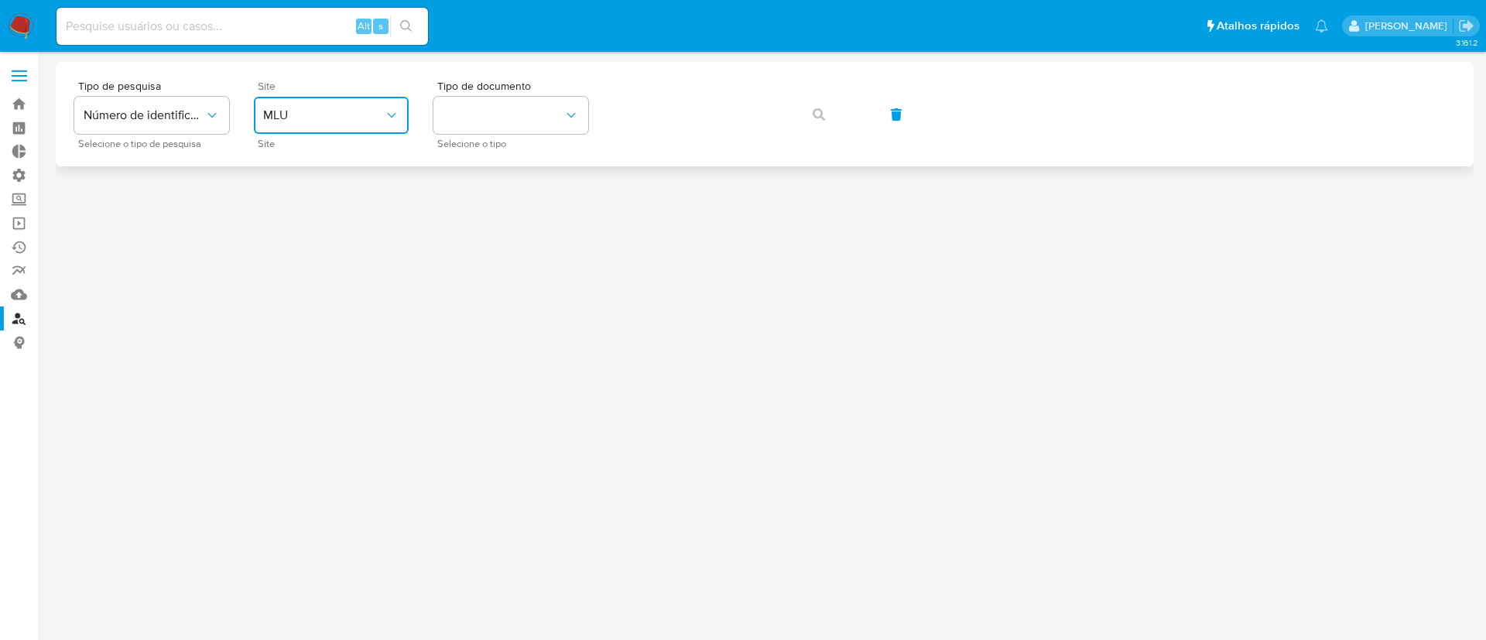
click at [291, 131] on button "MLU" at bounding box center [331, 115] width 155 height 37
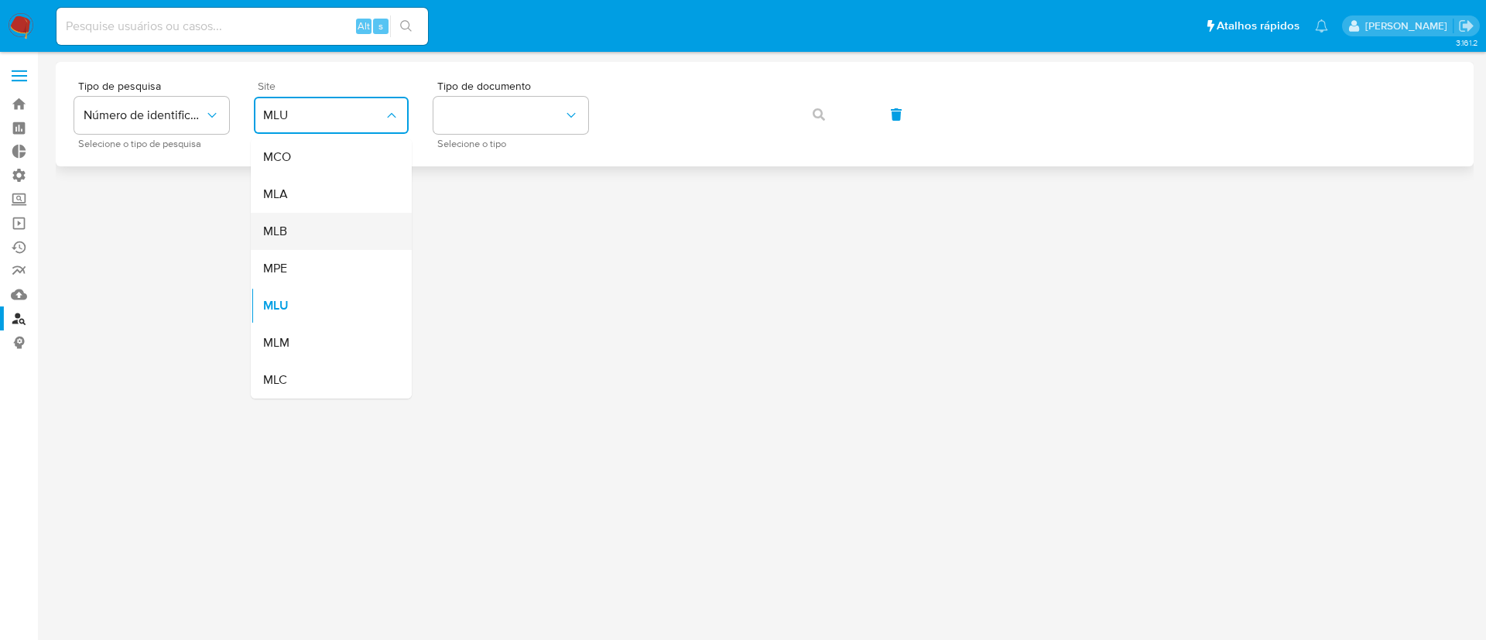
click at [300, 227] on div "MLB" at bounding box center [326, 231] width 127 height 37
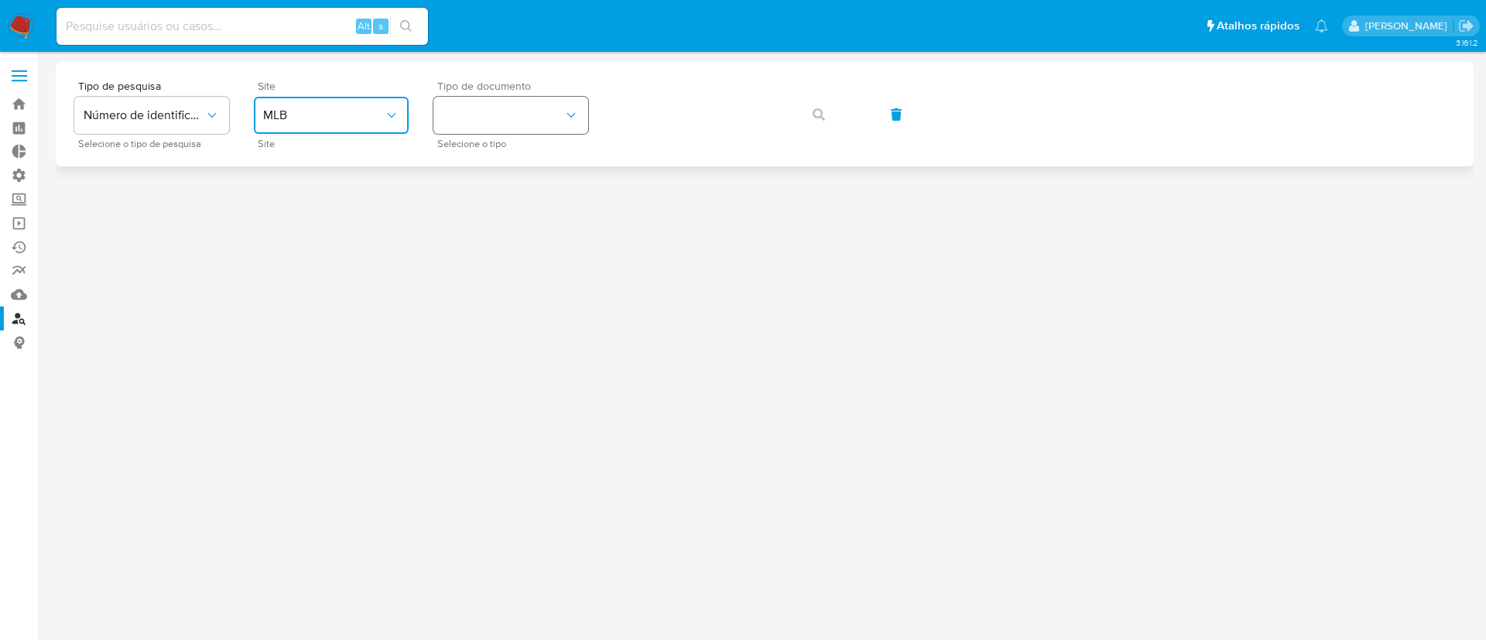
click at [499, 121] on button "identificationType" at bounding box center [511, 115] width 155 height 37
click at [494, 218] on div "CPF CPF" at bounding box center [506, 217] width 127 height 53
click at [807, 117] on button "button" at bounding box center [819, 114] width 53 height 37
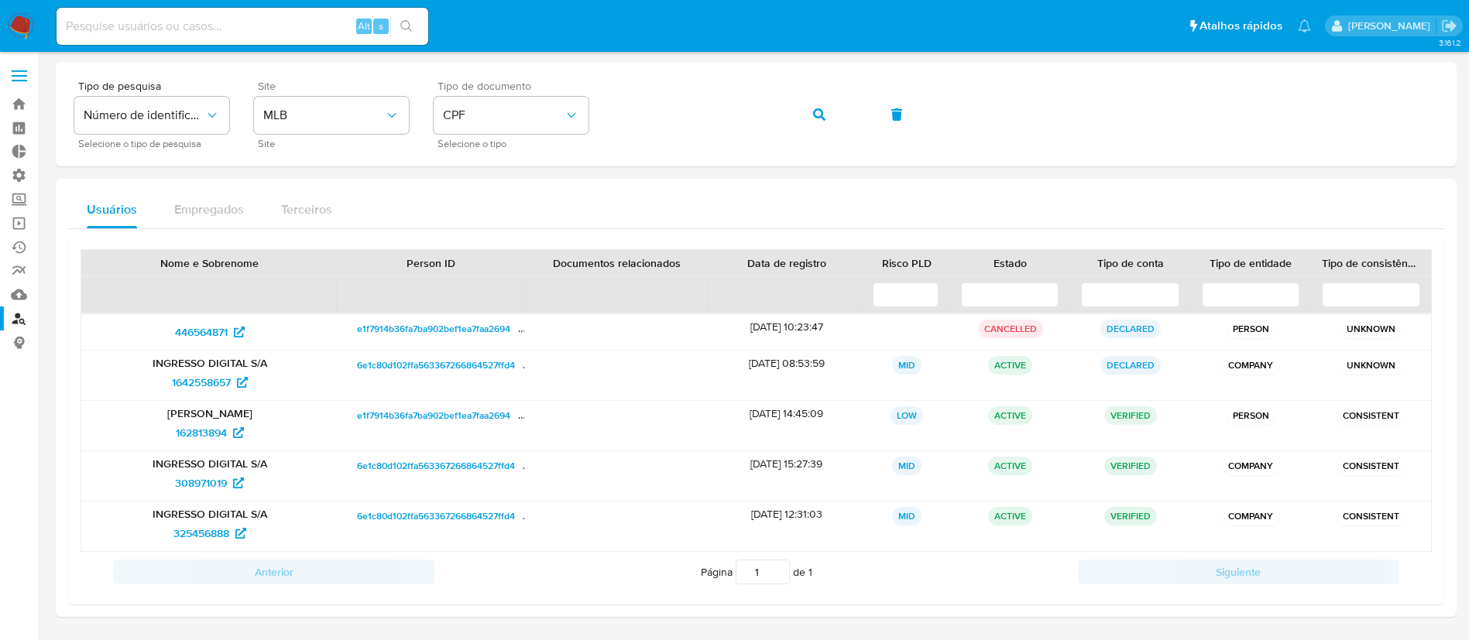
click at [236, 20] on input at bounding box center [243, 26] width 372 height 20
paste input "606408726"
type input "606408726"
click at [404, 24] on icon "search-icon" at bounding box center [406, 26] width 12 height 12
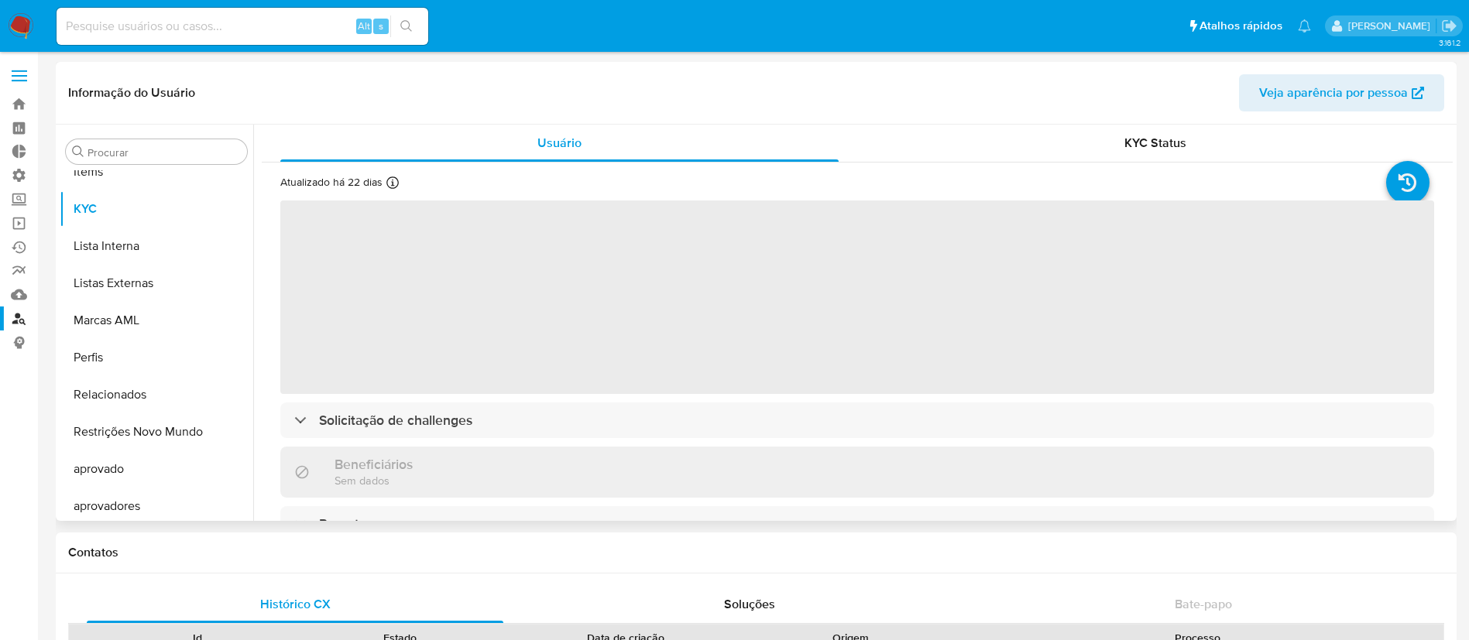
scroll to position [803, 0]
select select "10"
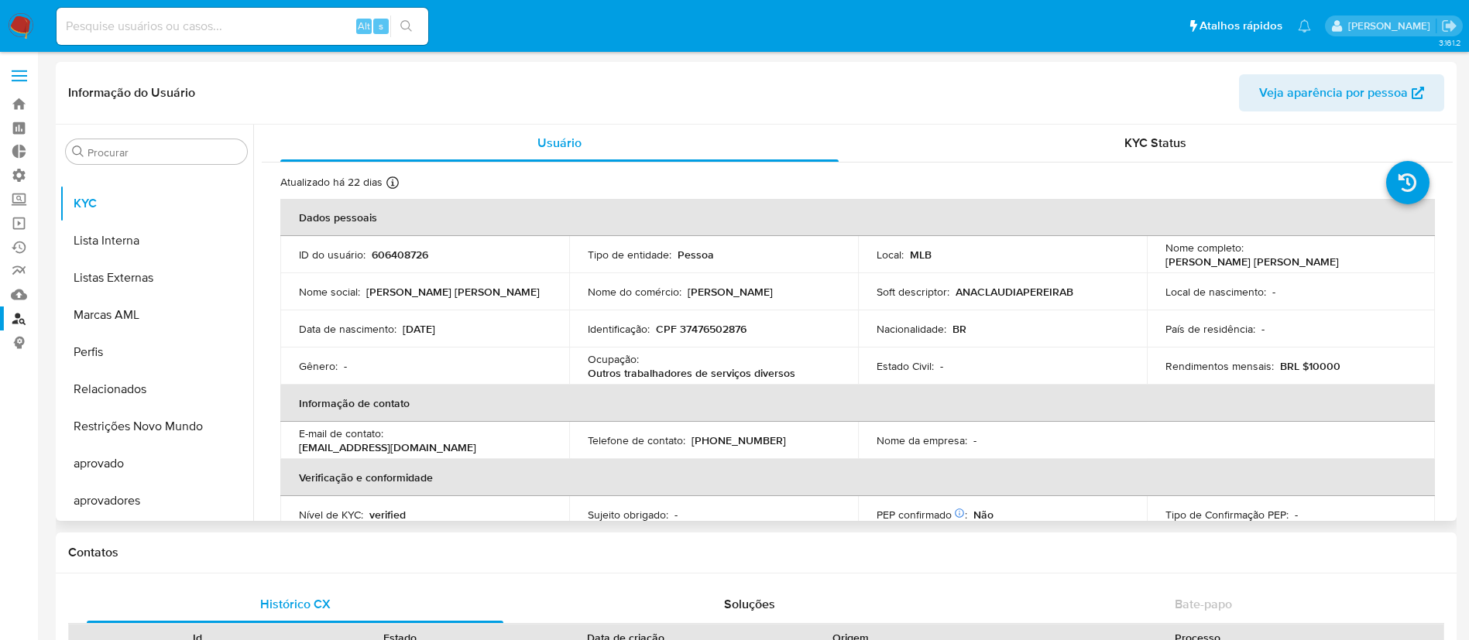
drag, startPoint x: 1241, startPoint y: 257, endPoint x: 1390, endPoint y: 269, distance: 149.9
click at [1390, 269] on td "Nome completo : [PERSON_NAME] [PERSON_NAME]" at bounding box center [1291, 254] width 289 height 37
copy div "[PERSON_NAME] [PERSON_NAME]"
click at [198, 417] on button "Restrições Novo Mundo" at bounding box center [150, 426] width 181 height 37
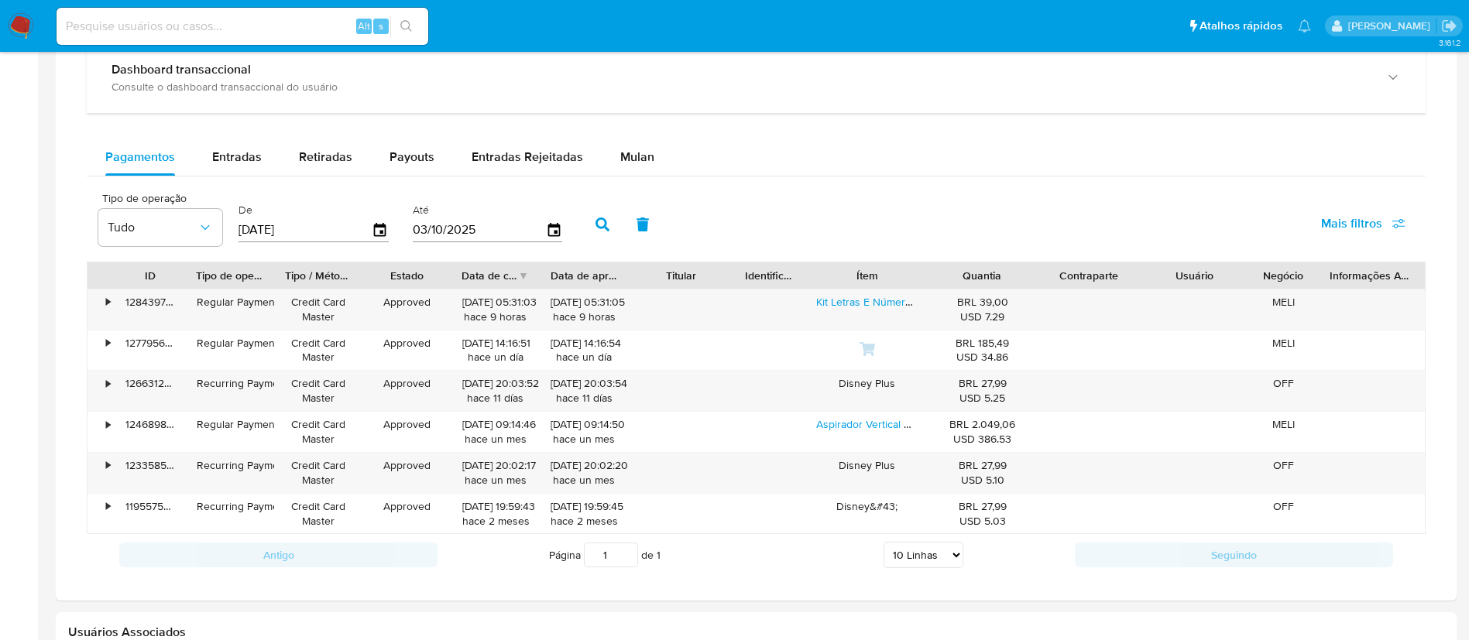
scroll to position [882, 0]
click at [229, 160] on span "Entradas" at bounding box center [237, 155] width 50 height 18
select select "10"
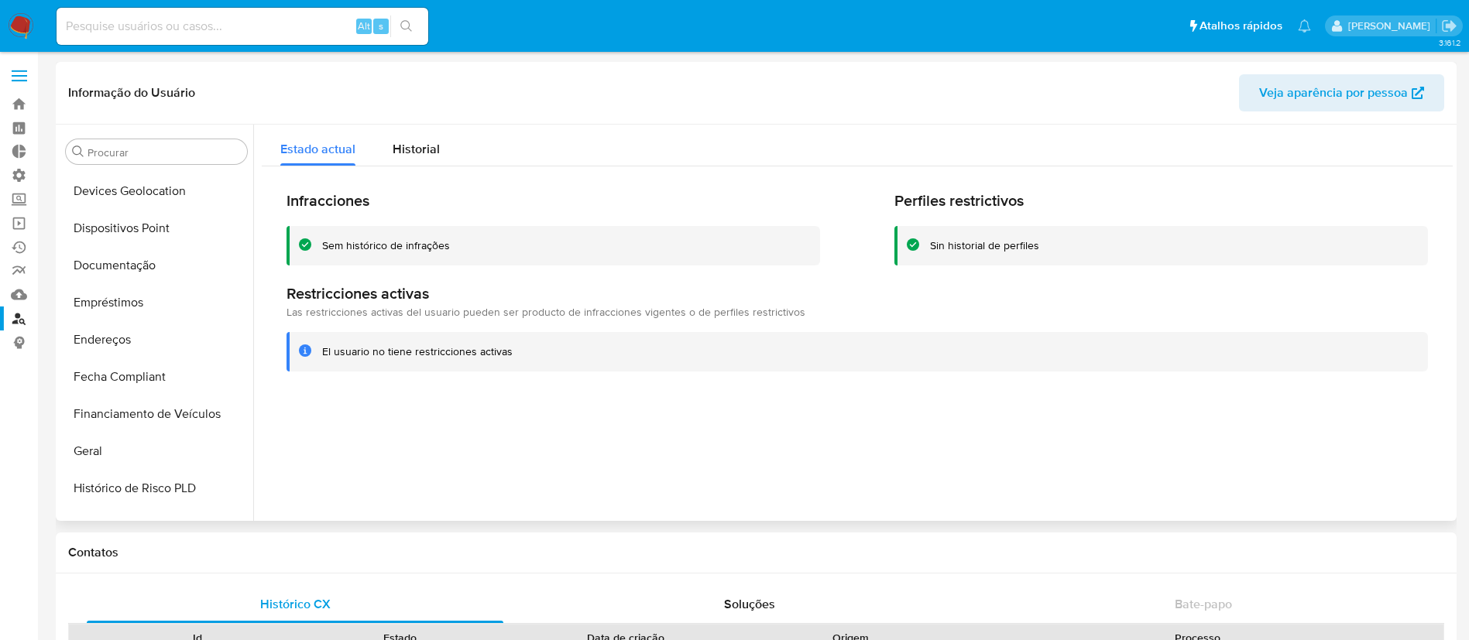
scroll to position [253, 0]
click at [178, 268] on button "Documentação" at bounding box center [150, 270] width 181 height 37
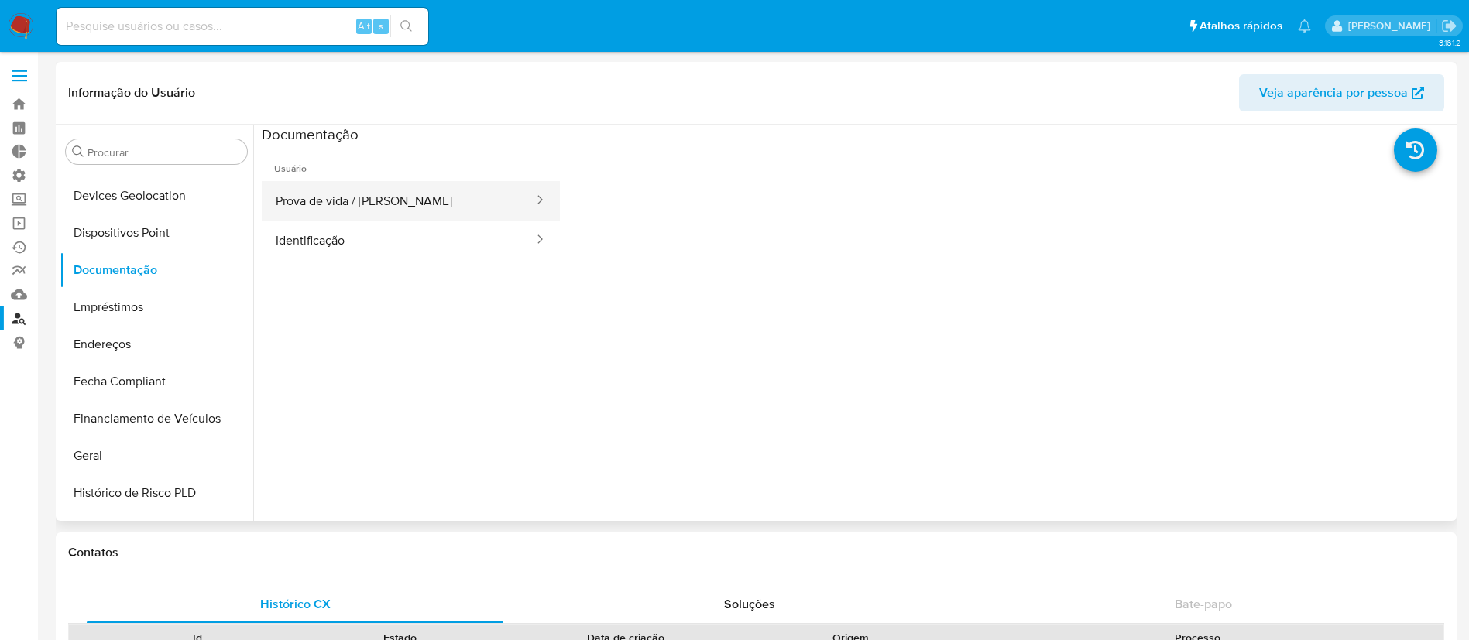
click at [471, 203] on button "Prova de vida / [PERSON_NAME]" at bounding box center [398, 200] width 273 height 39
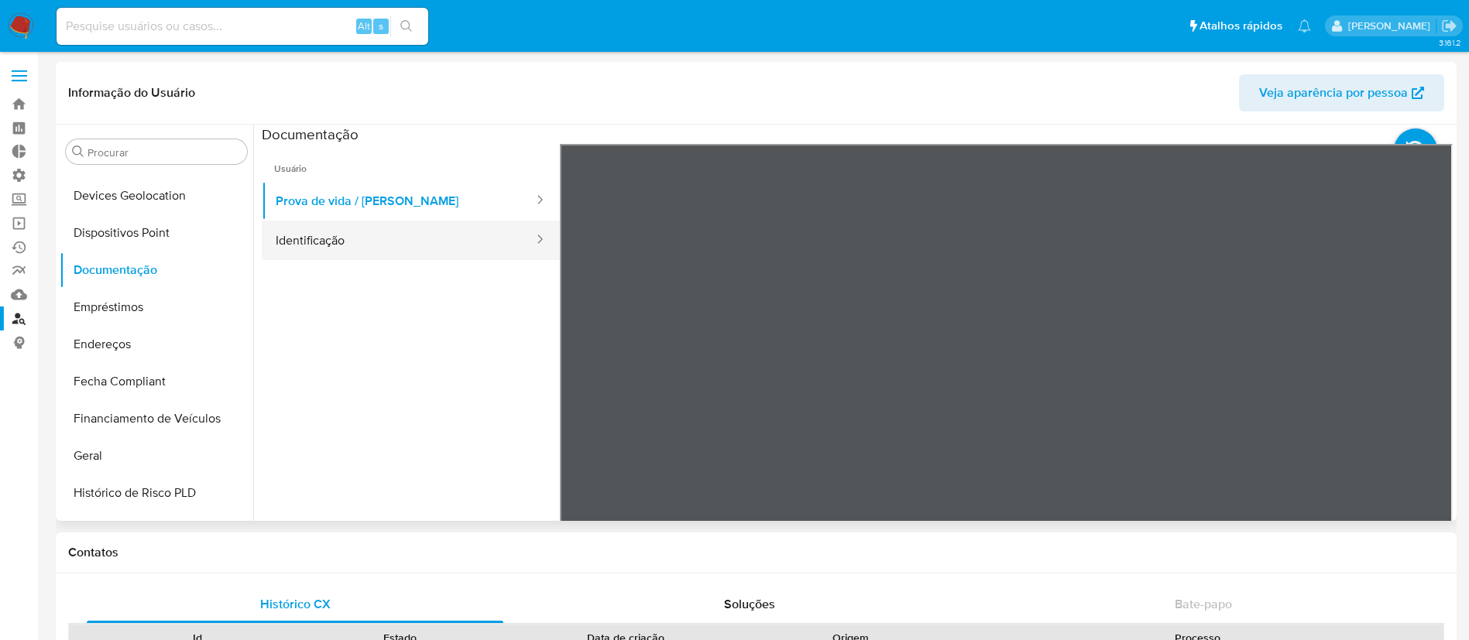
click at [365, 245] on button "Identificação" at bounding box center [398, 240] width 273 height 39
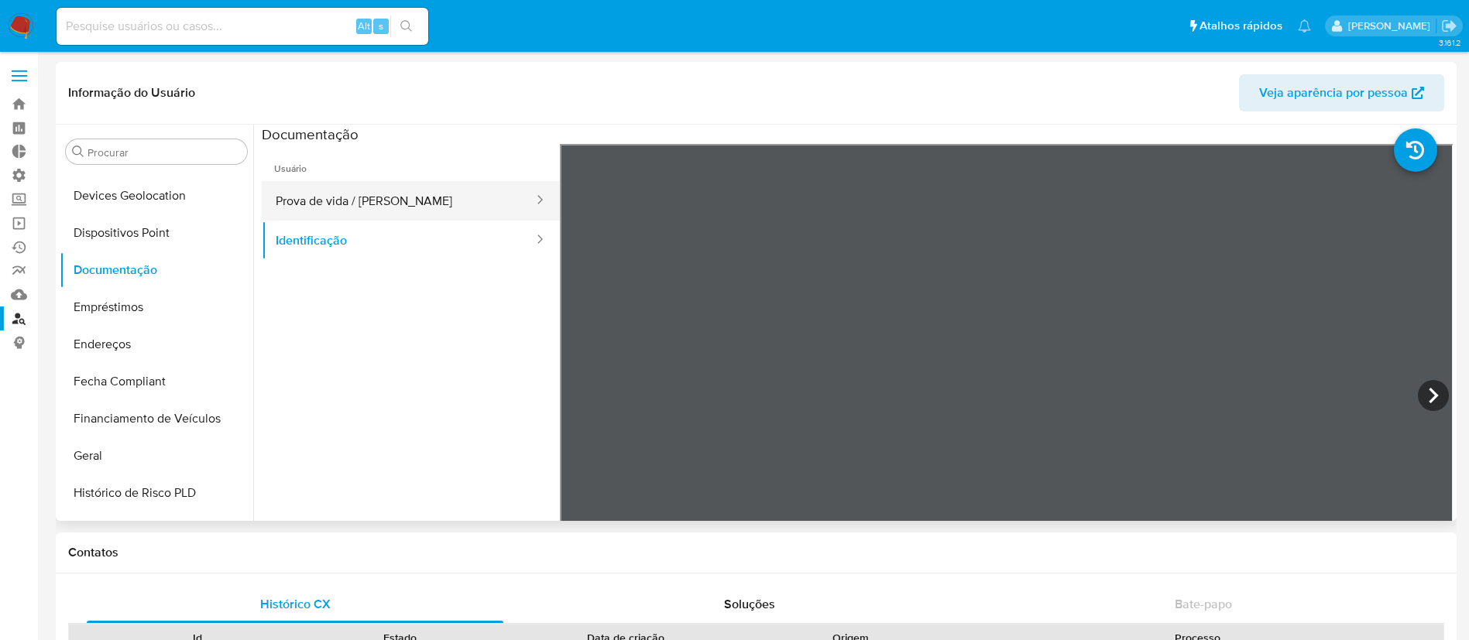
click at [427, 202] on button "Prova de vida / [PERSON_NAME]" at bounding box center [398, 200] width 273 height 39
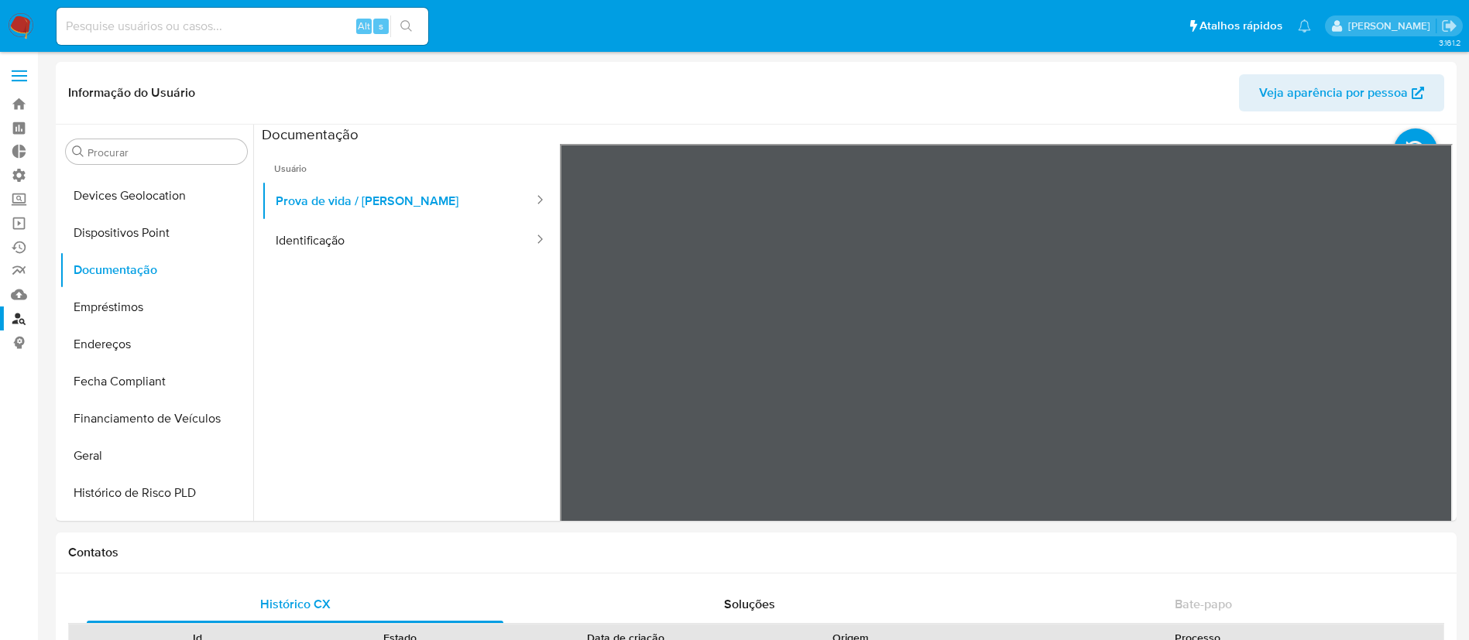
click at [611, 4] on nav "Pausado Ver notificaciones Alt s Atalhos rápidos Presiona las siguientes teclas…" at bounding box center [734, 26] width 1469 height 52
click at [121, 464] on button "Geral" at bounding box center [150, 455] width 181 height 37
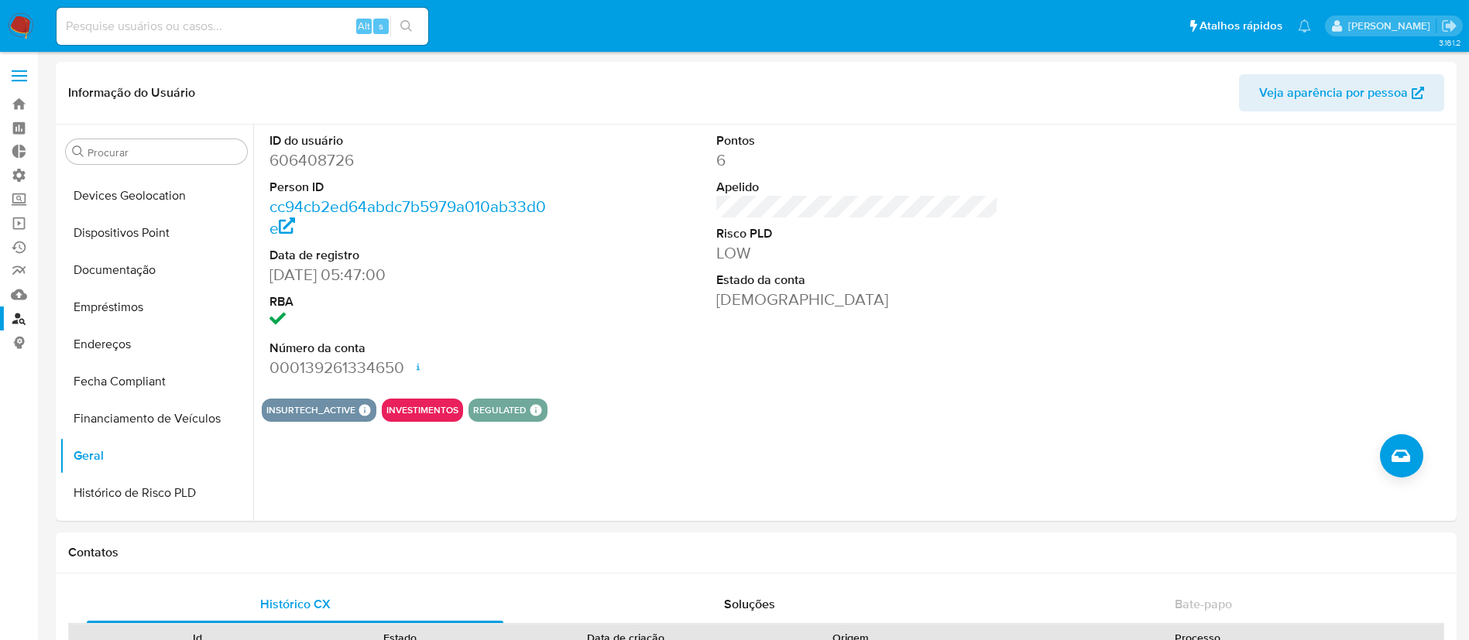
click at [243, 25] on input at bounding box center [243, 26] width 372 height 20
paste input "171877208"
type input "171877208"
click at [410, 27] on icon "search-icon" at bounding box center [406, 26] width 12 height 12
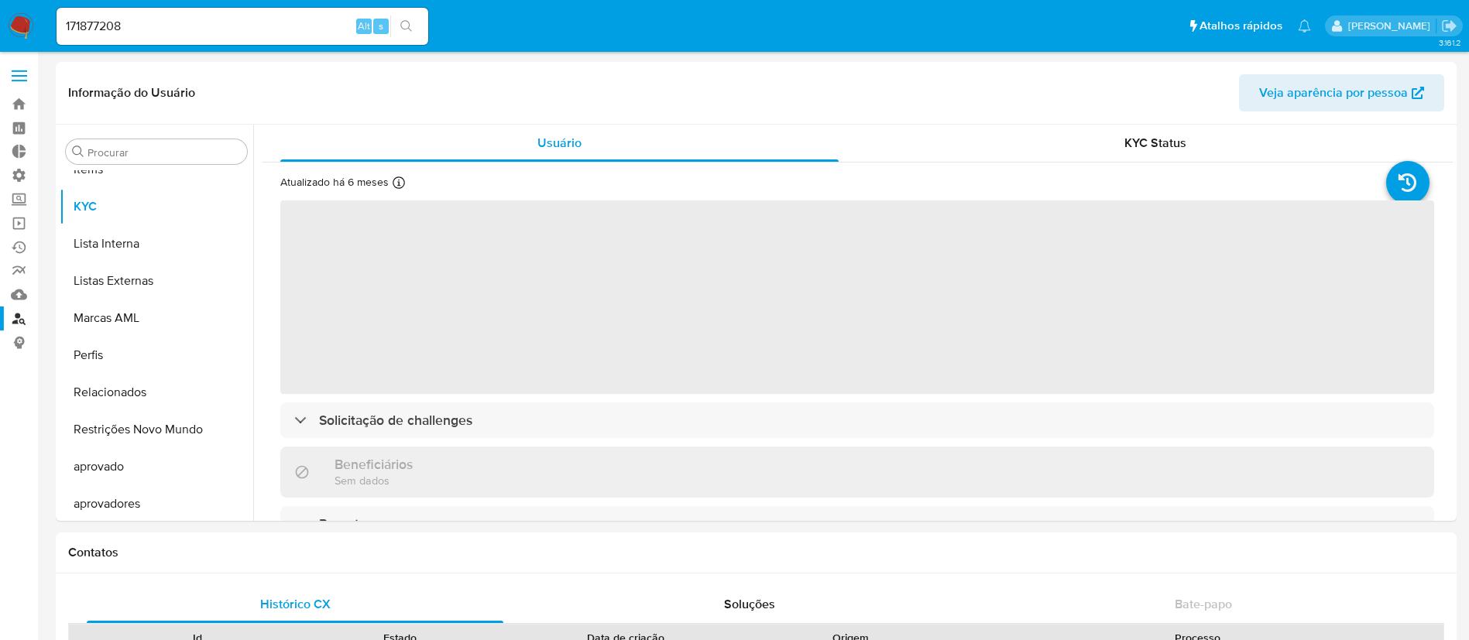
scroll to position [803, 0]
select select "10"
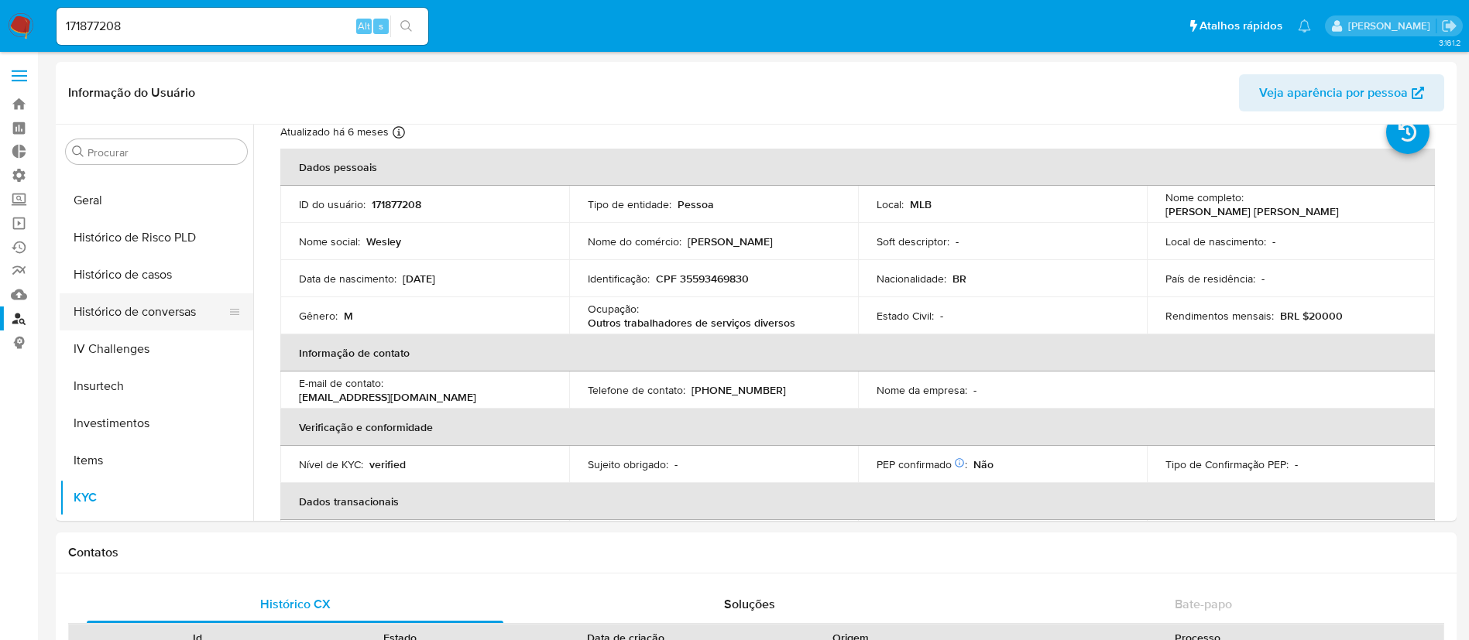
scroll to position [504, 0]
click at [138, 190] on button "Geral" at bounding box center [150, 205] width 181 height 37
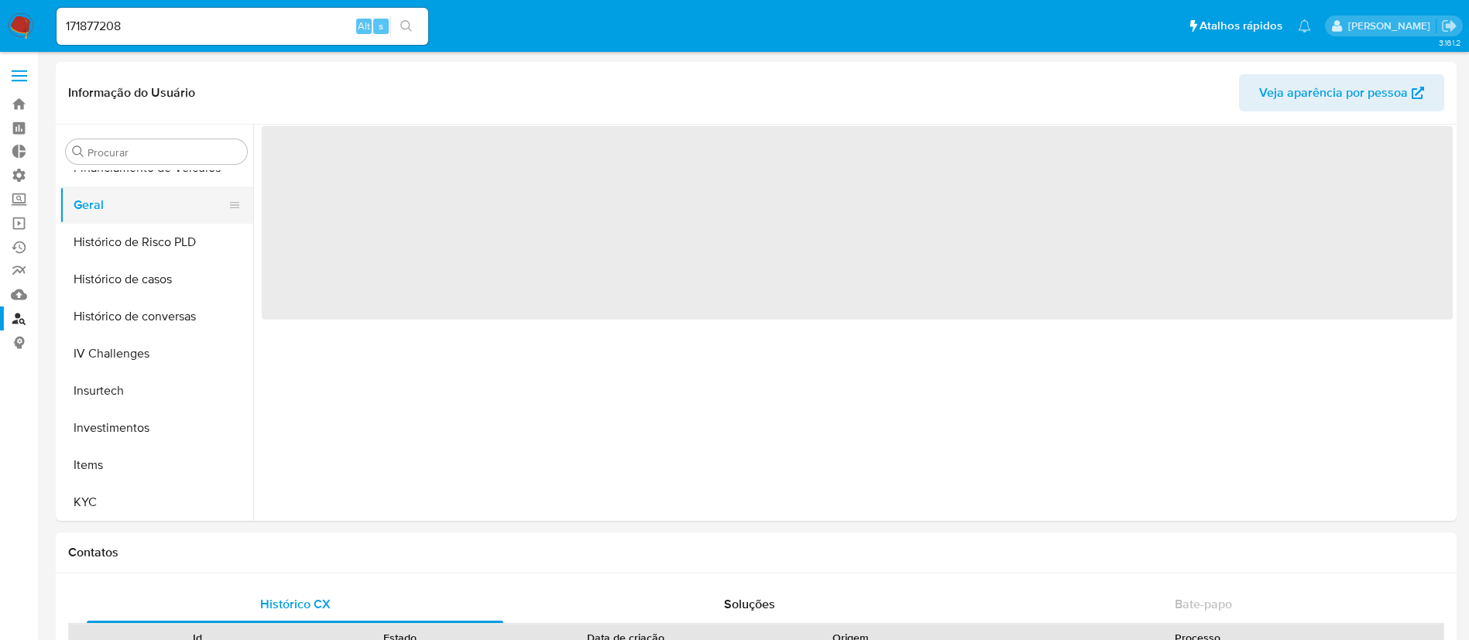
scroll to position [0, 0]
